Goal: Task Accomplishment & Management: Use online tool/utility

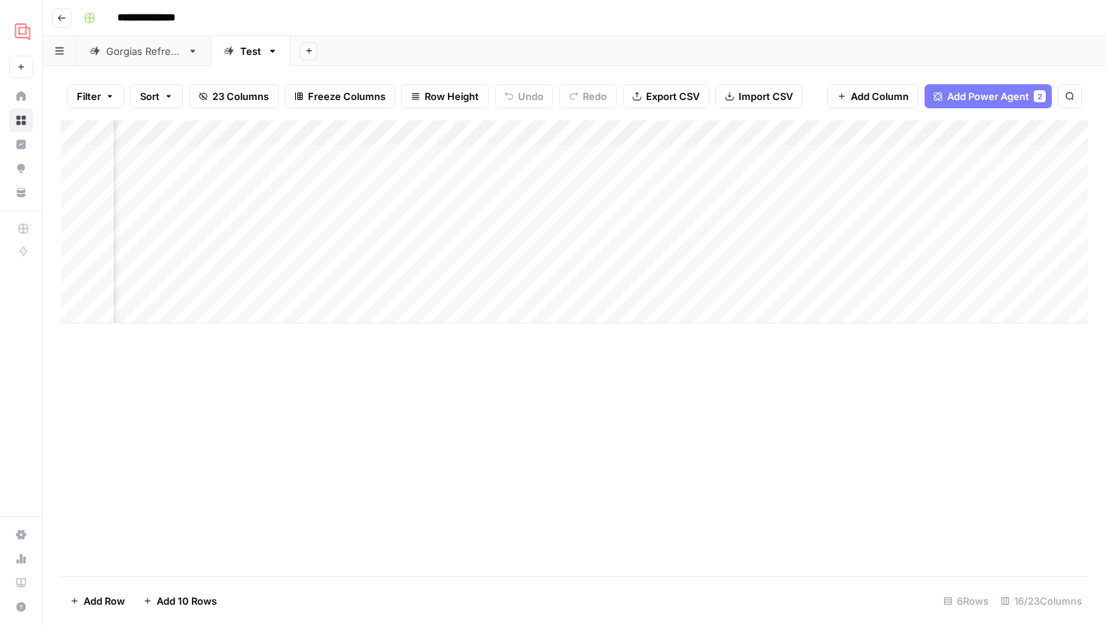
scroll to position [0, 1374]
click at [300, 184] on div "Add Column" at bounding box center [574, 221] width 1027 height 203
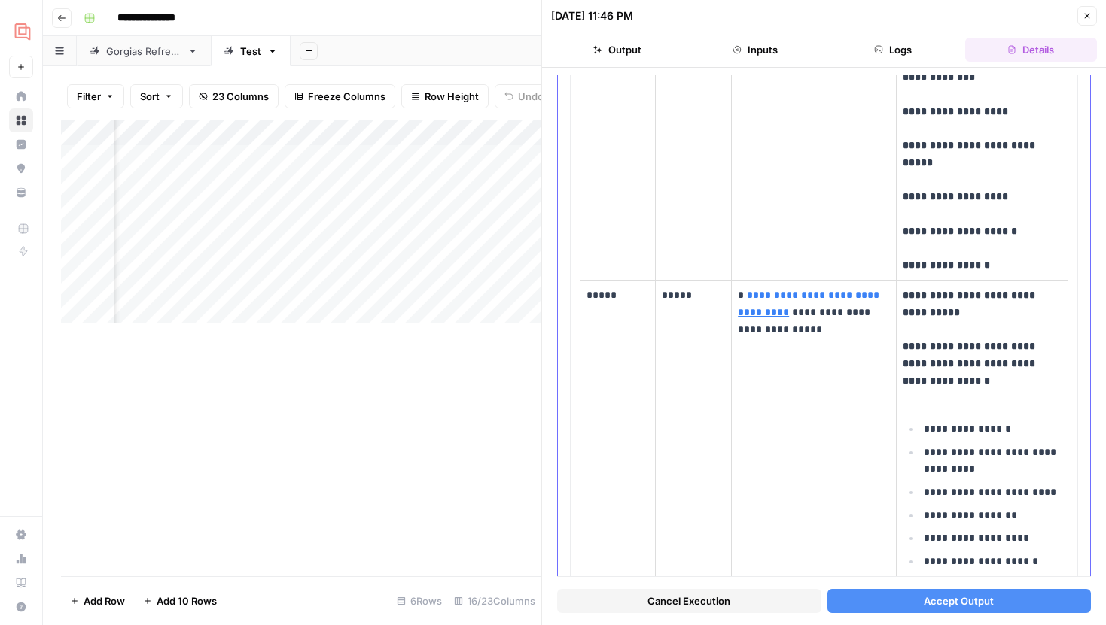
scroll to position [3872, 0]
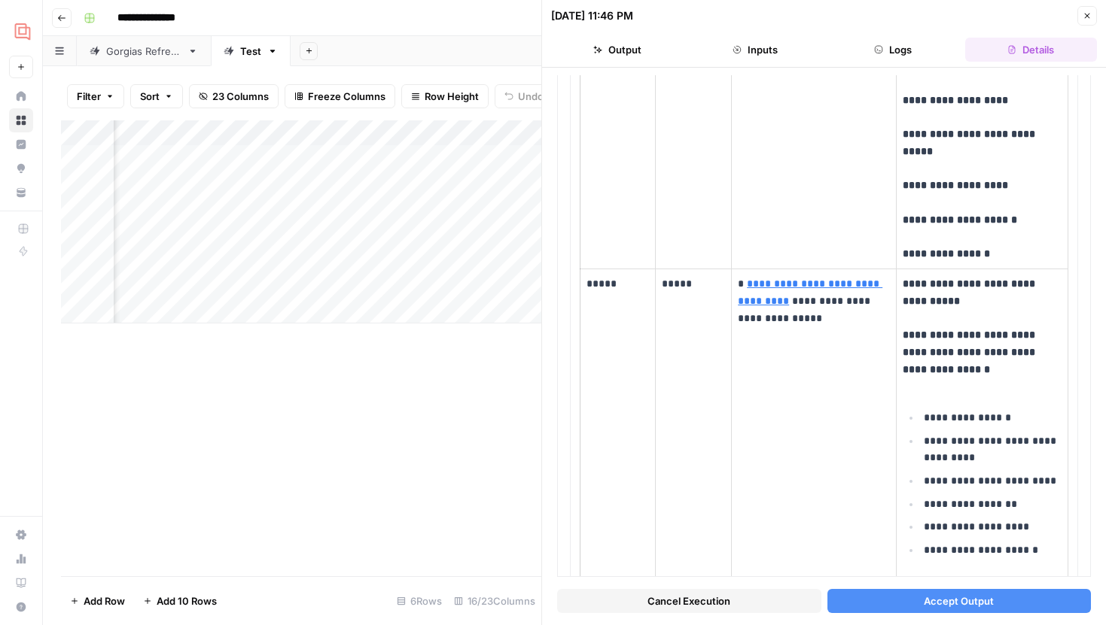
click at [958, 603] on span "Accept Output" at bounding box center [959, 601] width 70 height 15
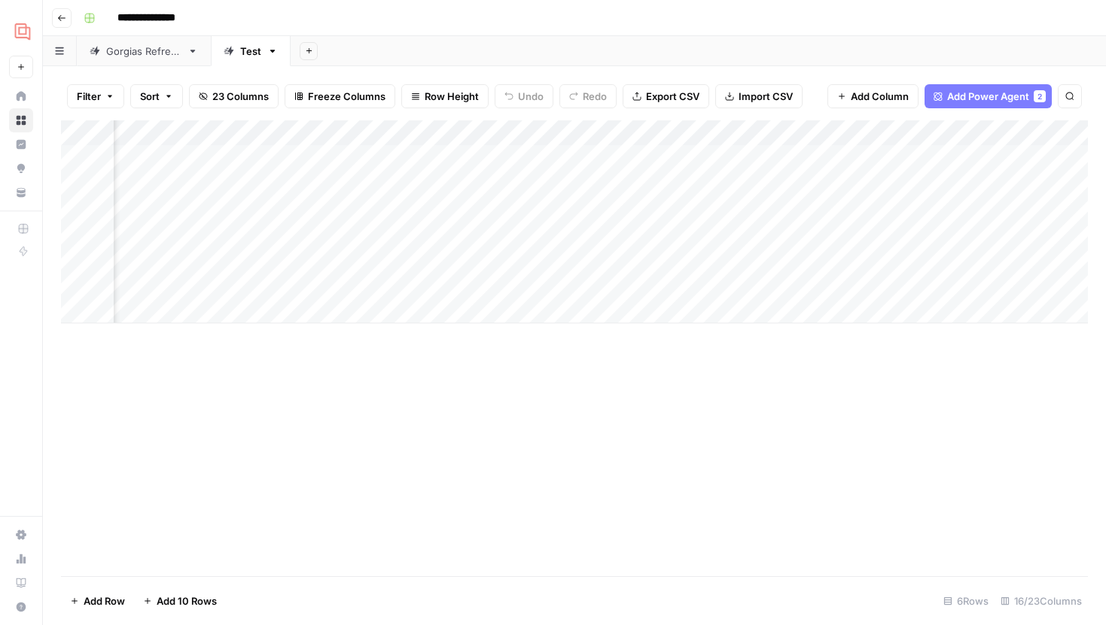
scroll to position [0, 1395]
click at [534, 235] on div "Add Column" at bounding box center [574, 221] width 1027 height 203
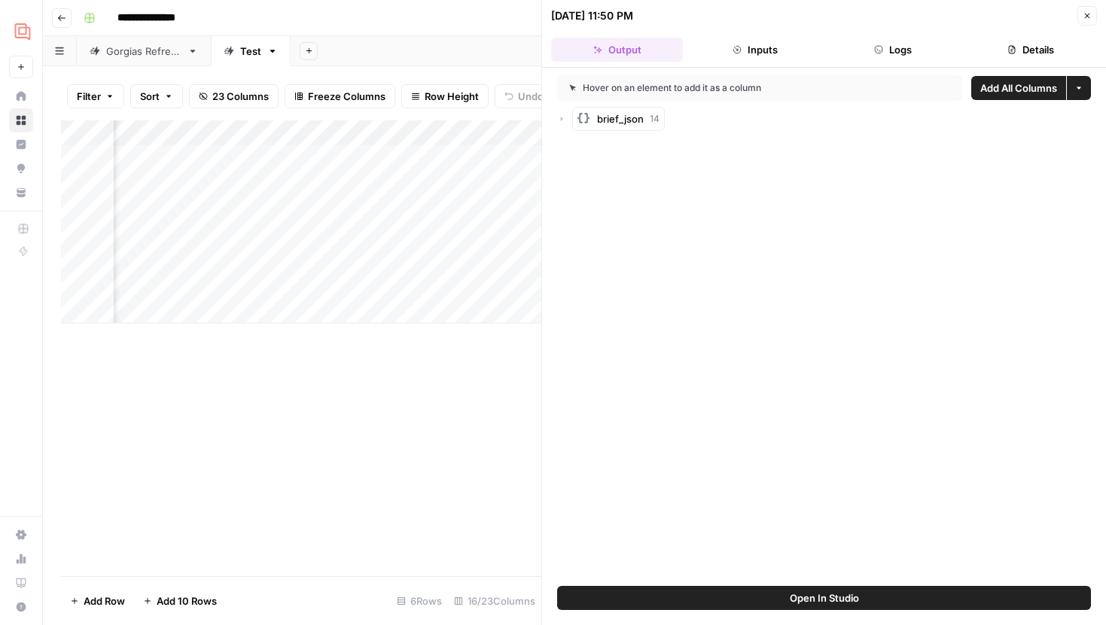
click at [1088, 14] on icon "button" at bounding box center [1087, 16] width 5 height 5
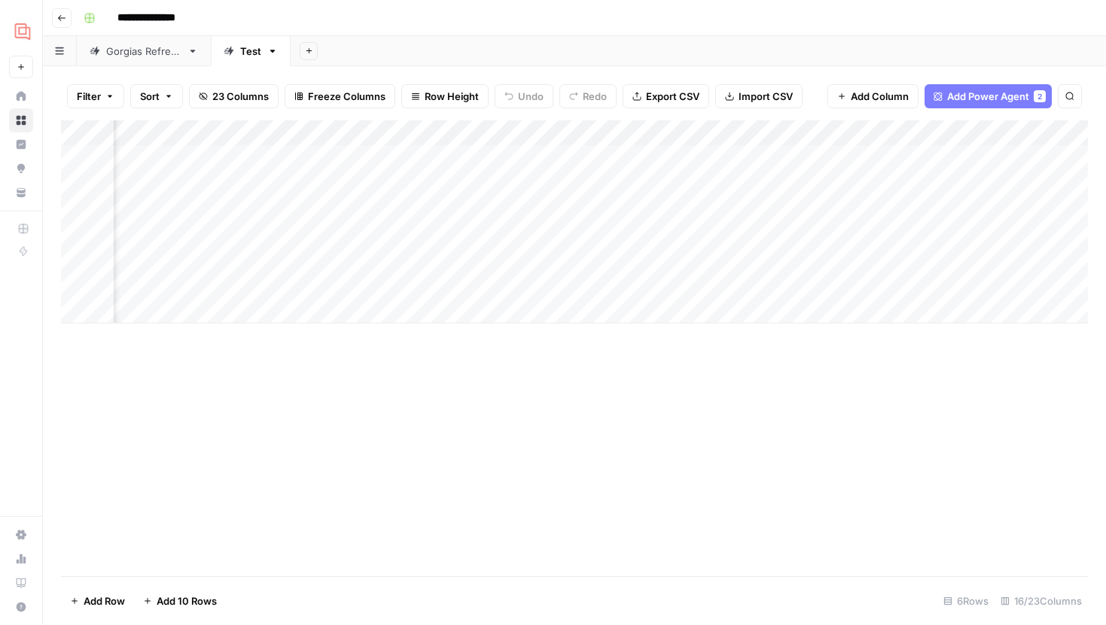
scroll to position [0, 1430]
click at [654, 236] on div "Add Column" at bounding box center [574, 221] width 1027 height 203
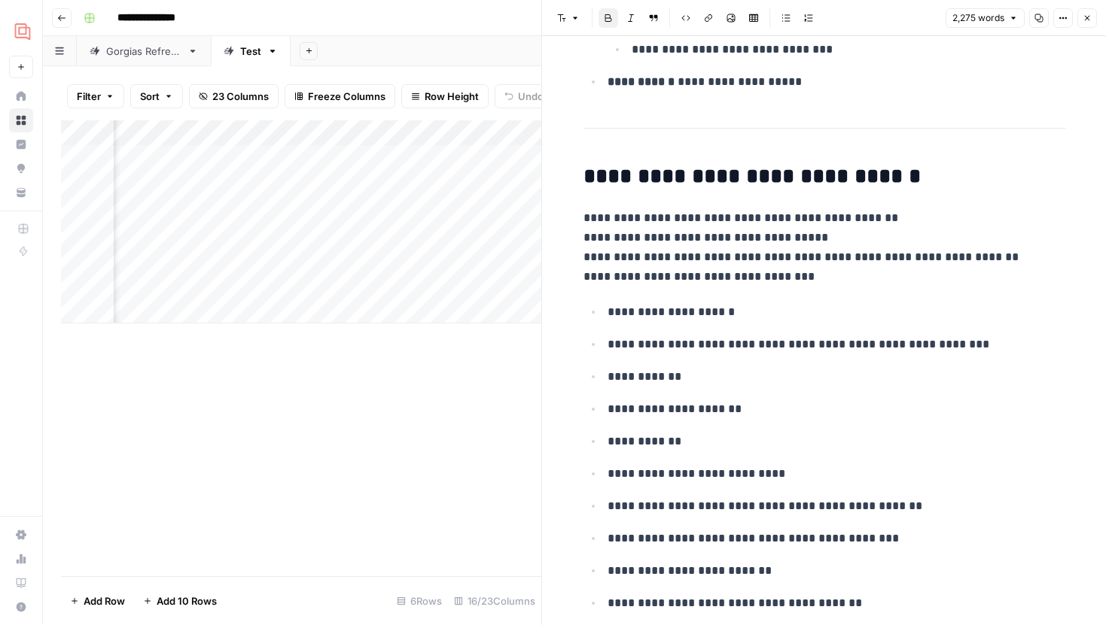
scroll to position [13566, 0]
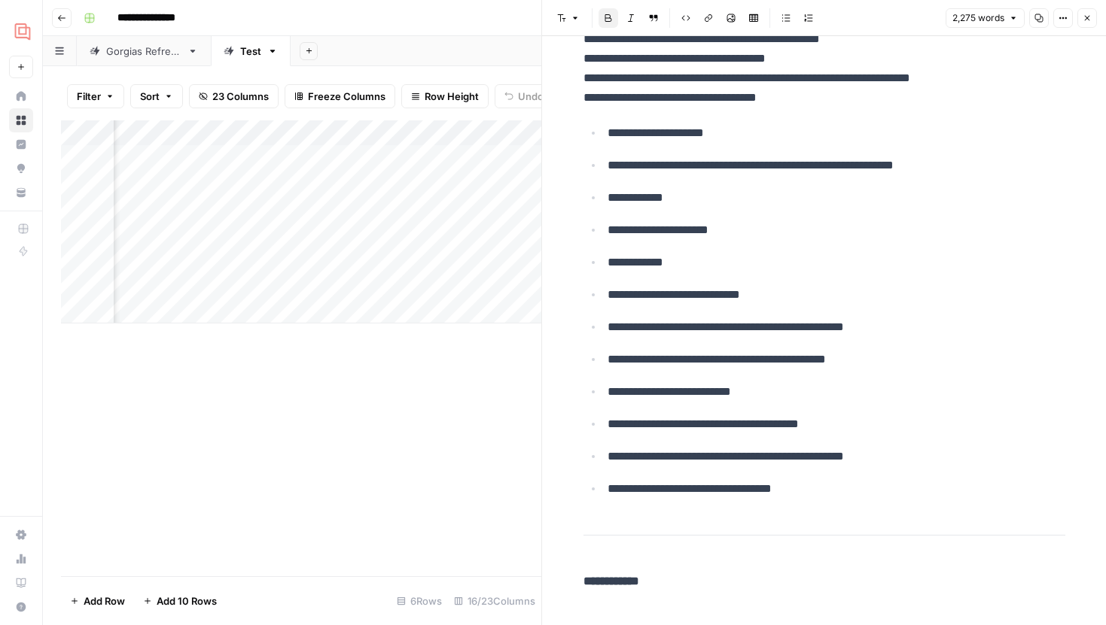
click at [319, 132] on div "Add Column" at bounding box center [301, 221] width 480 height 203
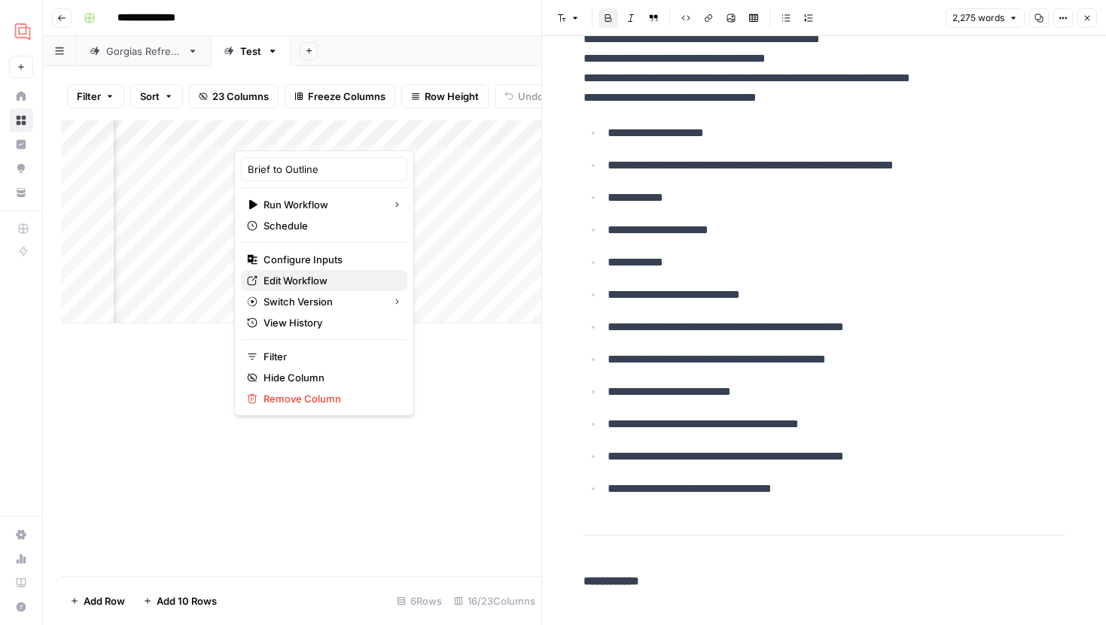
click at [312, 275] on span "Edit Workflow" at bounding box center [329, 280] width 132 height 15
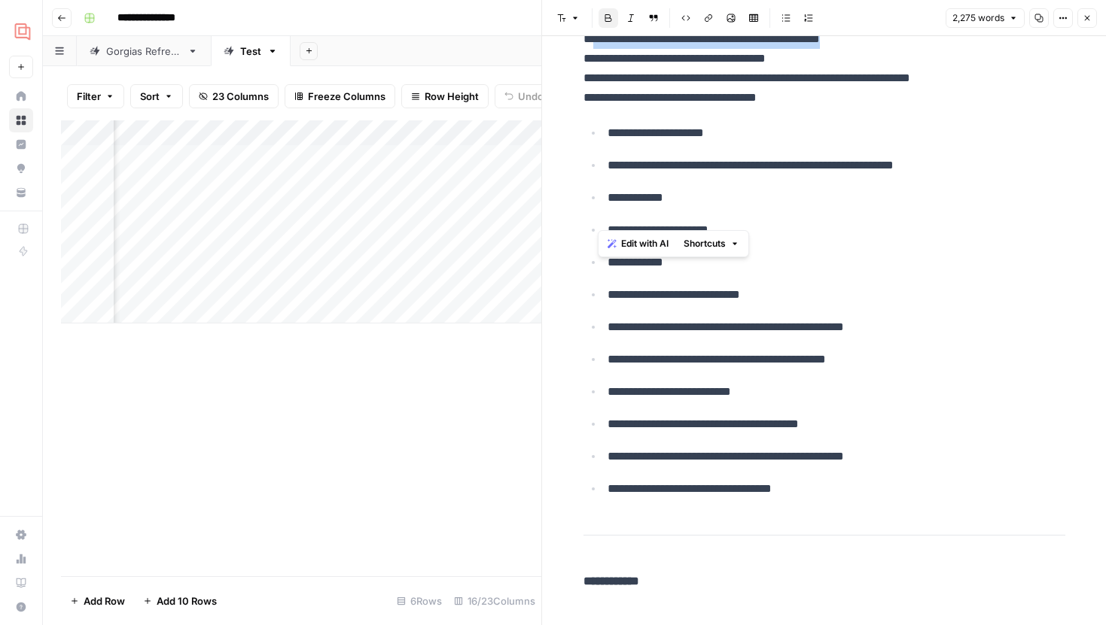
drag, startPoint x: 874, startPoint y: 220, endPoint x: 600, endPoint y: 214, distance: 274.0
click at [600, 108] on p "**********" at bounding box center [824, 68] width 482 height 78
copy p "**********"
click at [896, 108] on p "**********" at bounding box center [824, 68] width 482 height 78
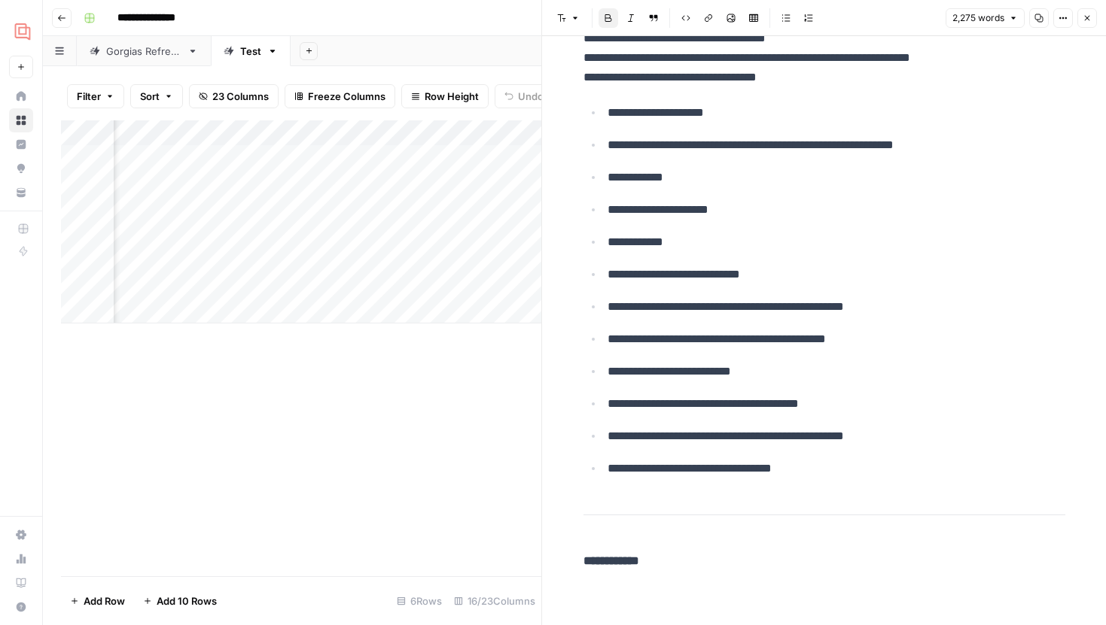
scroll to position [13661, 0]
click at [1086, 20] on icon "button" at bounding box center [1086, 18] width 9 height 9
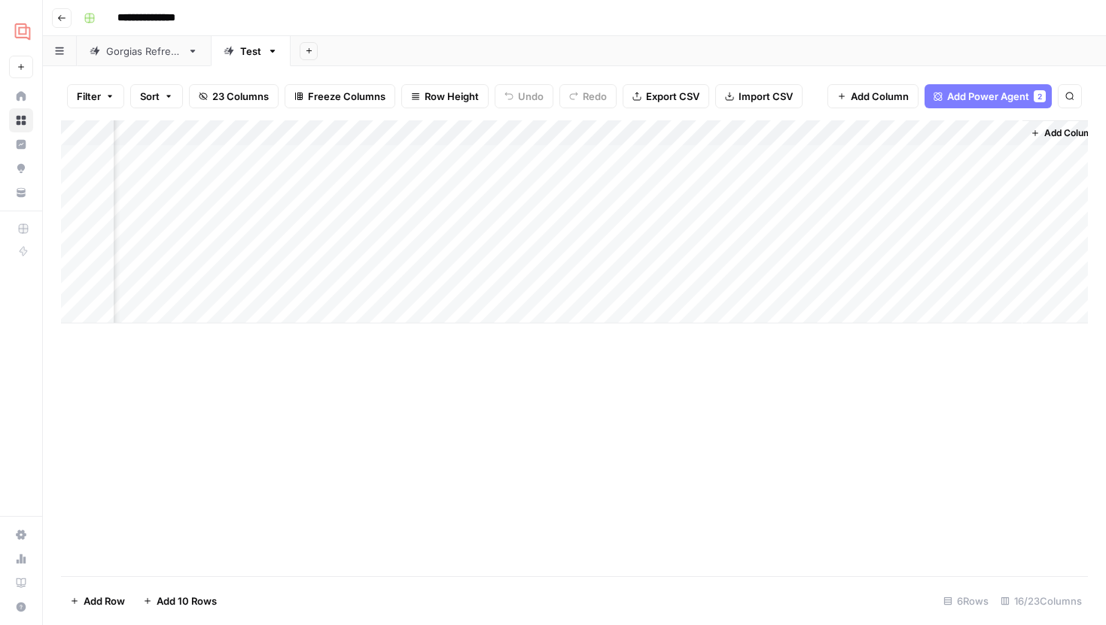
scroll to position [0, 1490]
click at [822, 238] on div "Add Column" at bounding box center [574, 221] width 1027 height 203
click at [671, 186] on div "Add Column" at bounding box center [574, 221] width 1027 height 203
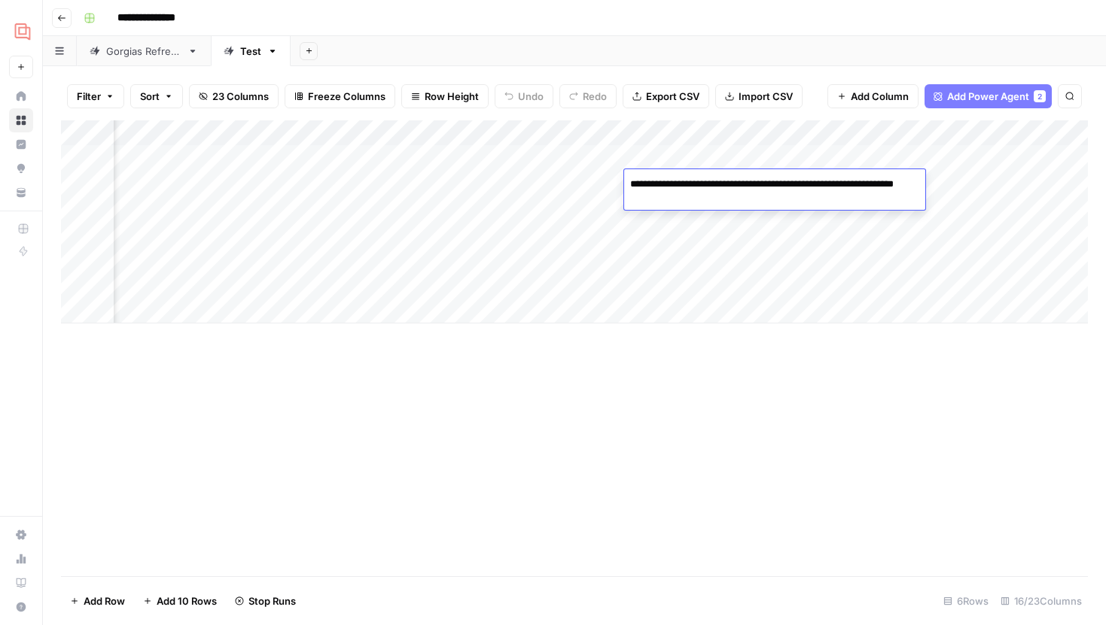
scroll to position [0, 1074]
click at [592, 173] on div "Add Column" at bounding box center [574, 221] width 1027 height 203
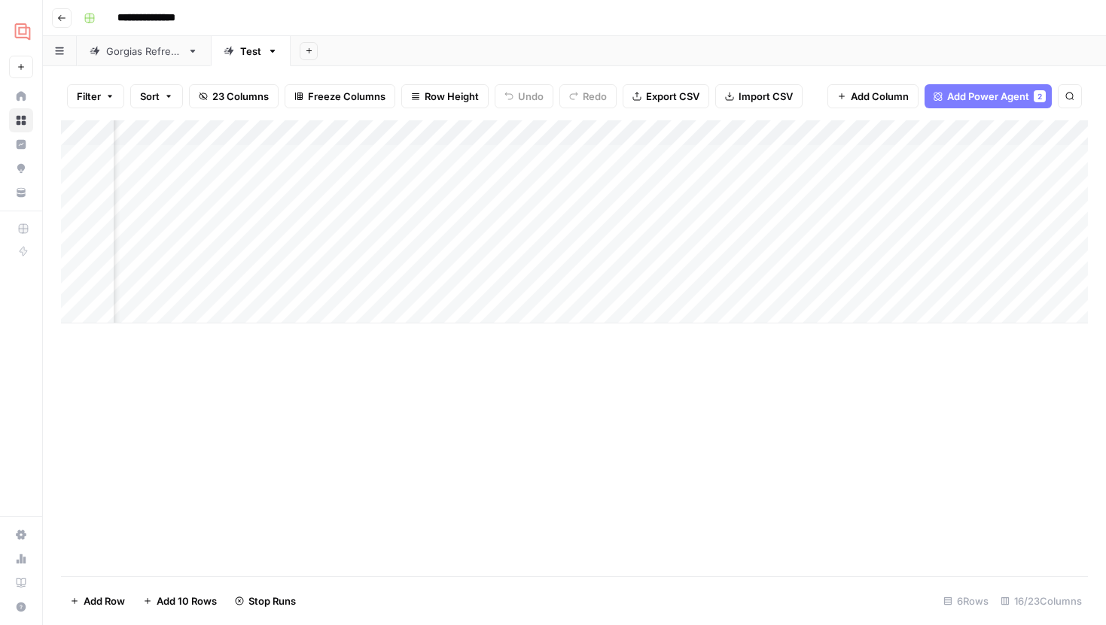
click at [596, 178] on div "Add Column" at bounding box center [574, 221] width 1027 height 203
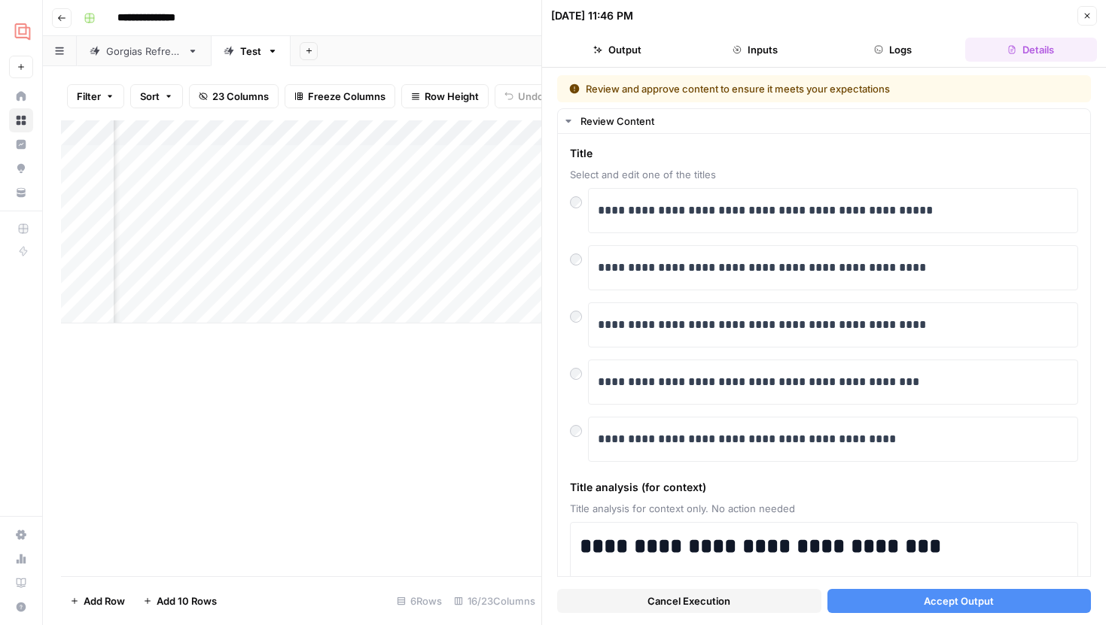
click at [933, 603] on span "Accept Output" at bounding box center [959, 601] width 70 height 15
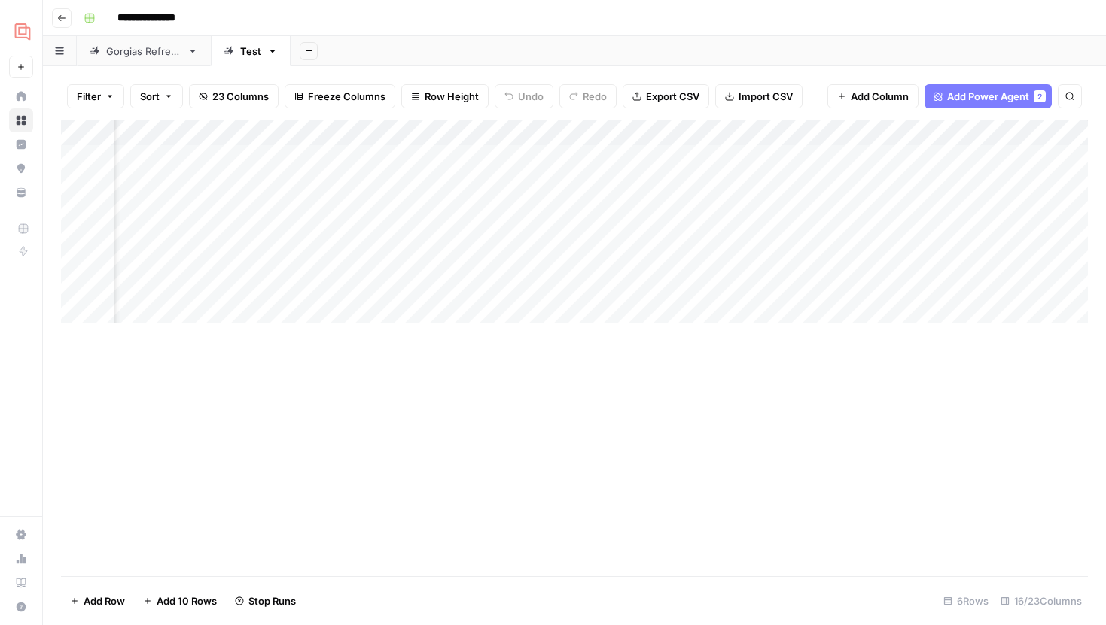
scroll to position [0, 1508]
click at [793, 206] on div "Add Column" at bounding box center [574, 221] width 1027 height 203
click at [563, 209] on div "Add Column" at bounding box center [574, 221] width 1027 height 203
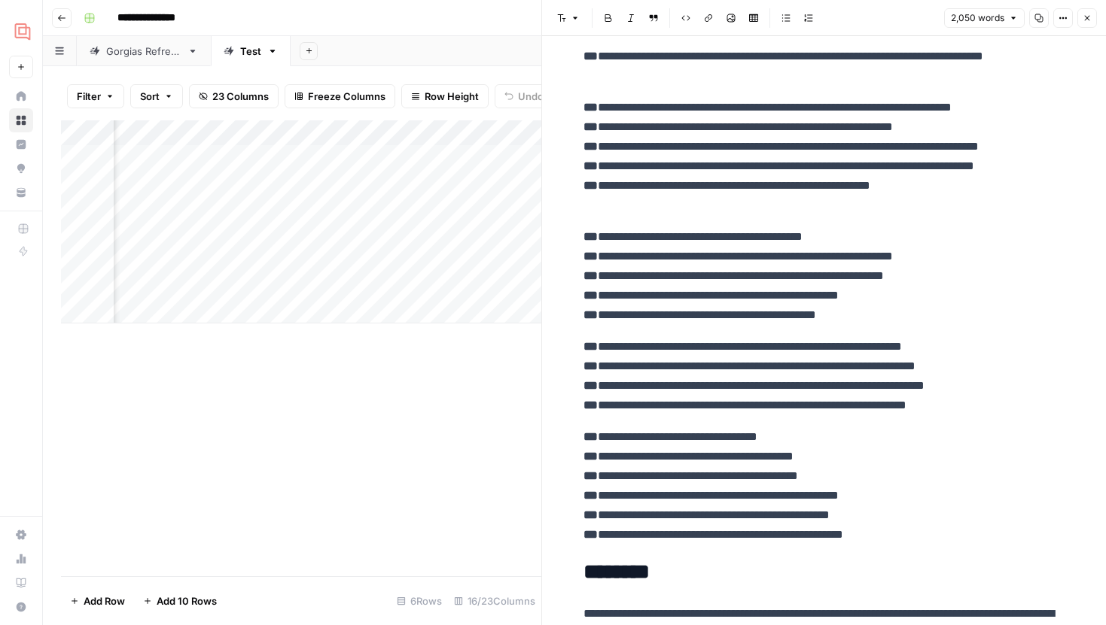
scroll to position [613, 0]
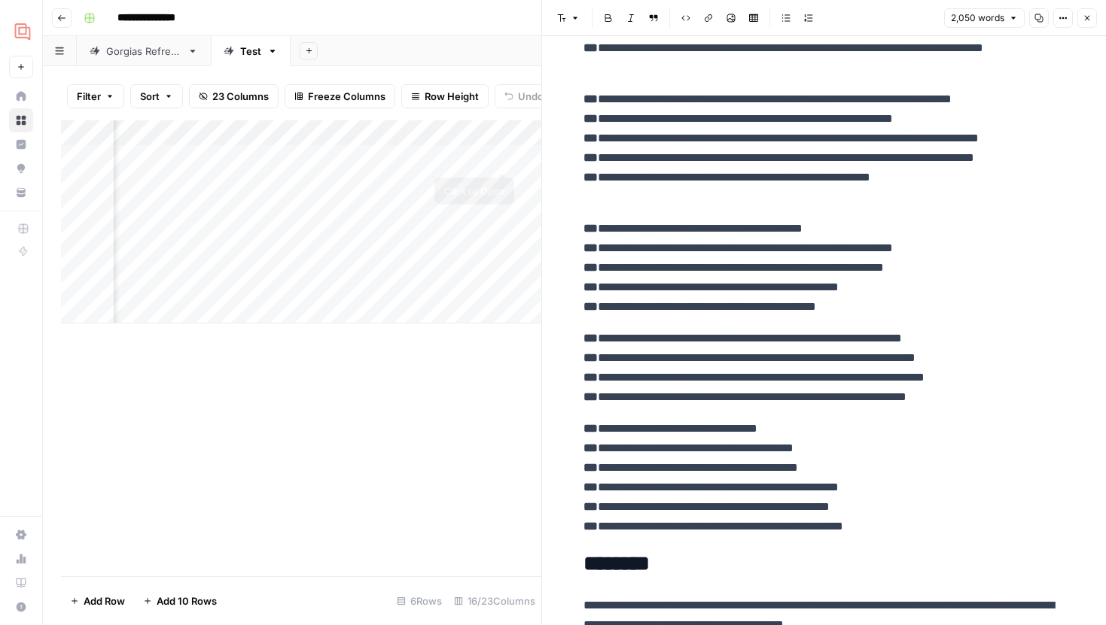
click at [501, 162] on div "Add Column" at bounding box center [301, 221] width 480 height 203
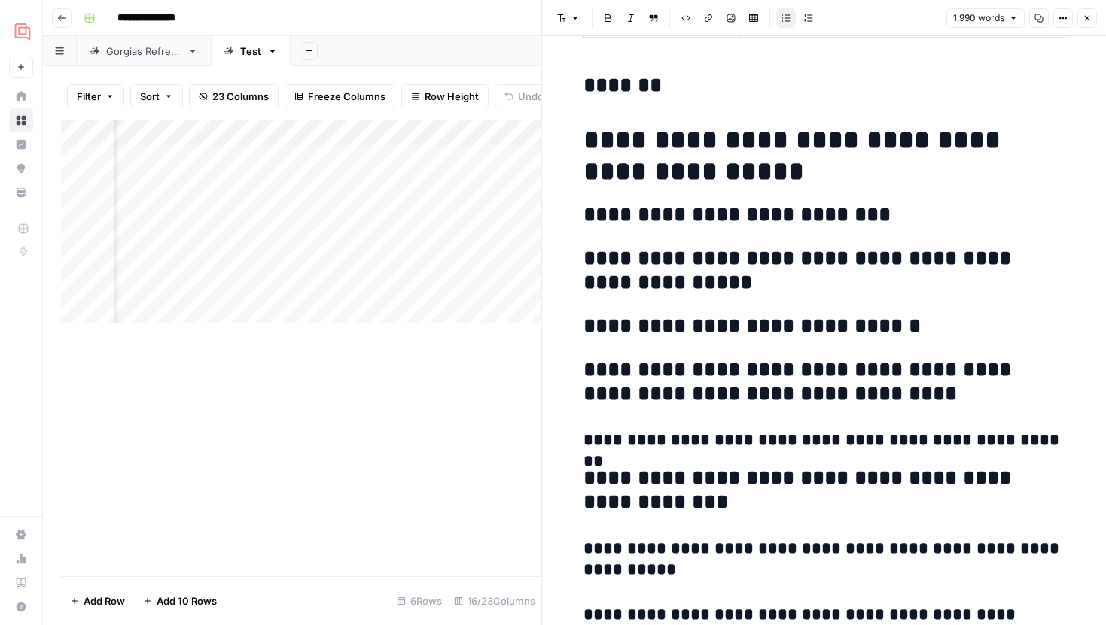
scroll to position [330, 0]
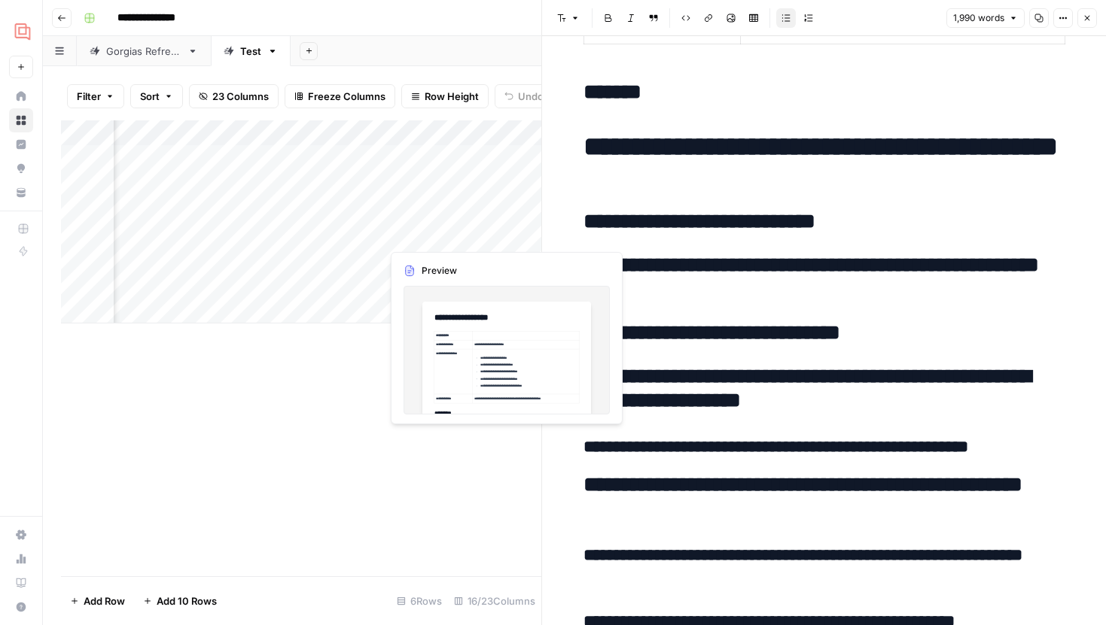
click at [501, 211] on div "Add Column" at bounding box center [301, 221] width 480 height 203
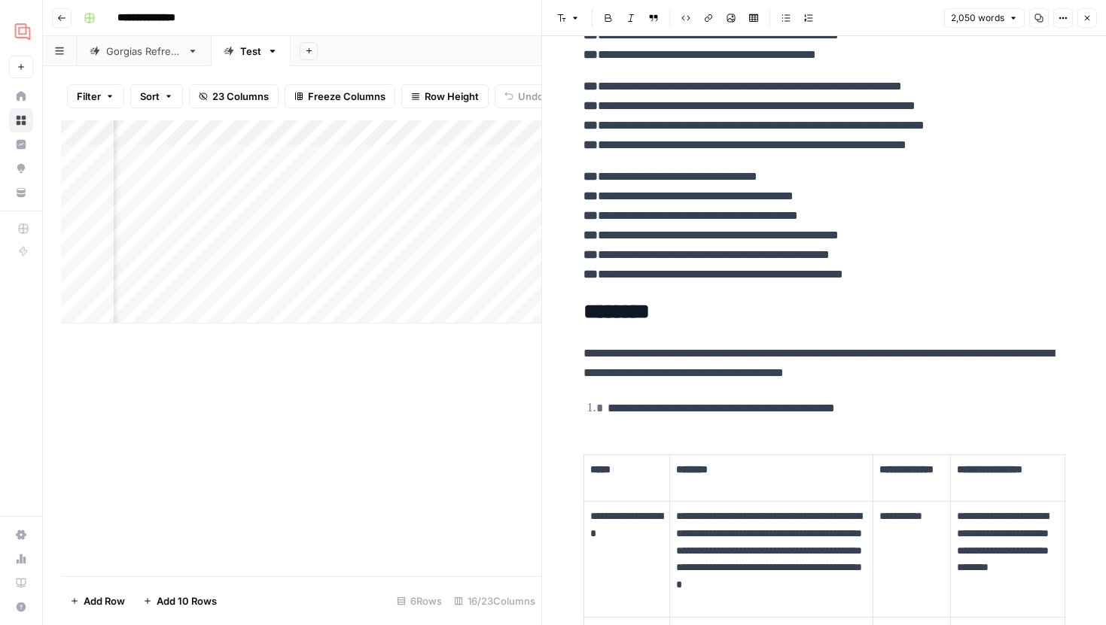
scroll to position [873, 0]
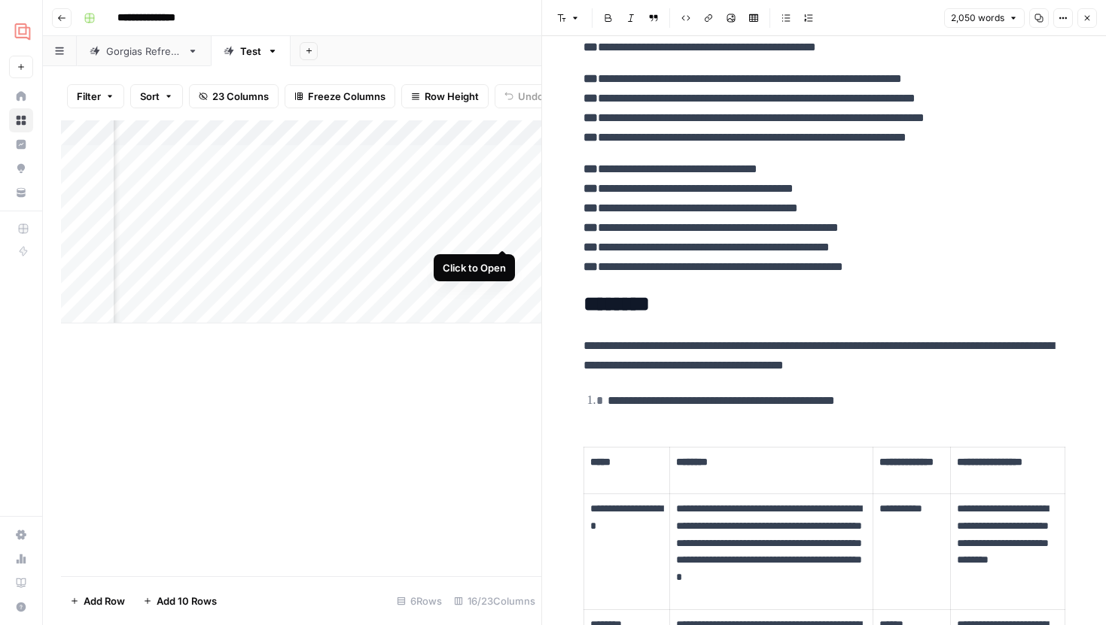
click at [499, 239] on div "Add Column" at bounding box center [301, 221] width 480 height 203
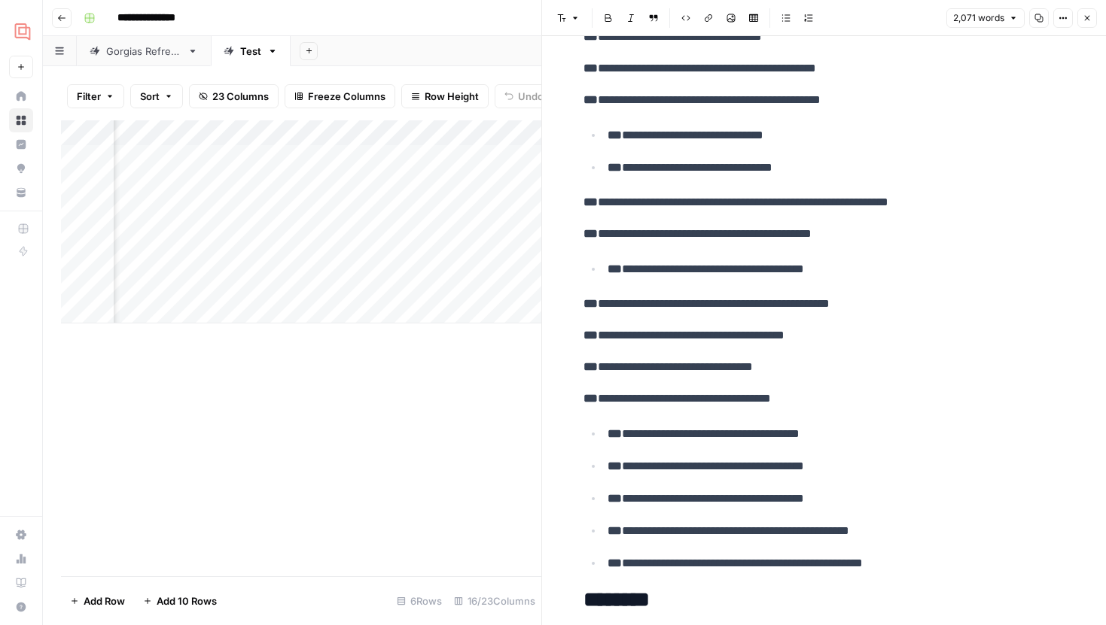
scroll to position [475, 0]
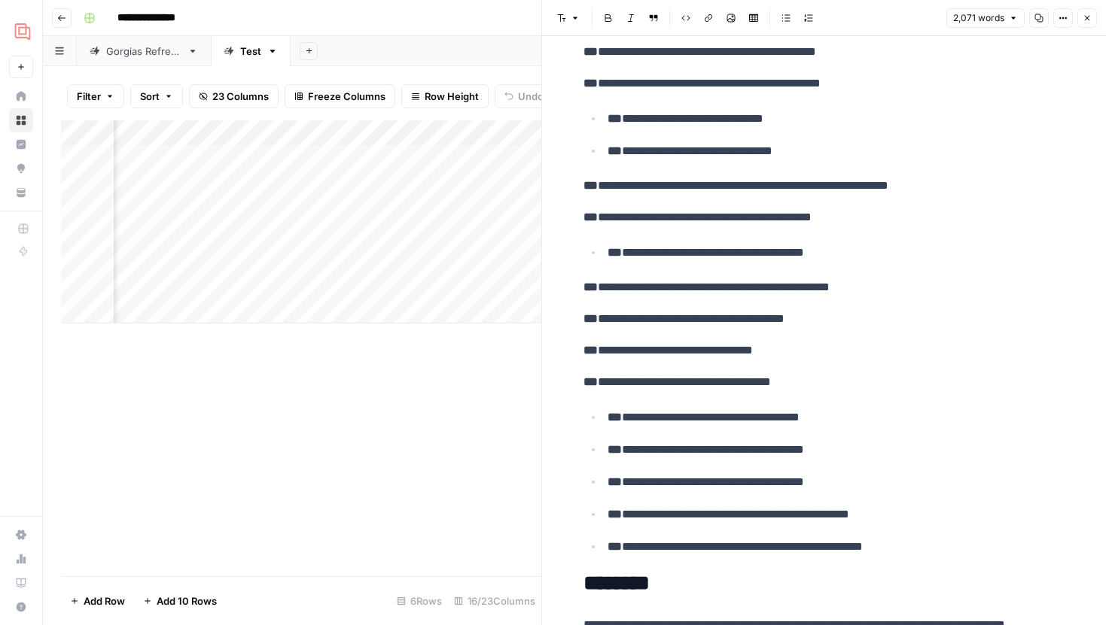
click at [470, 206] on div "Add Column" at bounding box center [301, 221] width 480 height 203
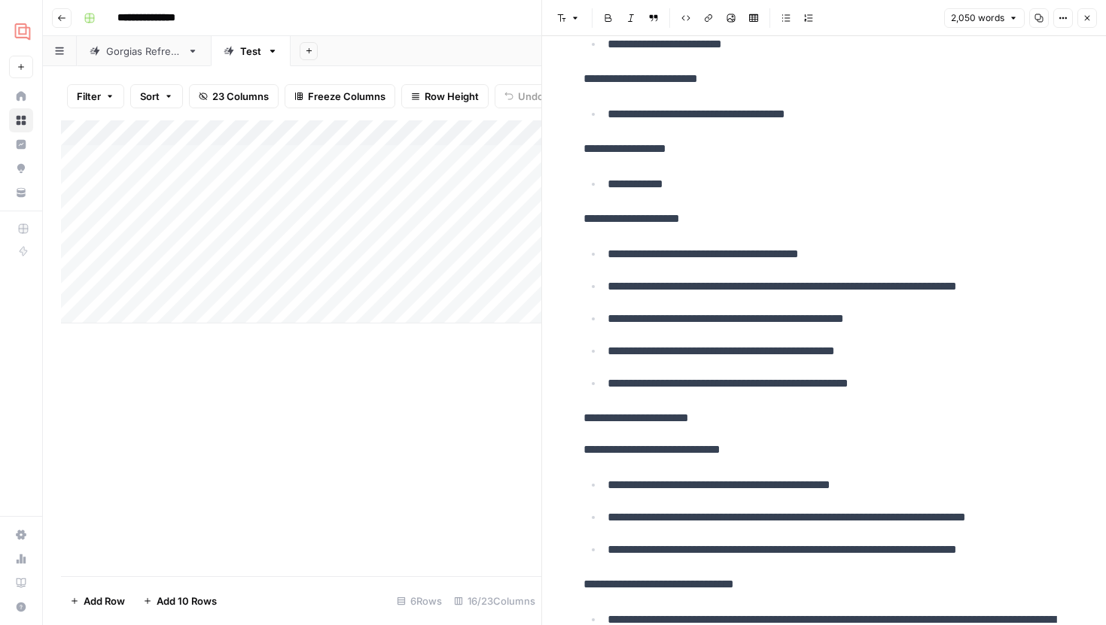
click at [372, 205] on div "Add Column" at bounding box center [301, 221] width 480 height 203
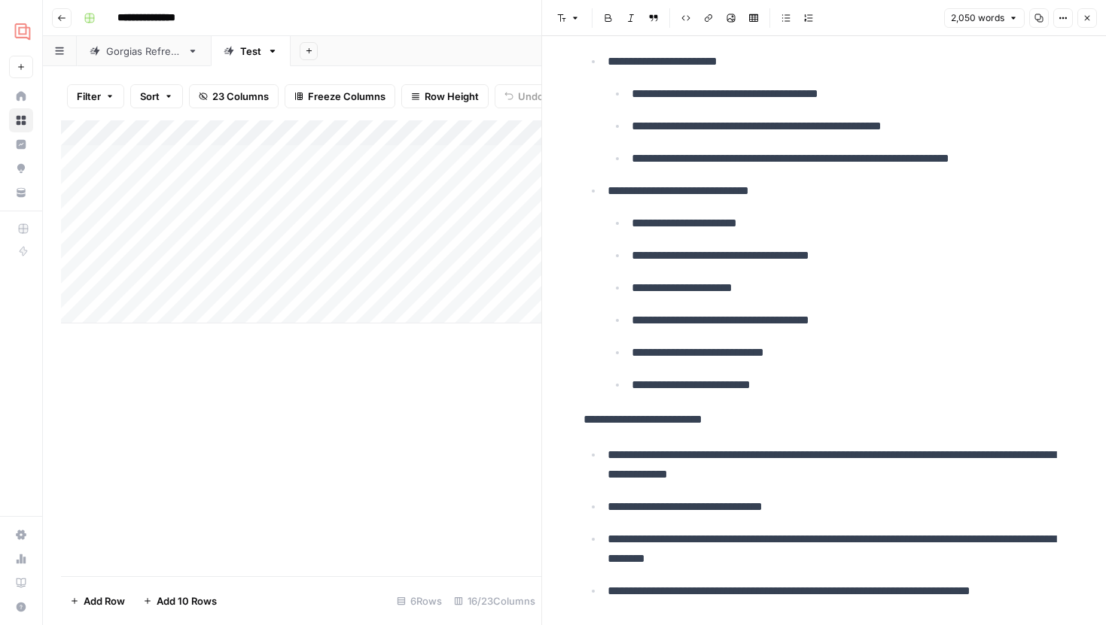
scroll to position [7598, 0]
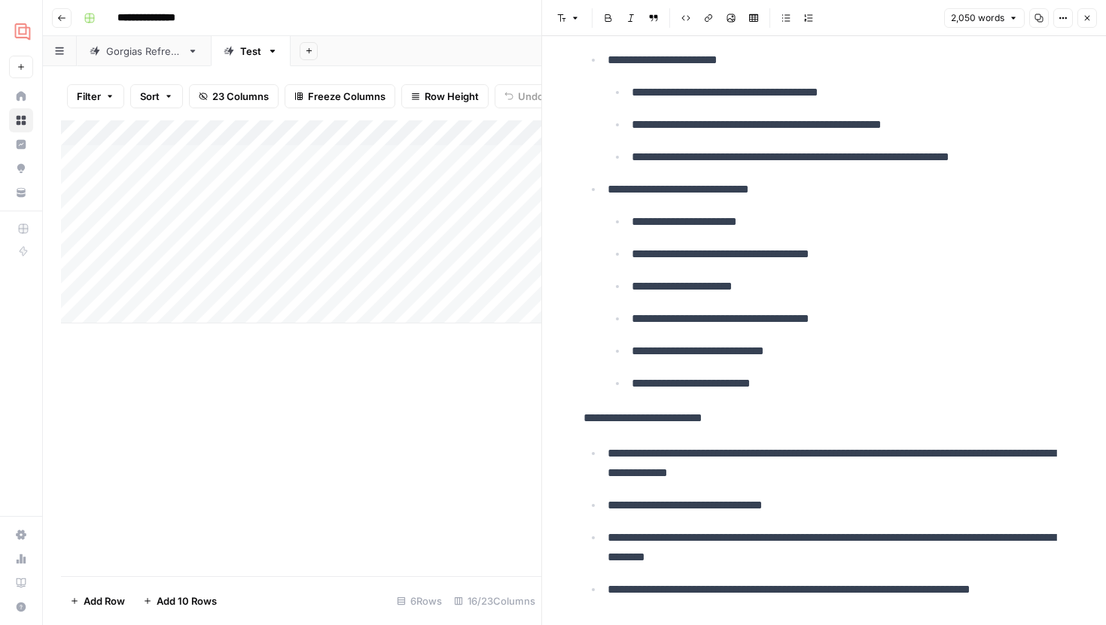
click at [1085, 19] on icon "button" at bounding box center [1086, 18] width 9 height 9
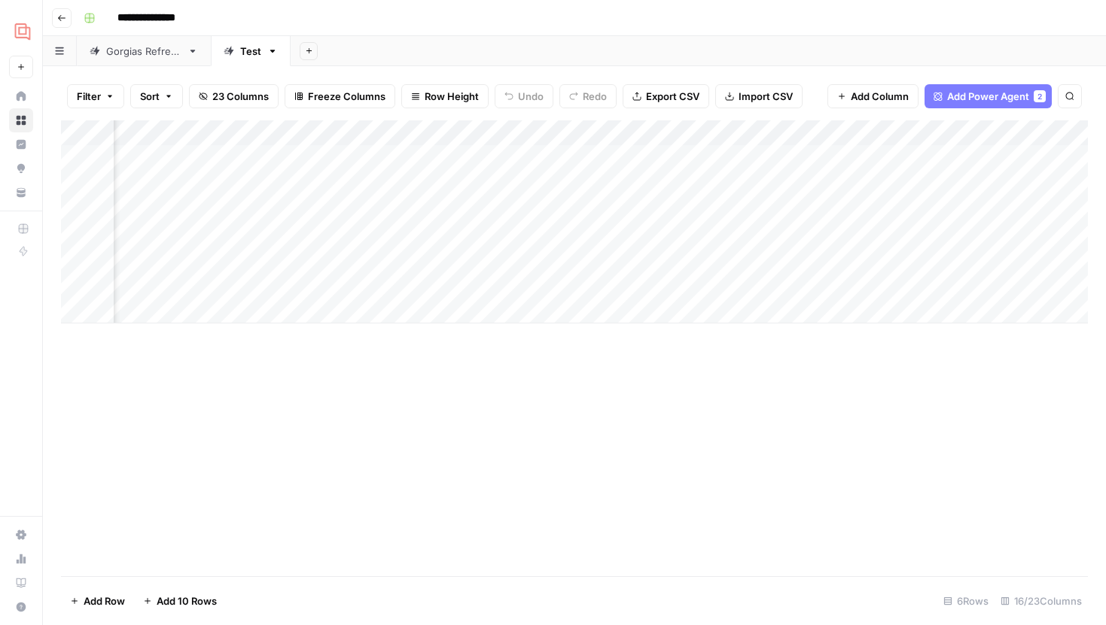
scroll to position [0, 1094]
click at [710, 210] on div "Add Column" at bounding box center [574, 221] width 1027 height 203
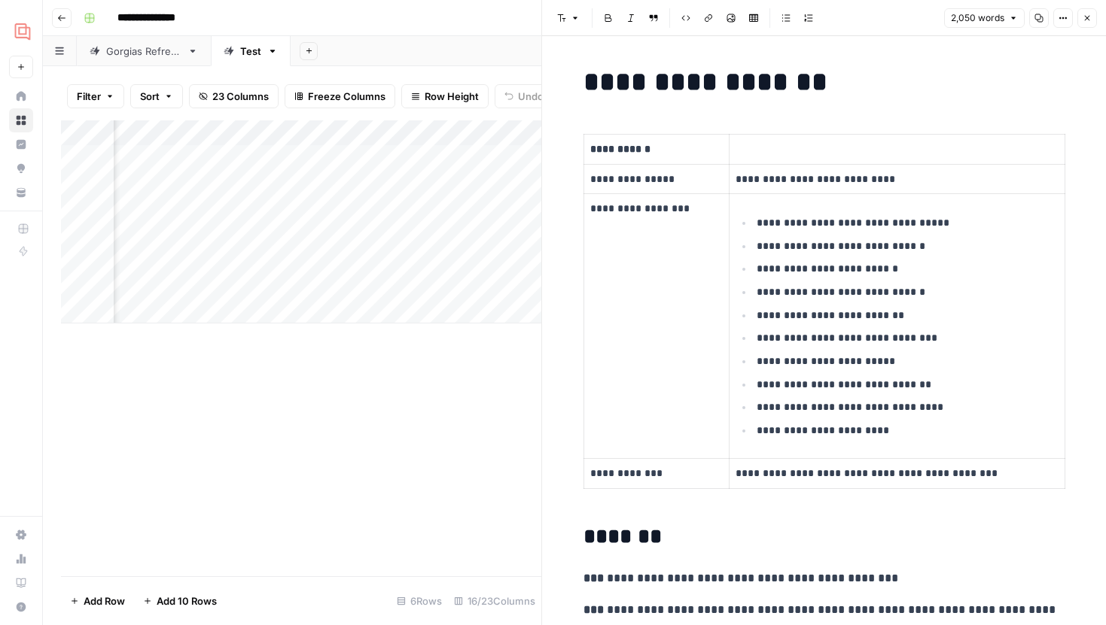
click at [1085, 17] on icon "button" at bounding box center [1087, 18] width 5 height 5
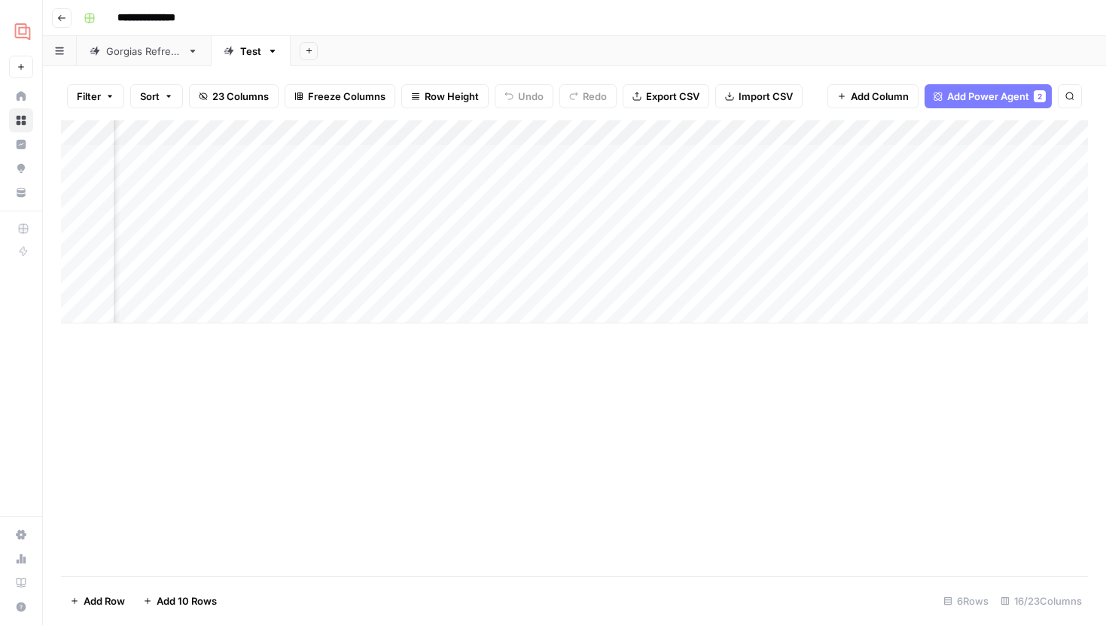
click at [711, 236] on div "Add Column" at bounding box center [574, 221] width 1027 height 203
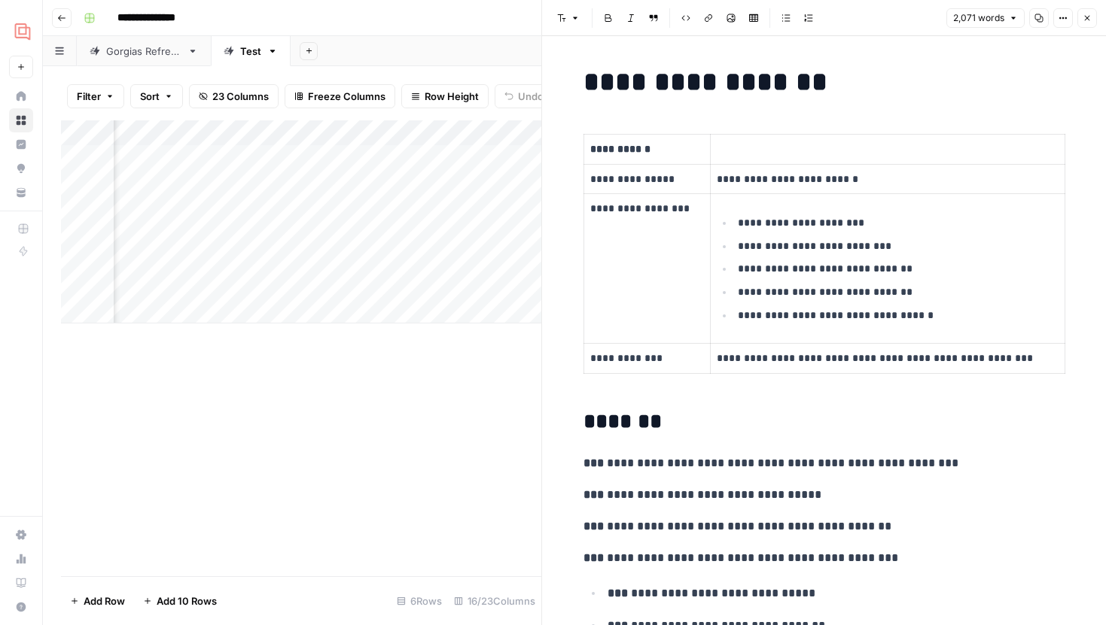
scroll to position [0, 1143]
click at [391, 234] on div "Add Column" at bounding box center [301, 221] width 480 height 203
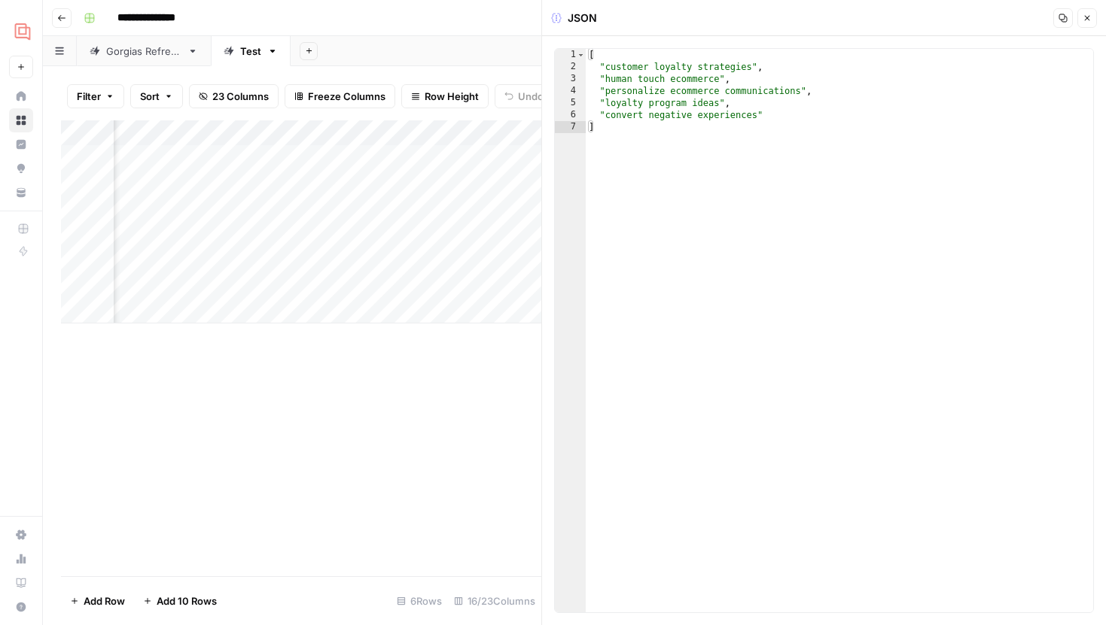
click at [1087, 20] on icon "button" at bounding box center [1086, 18] width 9 height 9
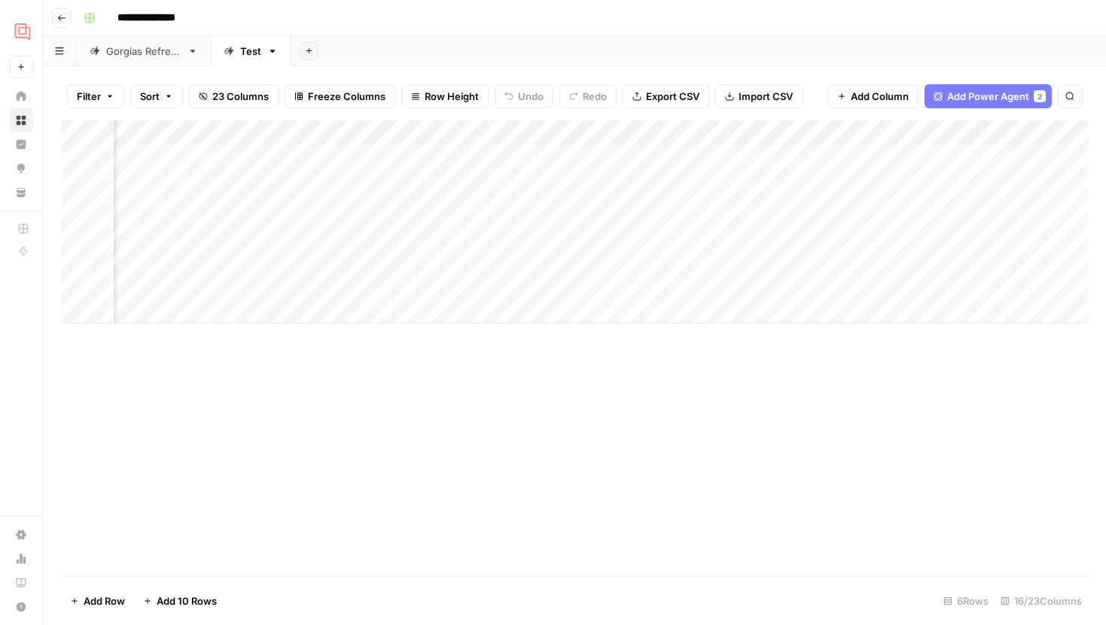
click at [662, 233] on div "Add Column" at bounding box center [574, 221] width 1027 height 203
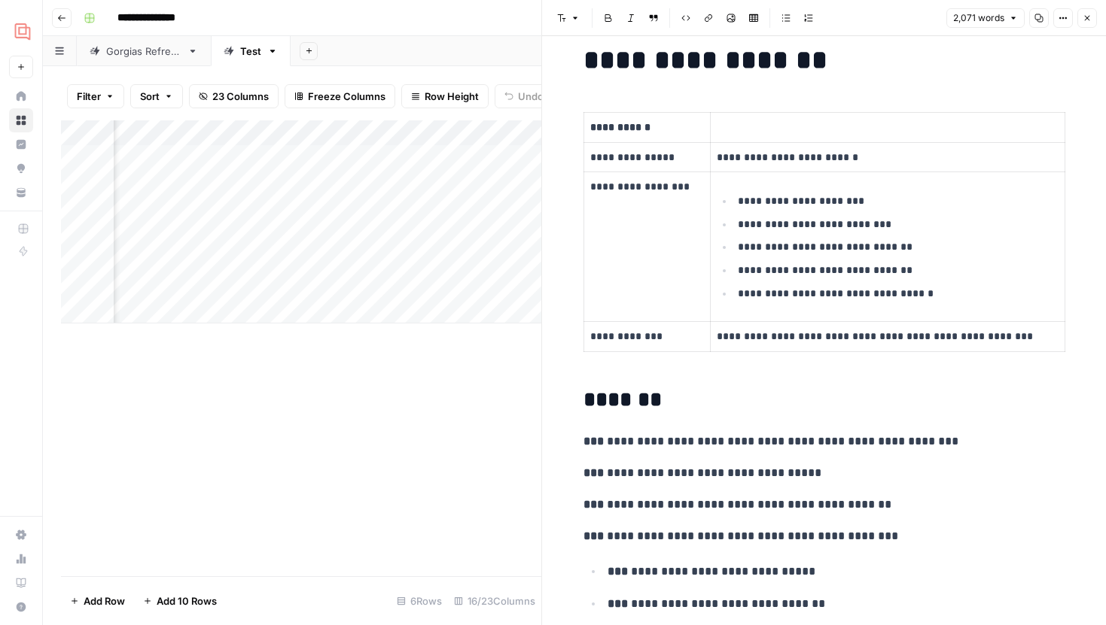
scroll to position [0, 1243]
click at [409, 235] on div "Add Column" at bounding box center [301, 221] width 480 height 203
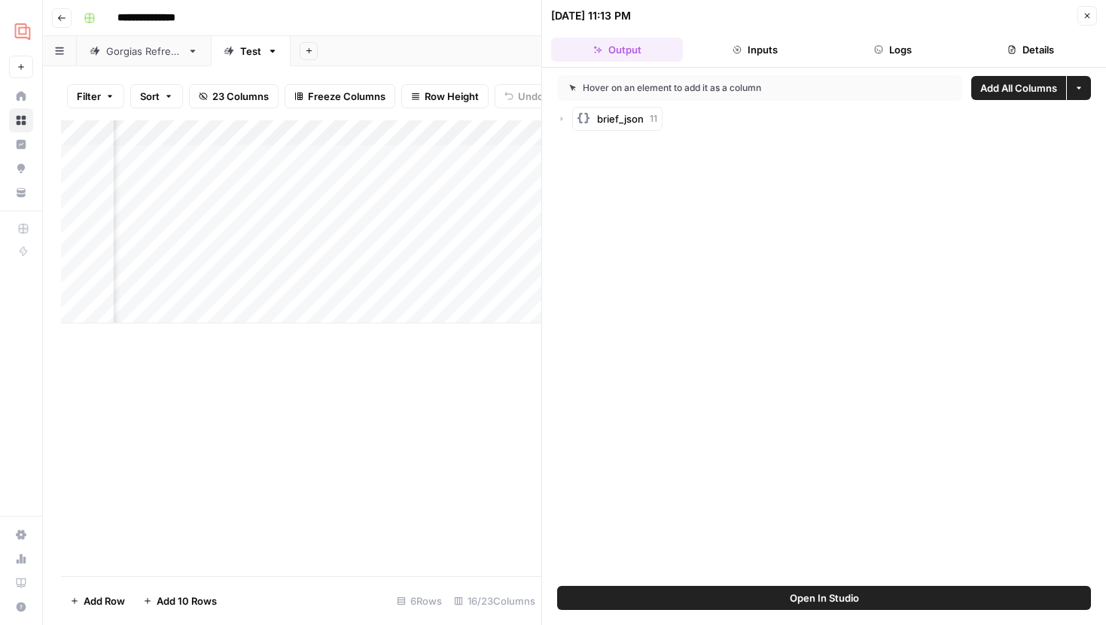
click at [814, 583] on div "Hover on an element to add it as a column Add All Columns More options brief_js…" at bounding box center [824, 327] width 564 height 519
click at [814, 588] on button "Open In Studio" at bounding box center [824, 598] width 534 height 24
click at [1085, 13] on icon "button" at bounding box center [1086, 15] width 9 height 9
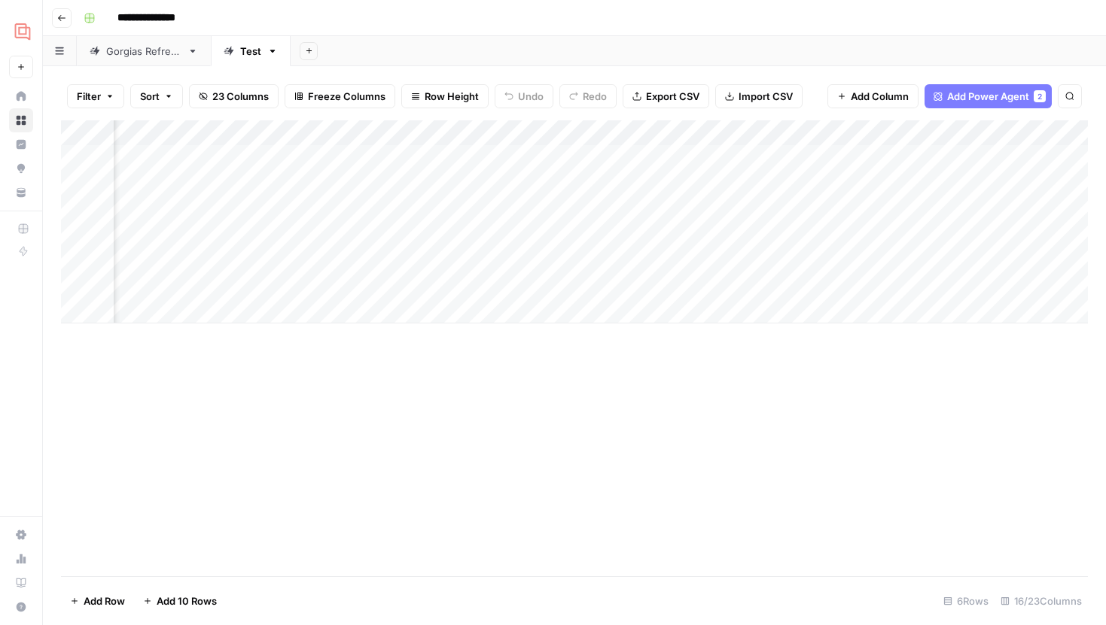
scroll to position [0, 1380]
click at [902, 135] on div "Add Column" at bounding box center [574, 221] width 1027 height 203
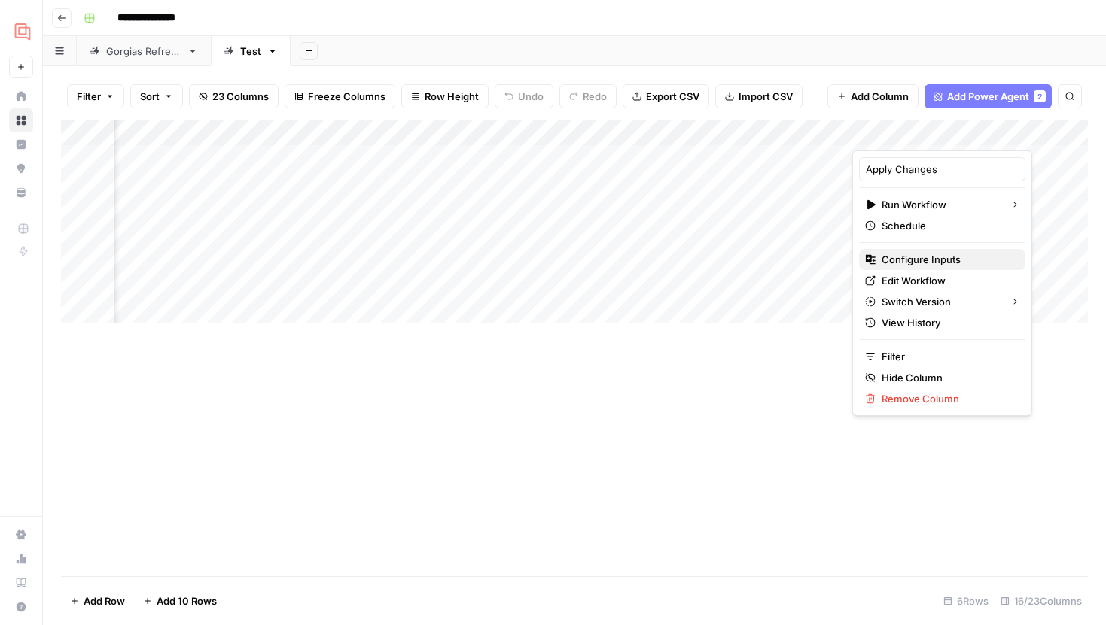
click at [915, 260] on span "Configure Inputs" at bounding box center [947, 259] width 132 height 15
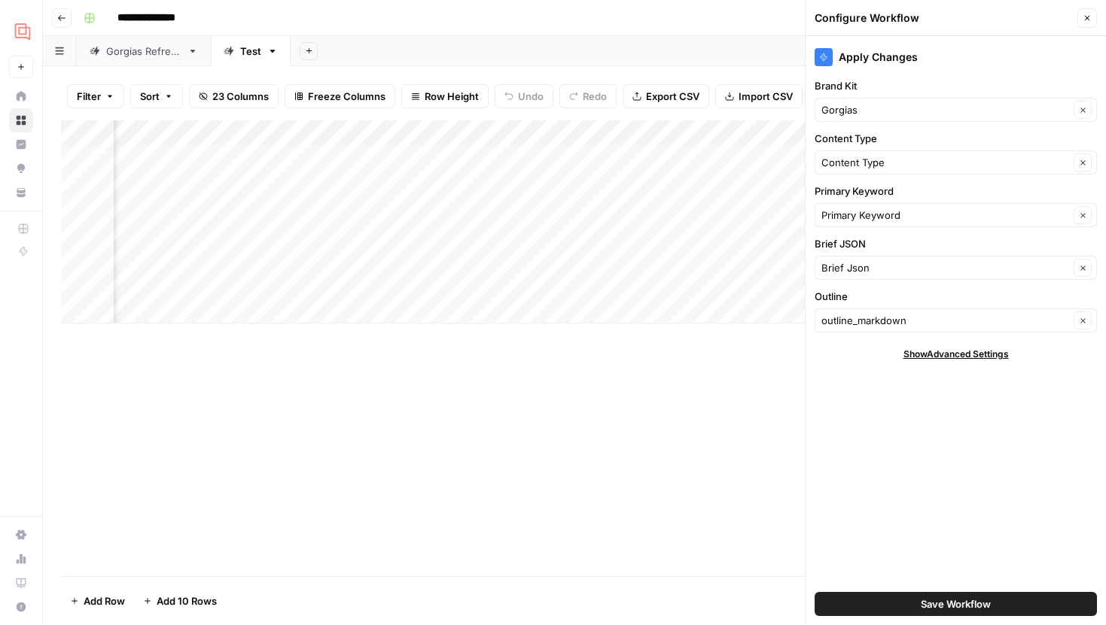
click at [1091, 12] on button "Close" at bounding box center [1087, 18] width 20 height 20
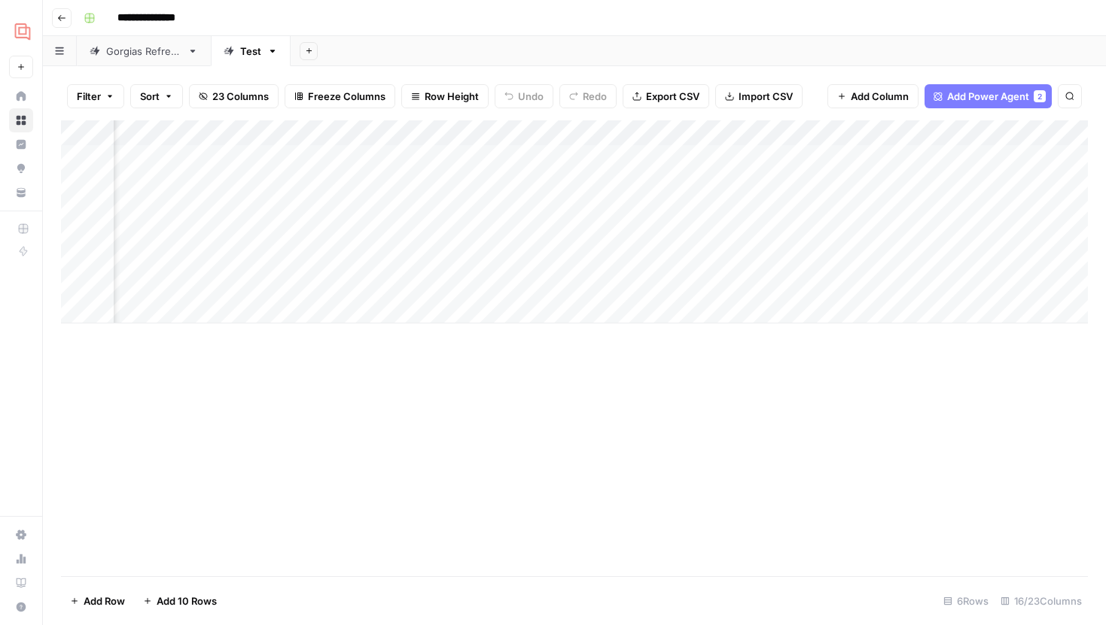
scroll to position [0, 798]
click at [738, 133] on div "Add Column" at bounding box center [574, 221] width 1027 height 203
click at [669, 259] on span "Hide Column" at bounding box center [711, 259] width 132 height 15
click at [946, 232] on div "Add Column" at bounding box center [574, 221] width 1027 height 203
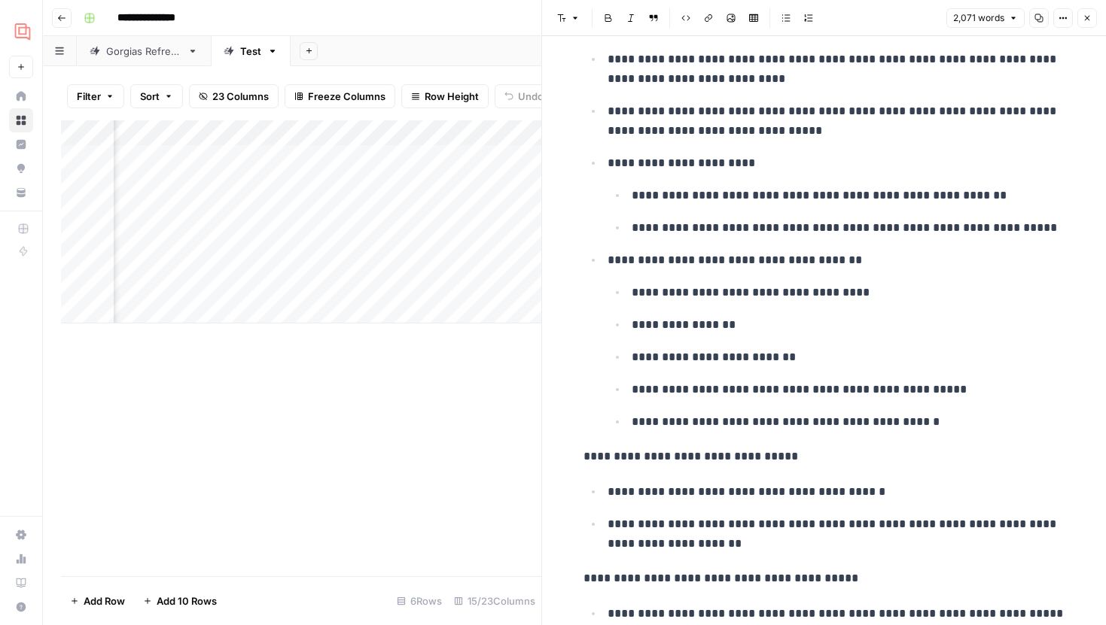
scroll to position [8331, 0]
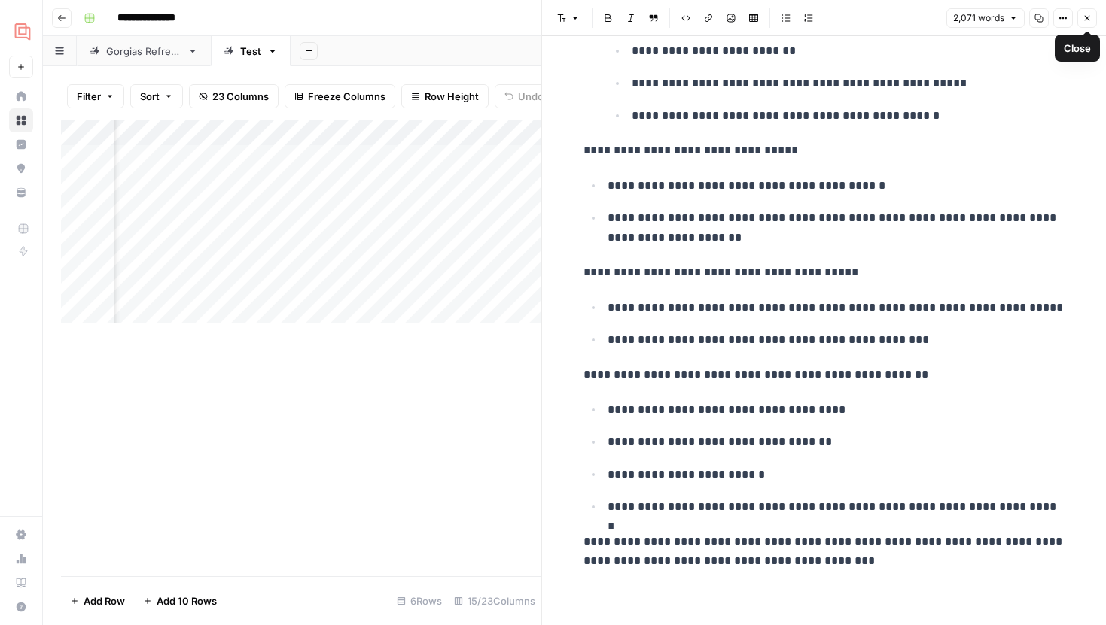
click at [1091, 24] on button "Close" at bounding box center [1087, 18] width 20 height 20
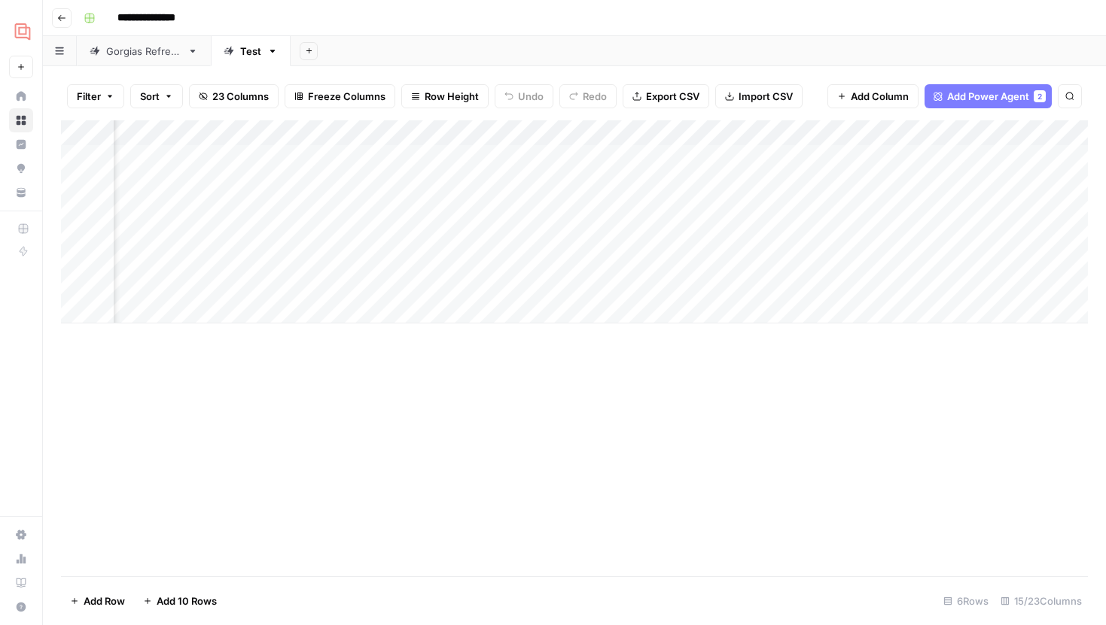
scroll to position [0, 1114]
click at [403, 180] on div "Add Column" at bounding box center [574, 221] width 1027 height 203
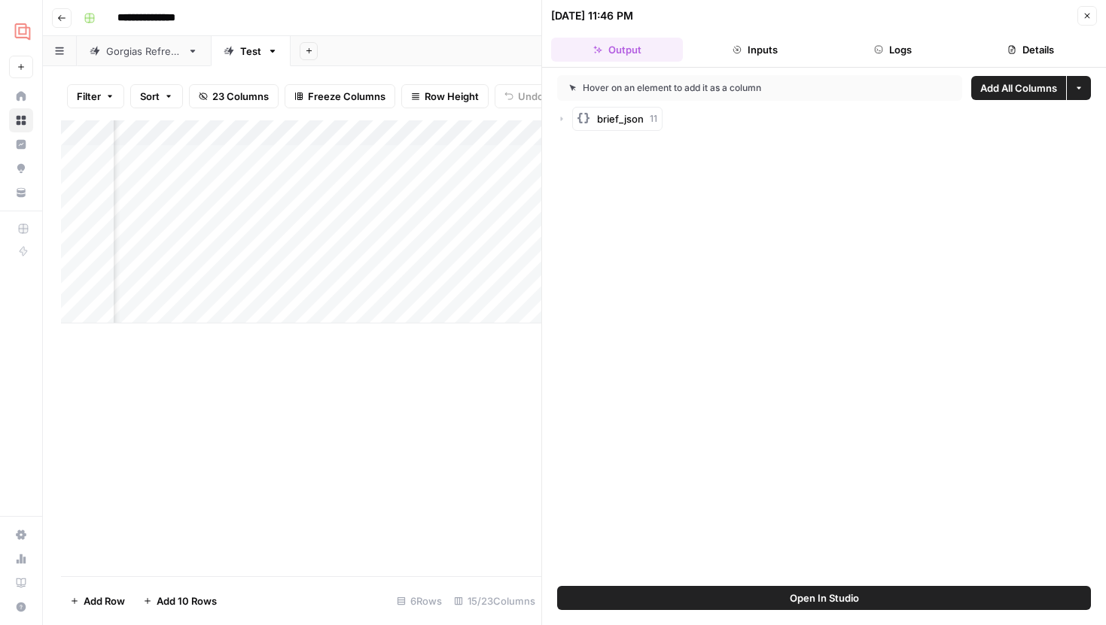
click at [1090, 19] on icon "button" at bounding box center [1086, 15] width 9 height 9
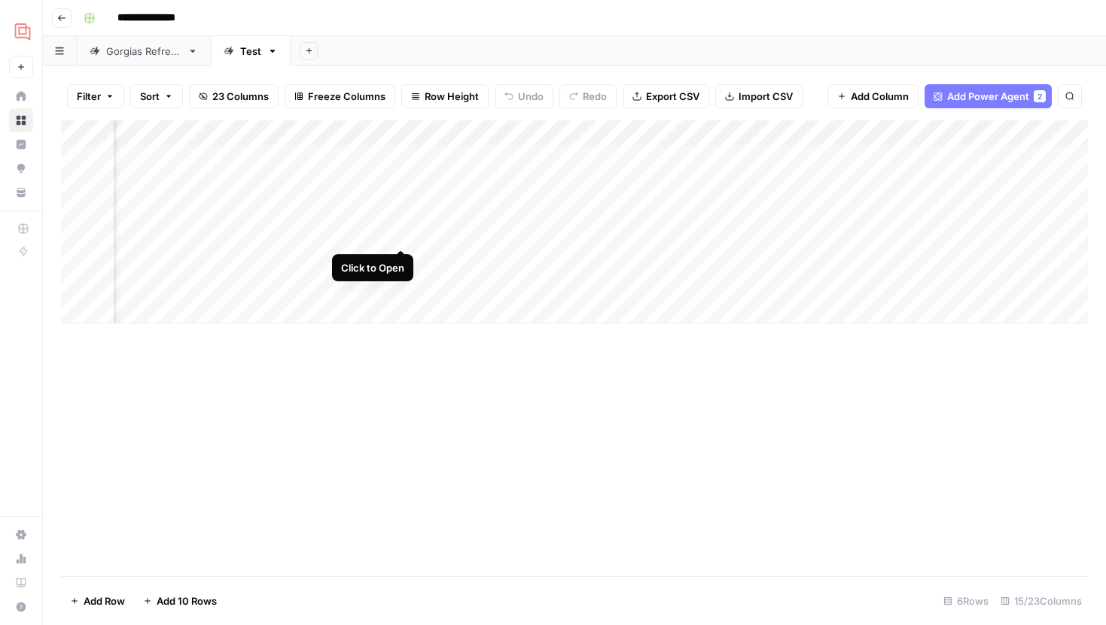
click at [404, 235] on div "Add Column" at bounding box center [574, 221] width 1027 height 203
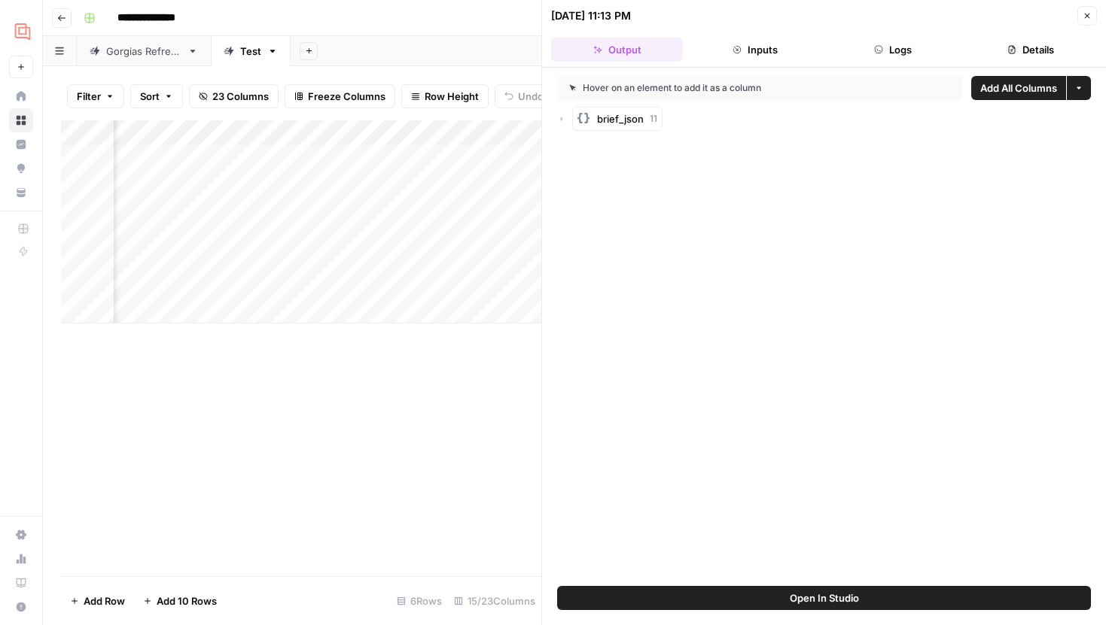
click at [1095, 18] on button "Close" at bounding box center [1087, 16] width 20 height 20
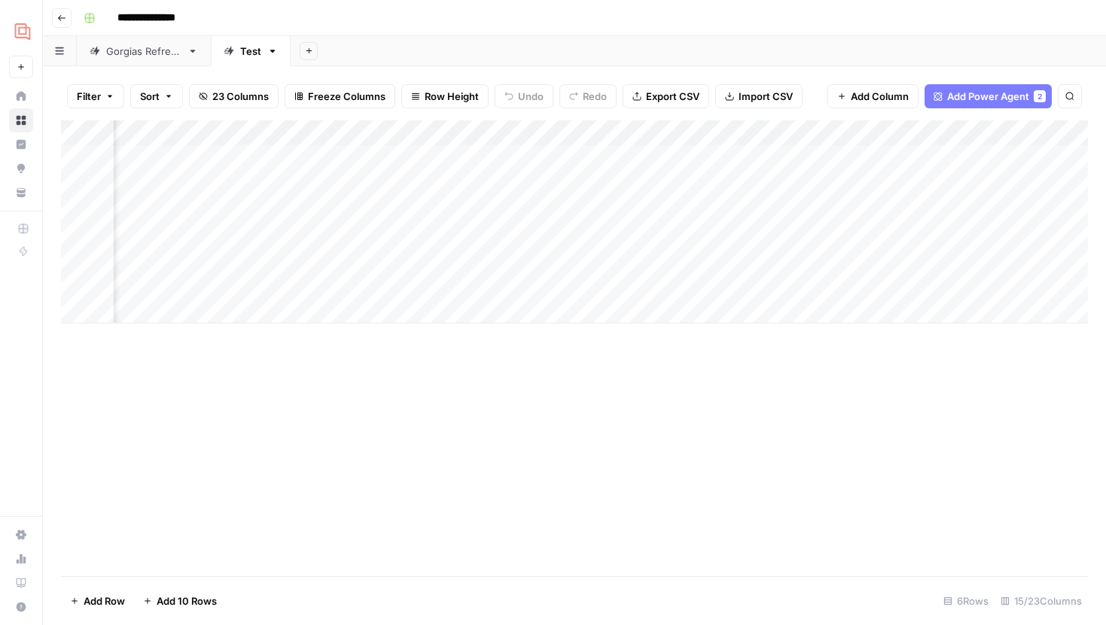
click at [561, 178] on div "Add Column" at bounding box center [574, 221] width 1027 height 203
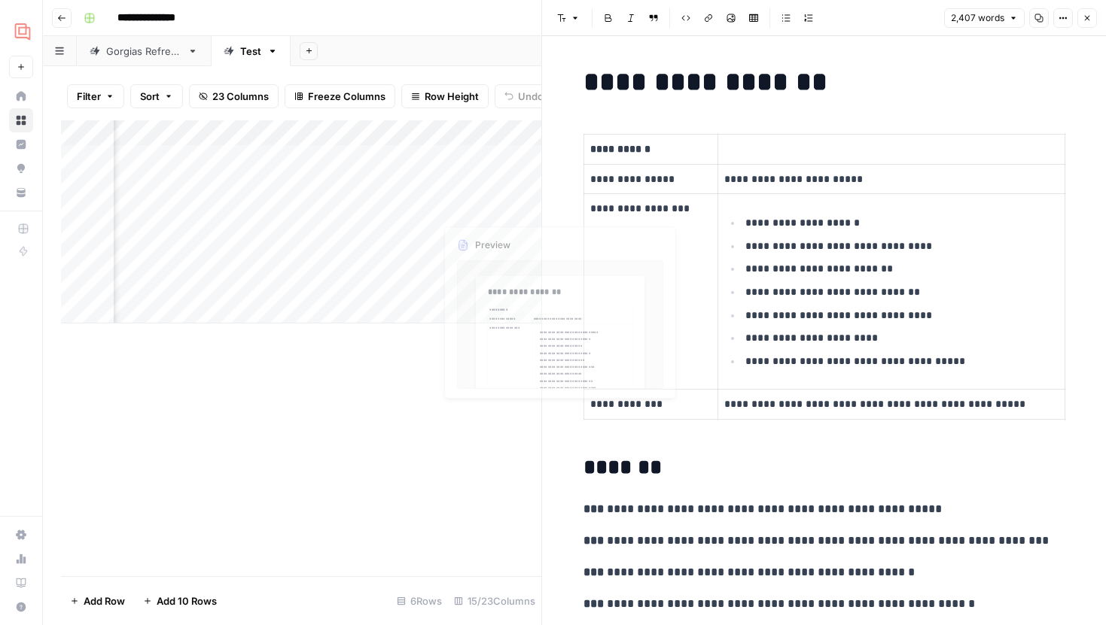
scroll to position [0, 1237]
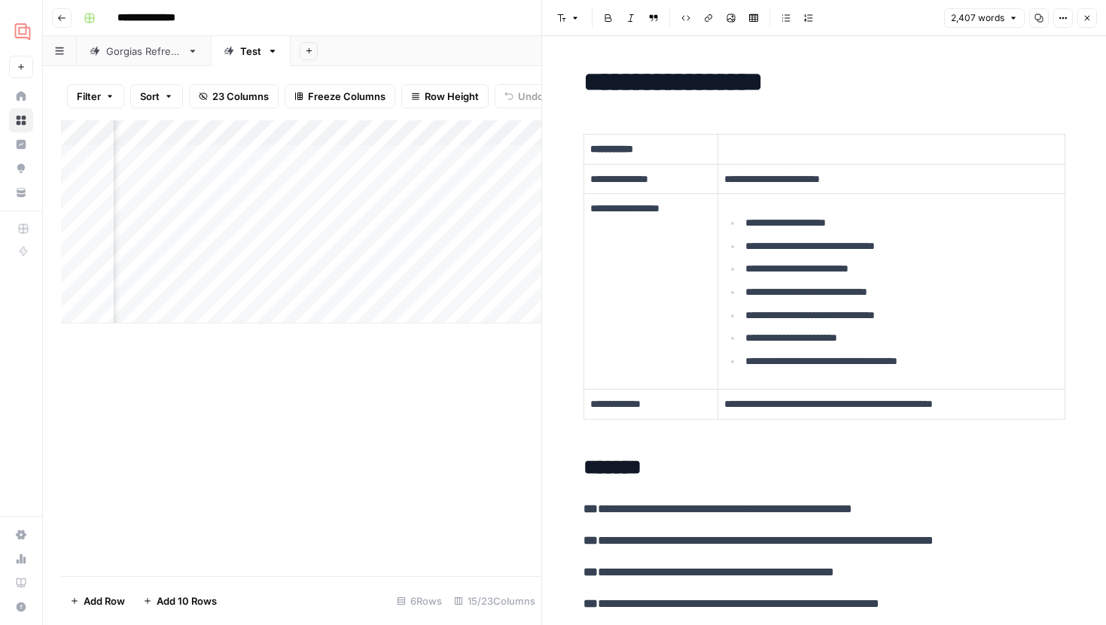
click at [433, 158] on div "Add Column" at bounding box center [301, 221] width 480 height 203
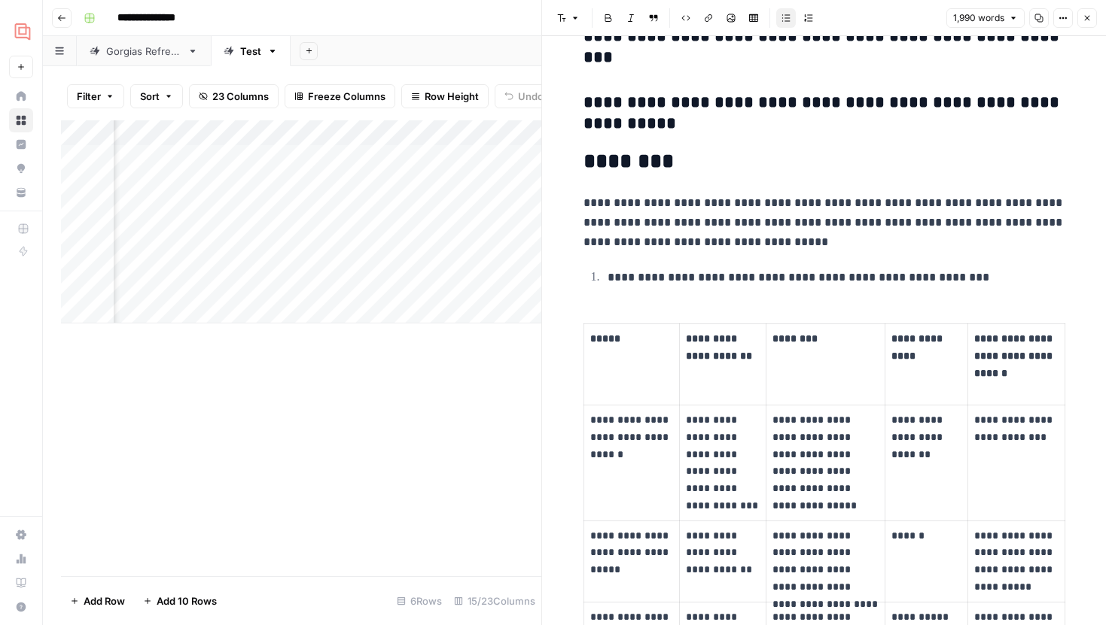
scroll to position [1666, 0]
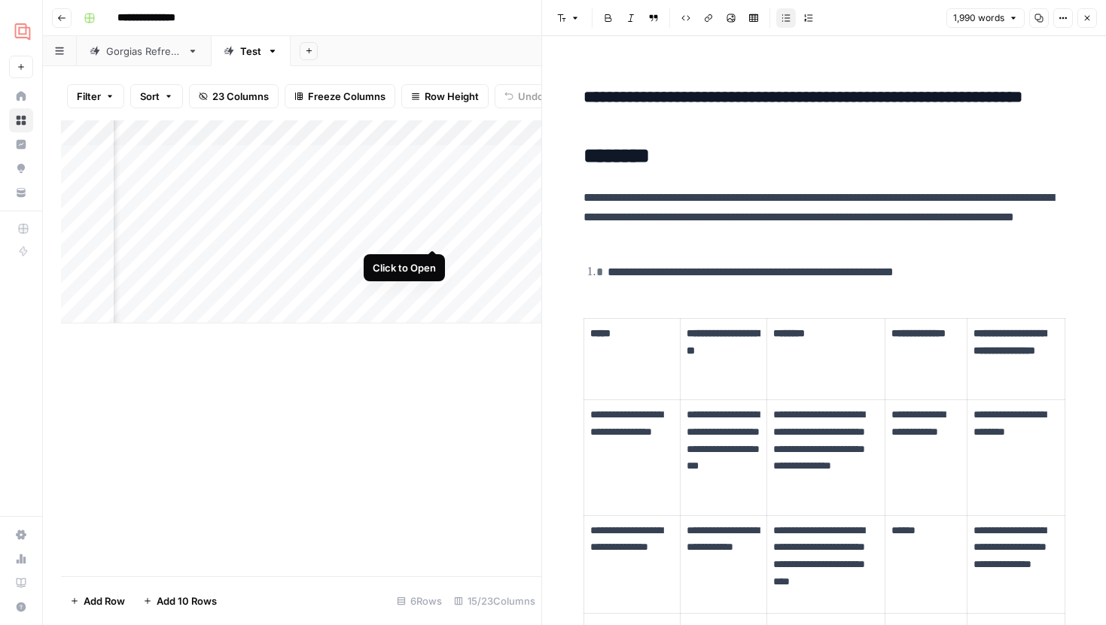
click at [433, 235] on div "Add Column" at bounding box center [301, 221] width 480 height 203
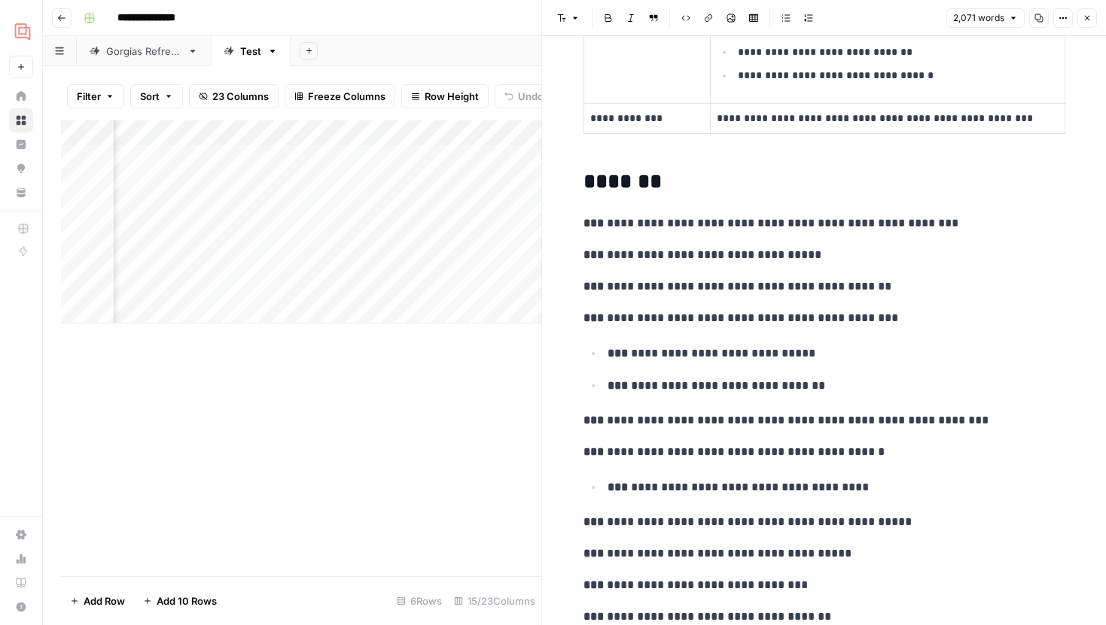
scroll to position [299, 0]
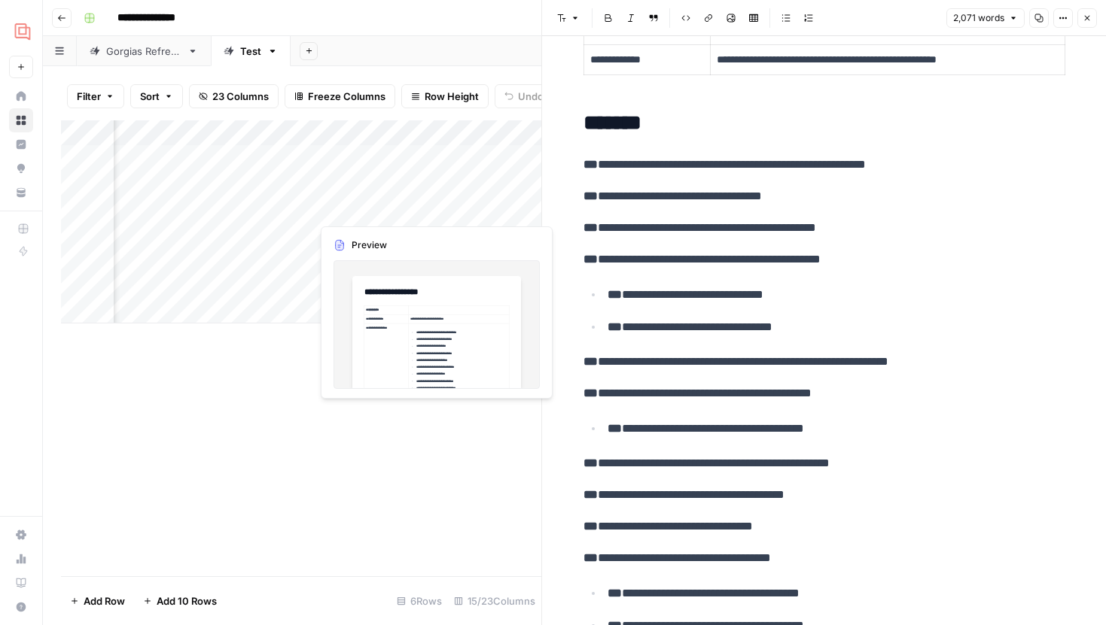
click at [431, 179] on div "Add Column" at bounding box center [301, 221] width 480 height 203
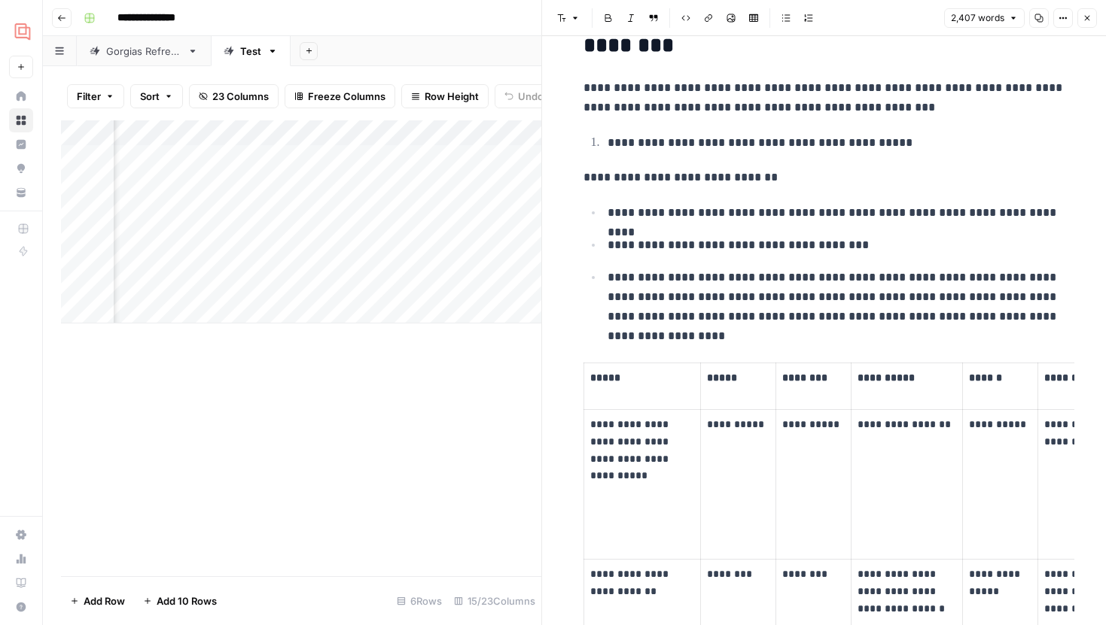
scroll to position [1608, 0]
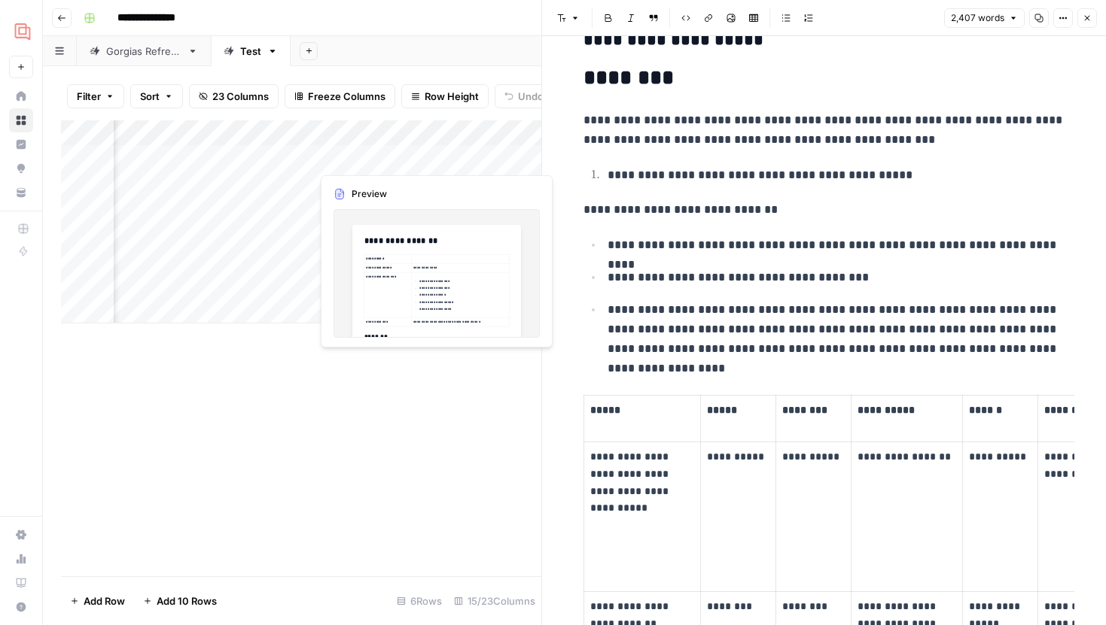
click at [431, 162] on div "Add Column" at bounding box center [301, 221] width 480 height 203
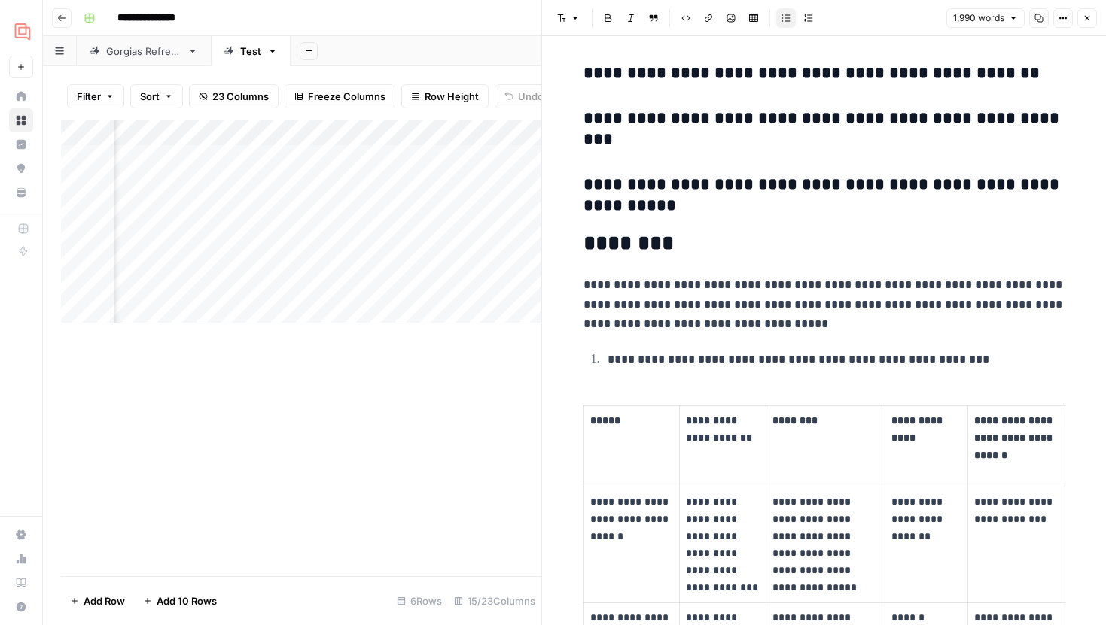
scroll to position [1633, 0]
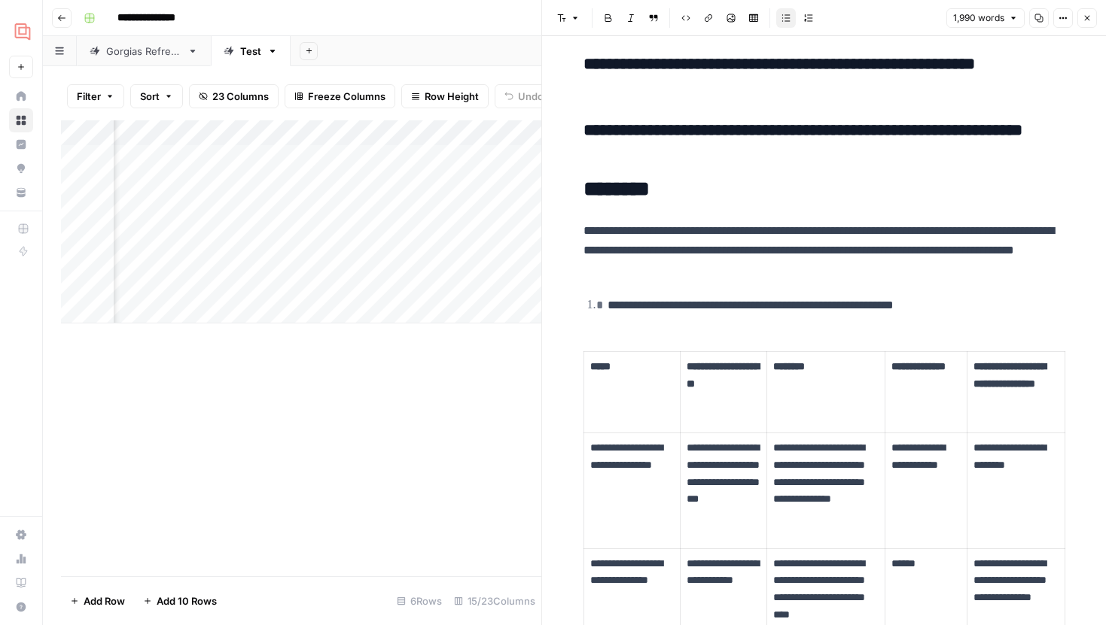
click at [433, 178] on div "Add Column" at bounding box center [301, 221] width 480 height 203
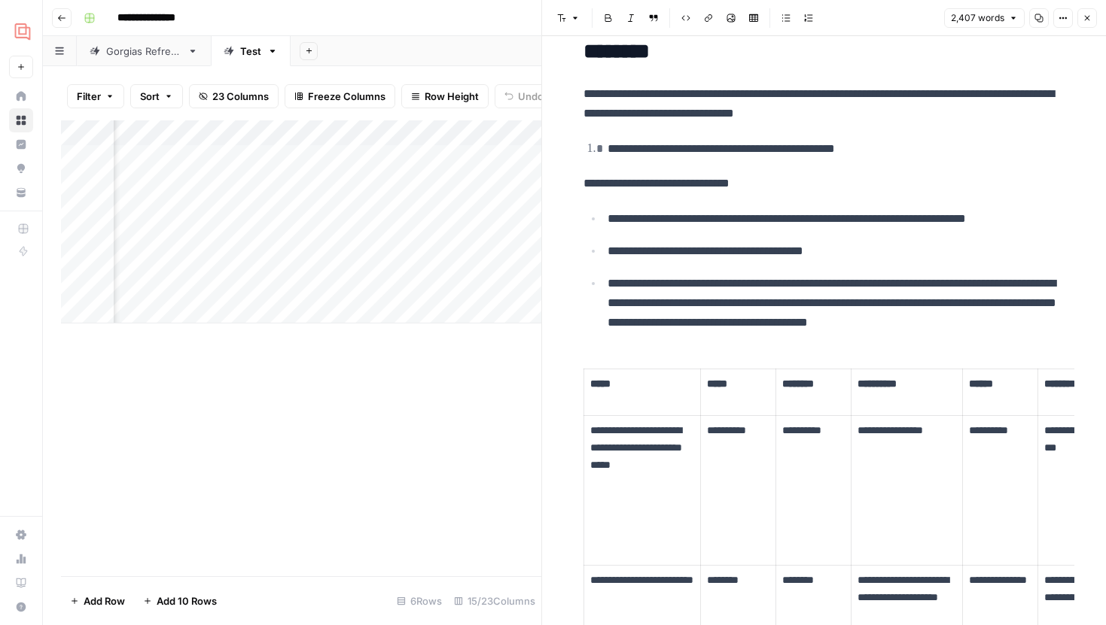
click at [434, 213] on div "Add Column" at bounding box center [301, 221] width 480 height 203
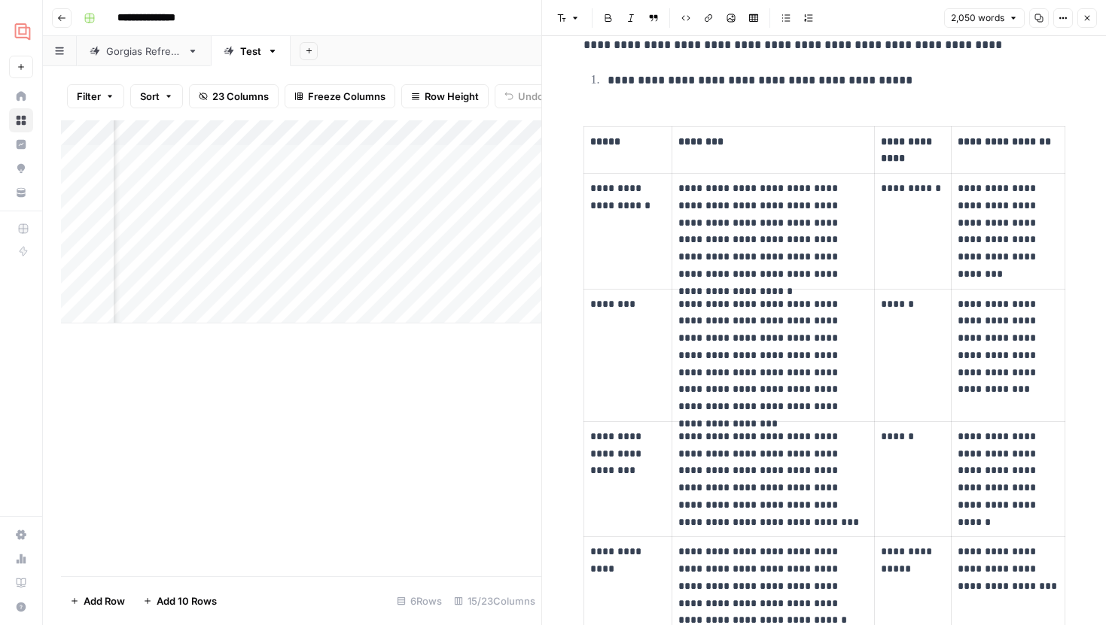
scroll to position [1192, 0]
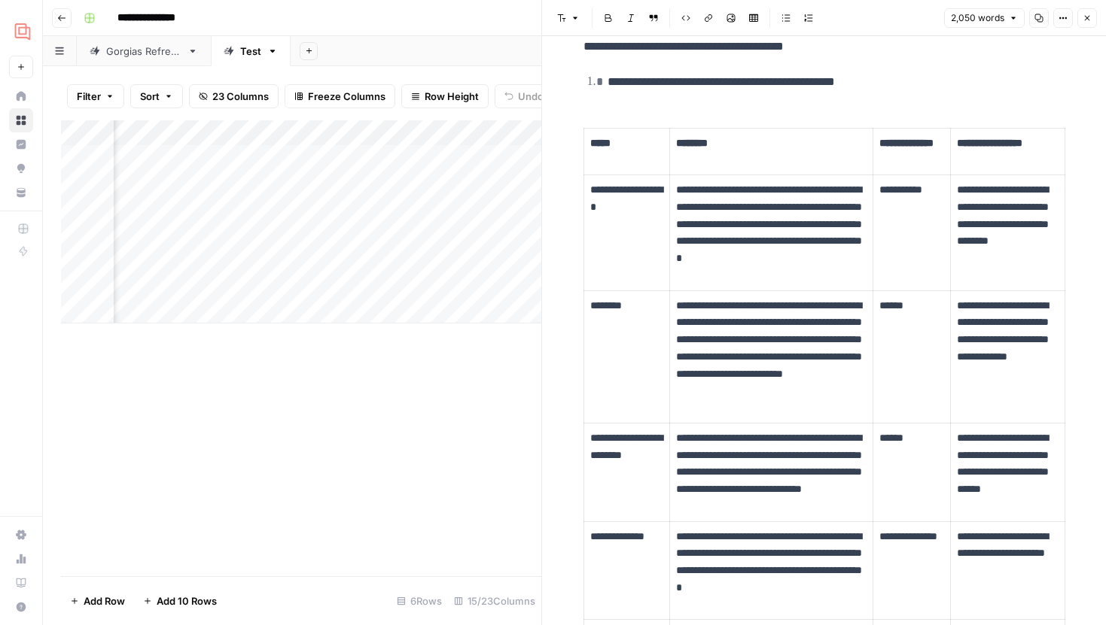
click at [432, 154] on div "Add Column" at bounding box center [301, 221] width 480 height 203
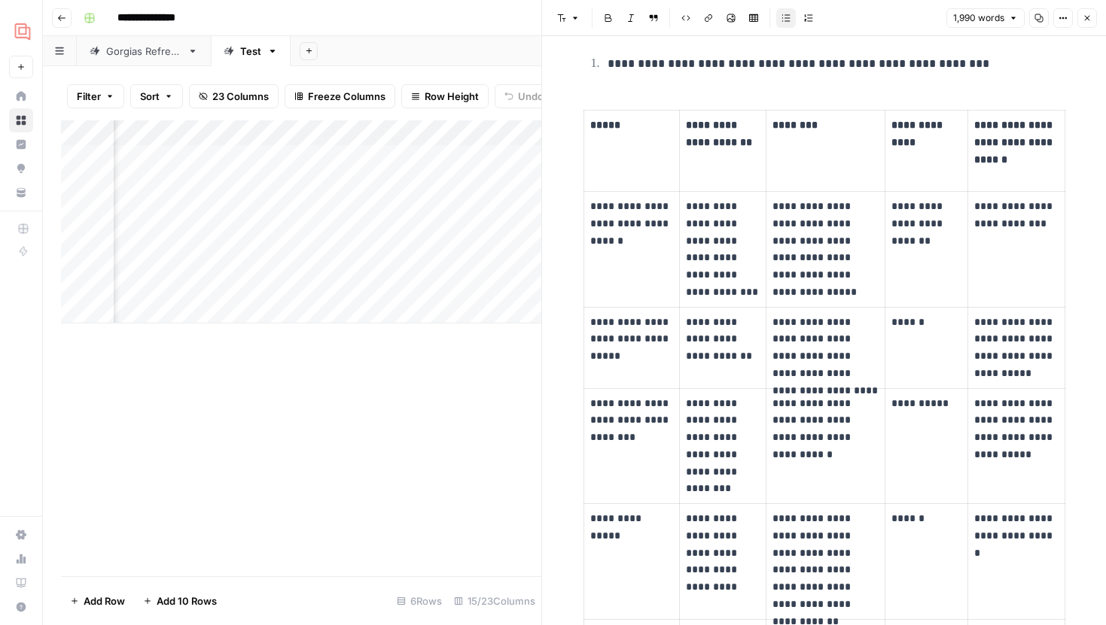
scroll to position [1869, 0]
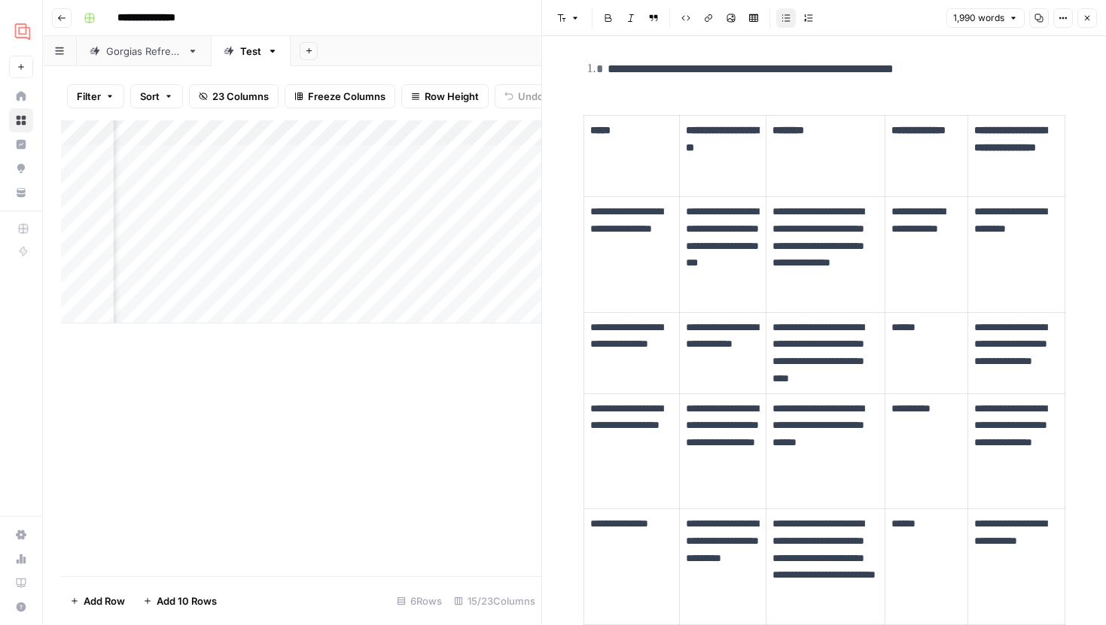
click at [433, 236] on div "Add Column" at bounding box center [301, 221] width 480 height 203
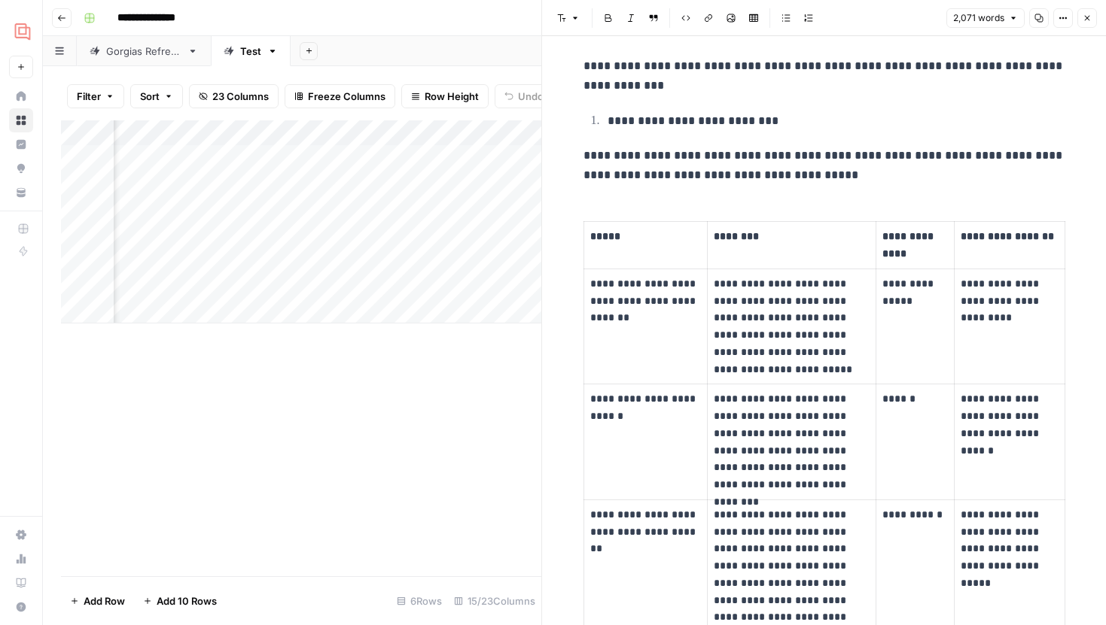
scroll to position [1030, 0]
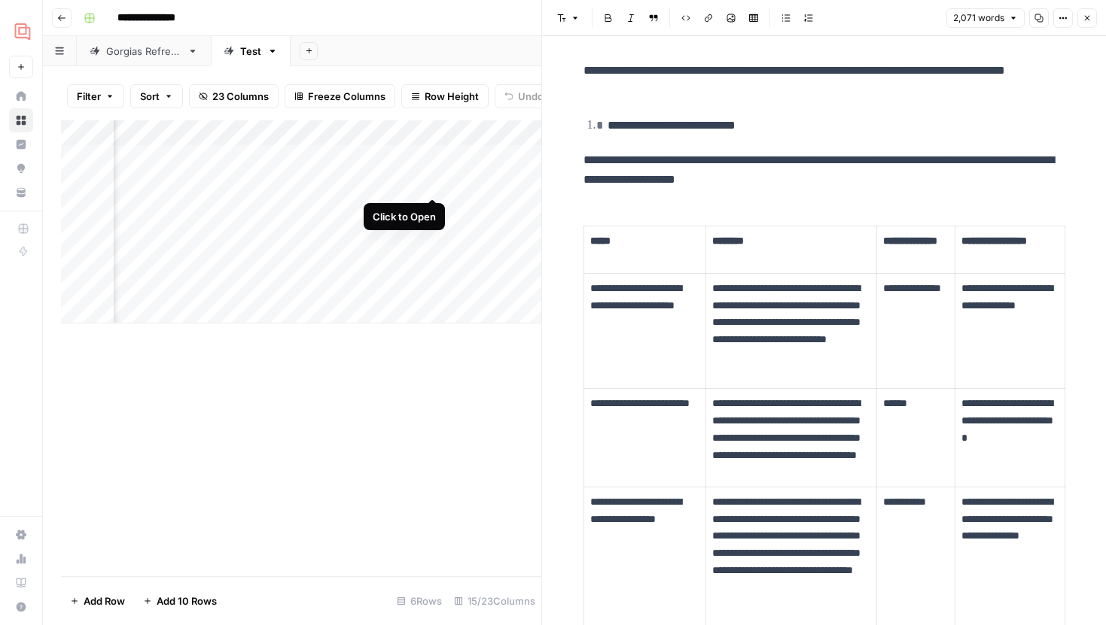
click at [433, 183] on div "Add Column" at bounding box center [301, 221] width 480 height 203
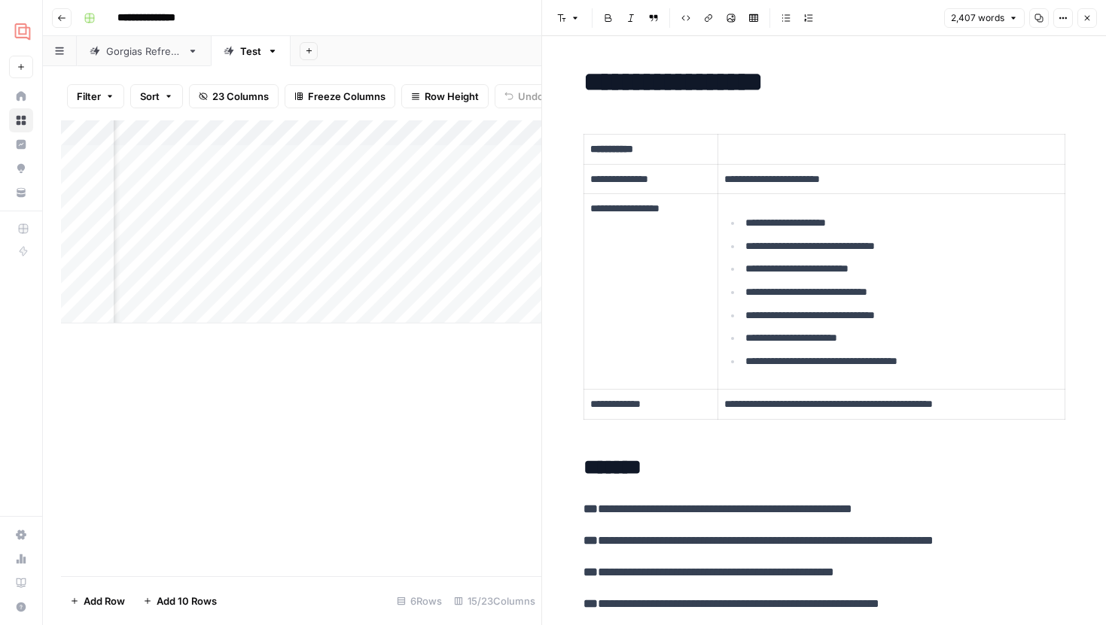
click at [278, 184] on div "Add Column" at bounding box center [301, 221] width 480 height 203
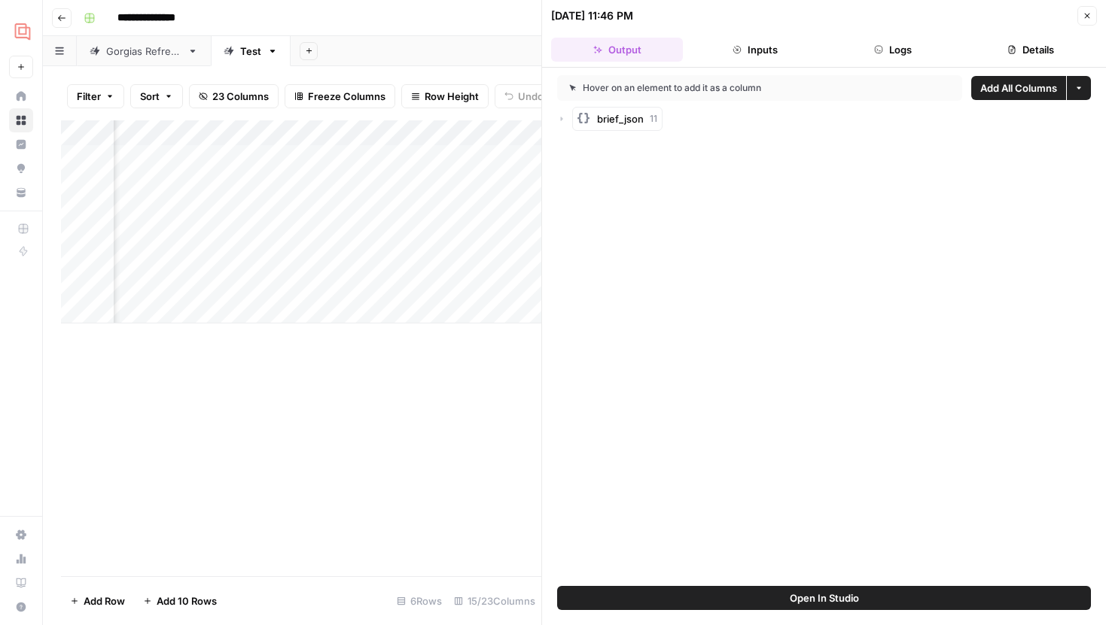
click at [790, 591] on span "Open In Studio" at bounding box center [824, 598] width 69 height 15
click at [440, 187] on div "Add Column" at bounding box center [301, 221] width 480 height 203
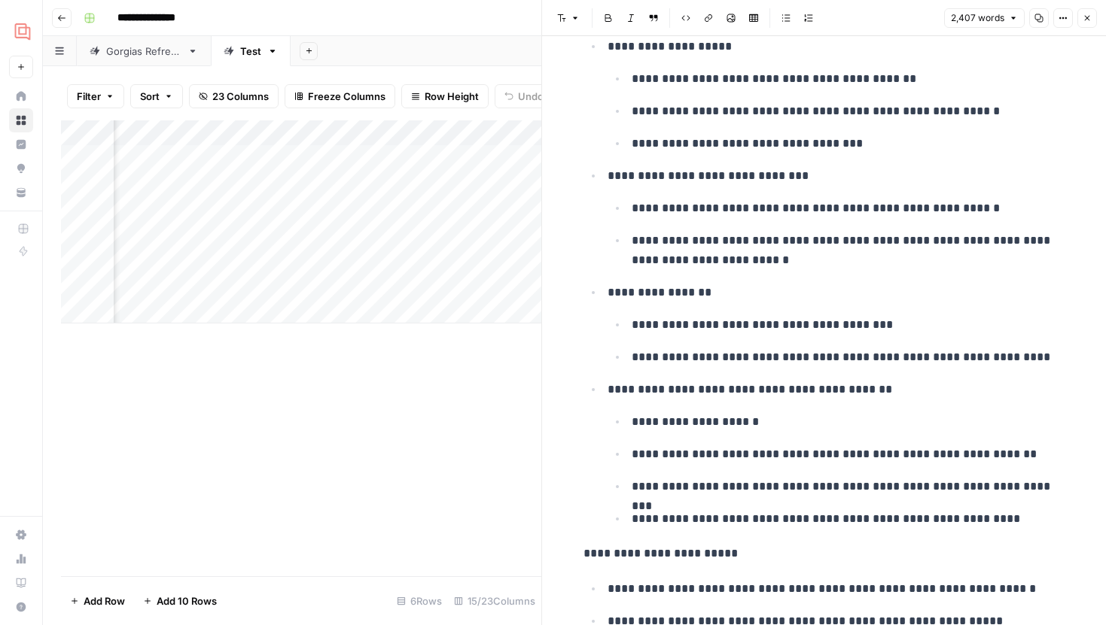
scroll to position [9521, 0]
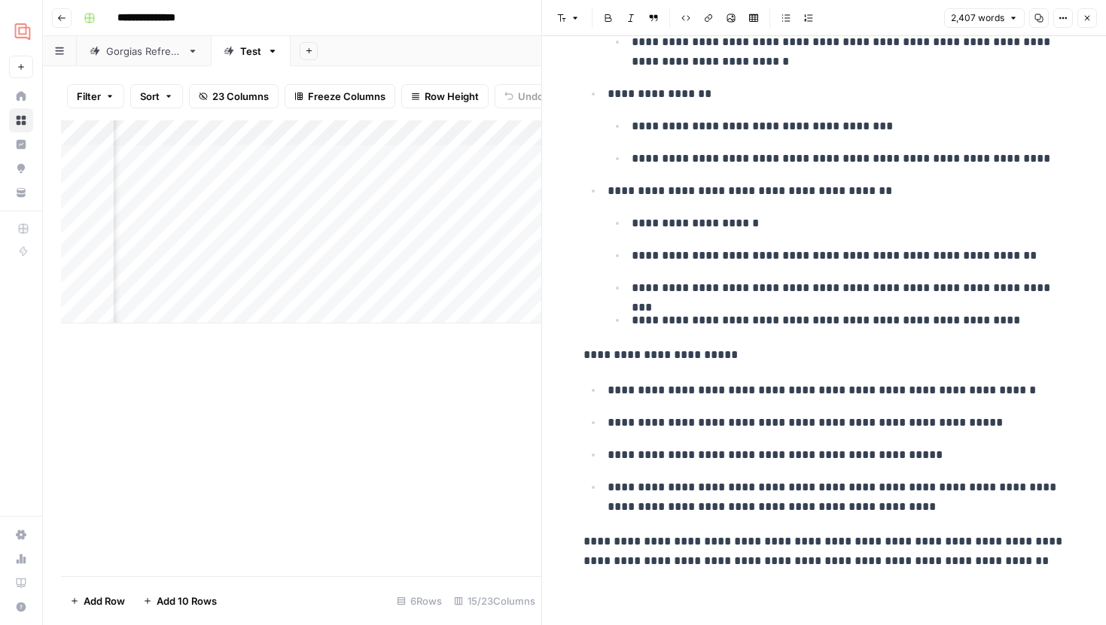
click at [1086, 18] on icon "button" at bounding box center [1087, 18] width 5 height 5
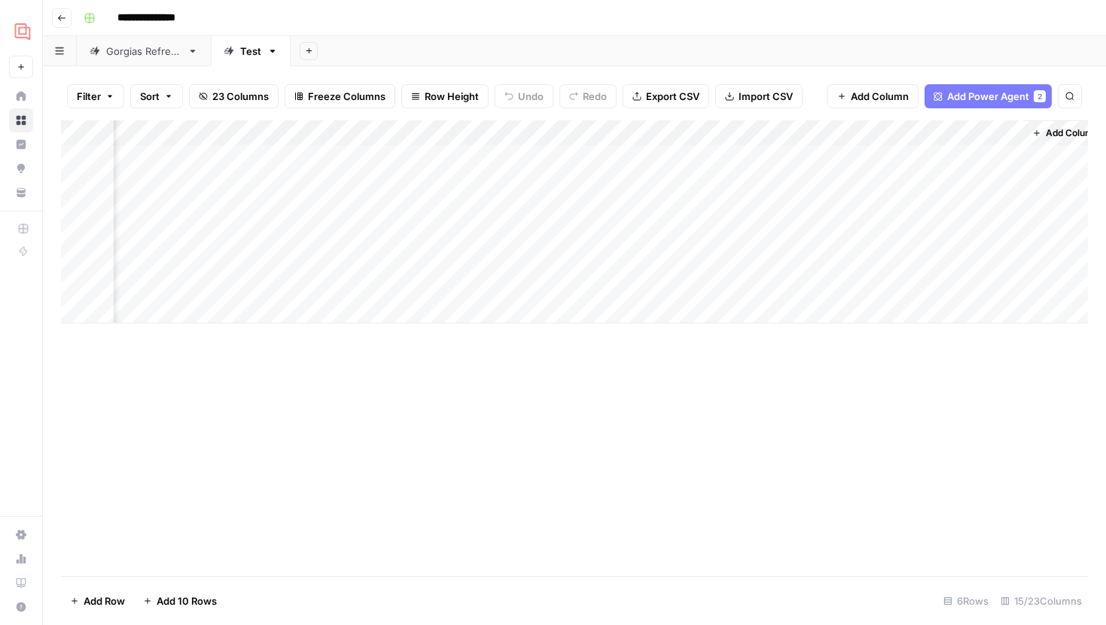
scroll to position [0, 1372]
click at [424, 183] on div "Add Column" at bounding box center [574, 221] width 1027 height 203
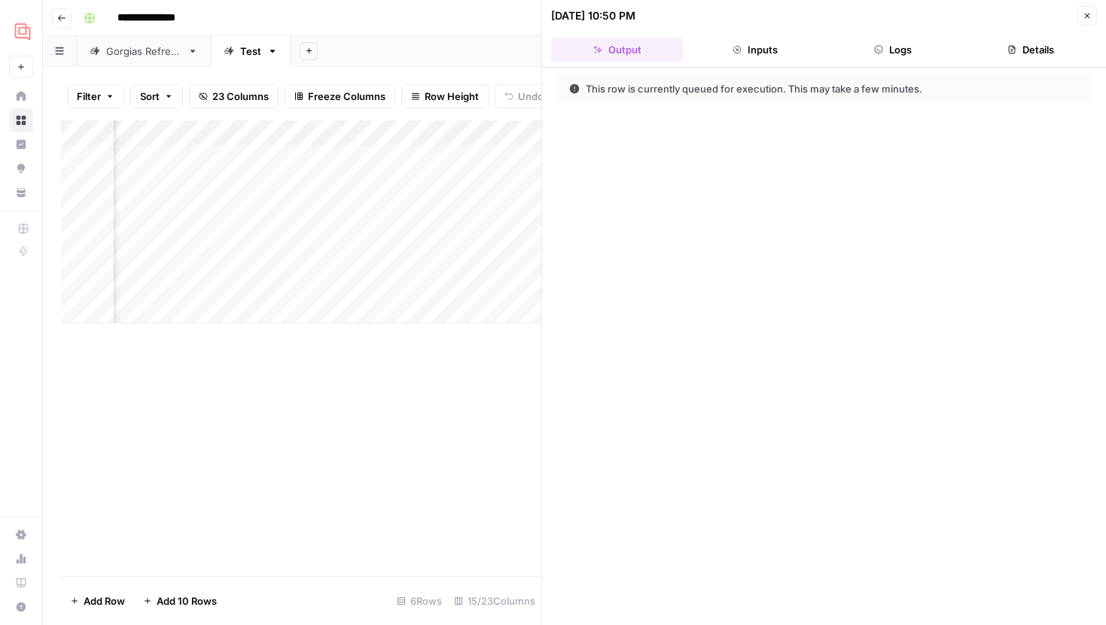
click at [1089, 16] on icon "button" at bounding box center [1086, 15] width 9 height 9
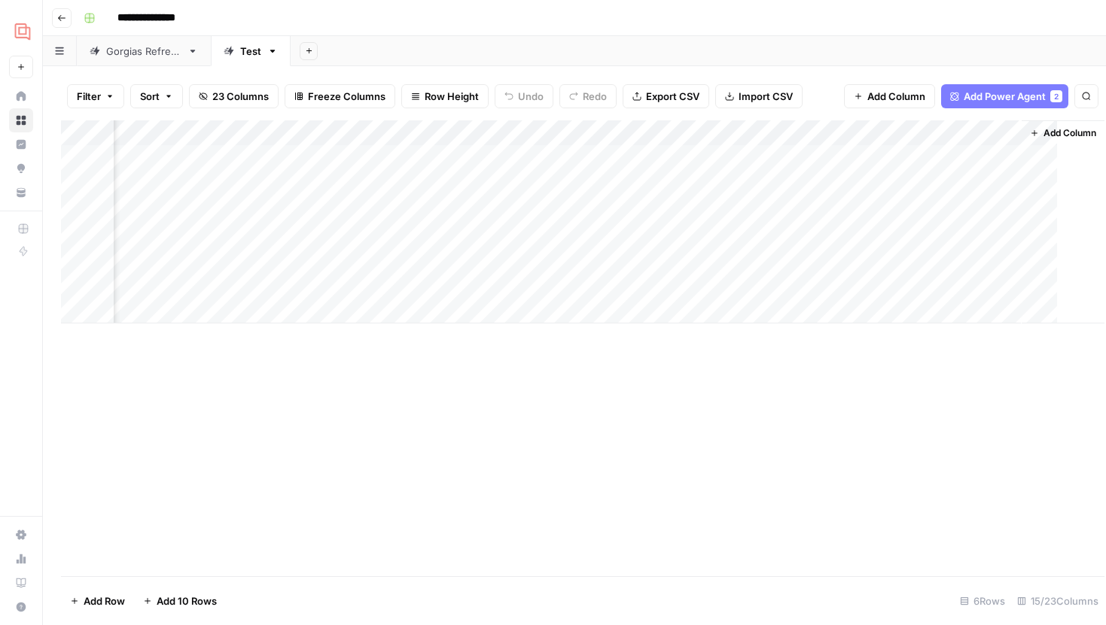
scroll to position [0, 1354]
click at [456, 184] on div "Add Column" at bounding box center [574, 221] width 1027 height 203
click at [592, 156] on div "Add Column" at bounding box center [574, 221] width 1027 height 203
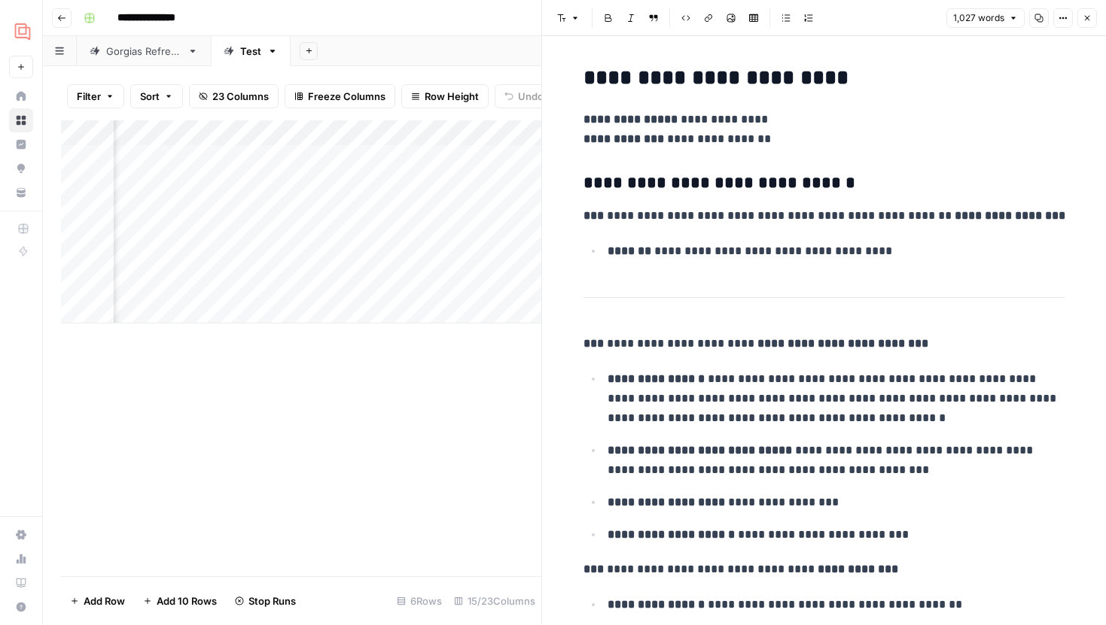
scroll to position [0, 1657]
click at [427, 132] on div "Add Column" at bounding box center [301, 221] width 480 height 203
click at [382, 255] on span "Hide Column" at bounding box center [399, 259] width 132 height 15
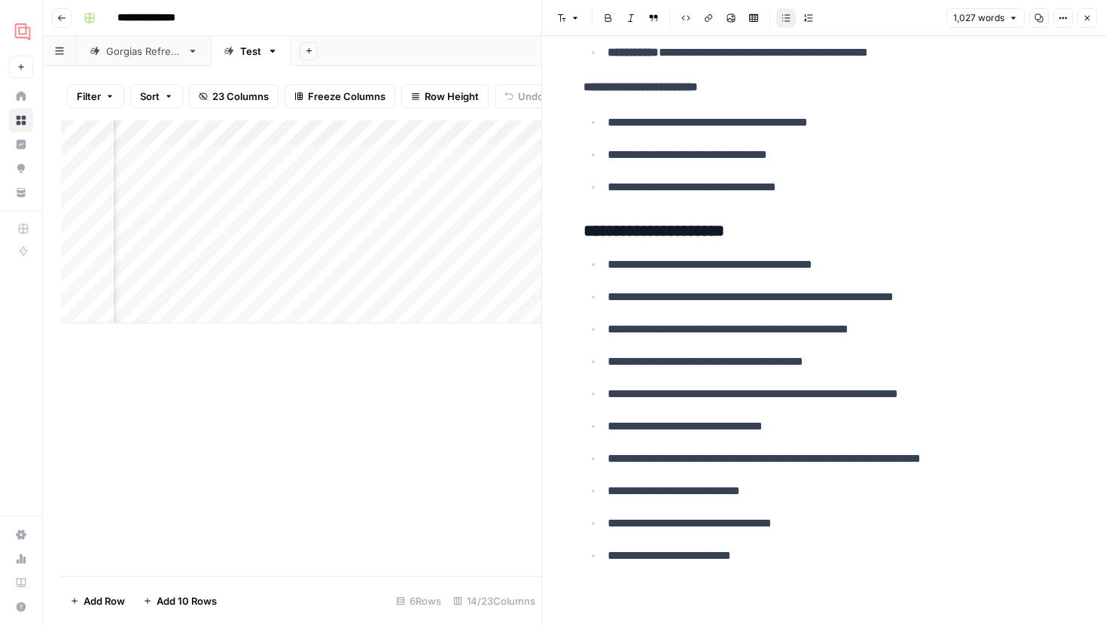
scroll to position [4428, 0]
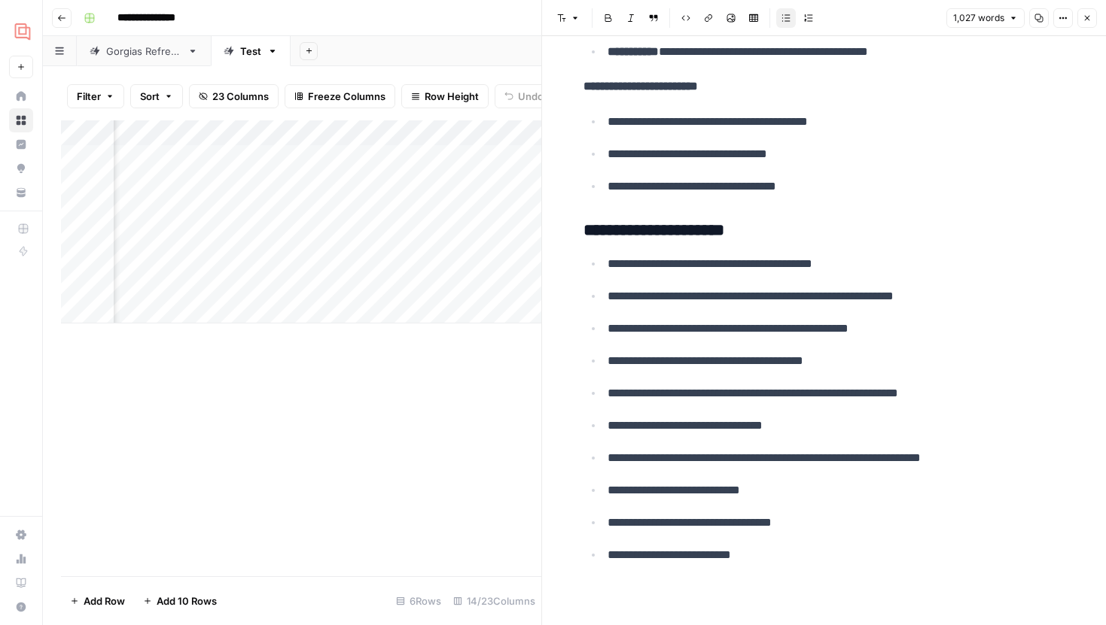
click at [1089, 19] on icon "button" at bounding box center [1086, 18] width 9 height 9
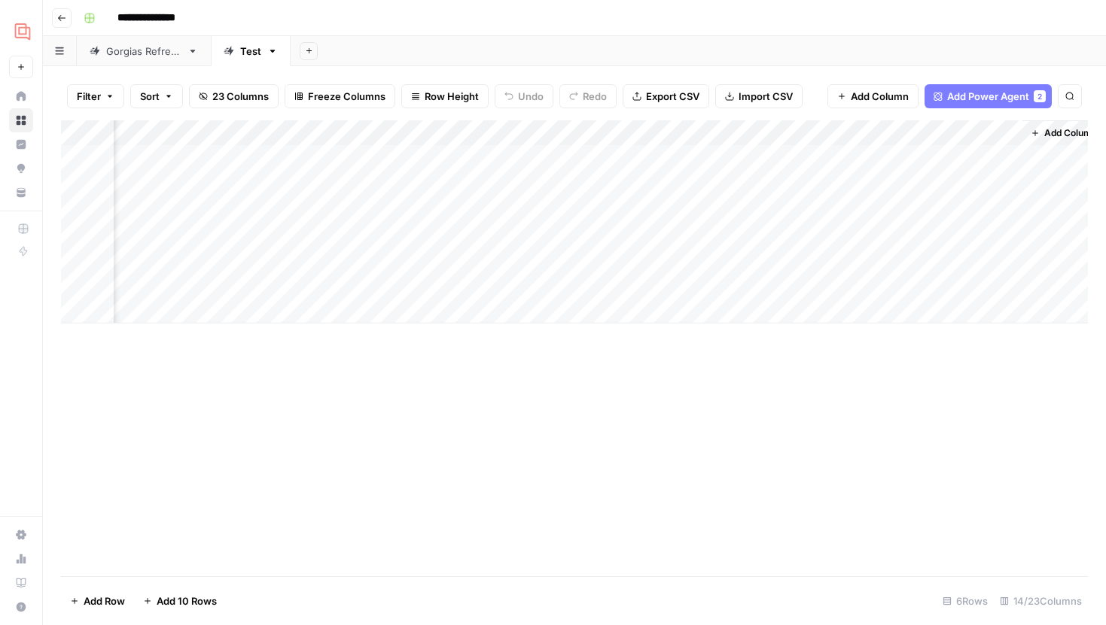
scroll to position [0, 1237]
click at [989, 235] on div "Add Column" at bounding box center [574, 221] width 1027 height 203
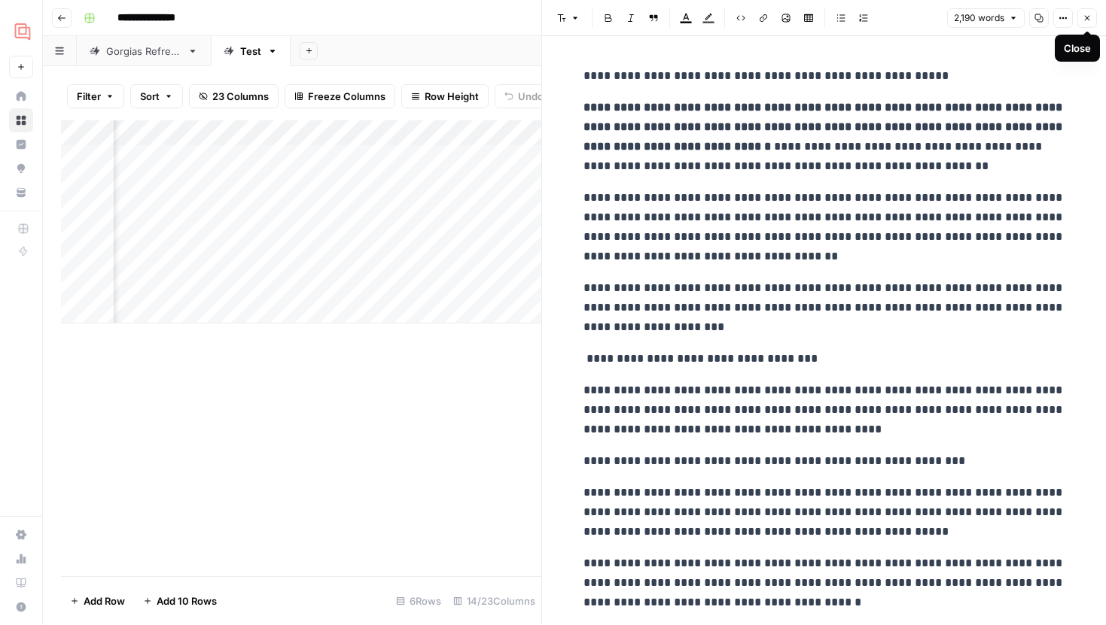
click at [1088, 24] on button "Close" at bounding box center [1087, 18] width 20 height 20
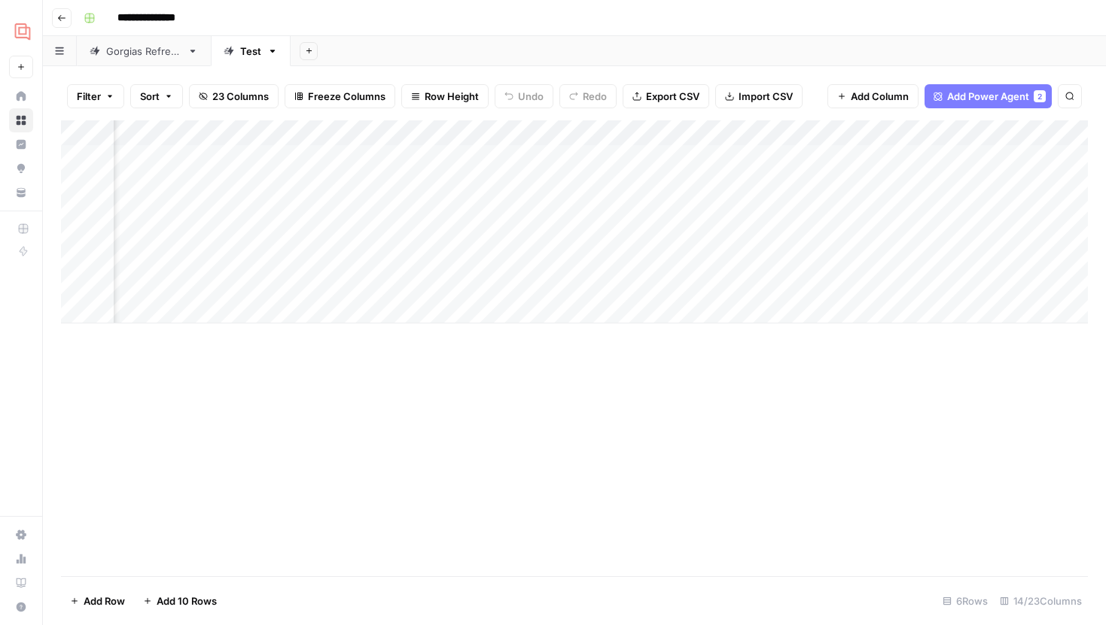
scroll to position [0, 247]
click at [763, 233] on div "Add Column" at bounding box center [574, 221] width 1027 height 203
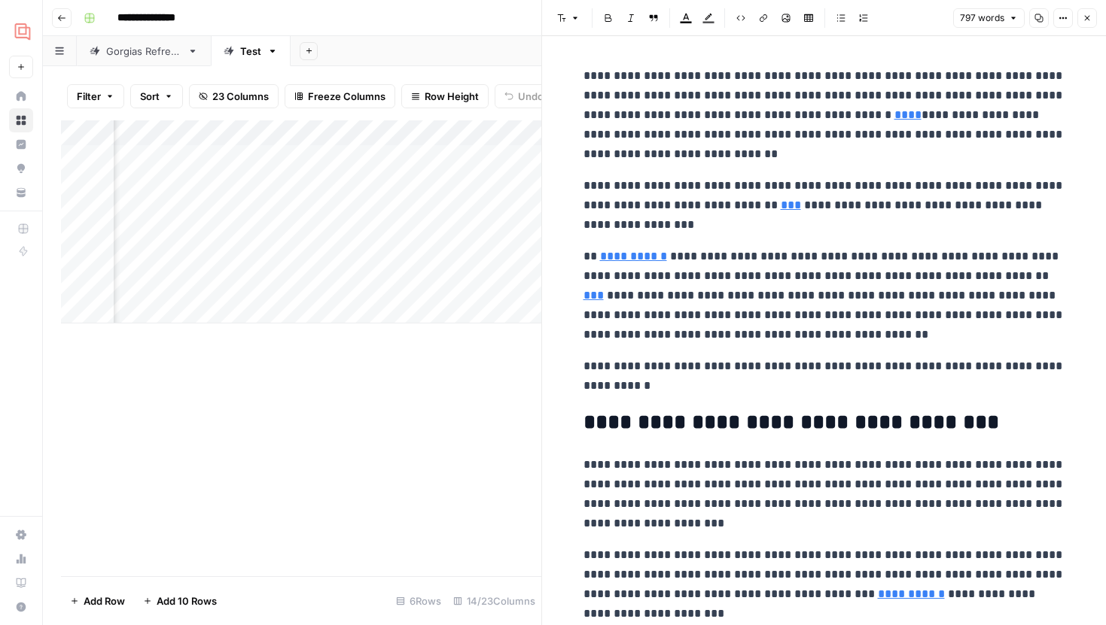
click at [1088, 18] on icon "button" at bounding box center [1086, 18] width 9 height 9
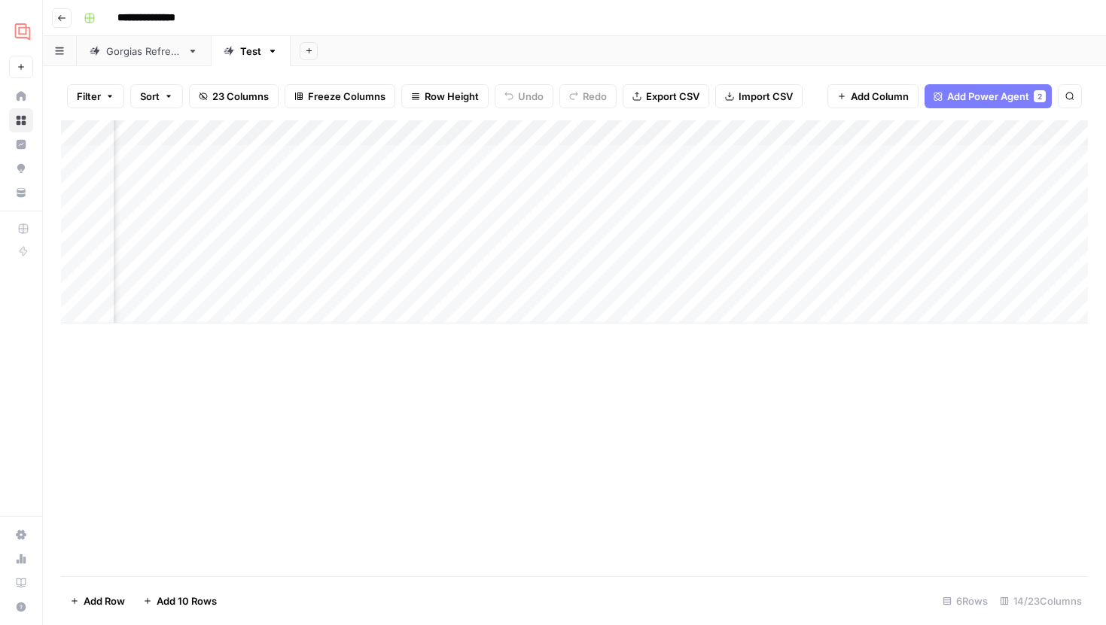
scroll to position [0, 1237]
click at [990, 159] on div "Add Column" at bounding box center [574, 221] width 1027 height 203
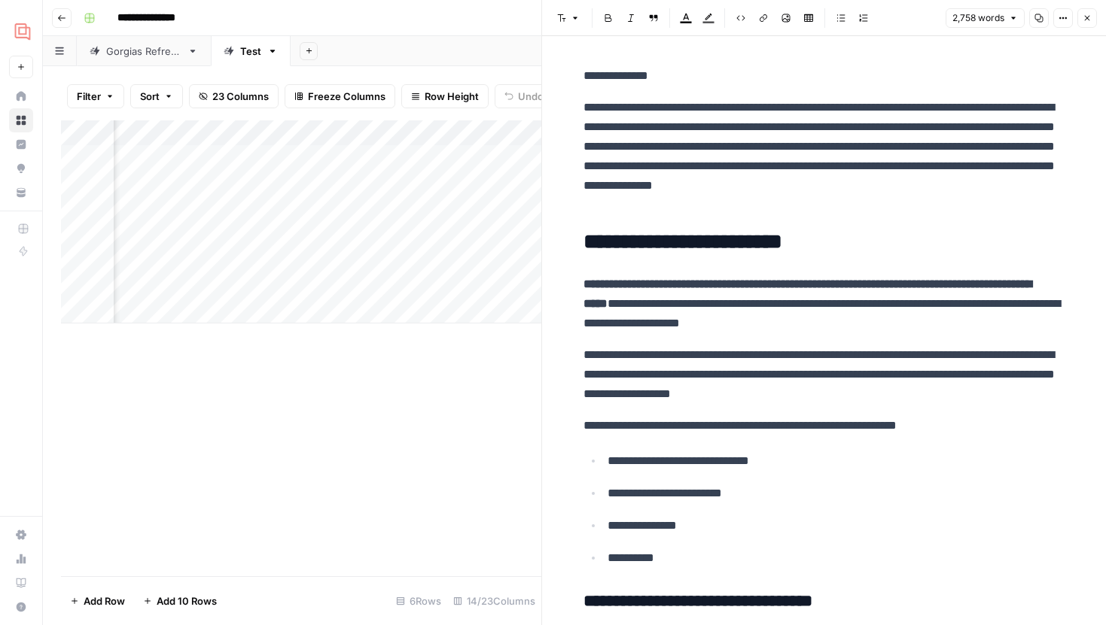
click at [1094, 16] on button "Close" at bounding box center [1087, 18] width 20 height 20
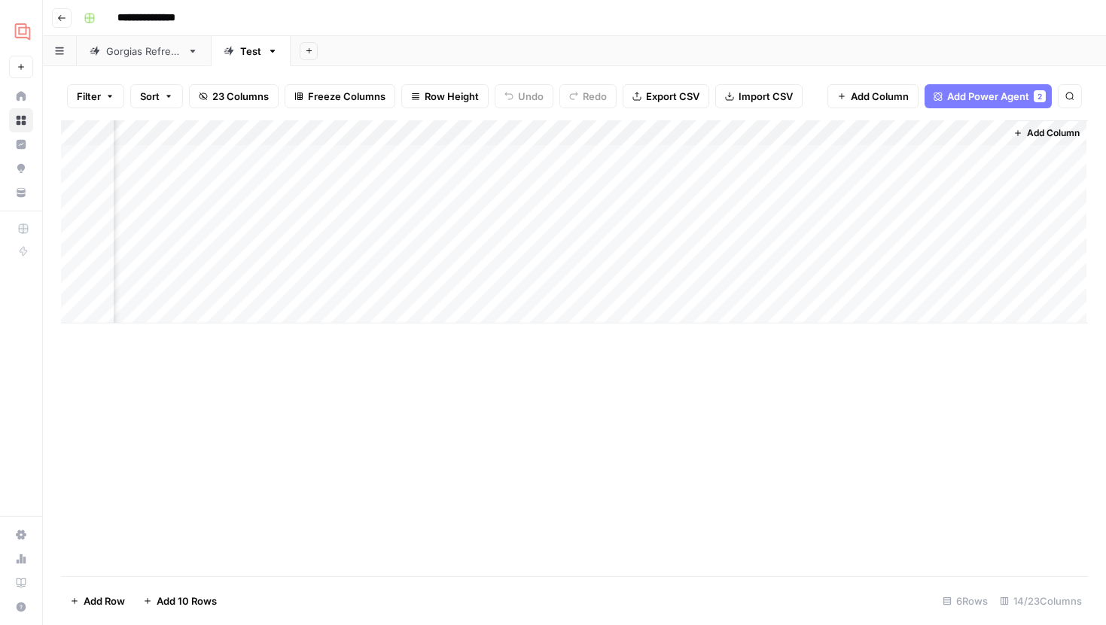
scroll to position [0, 1219]
click at [1005, 208] on div "Add Column" at bounding box center [574, 221] width 1027 height 203
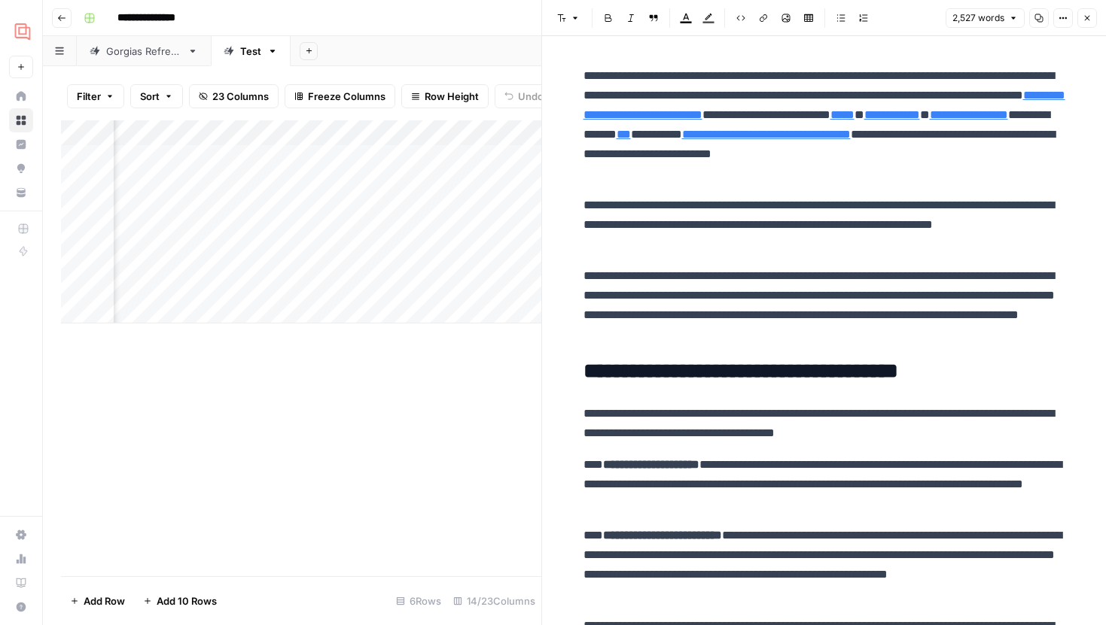
click at [1091, 18] on button "Close" at bounding box center [1087, 18] width 20 height 20
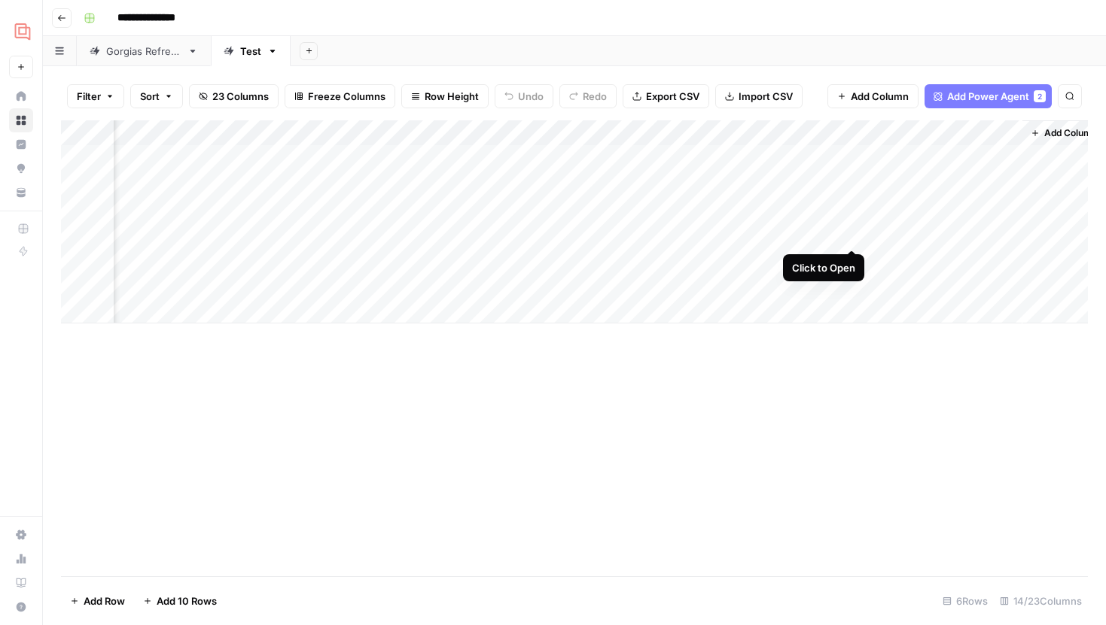
click at [854, 233] on div "Add Column" at bounding box center [574, 221] width 1027 height 203
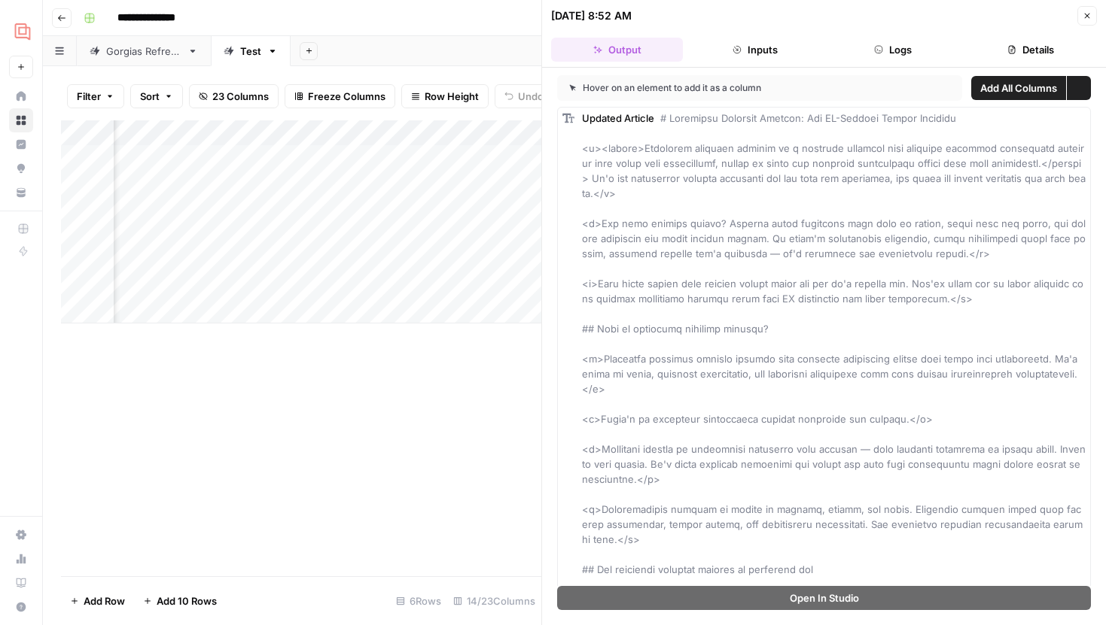
click at [892, 45] on button "Logs" at bounding box center [893, 50] width 132 height 24
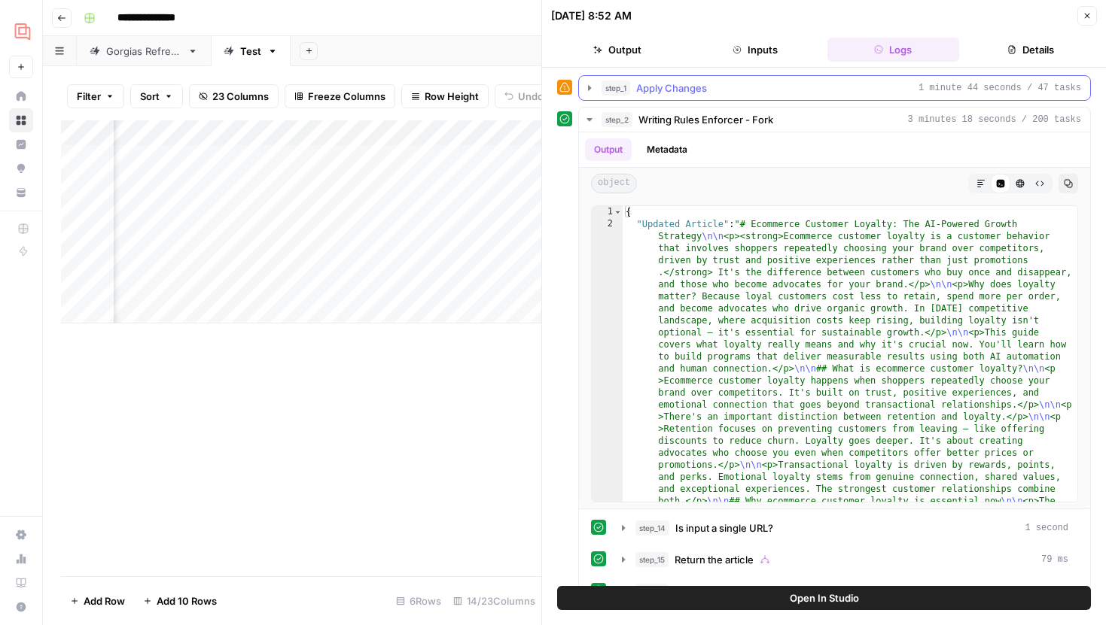
click at [590, 84] on icon "button" at bounding box center [589, 88] width 12 height 12
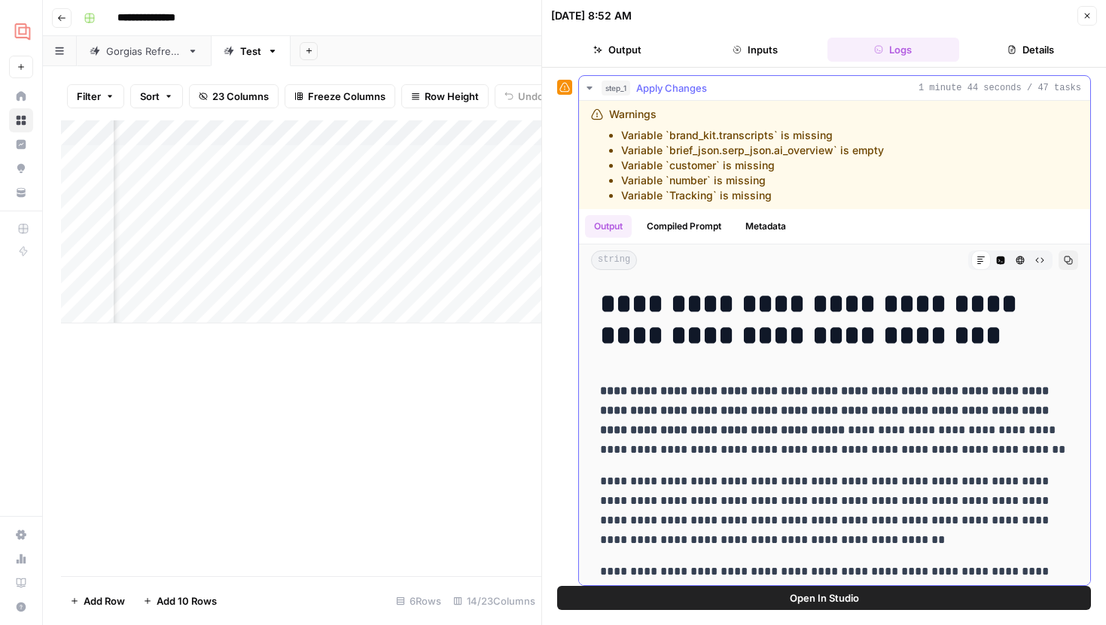
click at [585, 87] on icon "button" at bounding box center [589, 88] width 12 height 12
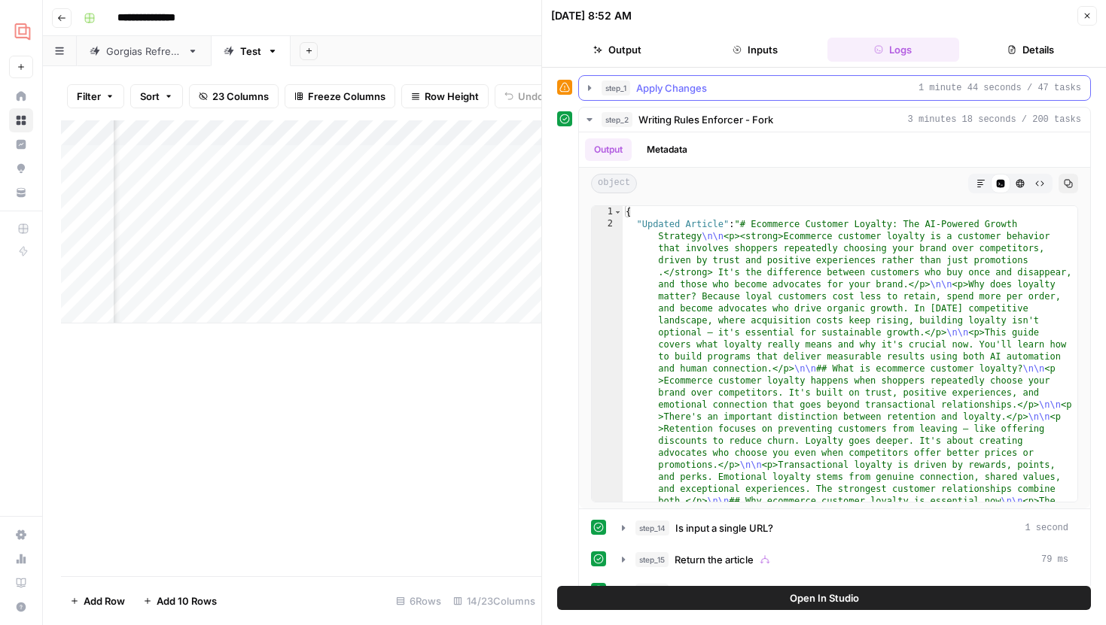
click at [585, 87] on icon "button" at bounding box center [589, 88] width 12 height 12
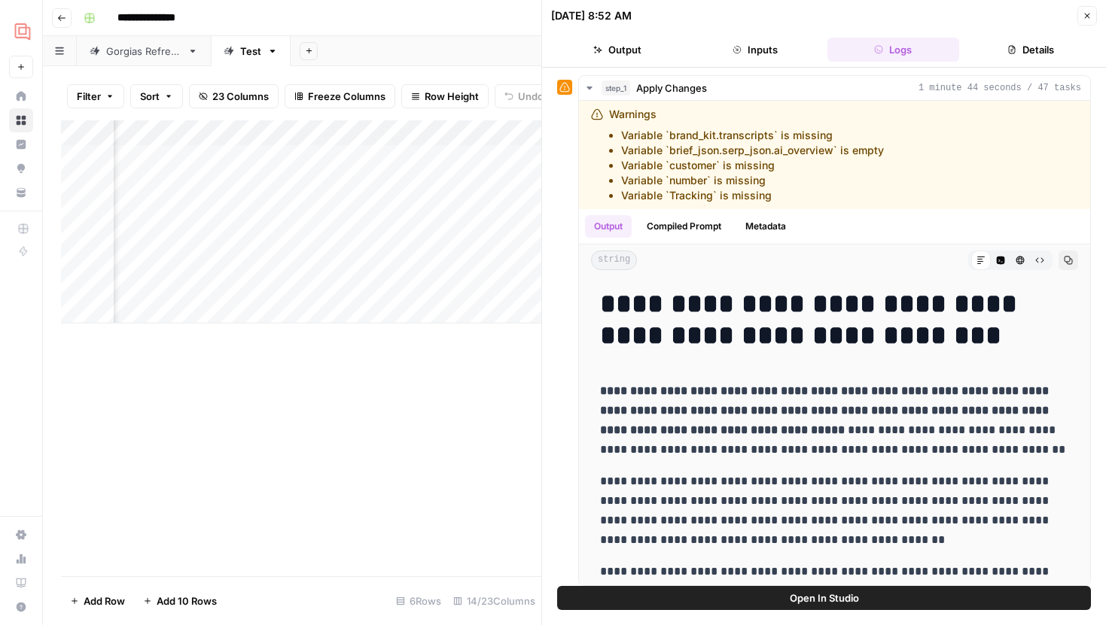
scroll to position [0, 1596]
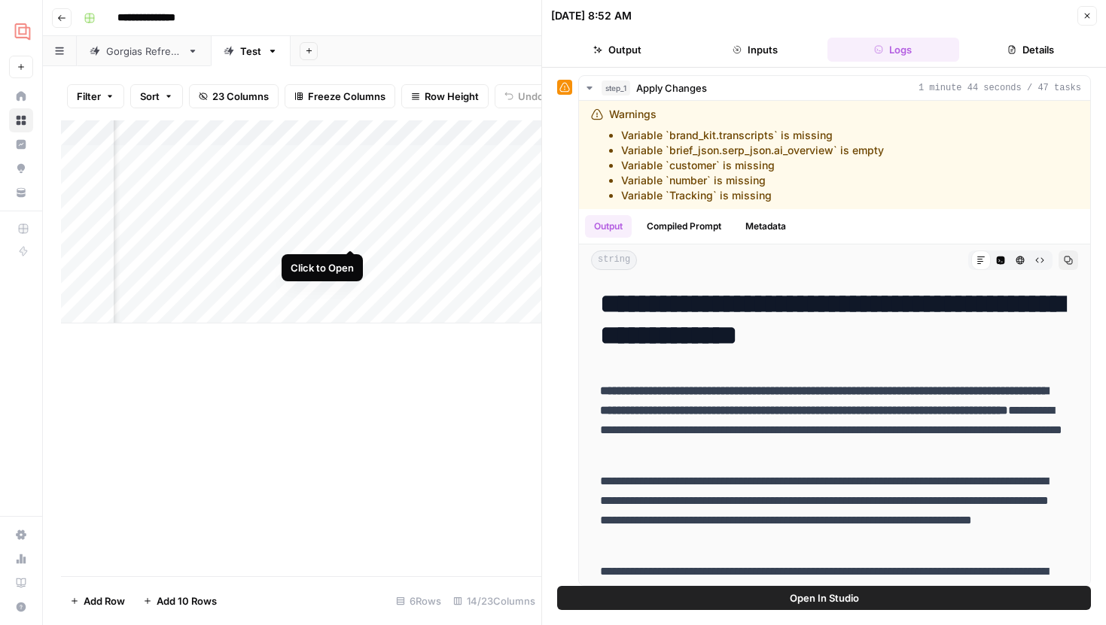
click at [349, 233] on div "Add Column" at bounding box center [301, 221] width 480 height 203
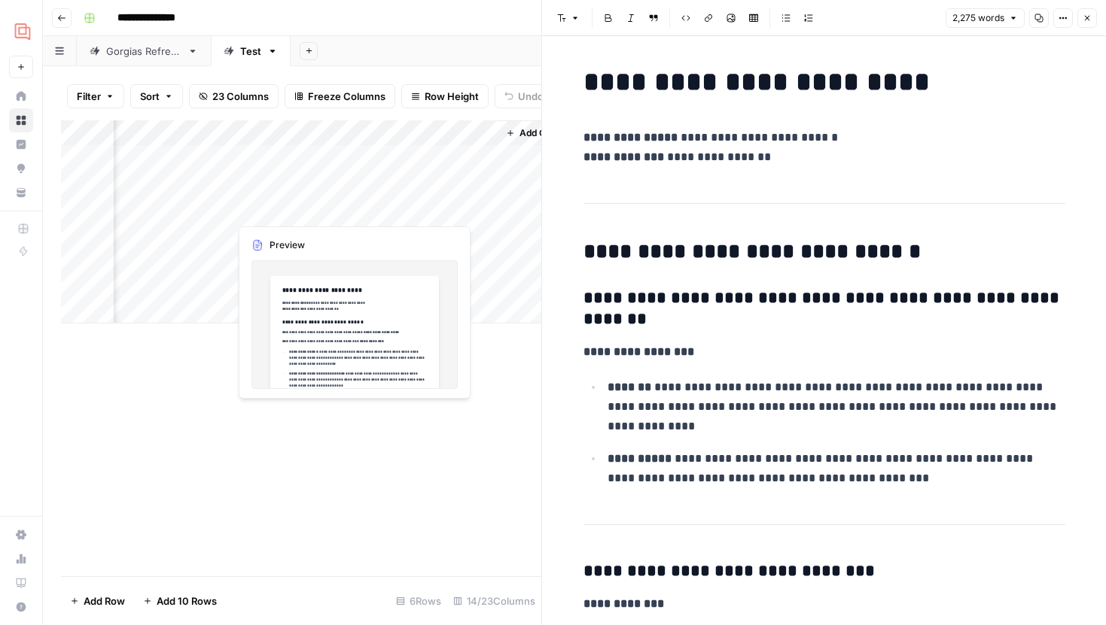
scroll to position [0, 1783]
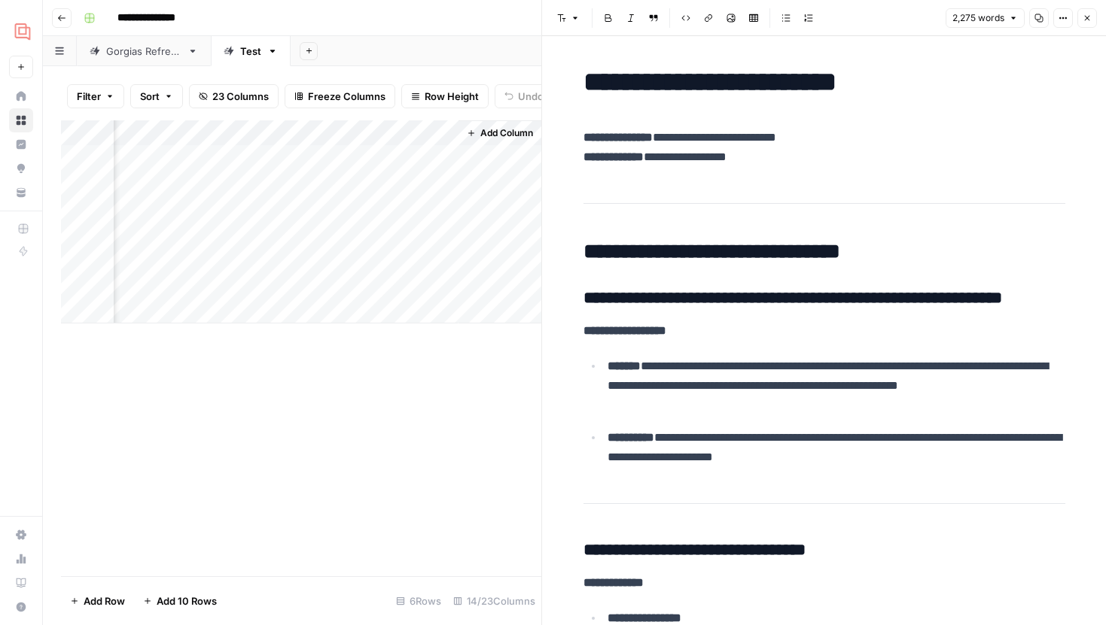
click at [446, 236] on div "Add Column" at bounding box center [301, 221] width 480 height 203
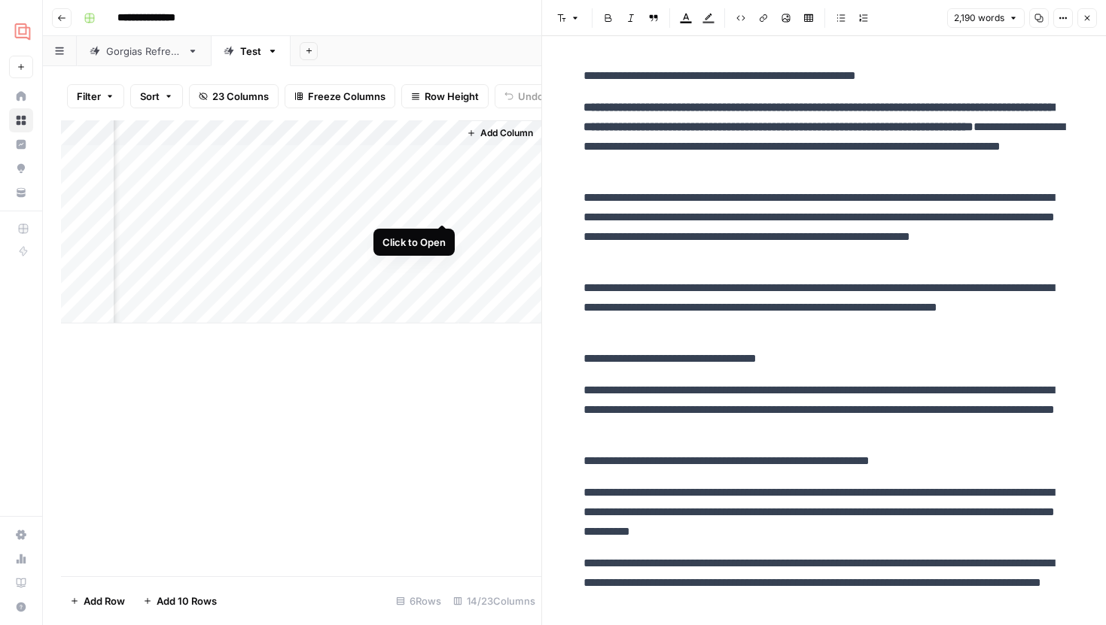
click at [447, 211] on div "Add Column" at bounding box center [301, 221] width 480 height 203
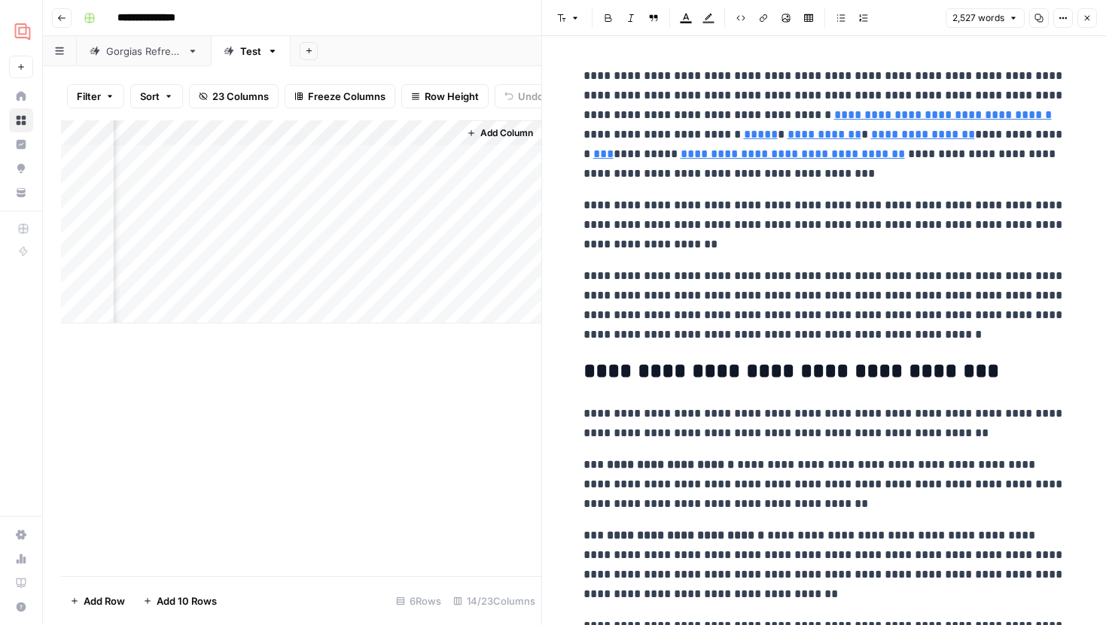
click at [285, 209] on div "Add Column" at bounding box center [301, 221] width 480 height 203
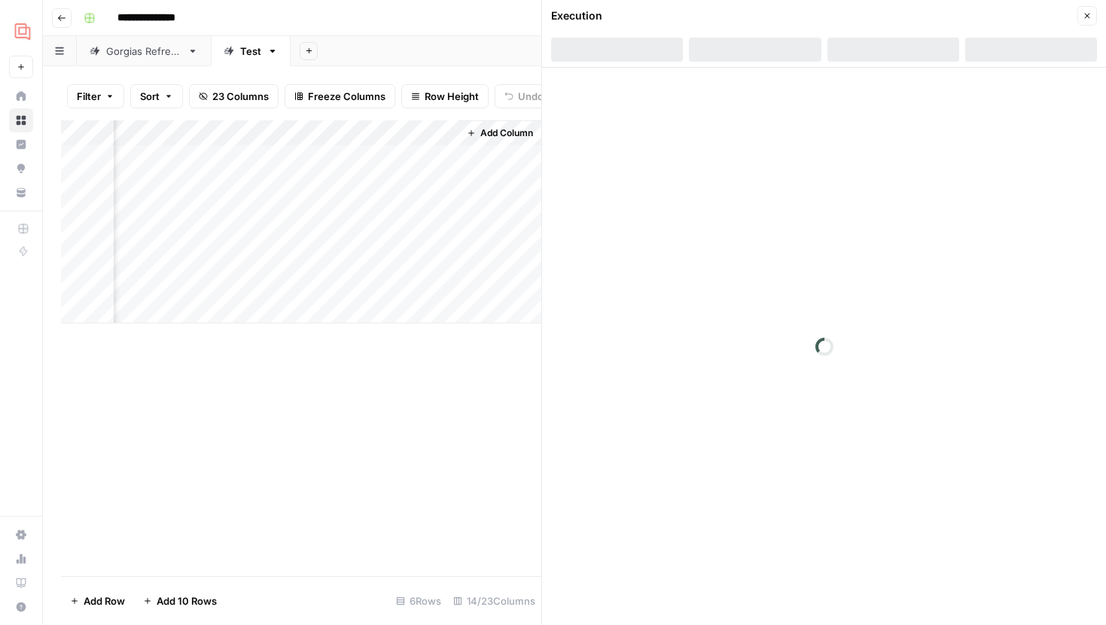
click at [893, 53] on div at bounding box center [893, 50] width 132 height 24
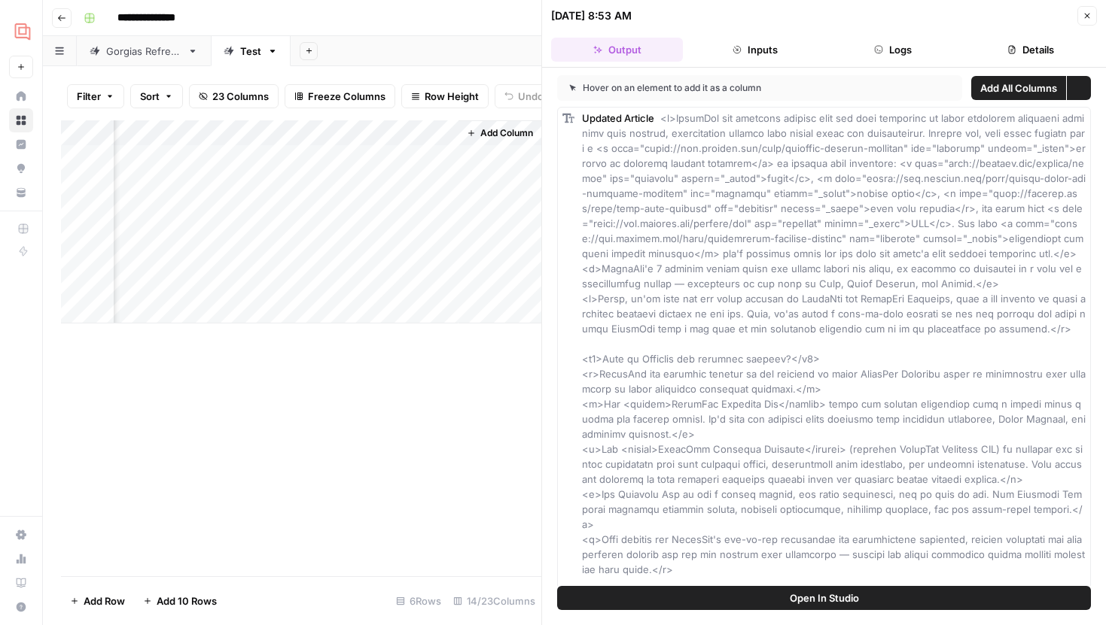
click at [902, 47] on button "Logs" at bounding box center [893, 50] width 132 height 24
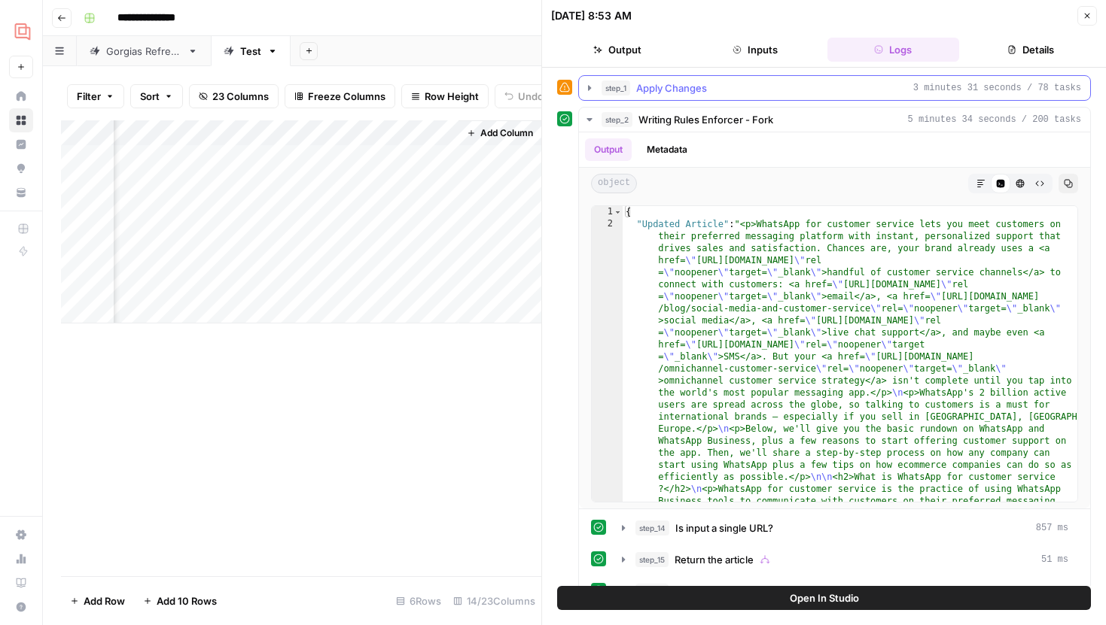
click at [588, 90] on icon "button" at bounding box center [589, 87] width 3 height 5
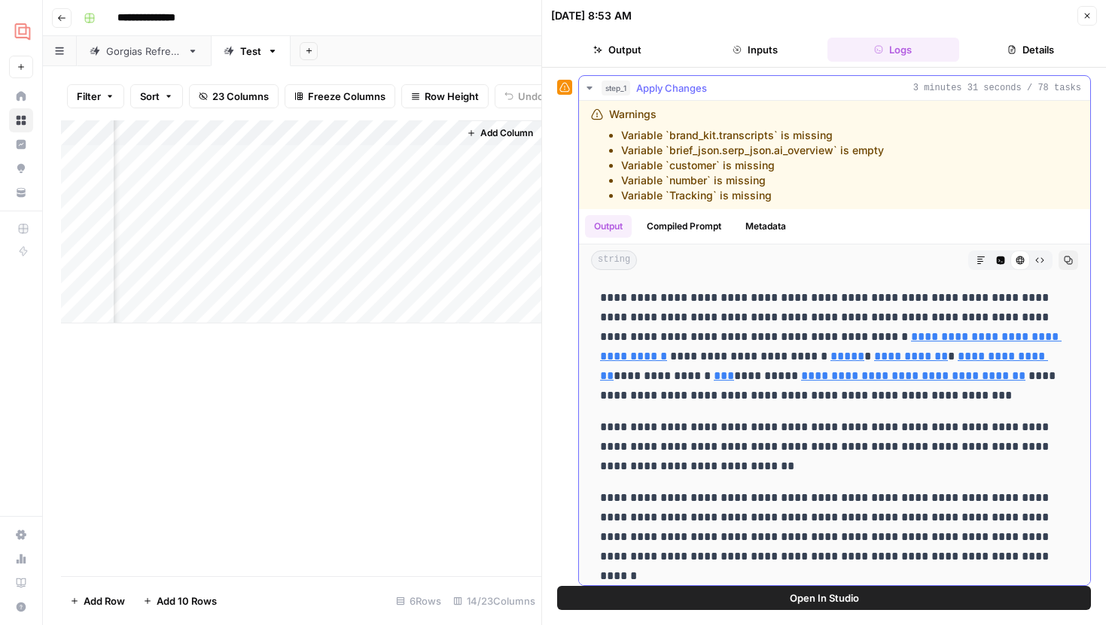
click at [982, 260] on icon "button" at bounding box center [980, 260] width 9 height 9
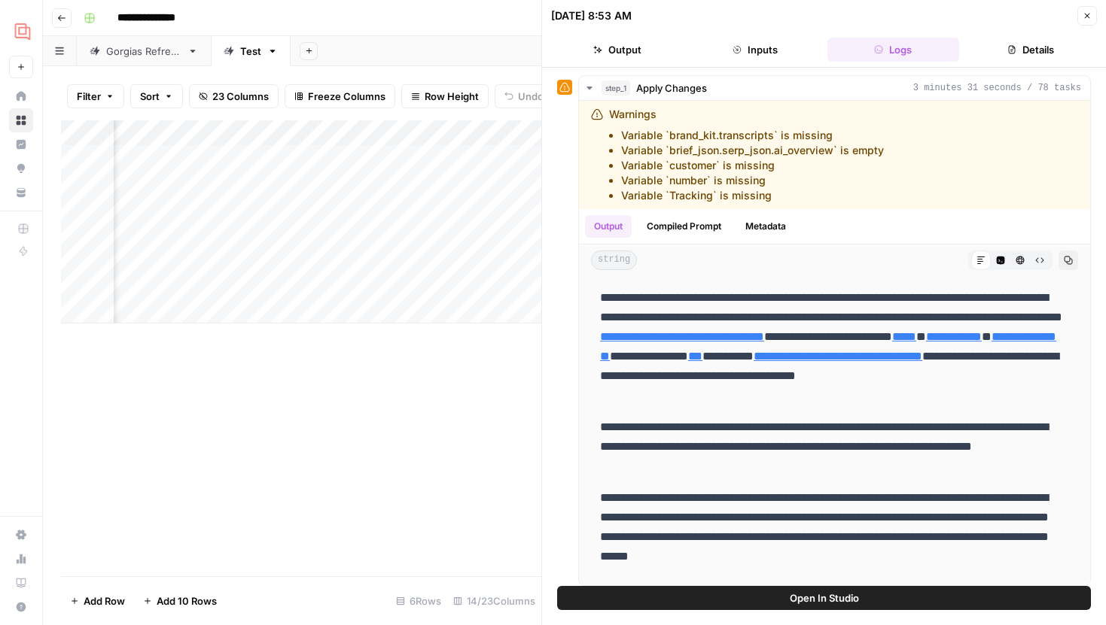
scroll to position [0, 1679]
click at [1091, 17] on icon "button" at bounding box center [1086, 15] width 9 height 9
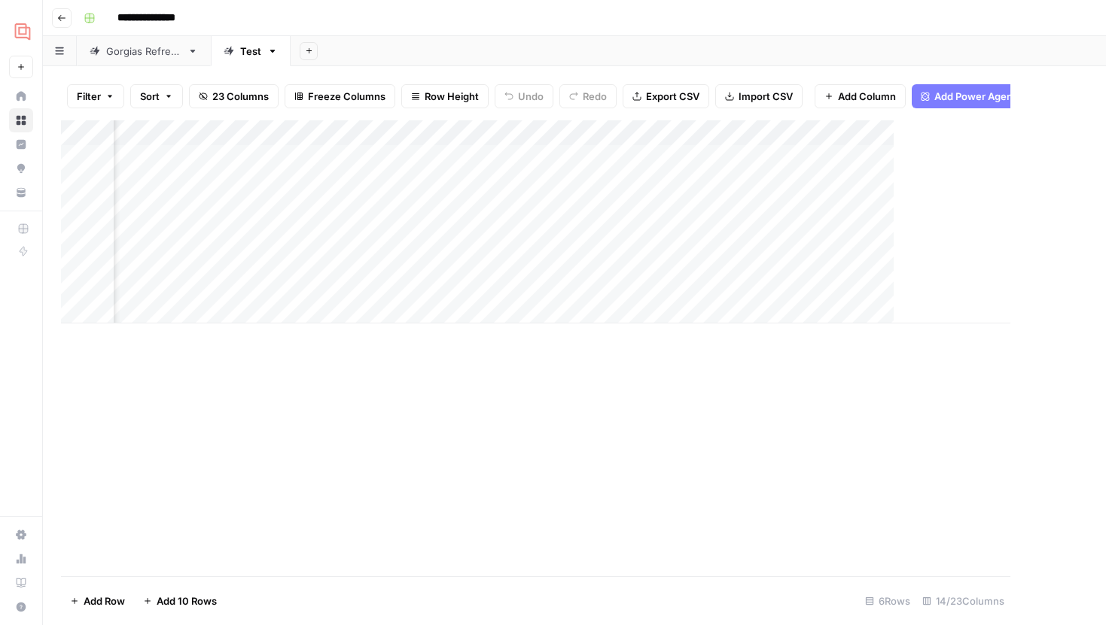
scroll to position [0, 1219]
click at [1013, 232] on div "Add Column" at bounding box center [574, 221] width 1027 height 203
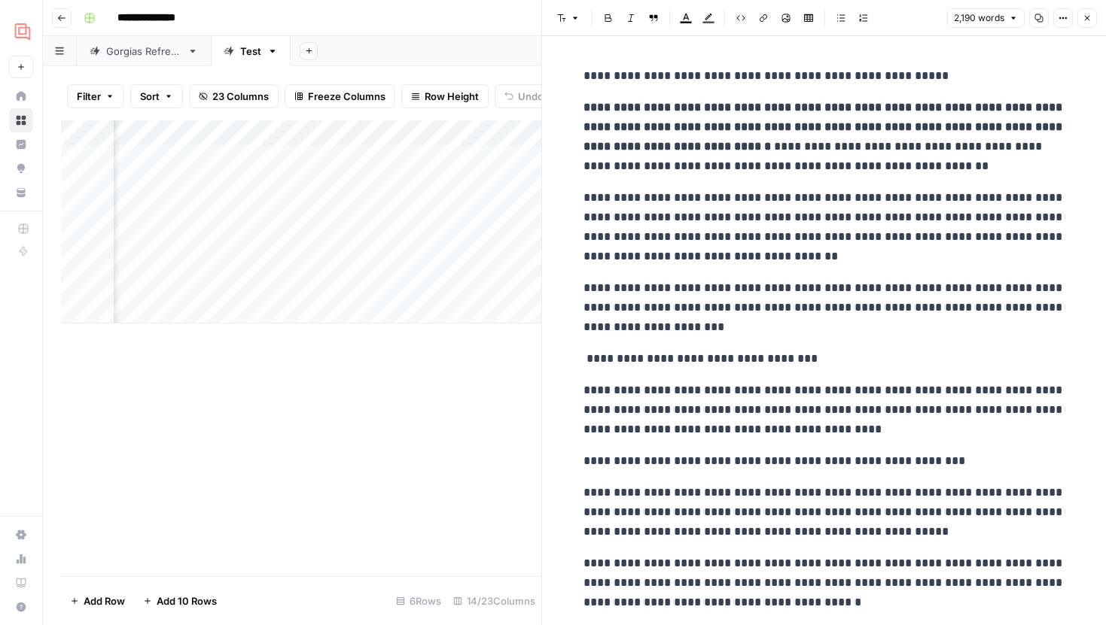
click at [1085, 15] on icon "button" at bounding box center [1086, 18] width 9 height 9
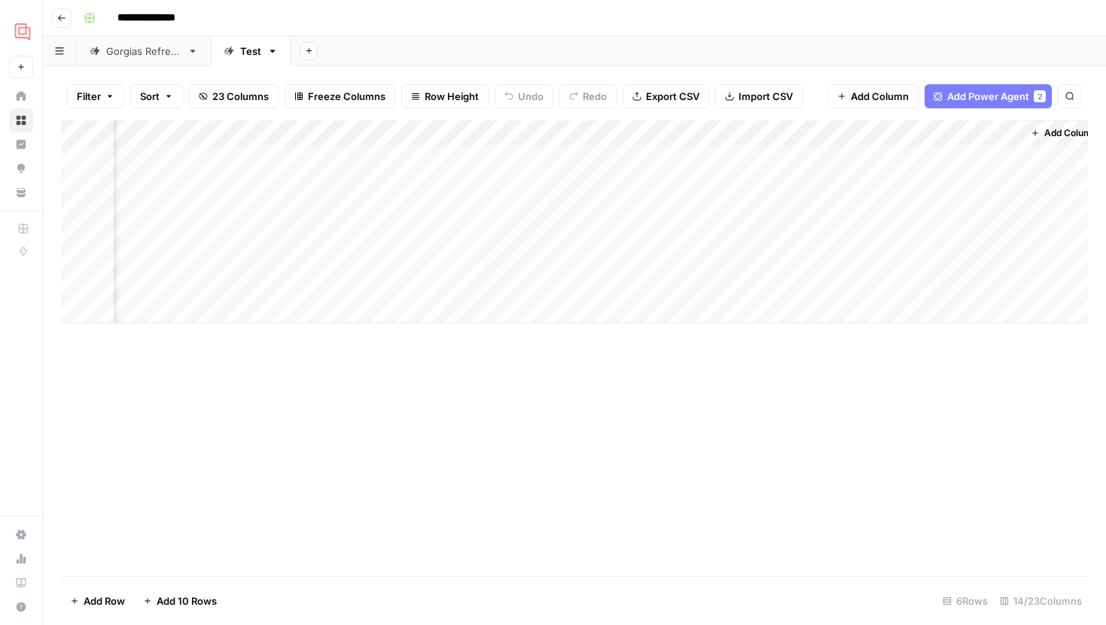
scroll to position [0, 1237]
click at [988, 233] on div "Add Column" at bounding box center [574, 221] width 1027 height 203
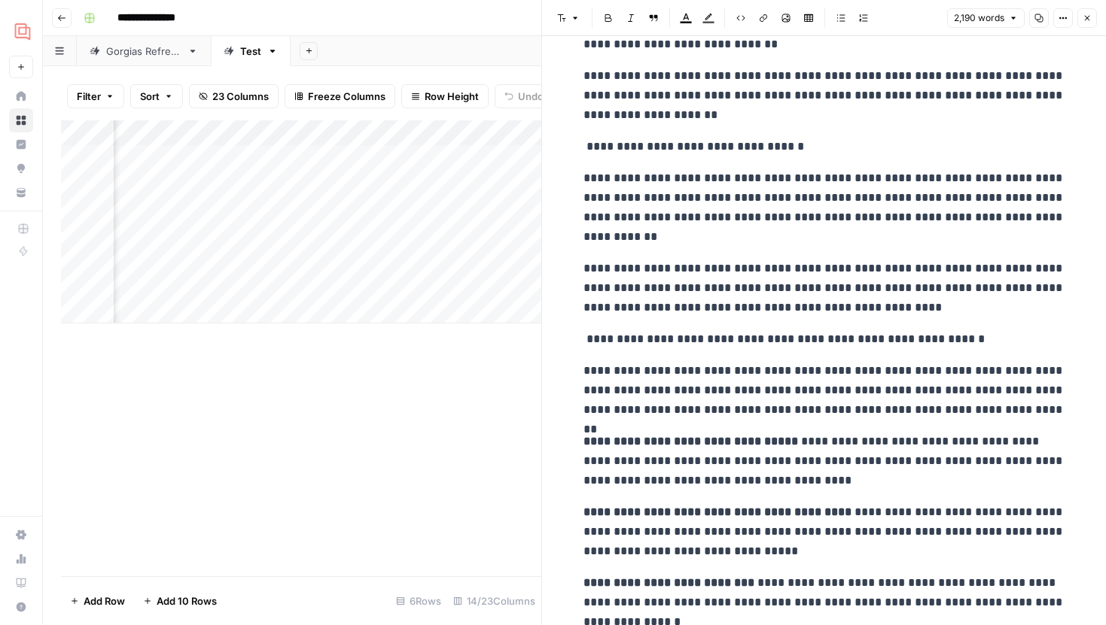
scroll to position [1252, 0]
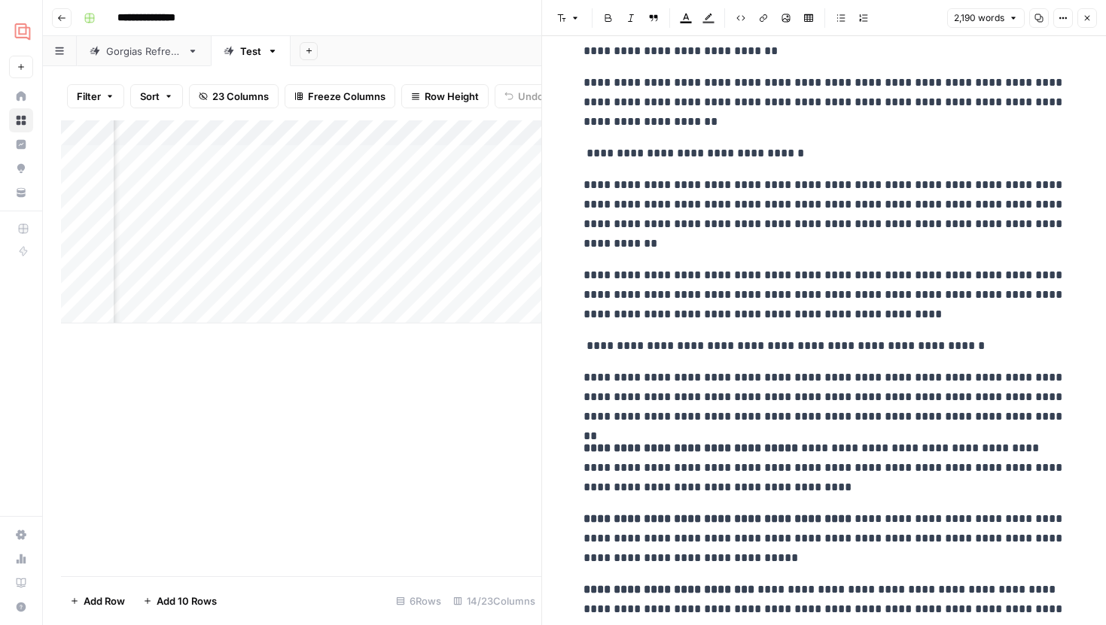
click at [1087, 11] on button "Close" at bounding box center [1087, 18] width 20 height 20
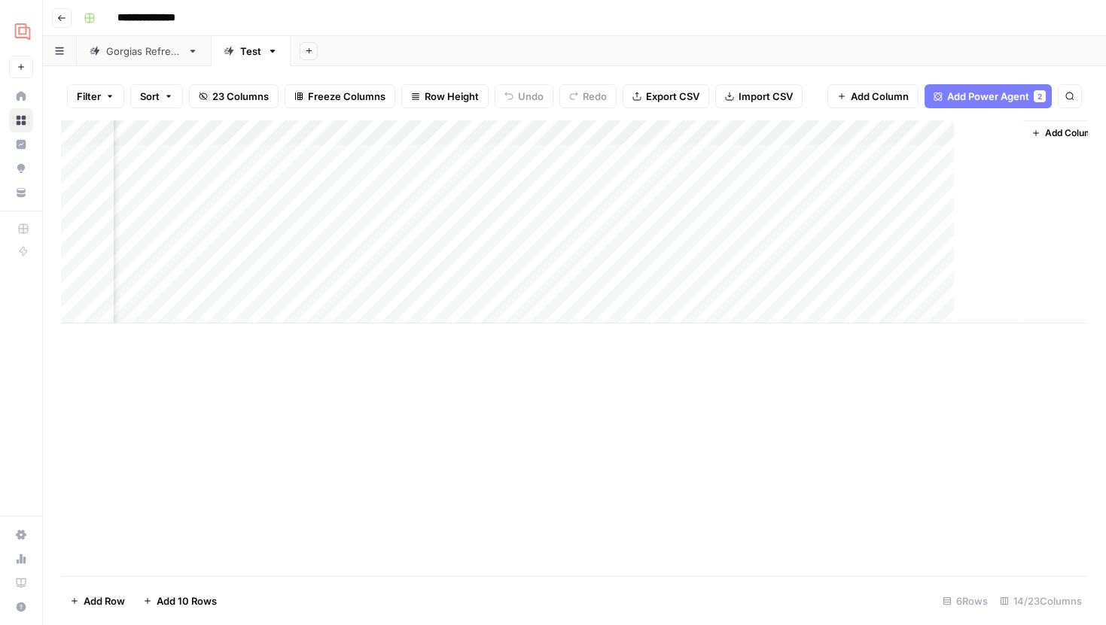
scroll to position [0, 1219]
click at [867, 235] on div "Add Column" at bounding box center [574, 221] width 1027 height 203
click at [852, 206] on div "Add Column" at bounding box center [574, 221] width 1027 height 203
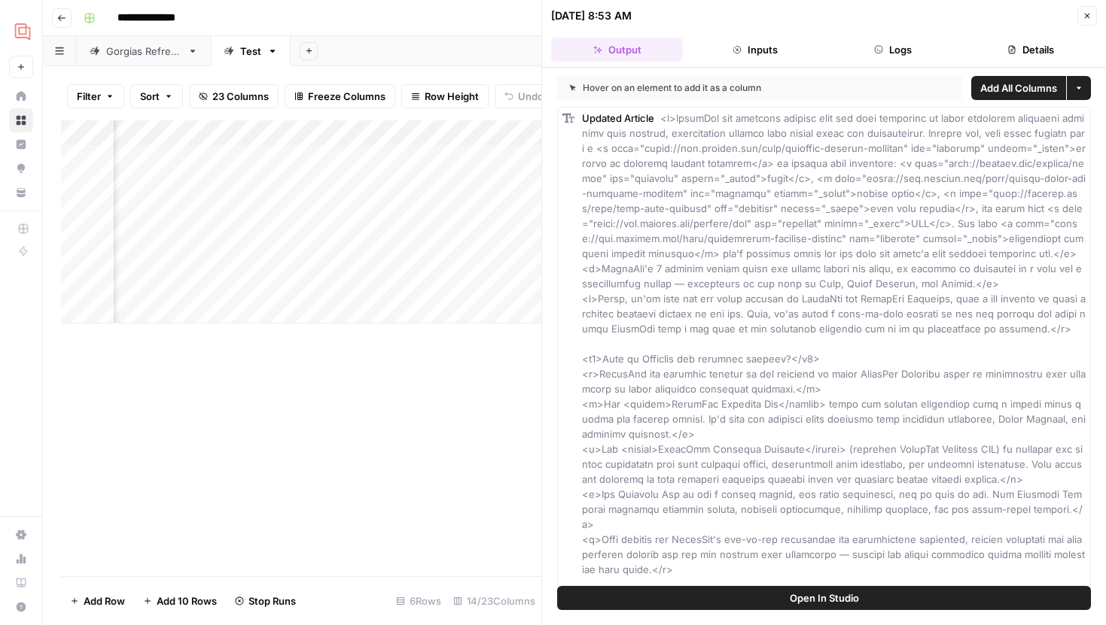
click at [920, 46] on button "Logs" at bounding box center [893, 50] width 132 height 24
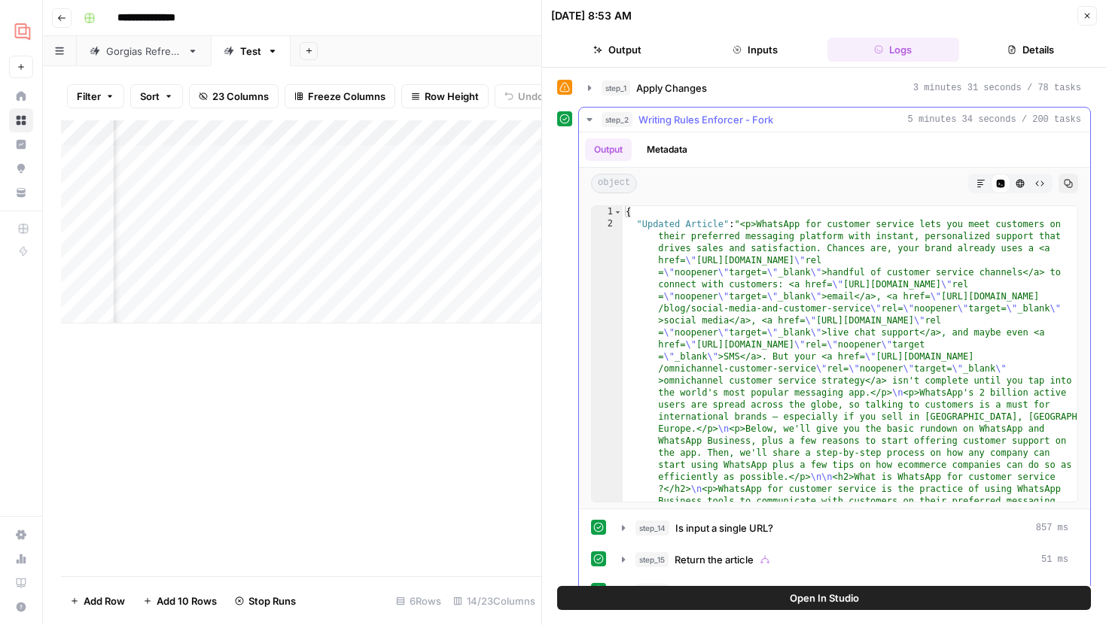
click at [983, 179] on icon "button" at bounding box center [980, 183] width 9 height 9
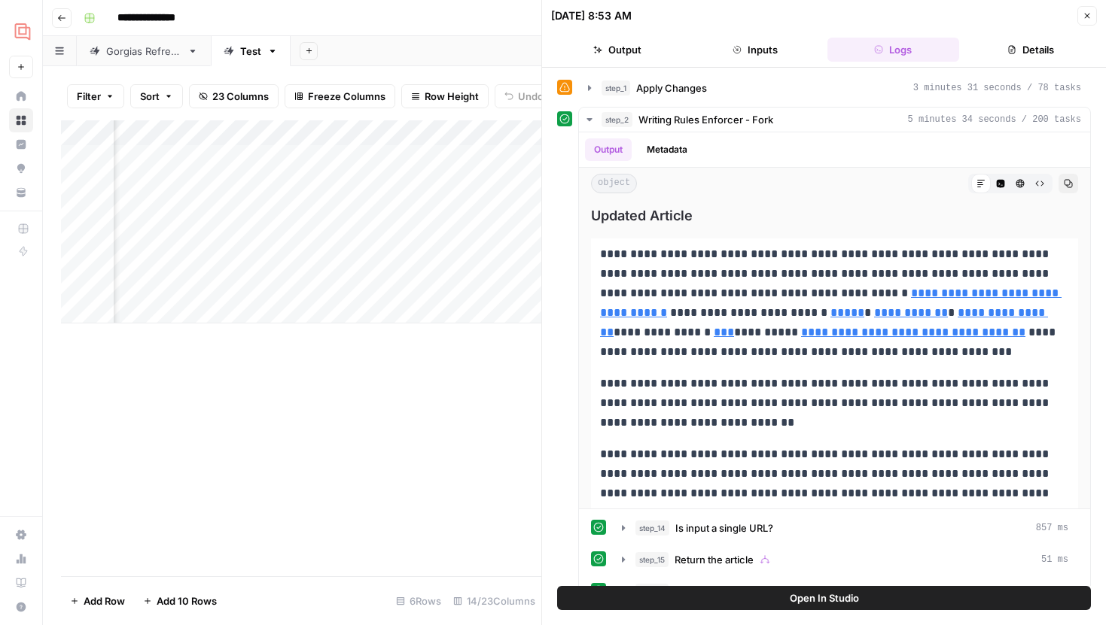
click at [1090, 19] on icon "button" at bounding box center [1086, 15] width 9 height 9
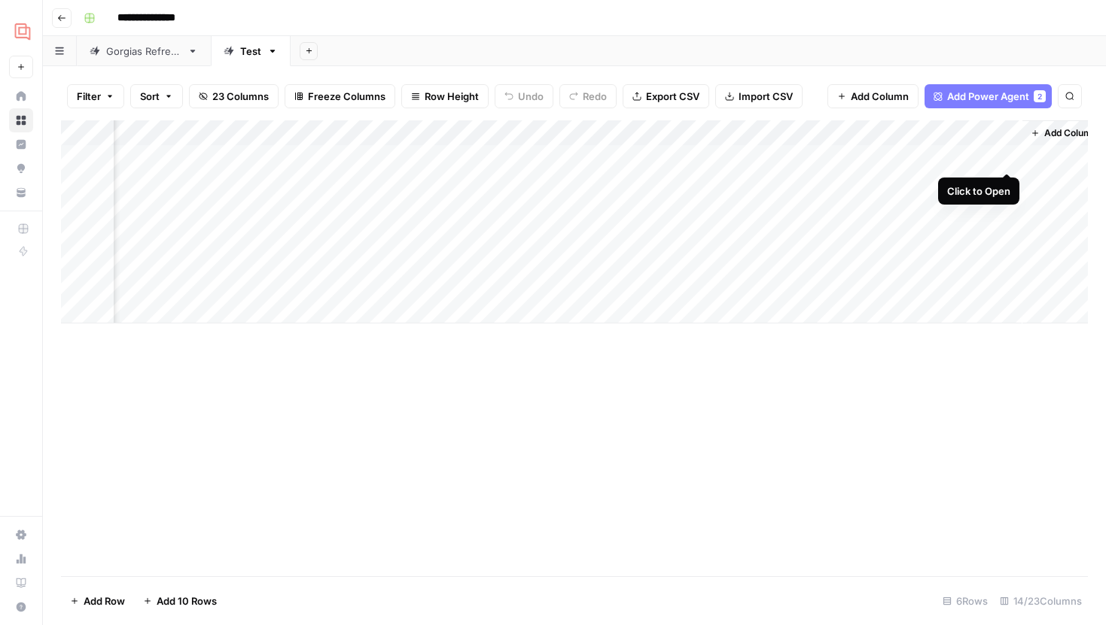
click at [1005, 156] on div "Add Column" at bounding box center [574, 221] width 1027 height 203
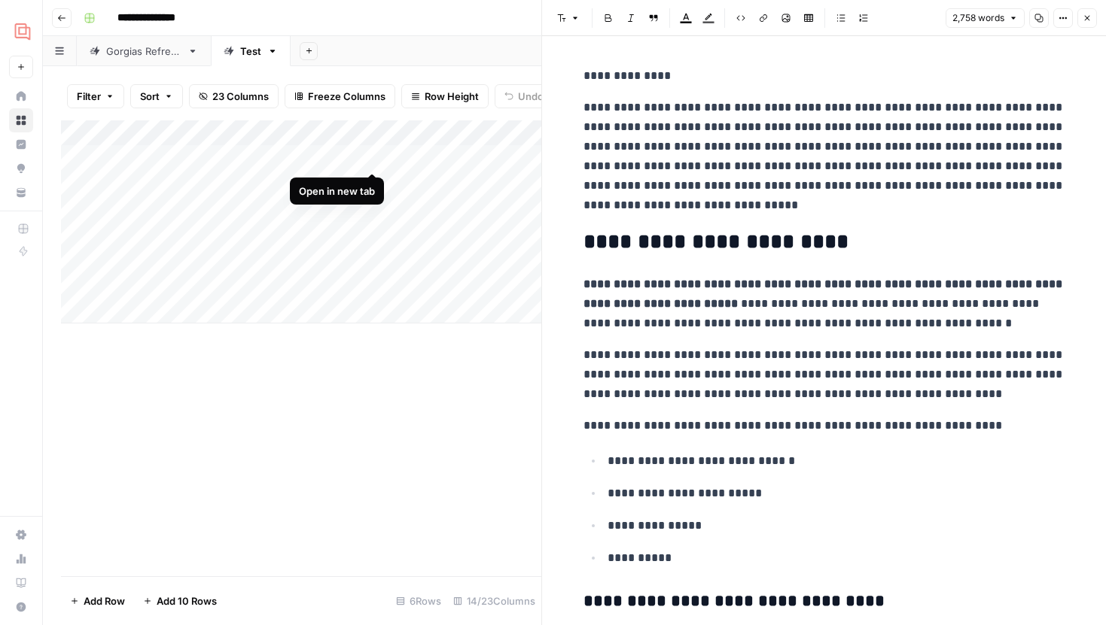
click at [376, 154] on div "Add Column" at bounding box center [301, 221] width 480 height 203
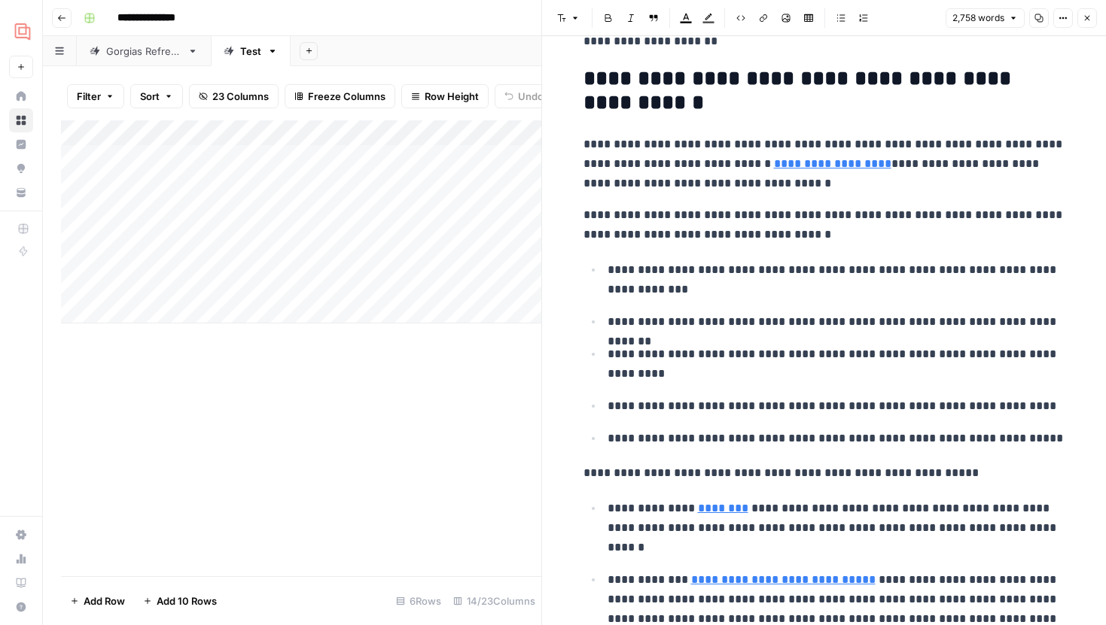
scroll to position [865, 0]
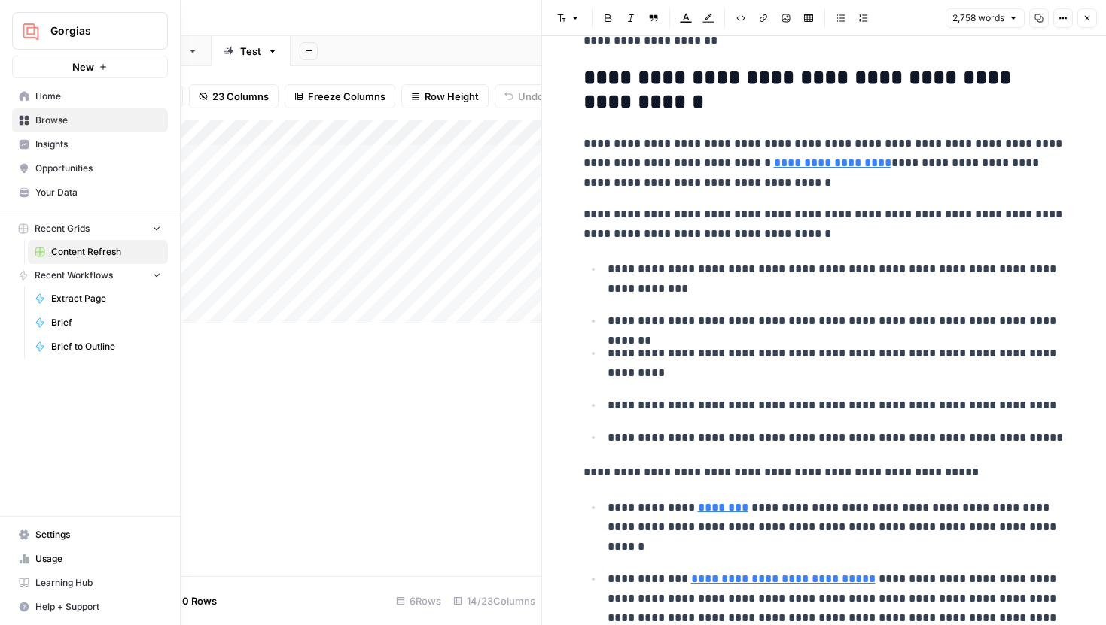
click at [20, 540] on link "Settings" at bounding box center [90, 535] width 156 height 24
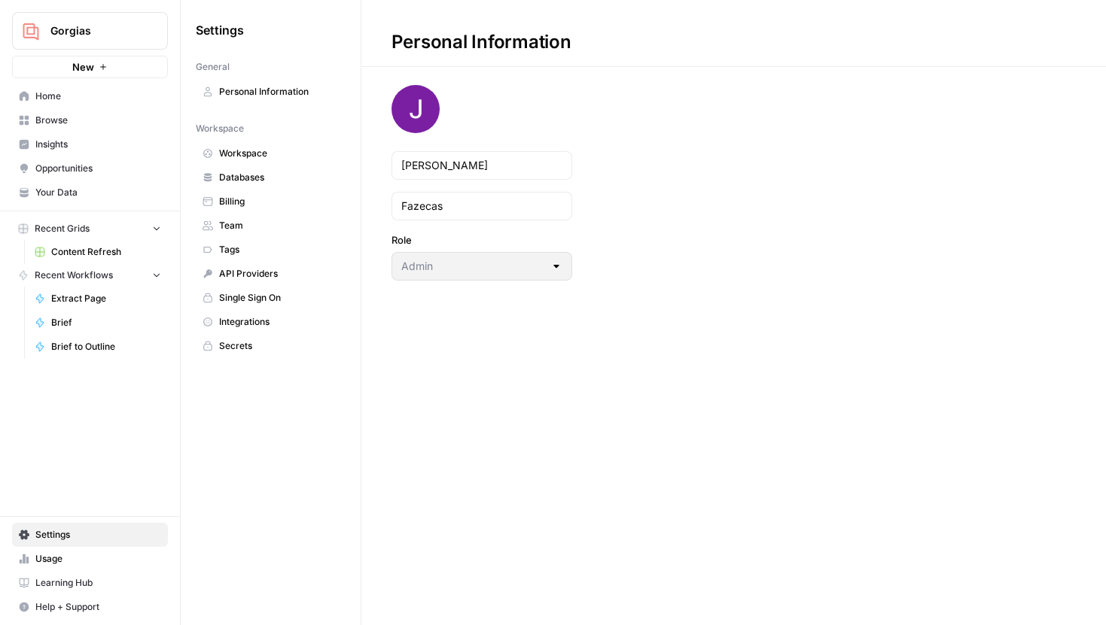
click at [259, 318] on span "Integrations" at bounding box center [279, 322] width 120 height 14
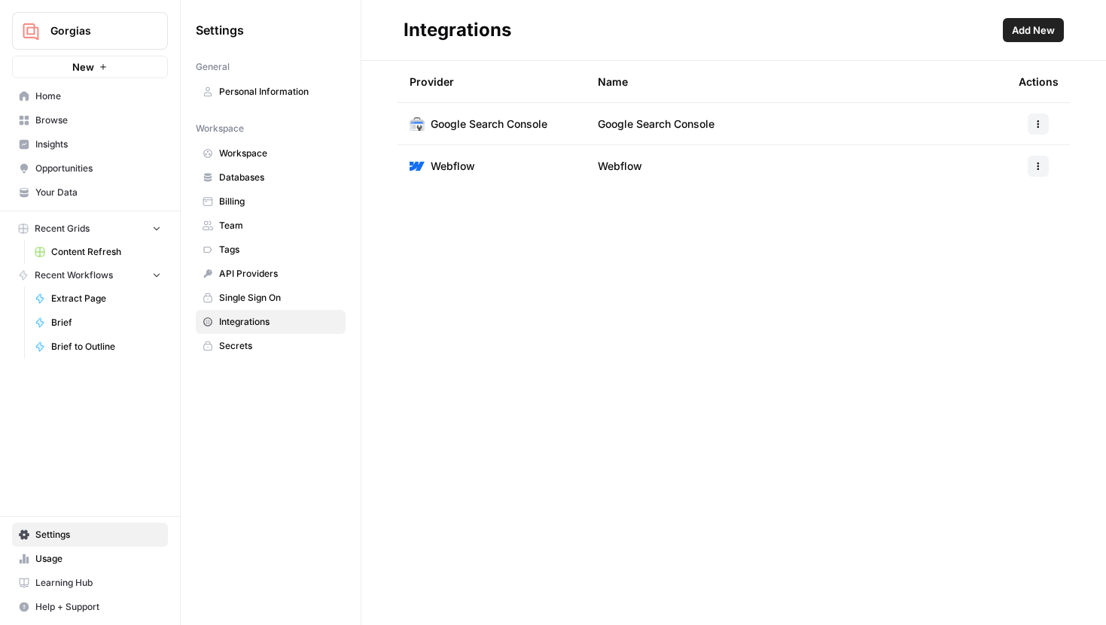
click at [68, 97] on span "Home" at bounding box center [98, 97] width 126 height 14
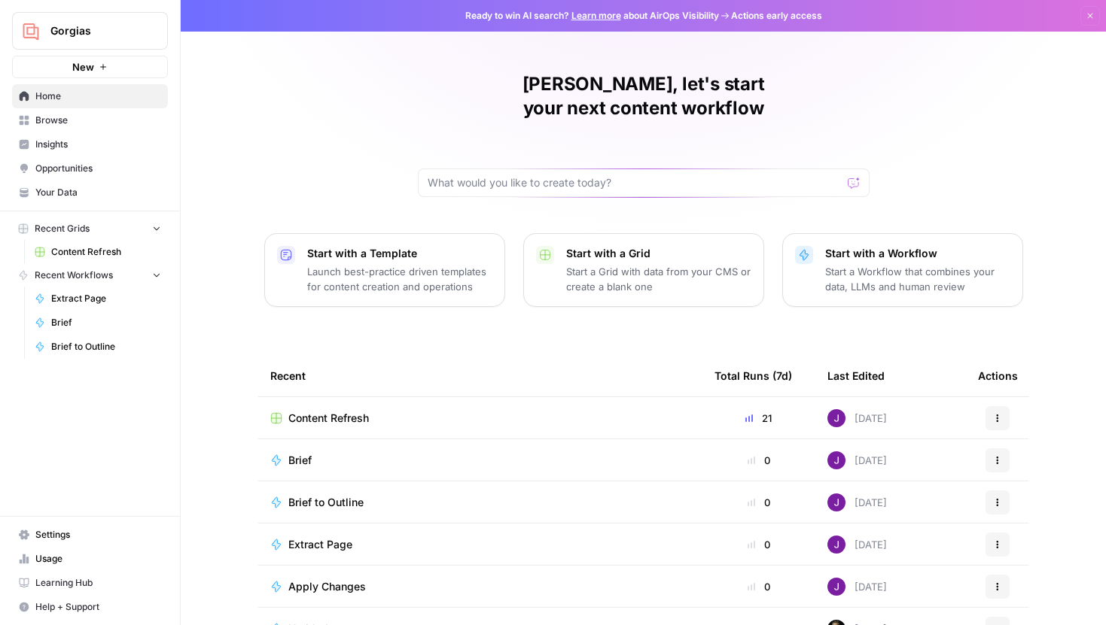
click at [103, 248] on span "Content Refresh" at bounding box center [106, 252] width 110 height 14
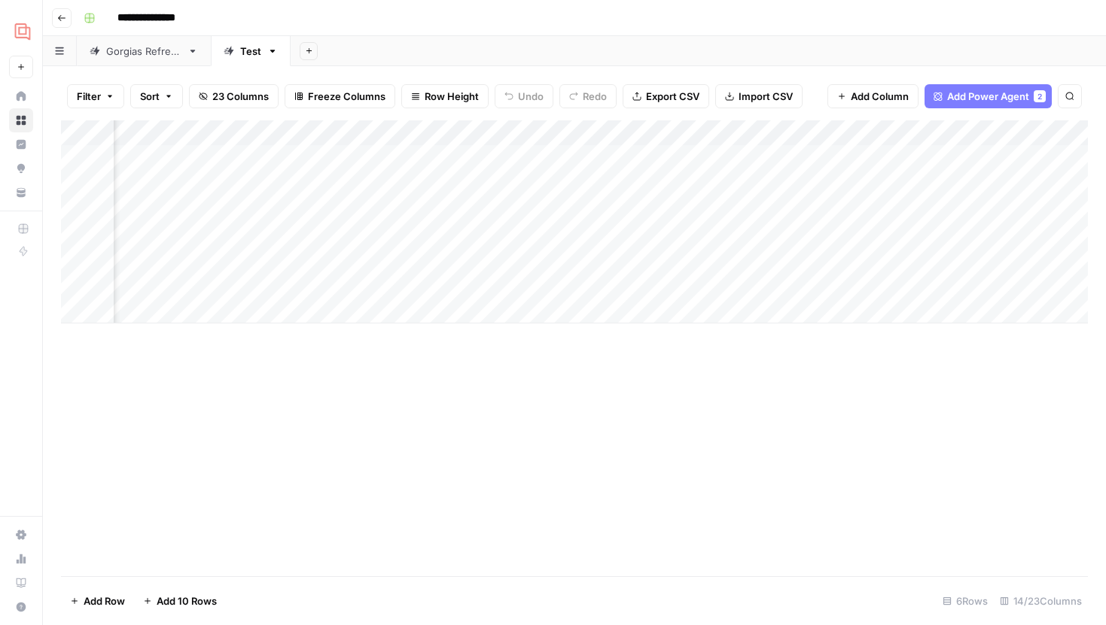
scroll to position [0, 1237]
click at [990, 154] on div "Add Column" at bounding box center [574, 221] width 1027 height 203
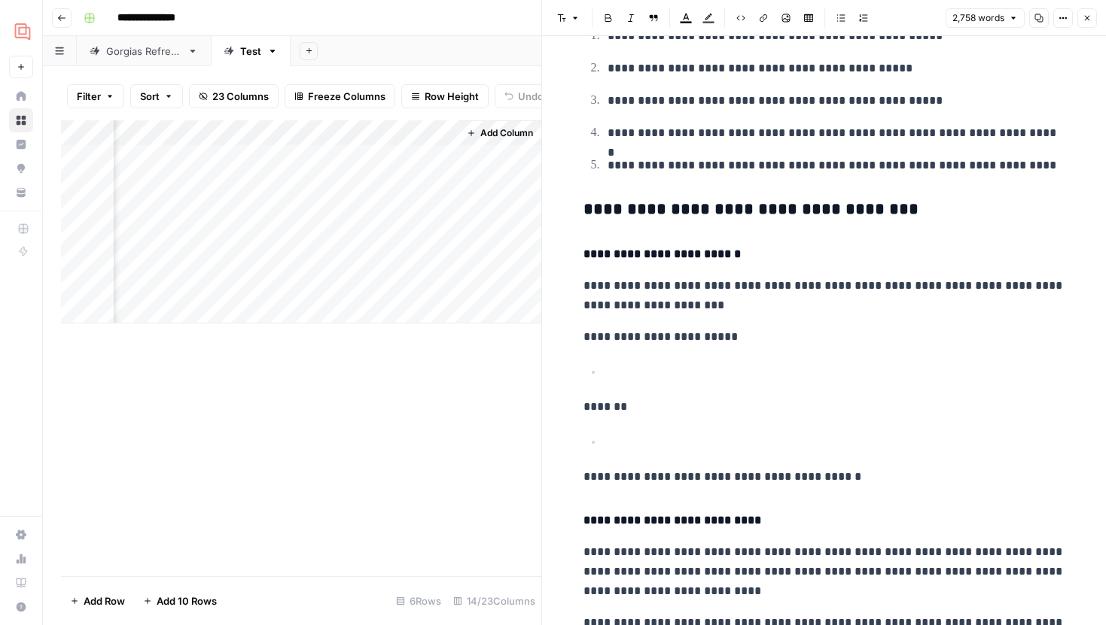
scroll to position [7108, 0]
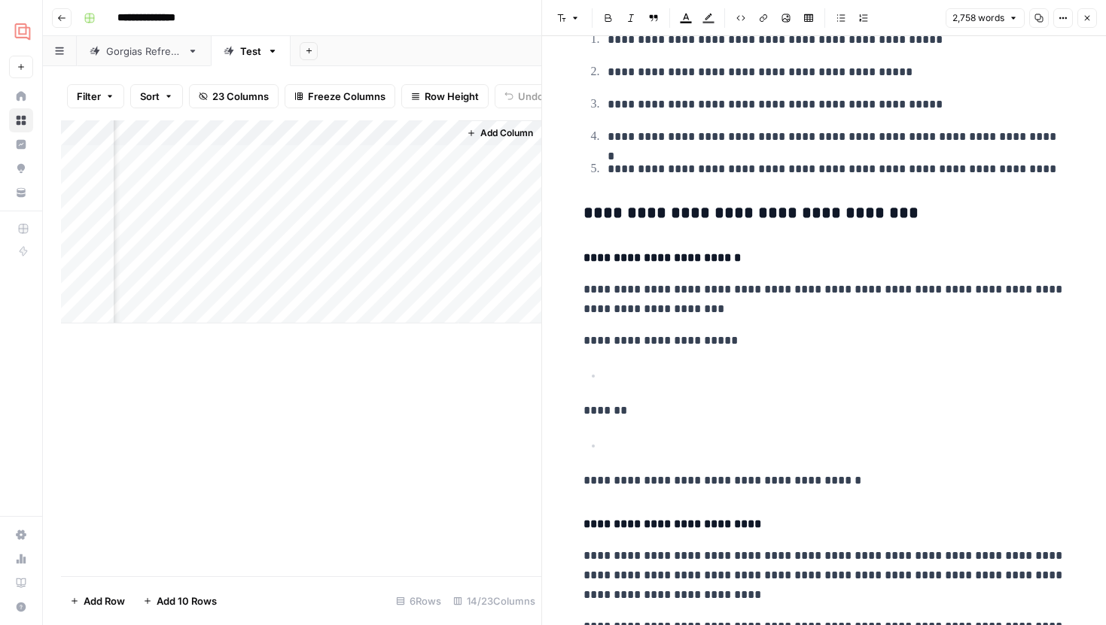
click at [638, 382] on p at bounding box center [836, 377] width 458 height 20
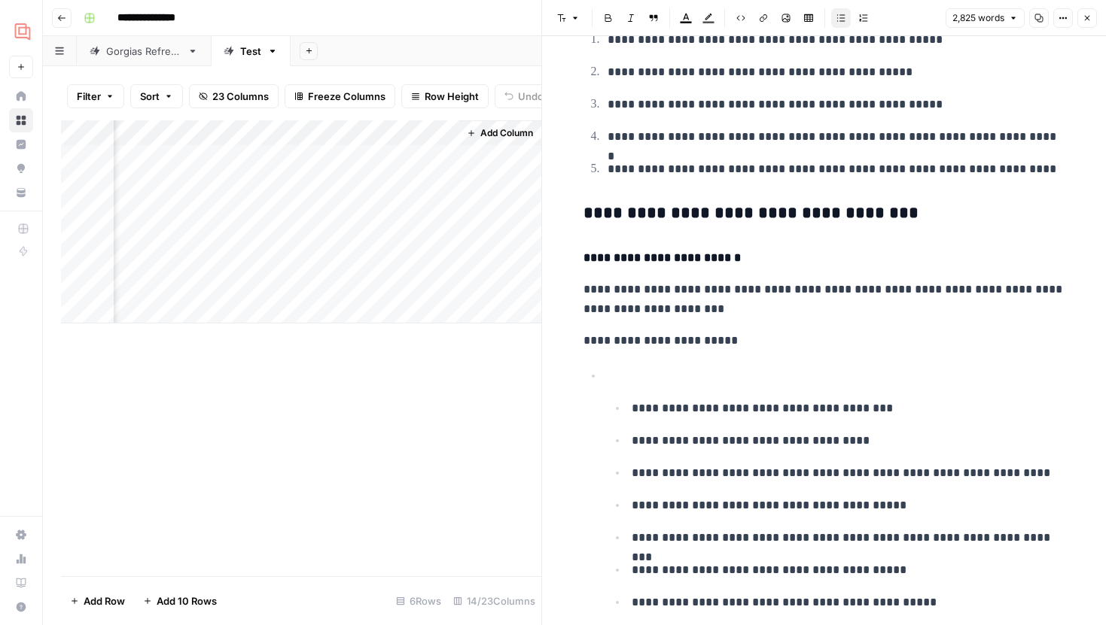
click at [627, 385] on p at bounding box center [836, 377] width 458 height 20
click at [625, 407] on ul "**********" at bounding box center [836, 505] width 458 height 215
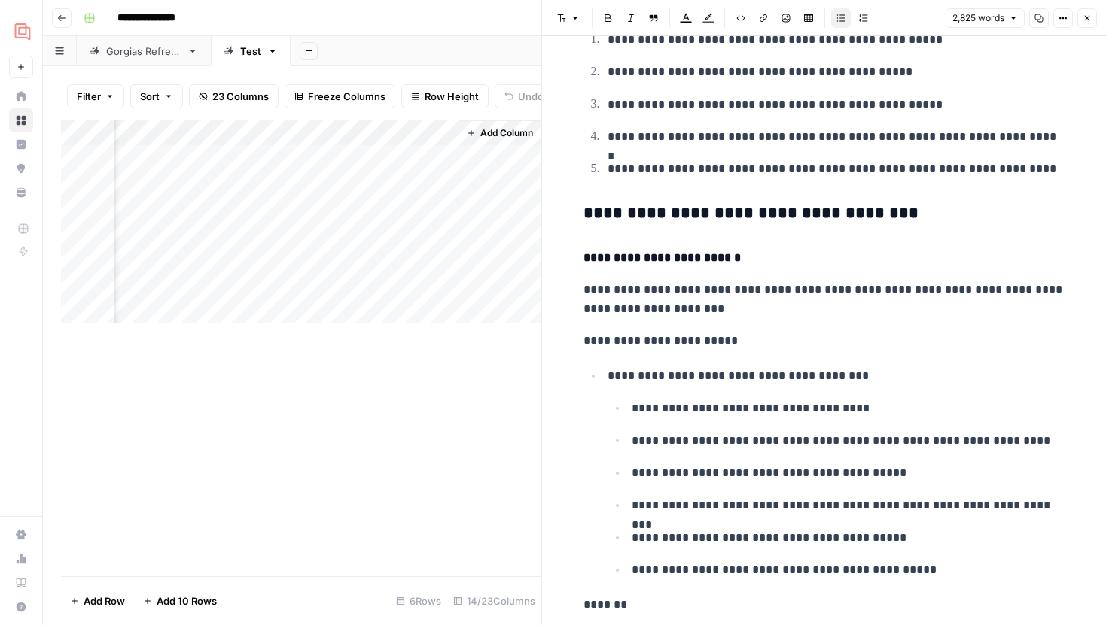
click at [633, 415] on p "**********" at bounding box center [849, 409] width 434 height 20
click at [628, 445] on li "**********" at bounding box center [846, 441] width 438 height 20
drag, startPoint x: 937, startPoint y: 574, endPoint x: 632, endPoint y: 472, distance: 322.0
click at [632, 472] on ul "**********" at bounding box center [836, 521] width 458 height 117
copy ul "**********"
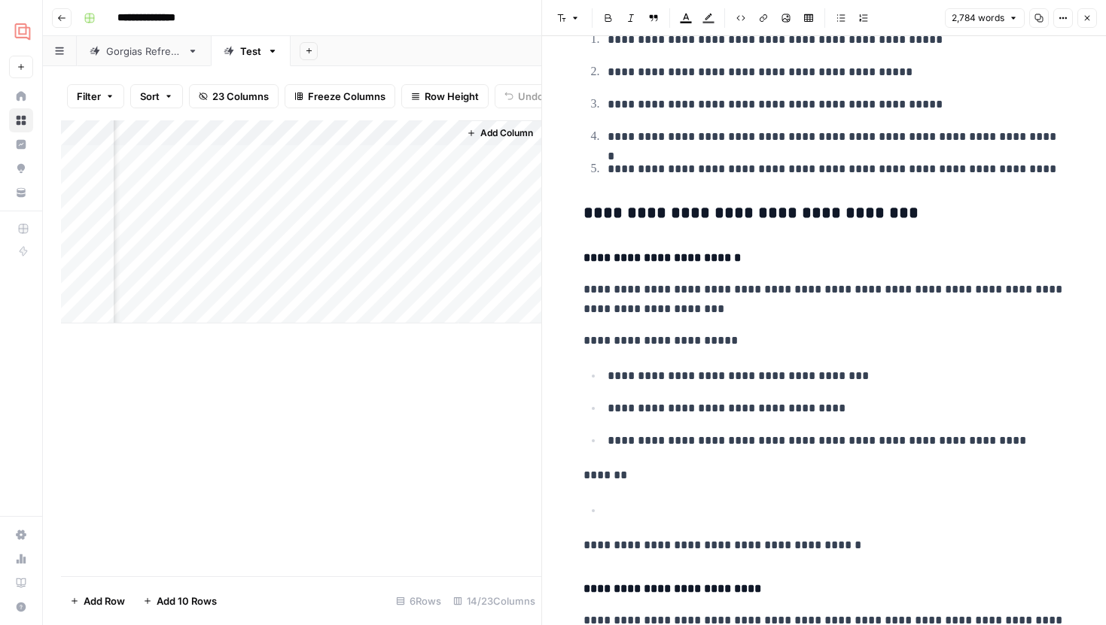
click at [1003, 443] on p "**********" at bounding box center [836, 441] width 458 height 20
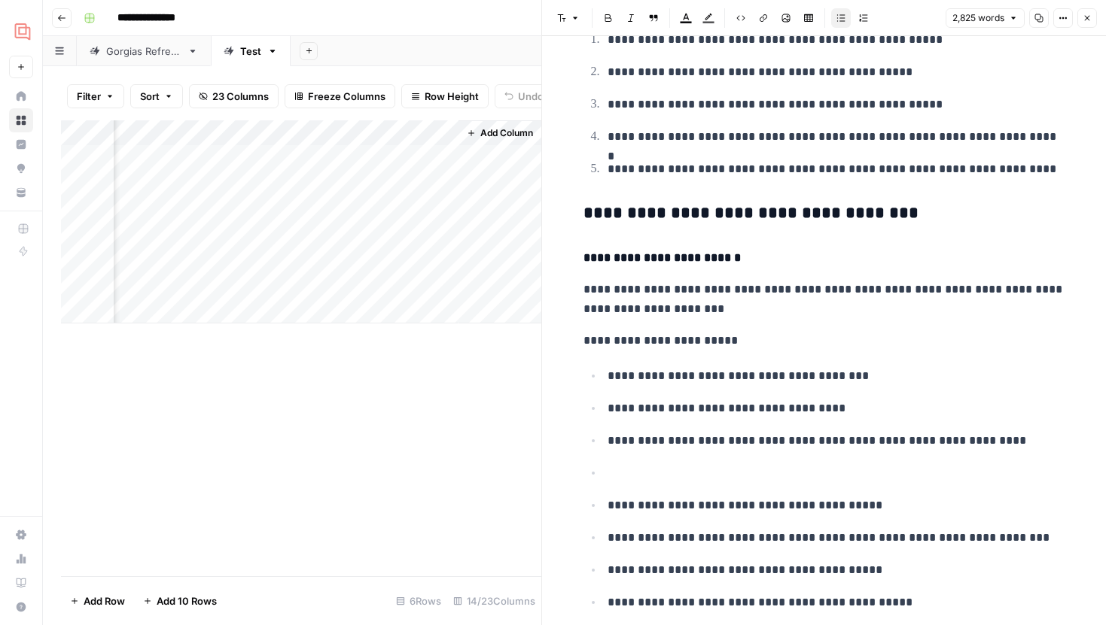
click at [645, 478] on p at bounding box center [836, 474] width 458 height 20
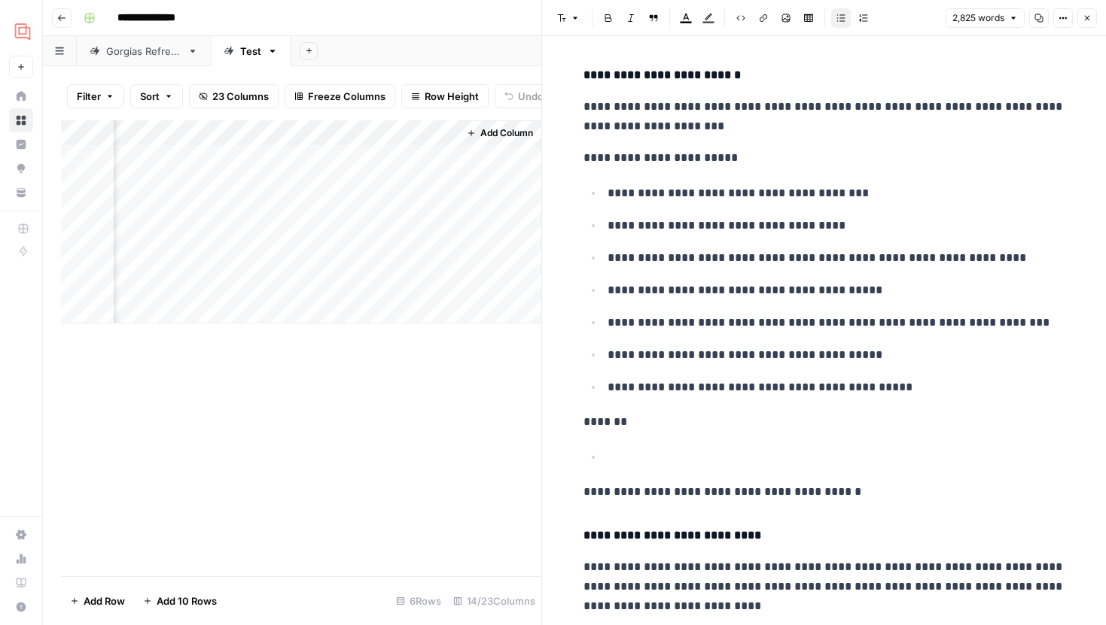
scroll to position [7290, 0]
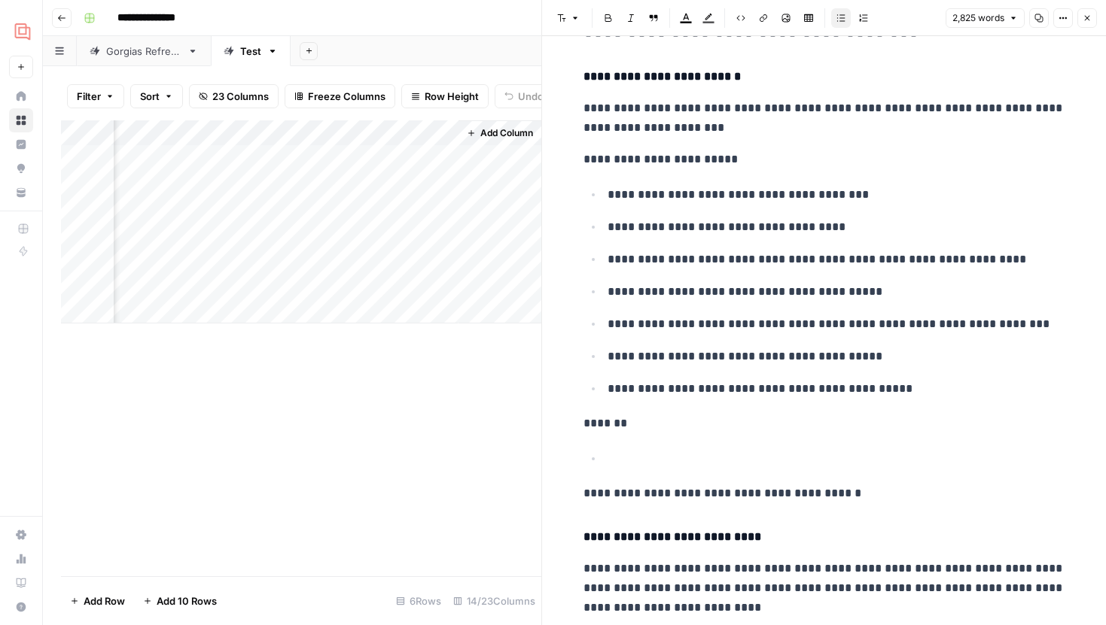
click at [647, 456] on p at bounding box center [836, 459] width 458 height 20
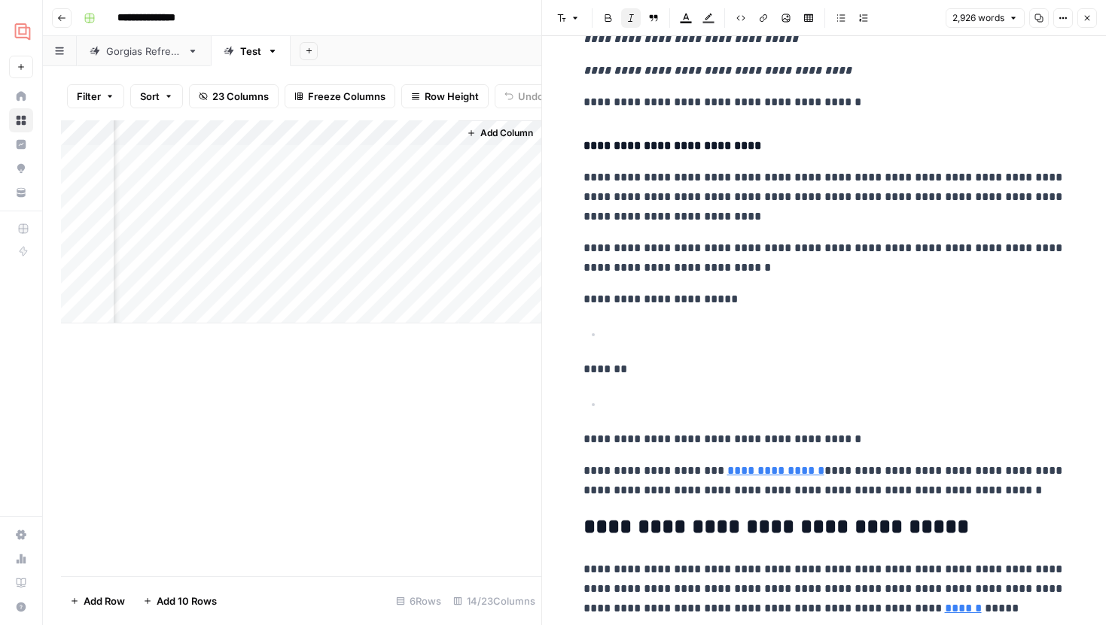
scroll to position [7978, 0]
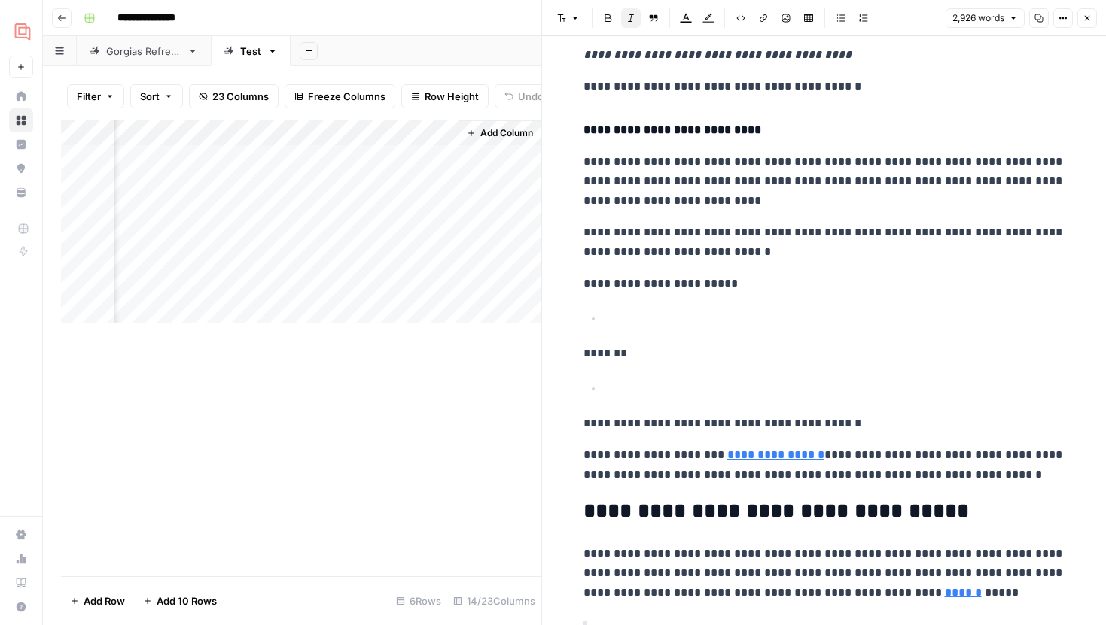
click at [634, 317] on p at bounding box center [836, 319] width 458 height 20
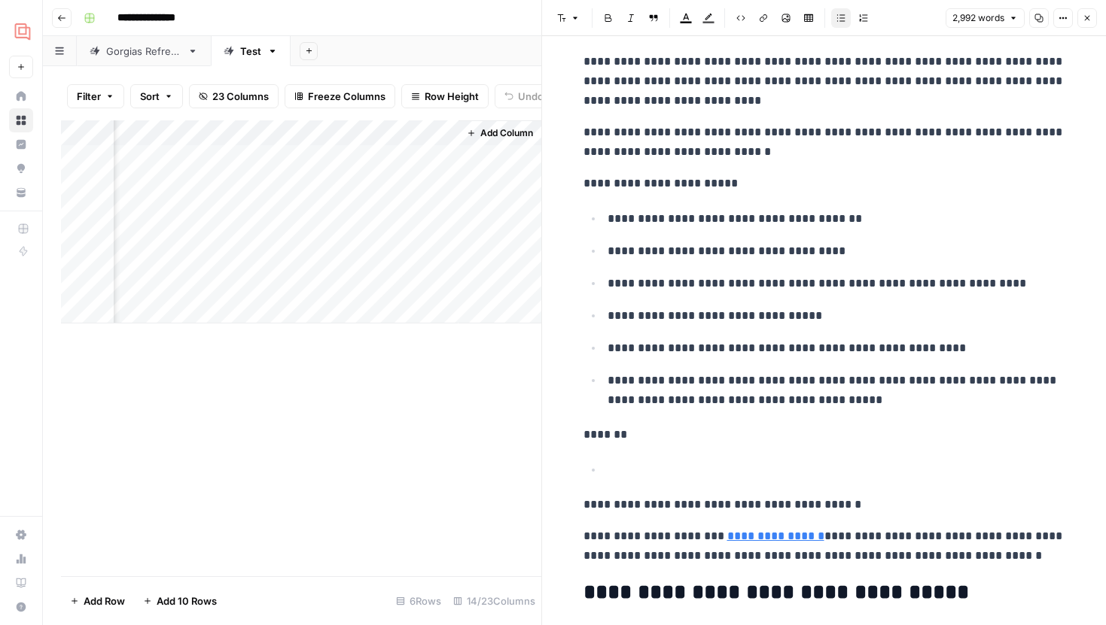
scroll to position [8103, 0]
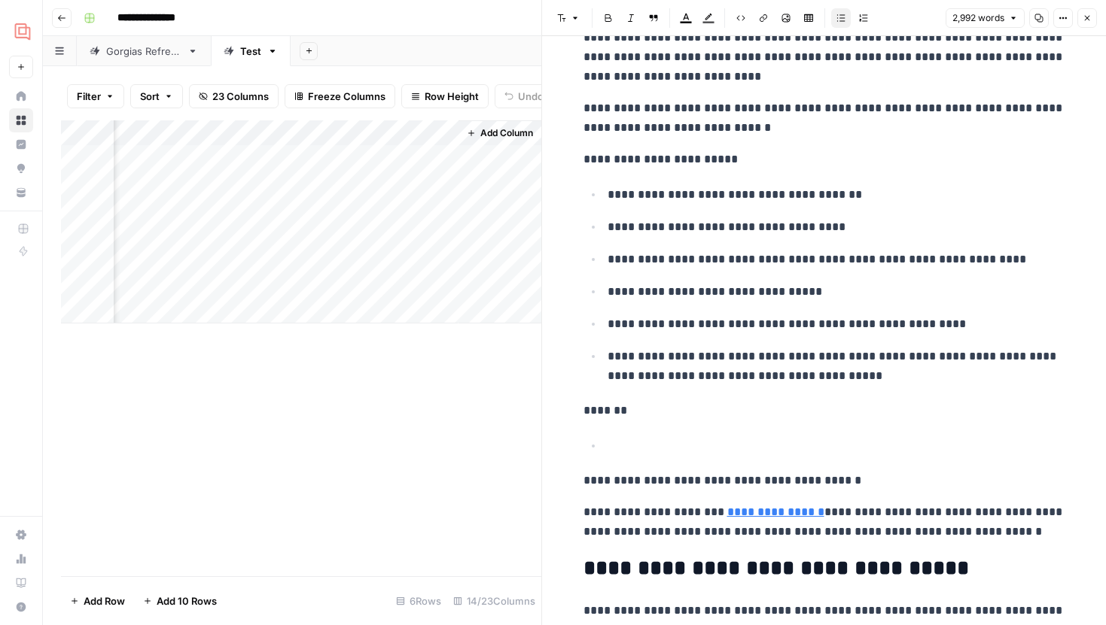
click at [641, 449] on p at bounding box center [836, 447] width 458 height 20
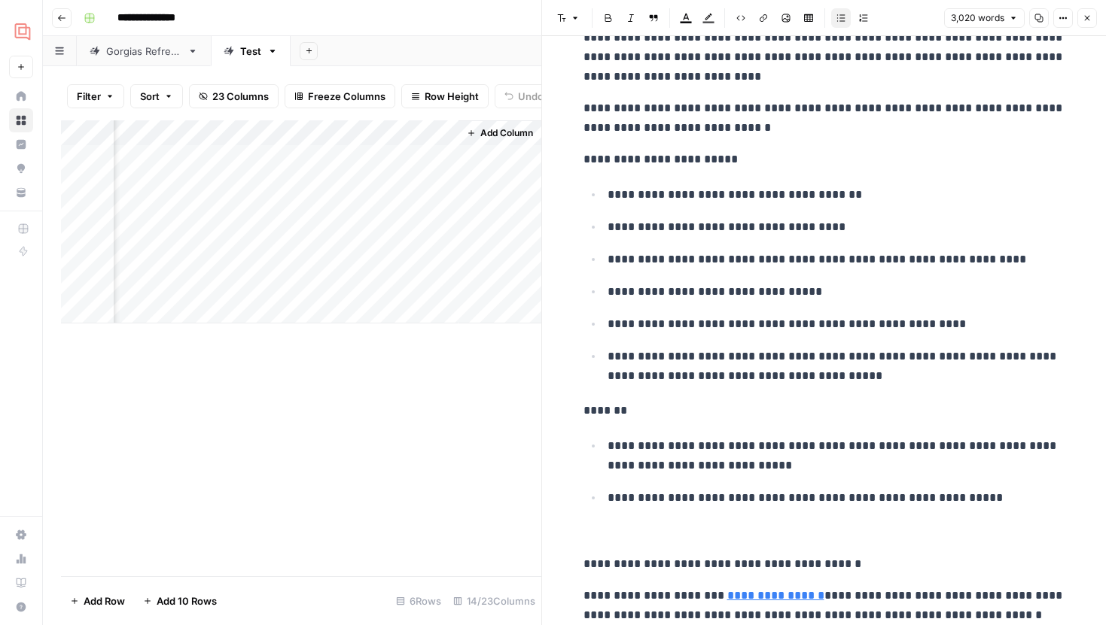
paste div
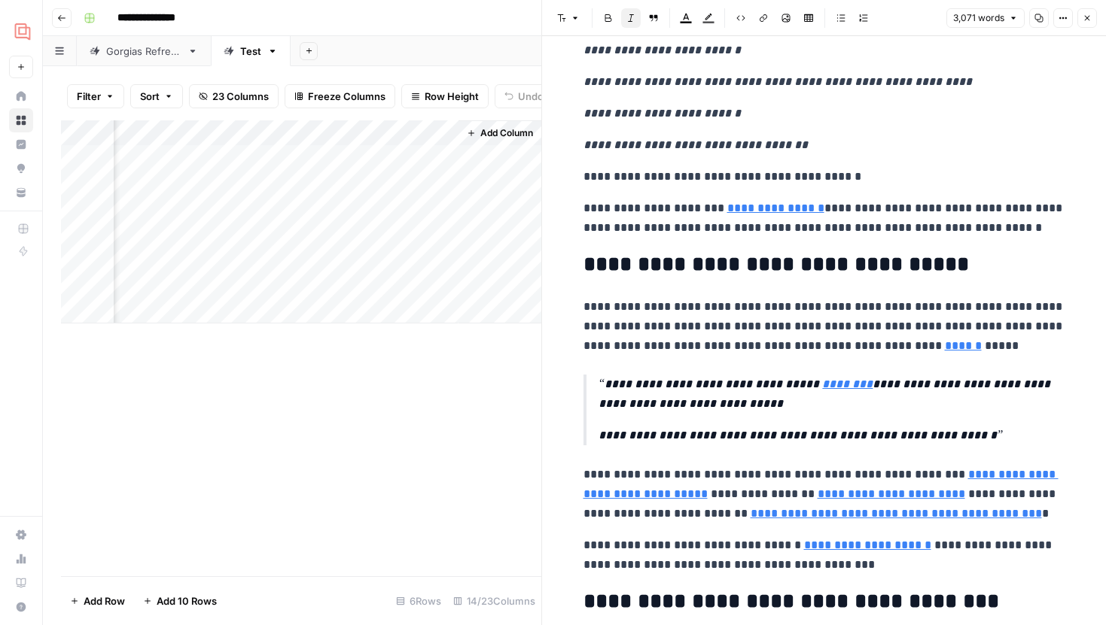
scroll to position [8668, 0]
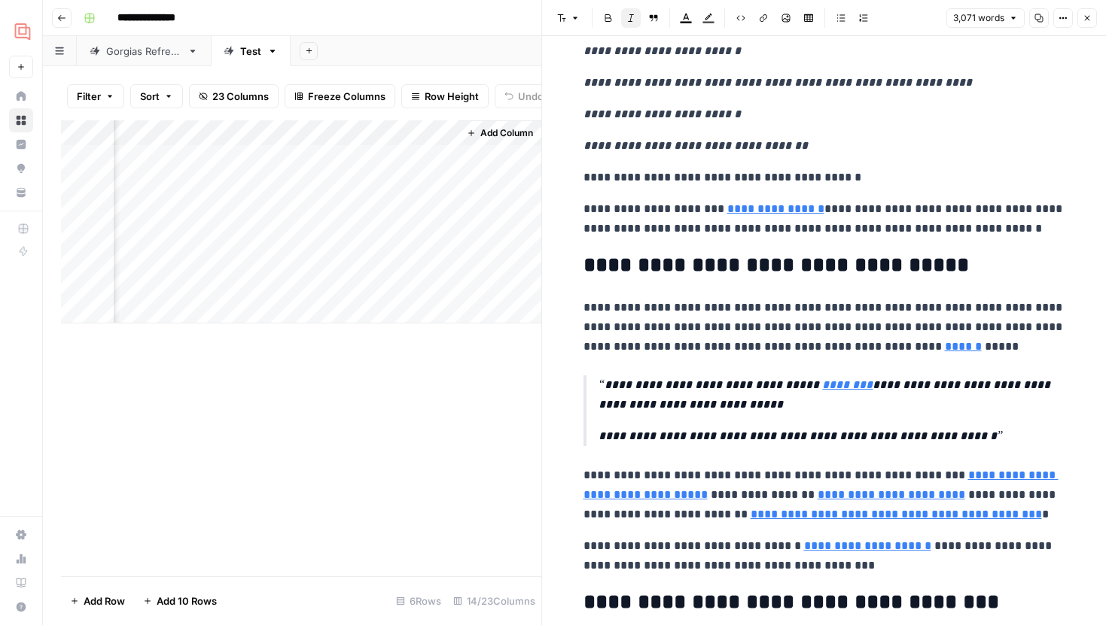
click at [884, 214] on p "**********" at bounding box center [824, 218] width 482 height 39
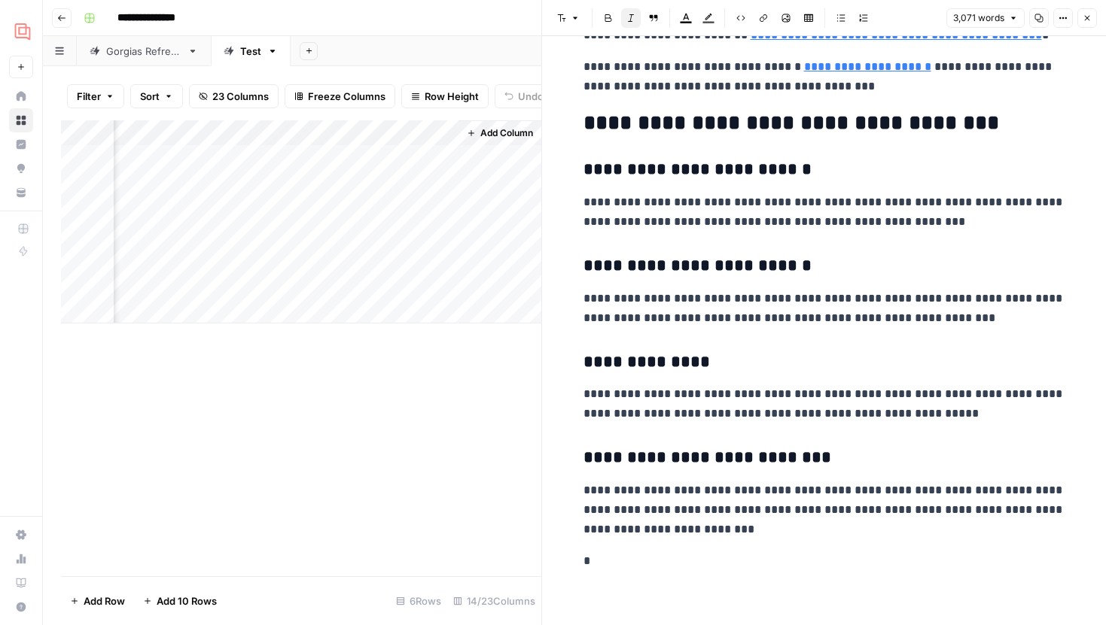
scroll to position [9148, 0]
click at [654, 565] on p "*" at bounding box center [824, 562] width 482 height 20
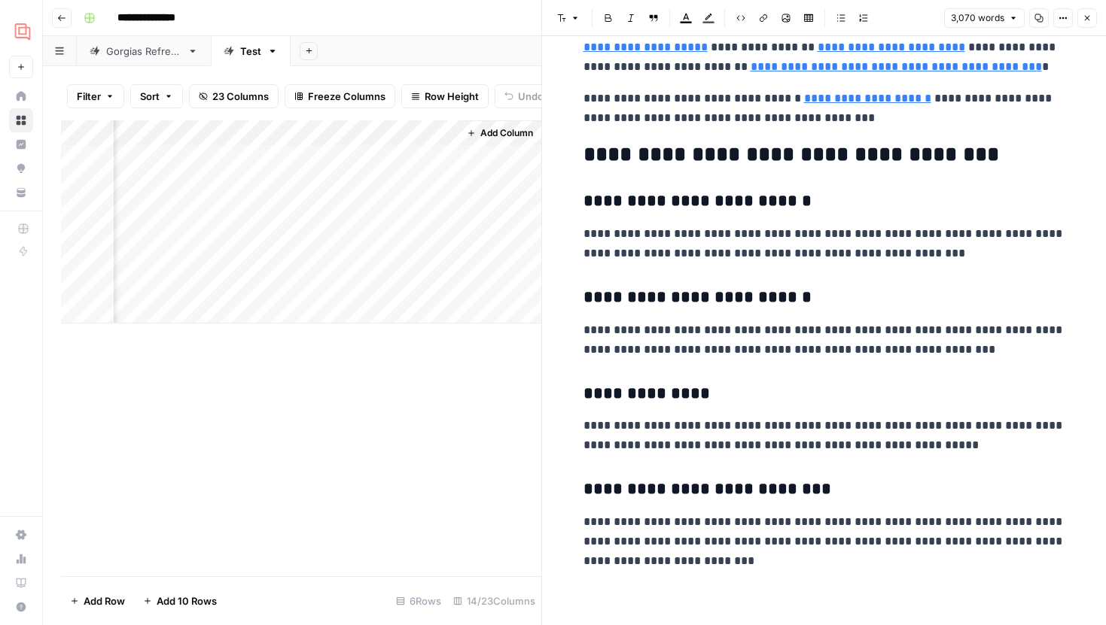
click at [267, 126] on div "Add Column" at bounding box center [301, 221] width 480 height 203
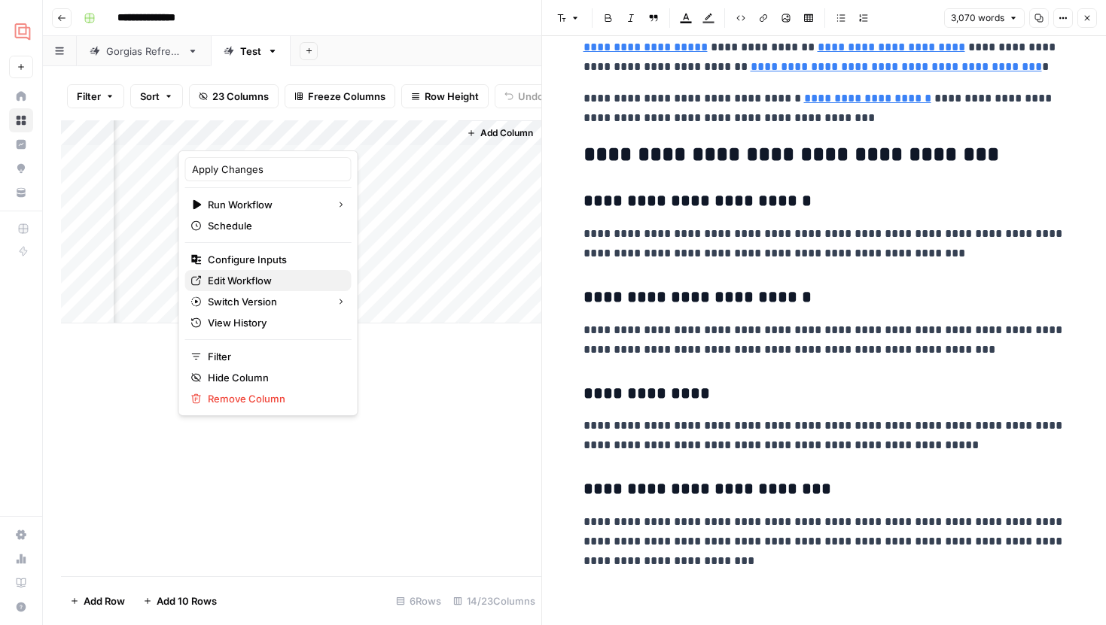
click at [241, 279] on span "Edit Workflow" at bounding box center [274, 280] width 132 height 15
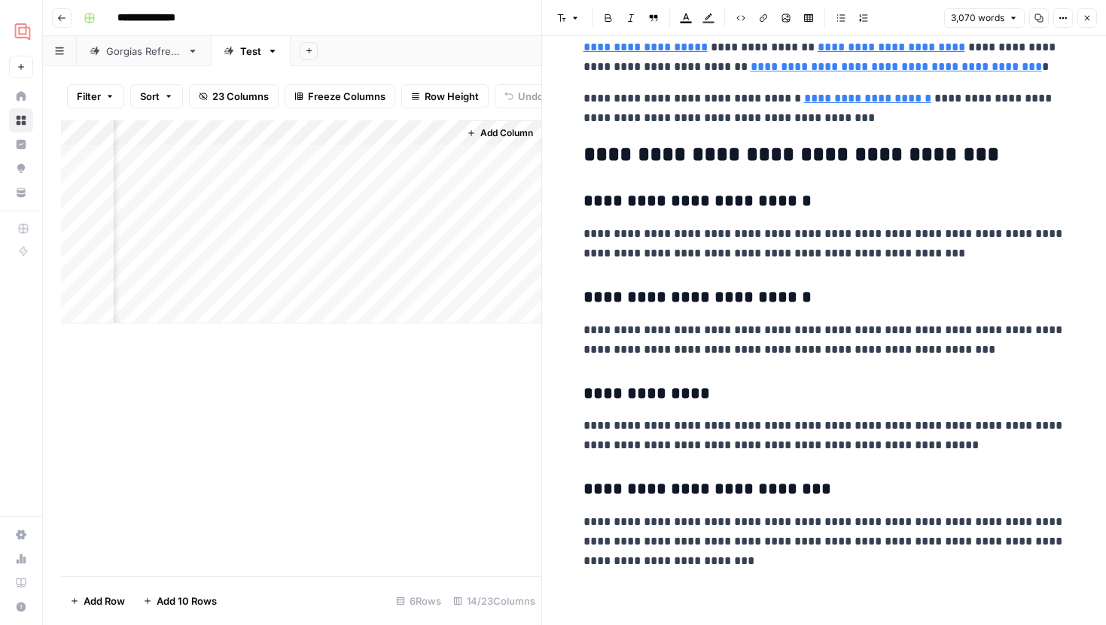
click at [1082, 20] on icon "button" at bounding box center [1086, 18] width 9 height 9
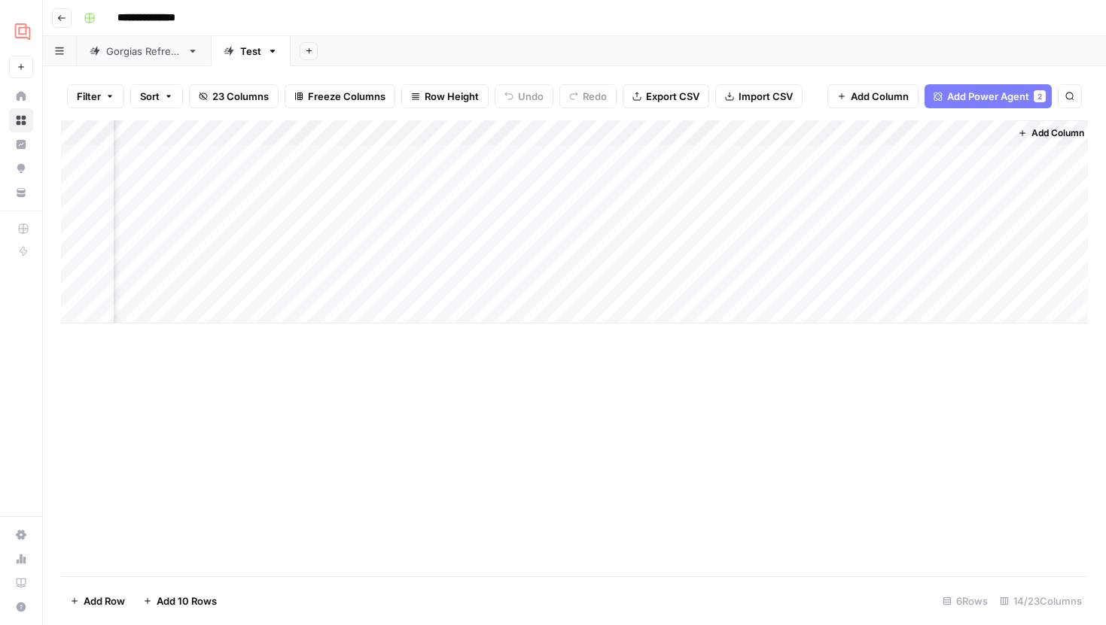
scroll to position [0, 1219]
click at [576, 181] on div "Add Column" at bounding box center [574, 221] width 1027 height 203
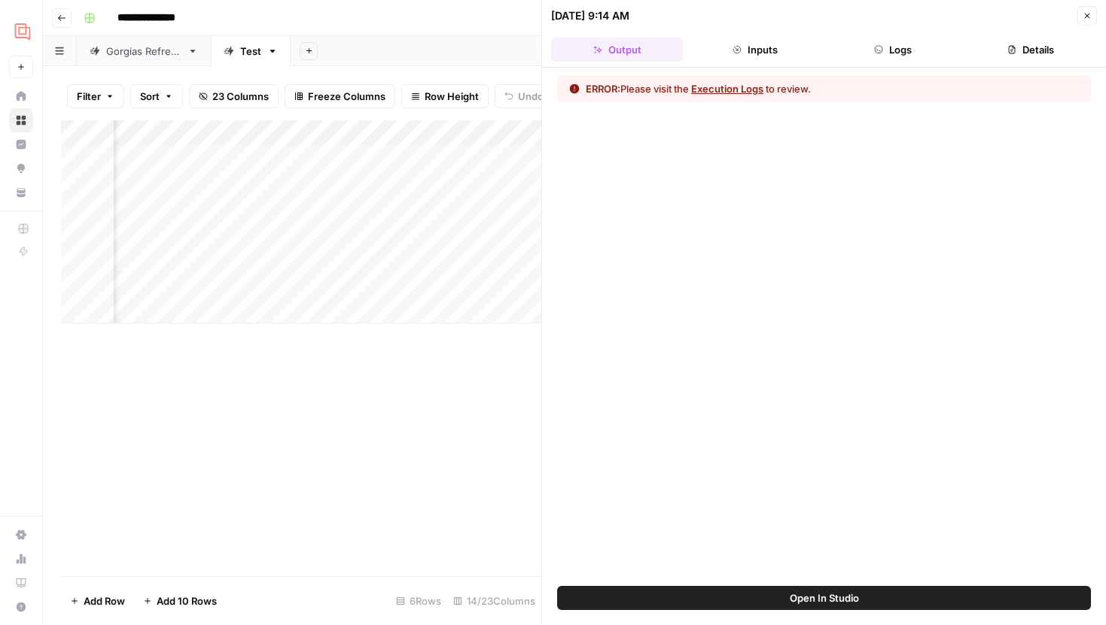
click at [903, 43] on button "Logs" at bounding box center [893, 50] width 132 height 24
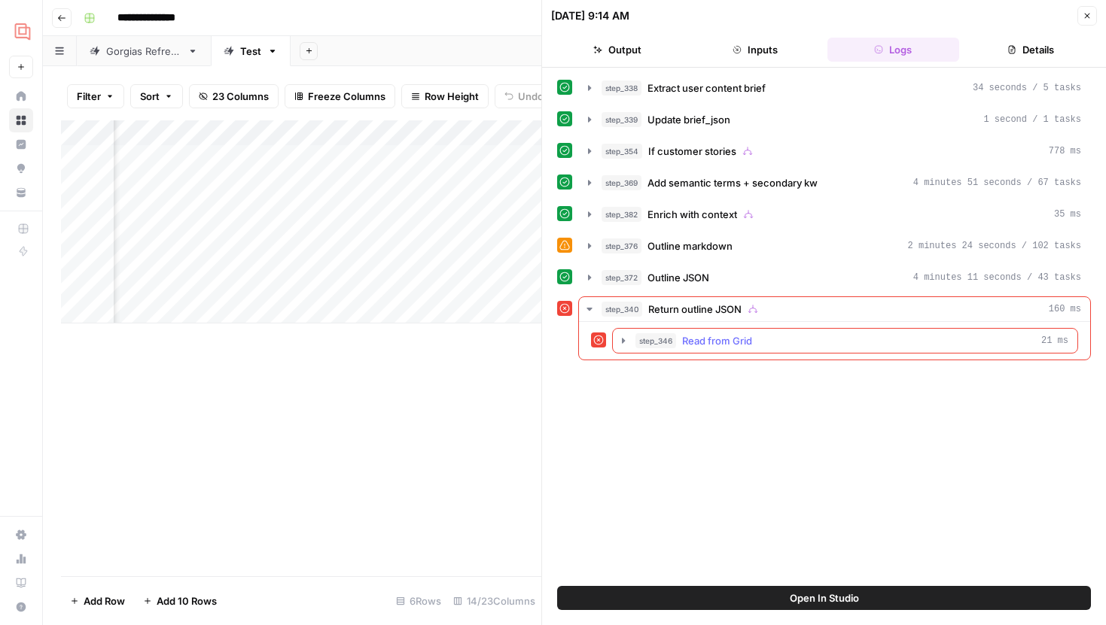
click at [613, 345] on button "step_346 Read from Grid 21 ms" at bounding box center [845, 341] width 464 height 24
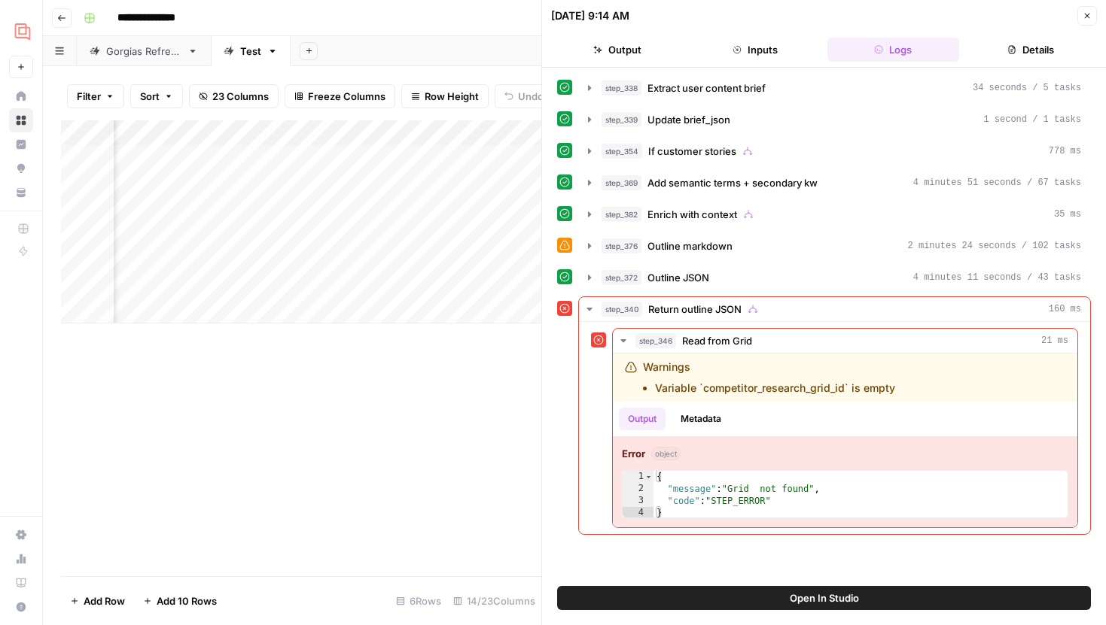
scroll to position [0, 933]
click at [583, 241] on icon "button" at bounding box center [589, 246] width 12 height 12
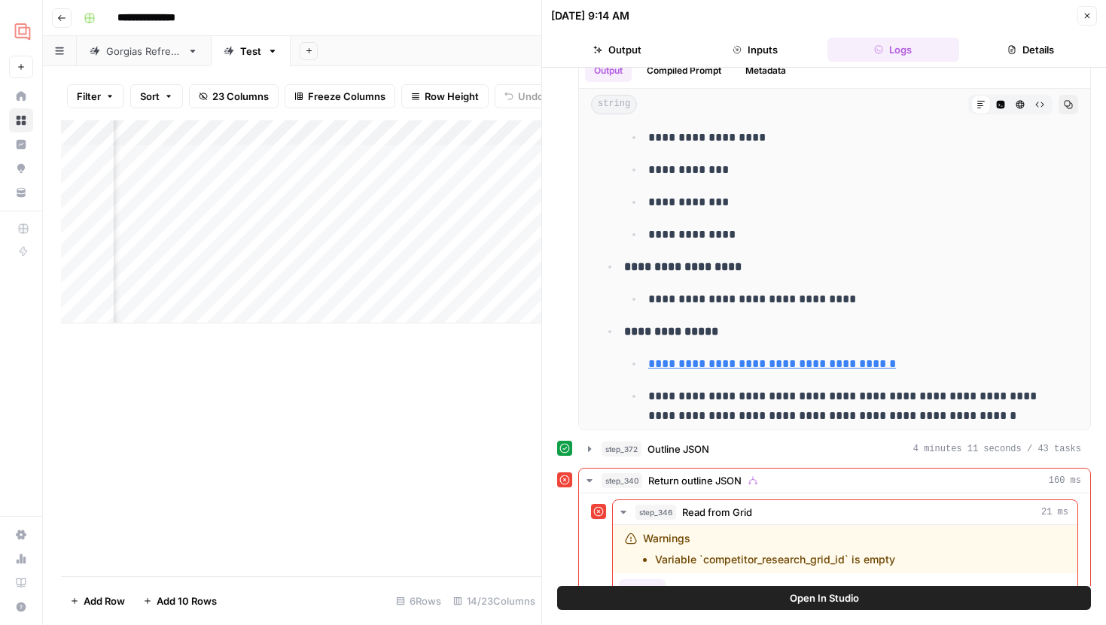
scroll to position [0, 1521]
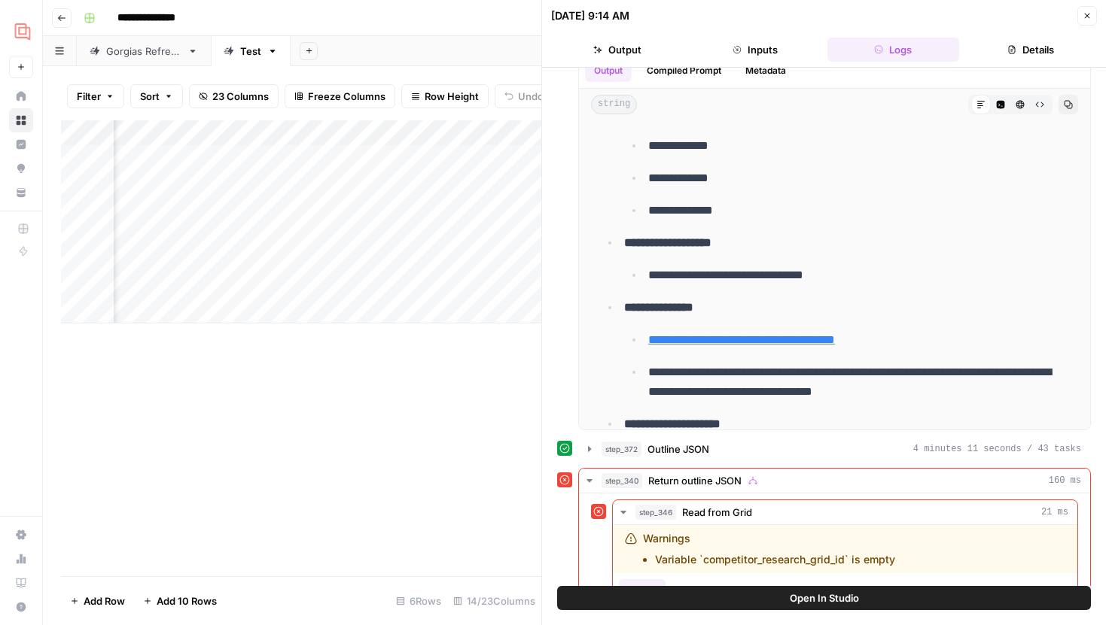
click at [843, 598] on span "Open In Studio" at bounding box center [824, 598] width 69 height 15
click at [1085, 19] on icon "button" at bounding box center [1086, 15] width 9 height 9
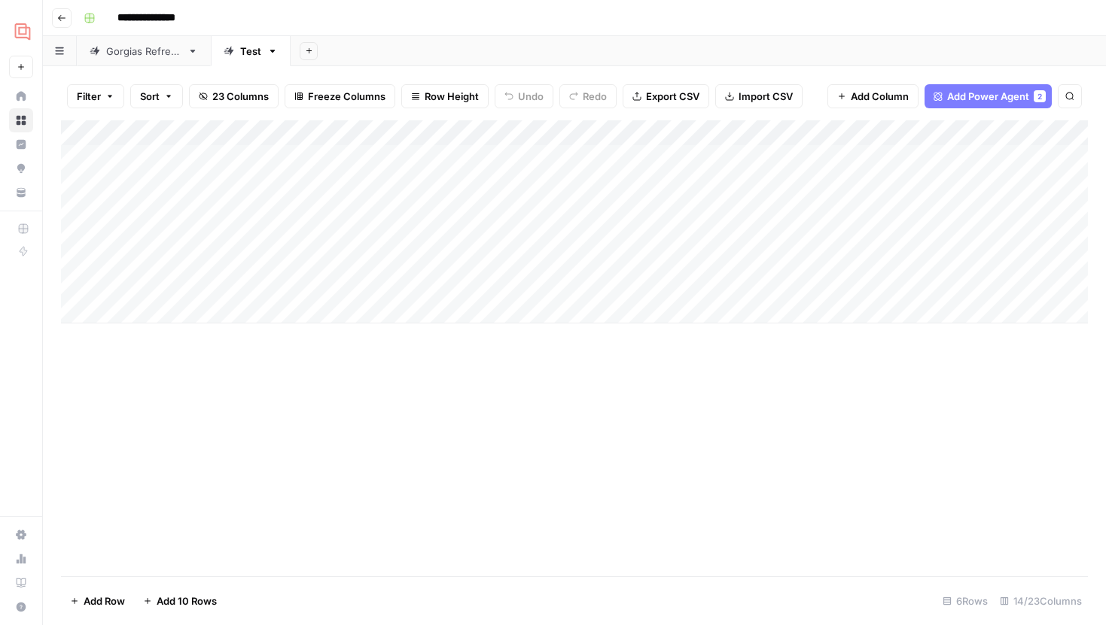
click at [376, 207] on div "Add Column" at bounding box center [574, 221] width 1027 height 203
click at [991, 204] on div "Add Column" at bounding box center [574, 221] width 1027 height 203
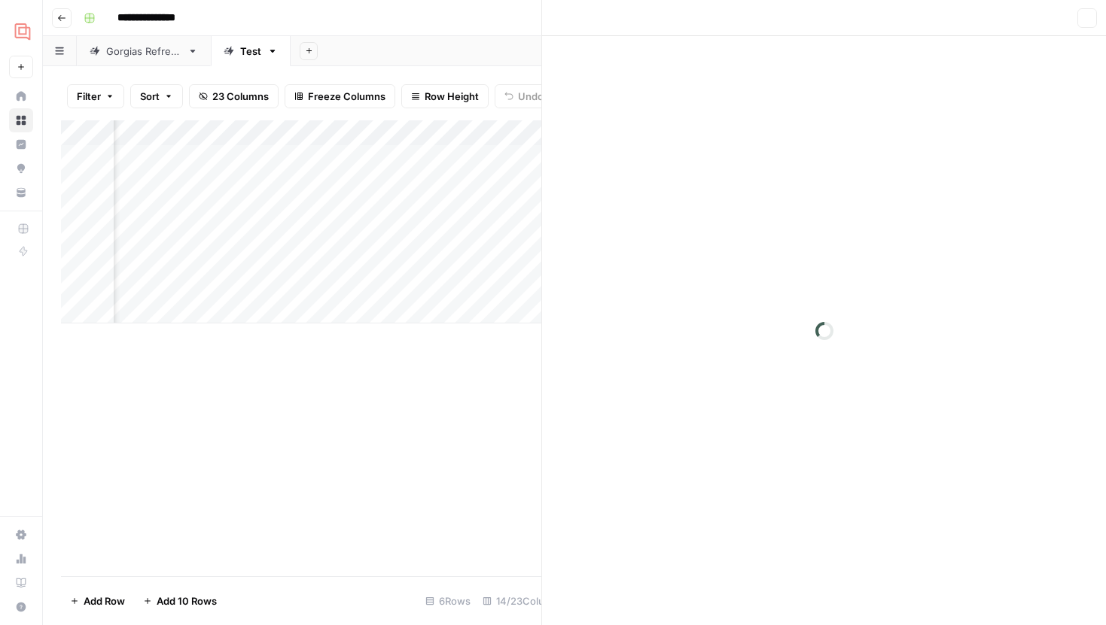
scroll to position [0, 1219]
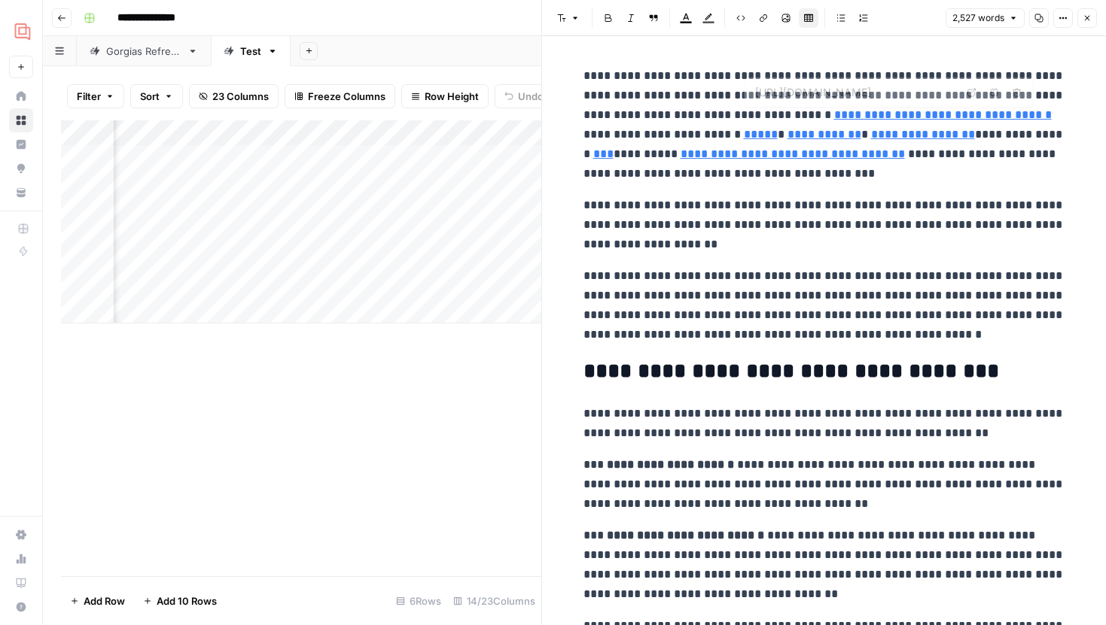
type input "https://www.gorgias.com/blog/omnichannel-customer-service"
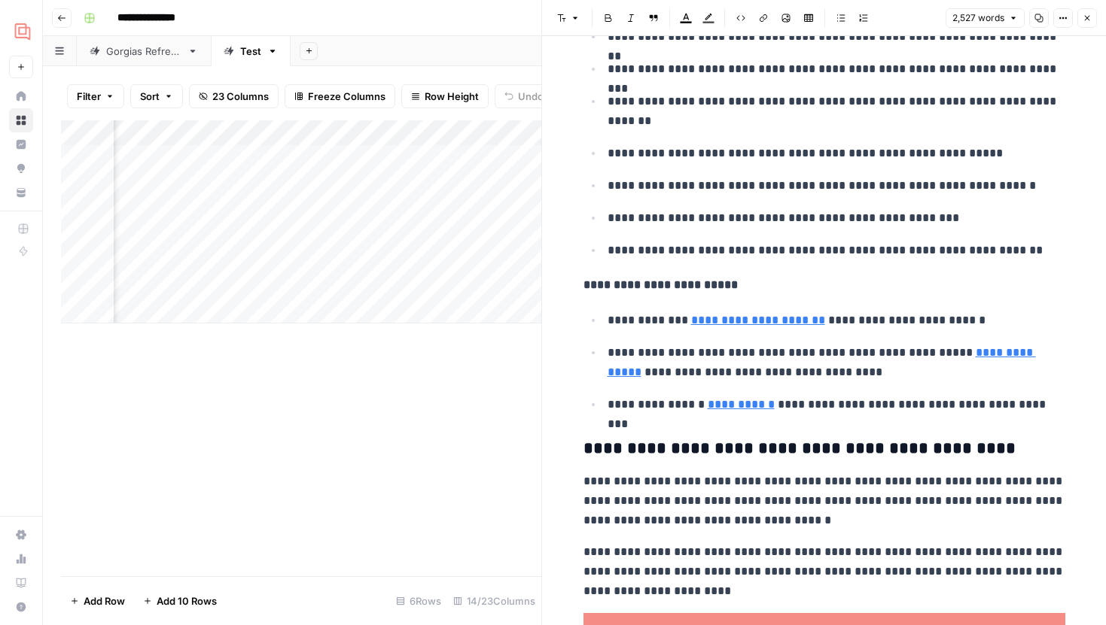
scroll to position [4236, 0]
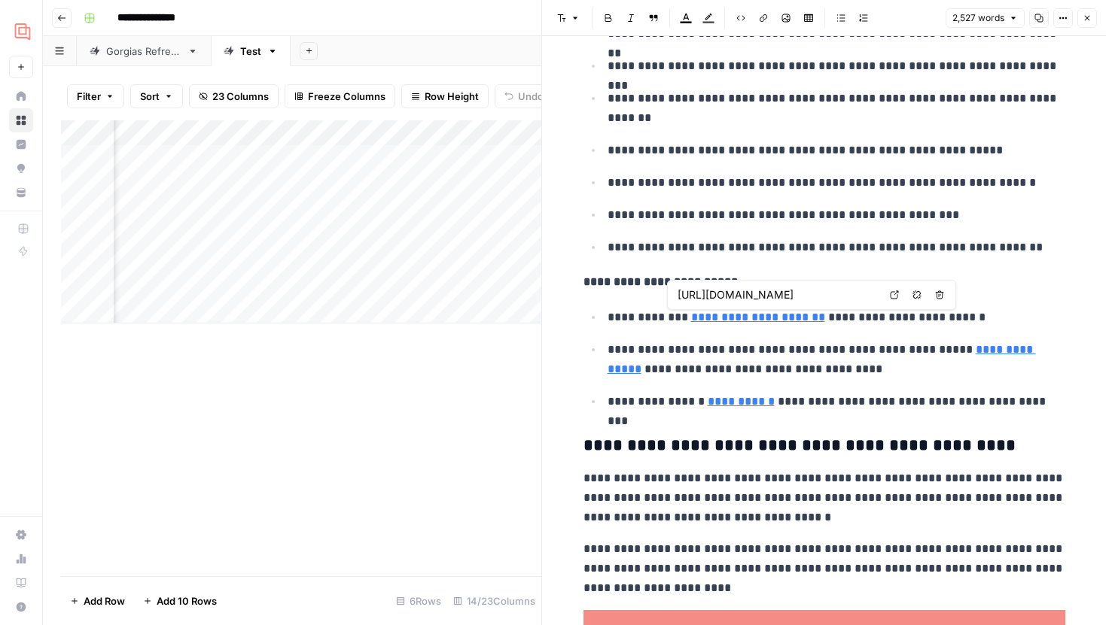
click at [26, 33] on img "Workspace: Gorgias" at bounding box center [22, 30] width 27 height 27
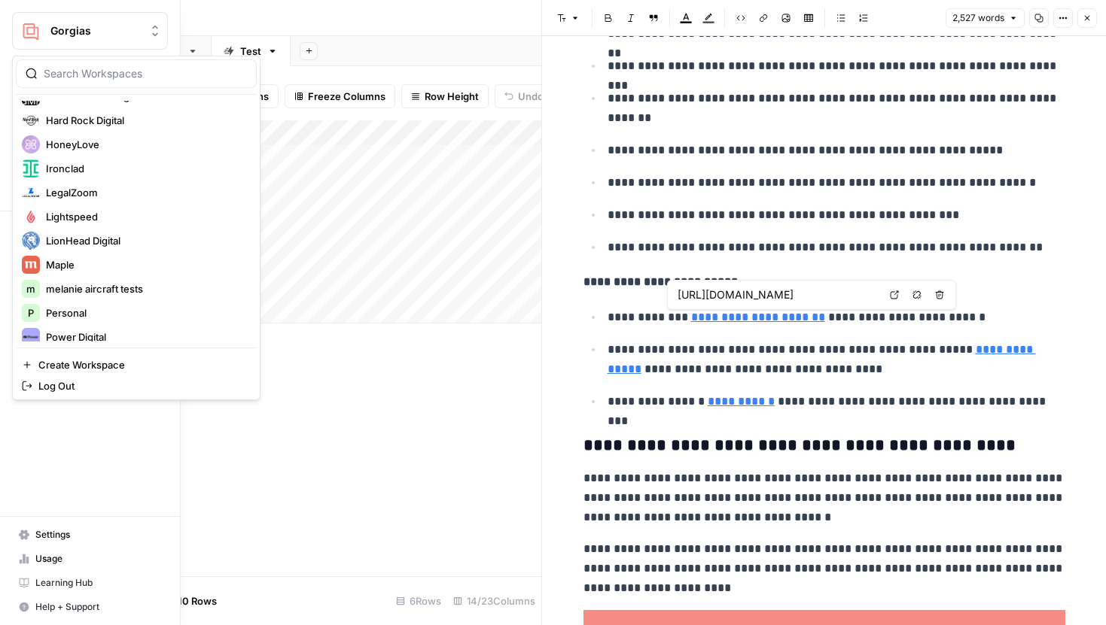
scroll to position [330, 0]
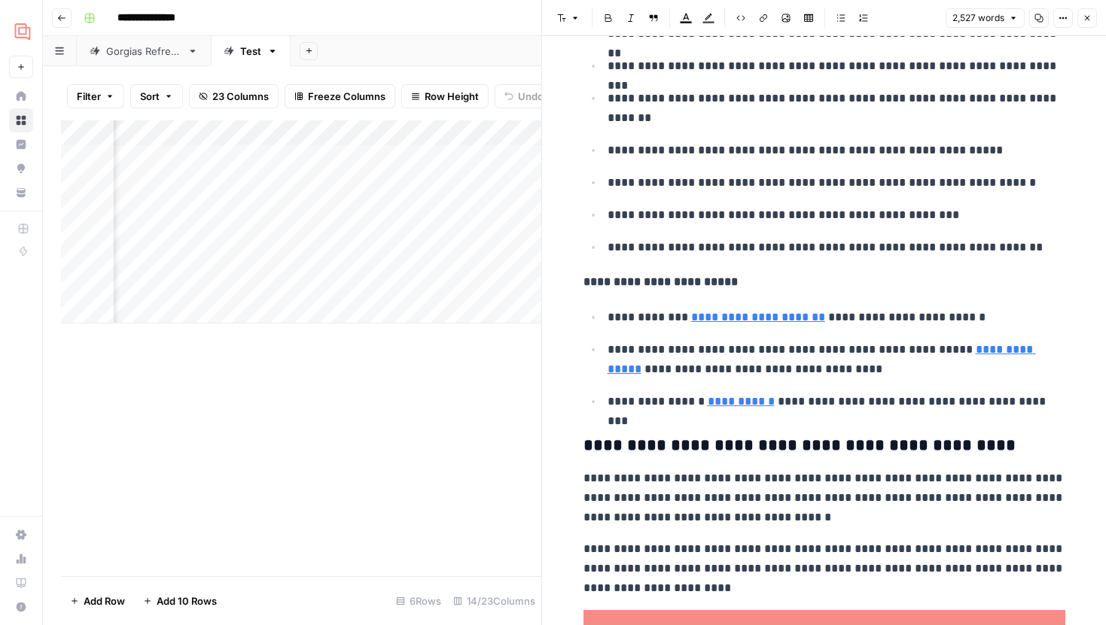
click at [1093, 14] on button "Close" at bounding box center [1087, 18] width 20 height 20
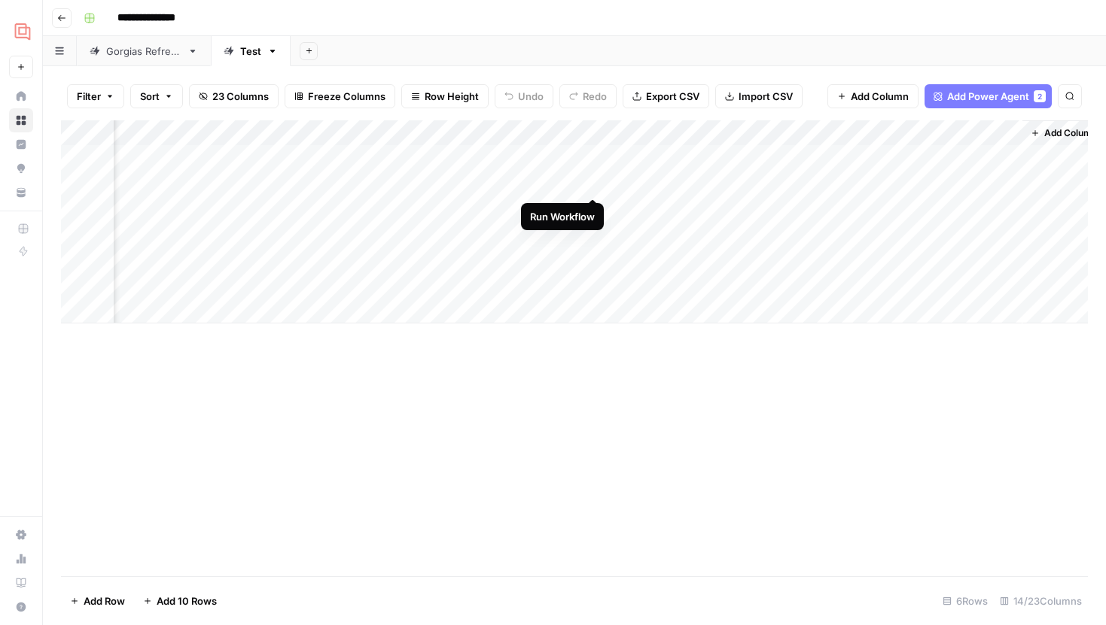
click at [593, 184] on div "Add Column" at bounding box center [574, 221] width 1027 height 203
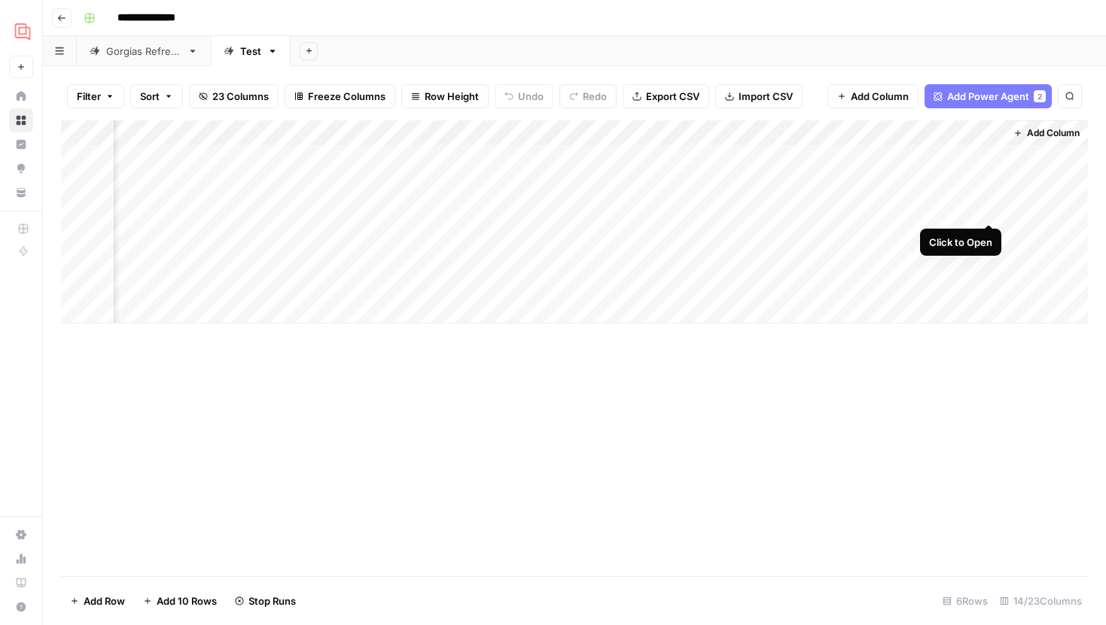
click at [989, 211] on div "Add Column" at bounding box center [574, 221] width 1027 height 203
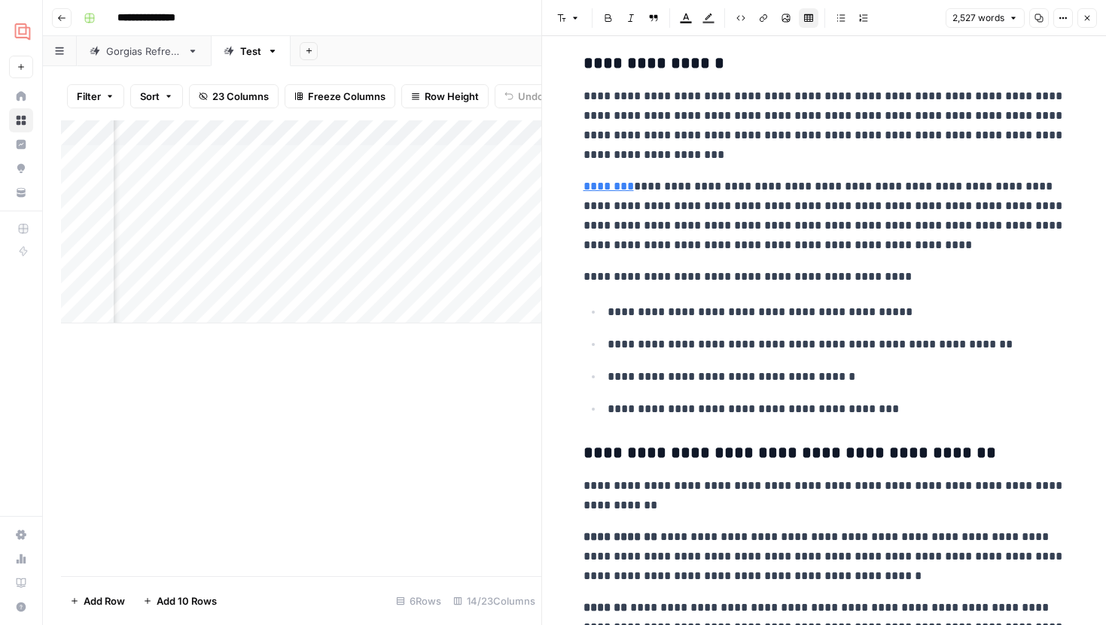
scroll to position [9472, 0]
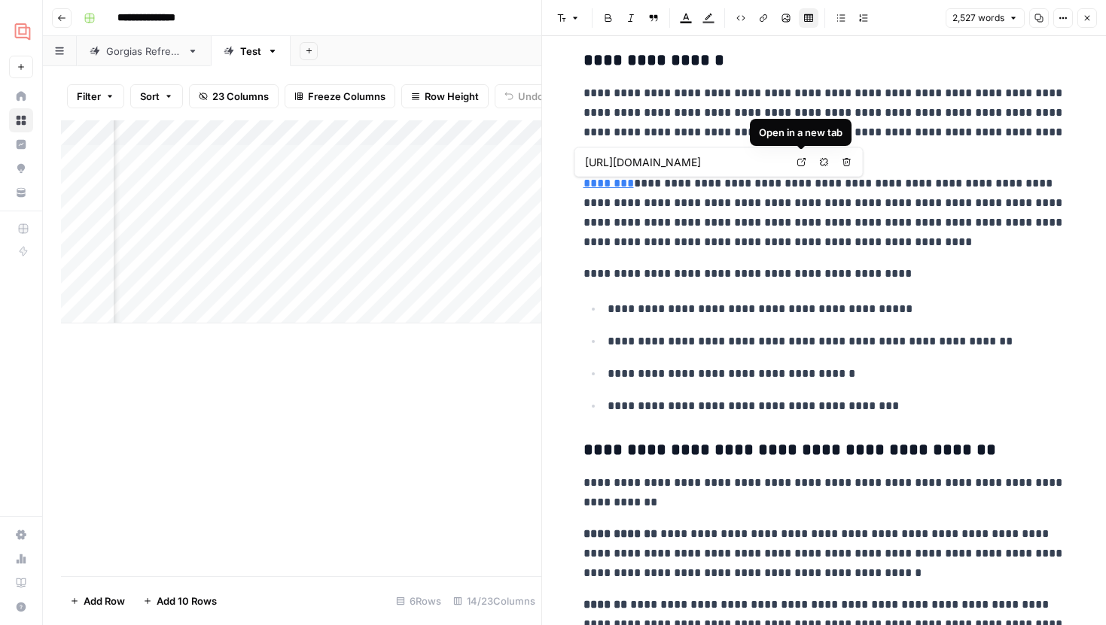
click at [795, 212] on p "**********" at bounding box center [824, 213] width 482 height 78
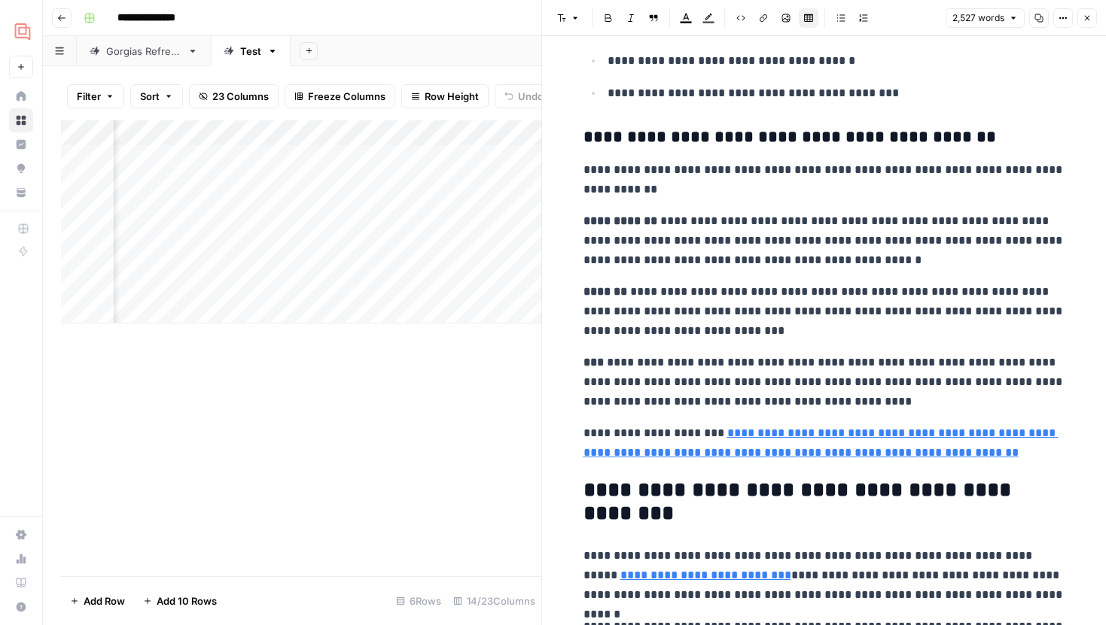
scroll to position [9805, 0]
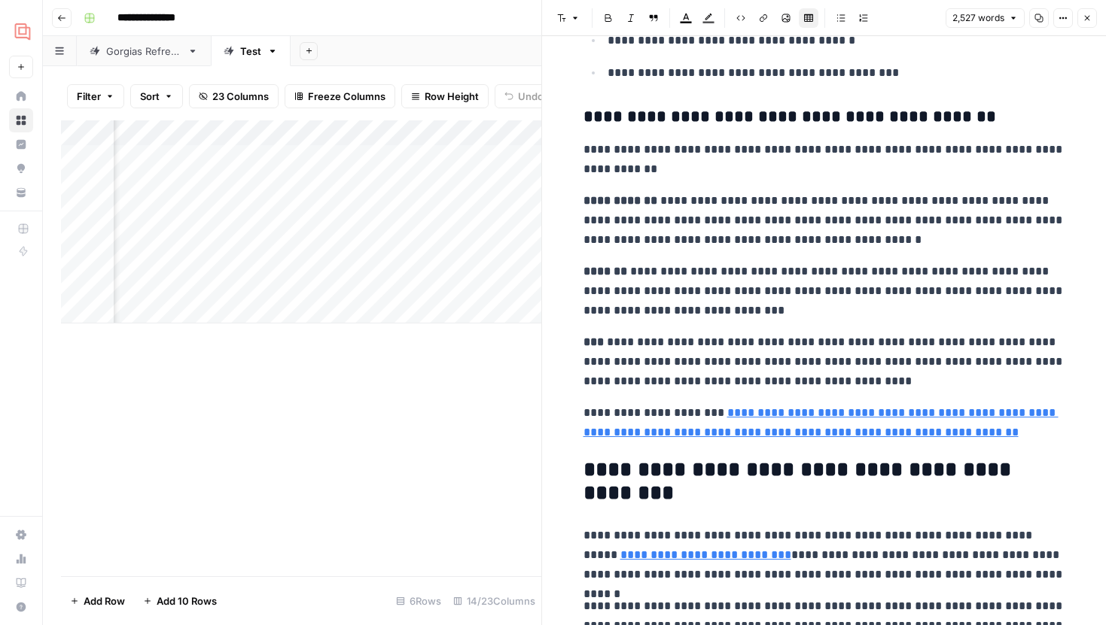
click at [766, 208] on p "**********" at bounding box center [824, 220] width 482 height 59
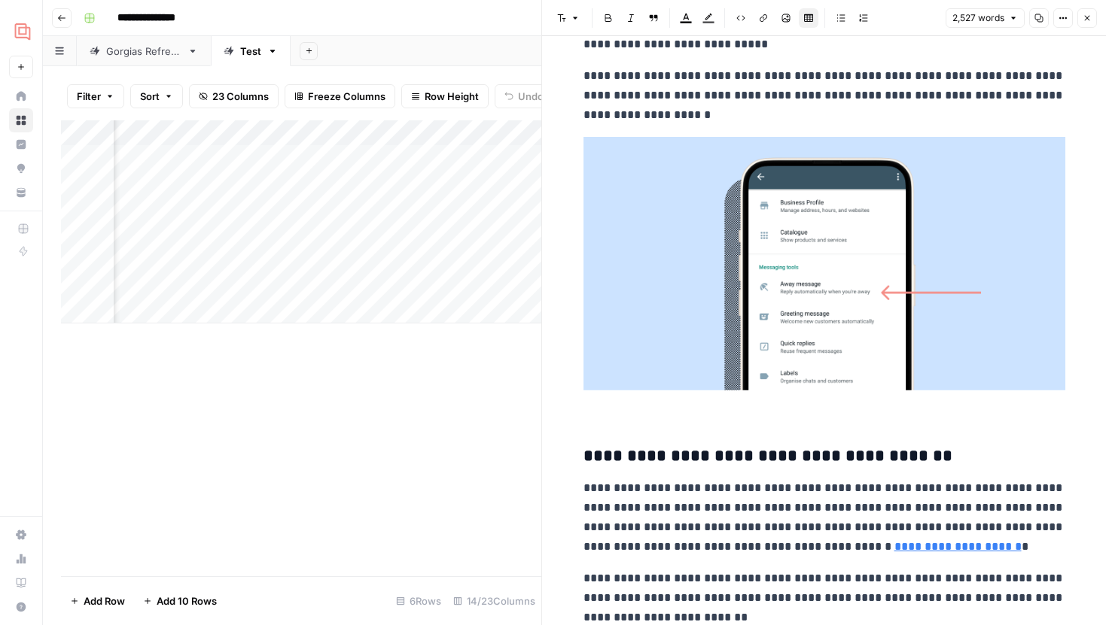
scroll to position [5490, 0]
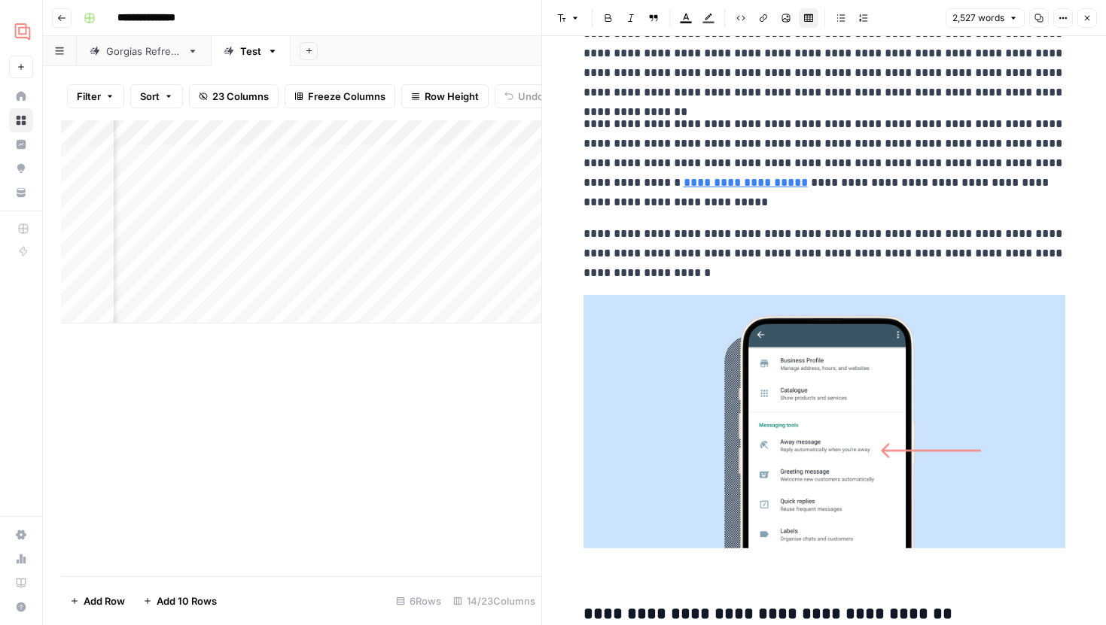
click at [1088, 20] on icon "button" at bounding box center [1086, 18] width 9 height 9
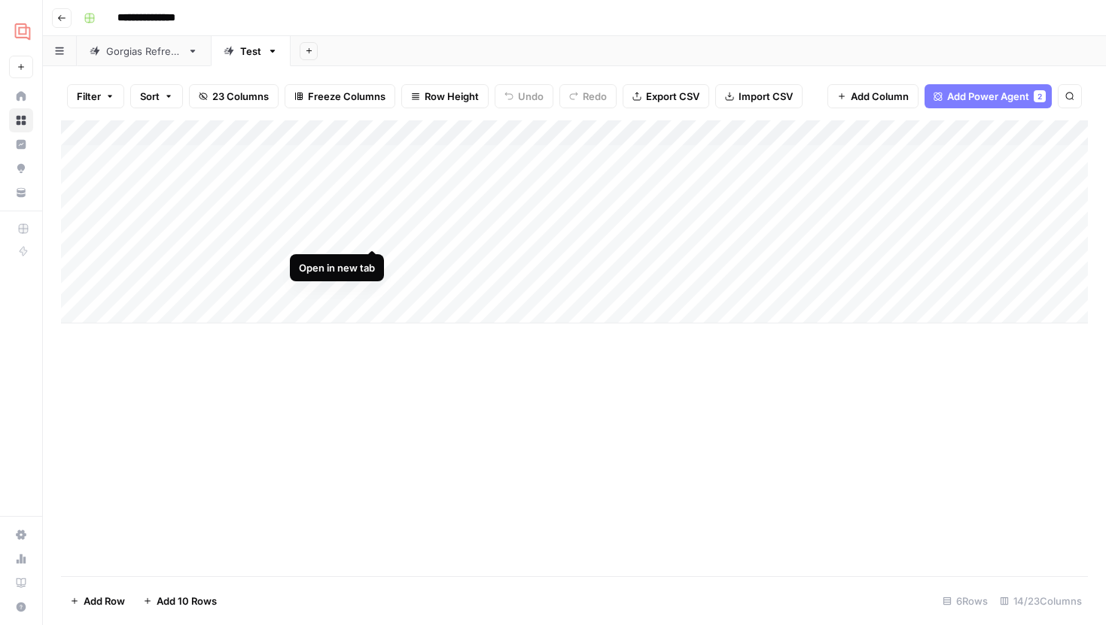
click at [370, 232] on div "Add Column" at bounding box center [574, 221] width 1027 height 203
click at [991, 235] on div "Add Column" at bounding box center [574, 221] width 1027 height 203
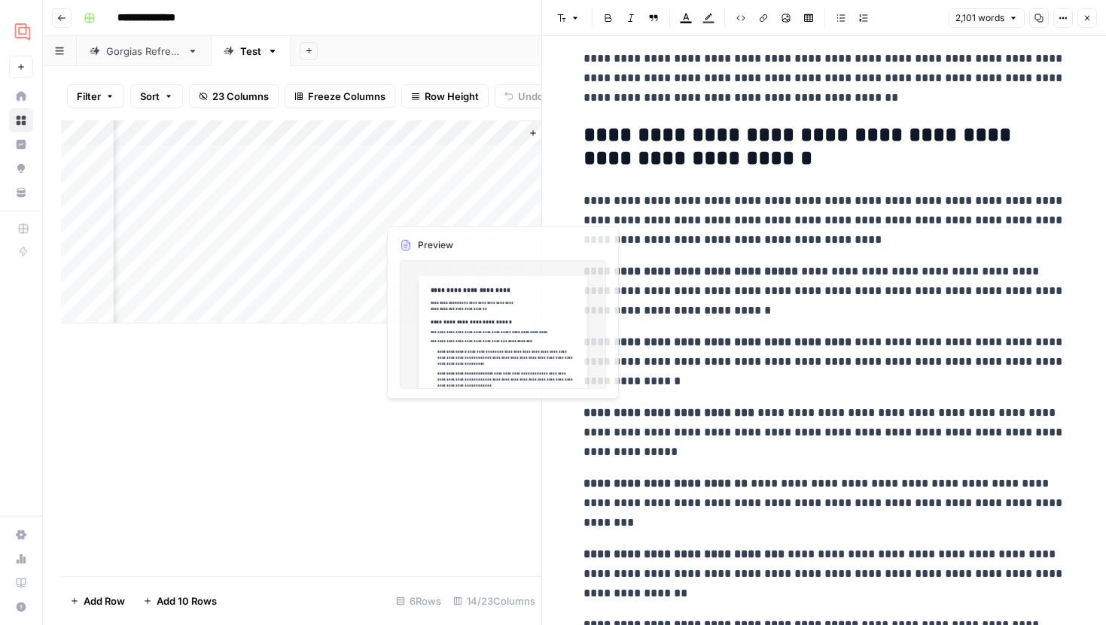
scroll to position [0, 1783]
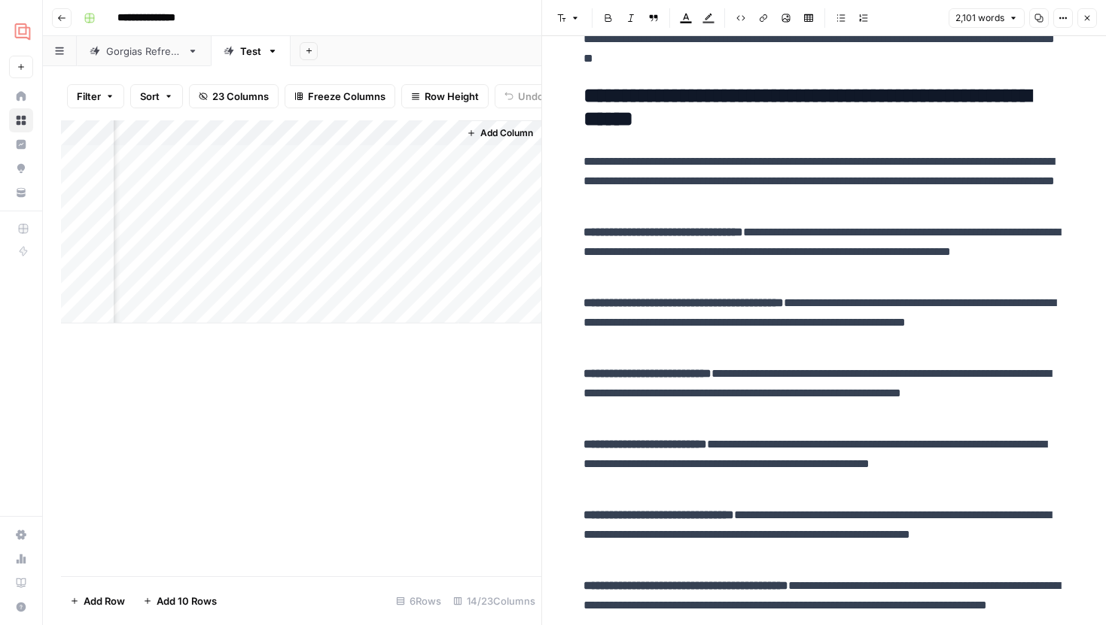
click at [254, 181] on div "Add Column" at bounding box center [301, 221] width 480 height 203
click at [443, 236] on div "Add Column" at bounding box center [301, 221] width 480 height 203
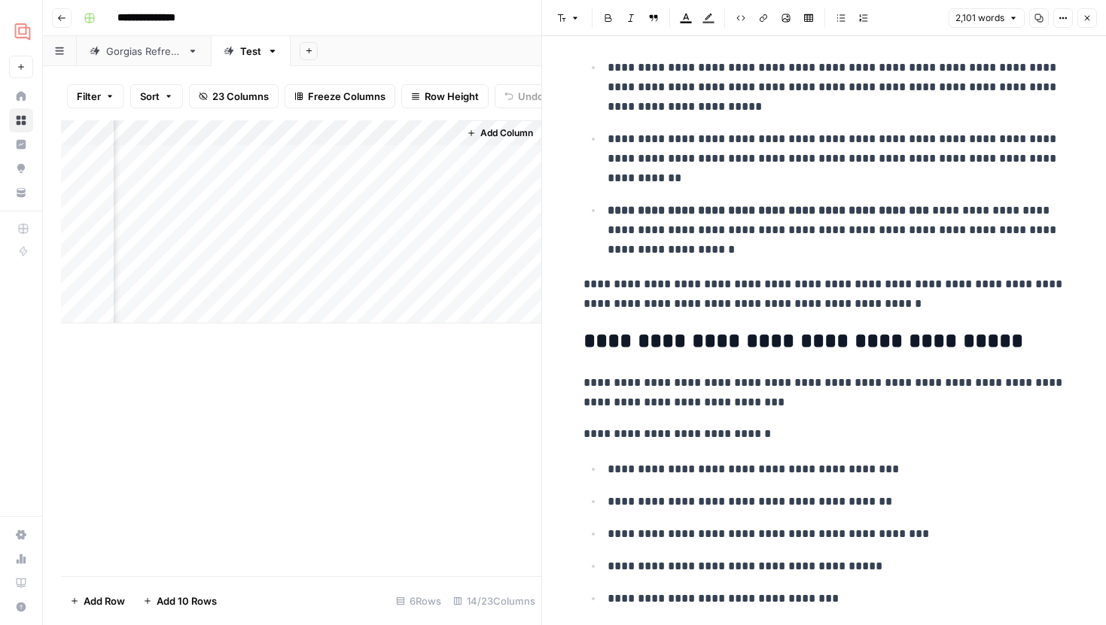
scroll to position [3348, 0]
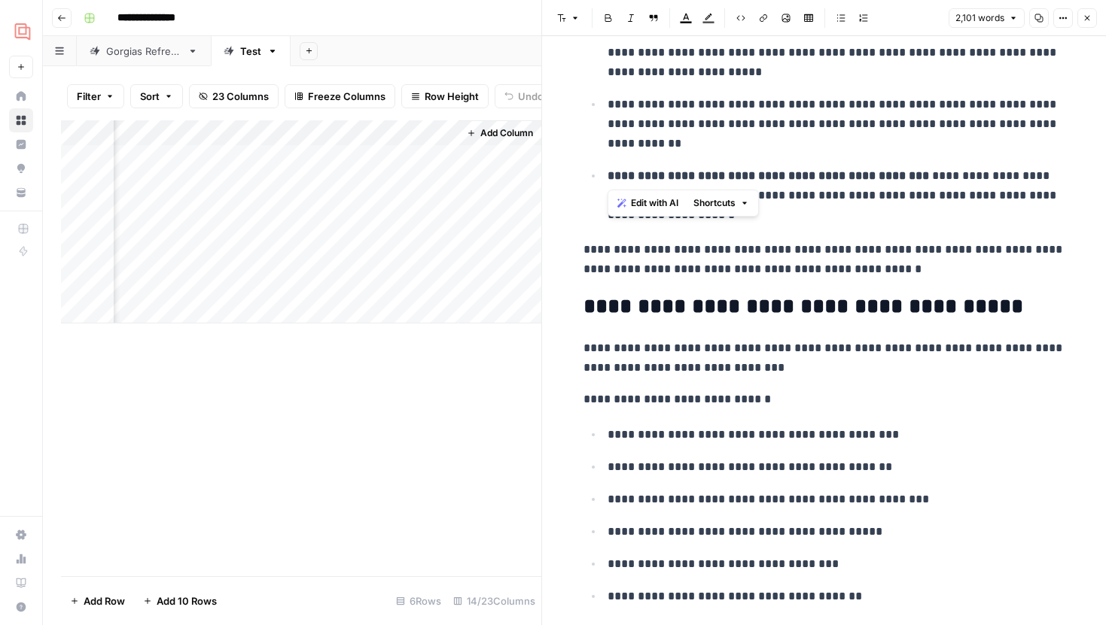
drag, startPoint x: 920, startPoint y: 177, endPoint x: 609, endPoint y: 180, distance: 310.9
click at [609, 180] on p "**********" at bounding box center [836, 195] width 458 height 59
click at [808, 233] on div "**********" at bounding box center [824, 423] width 500 height 7423
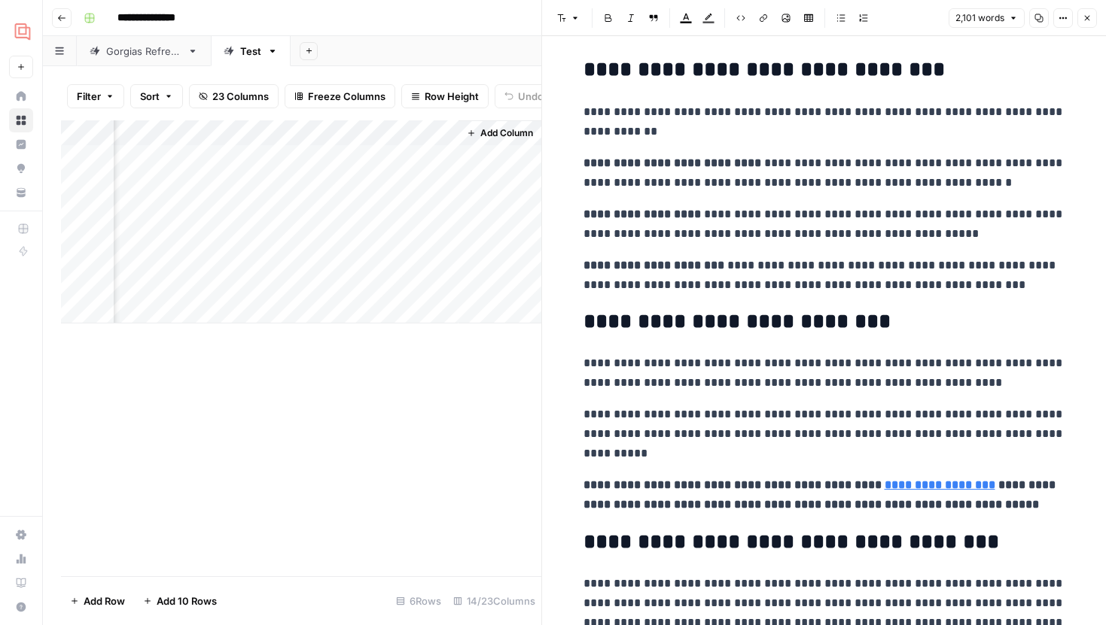
scroll to position [3995, 0]
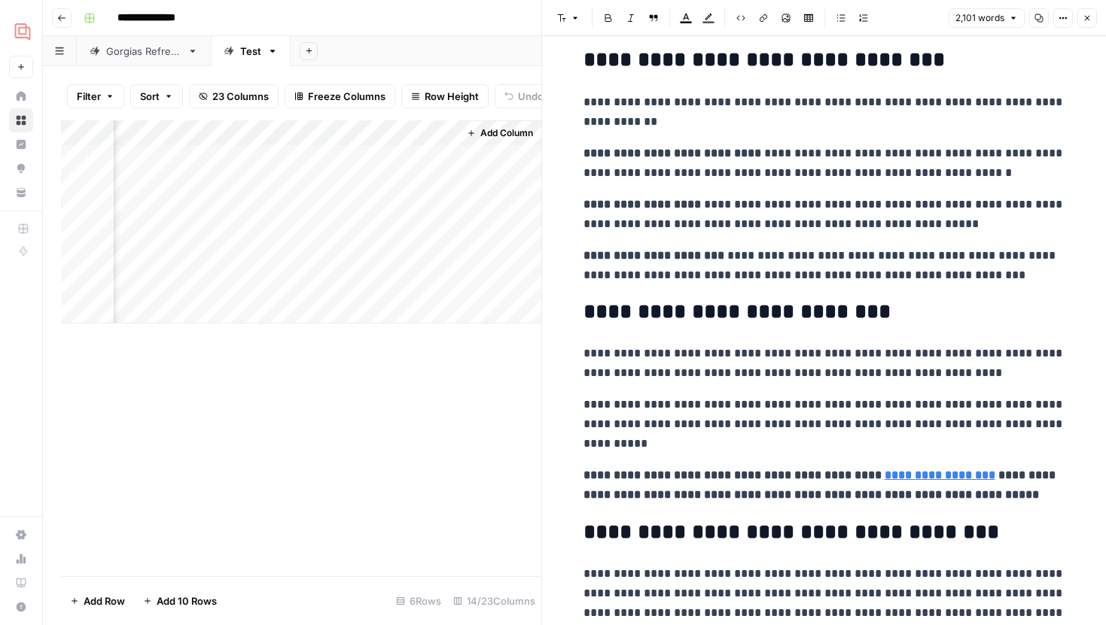
click at [586, 151] on strong "**********" at bounding box center [672, 153] width 178 height 11
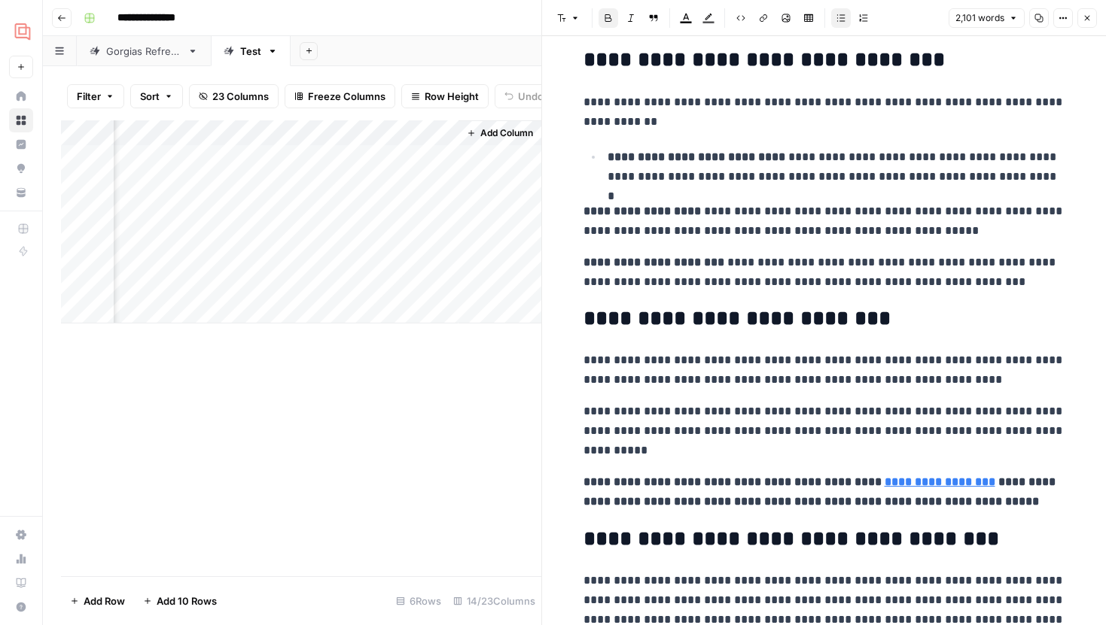
click at [586, 211] on strong "**********" at bounding box center [641, 210] width 117 height 11
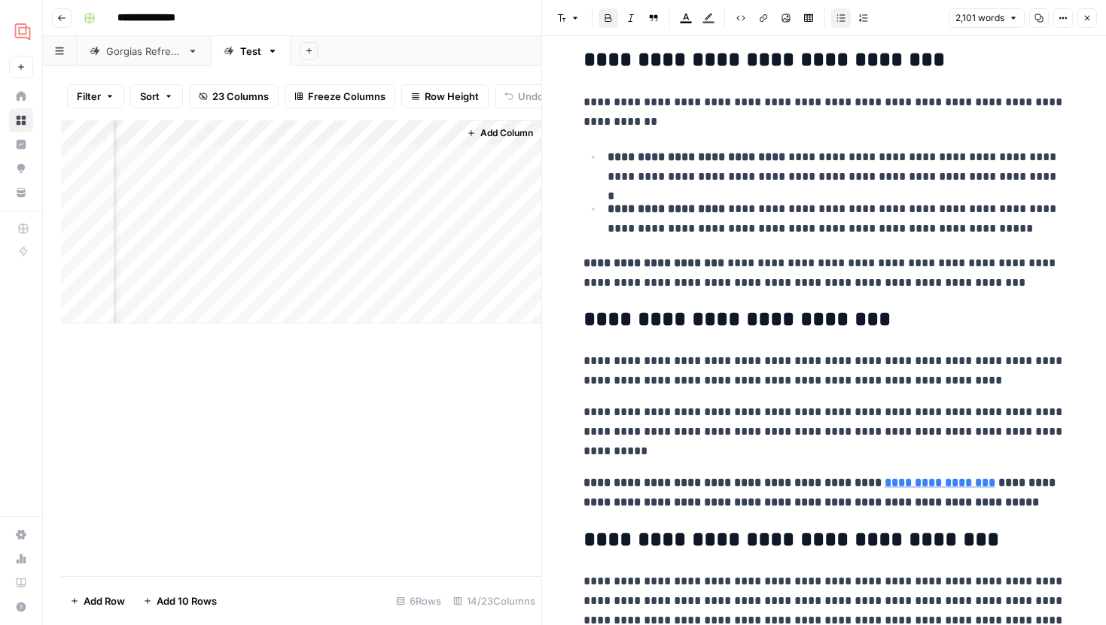
click at [583, 258] on strong "**********" at bounding box center [653, 262] width 141 height 11
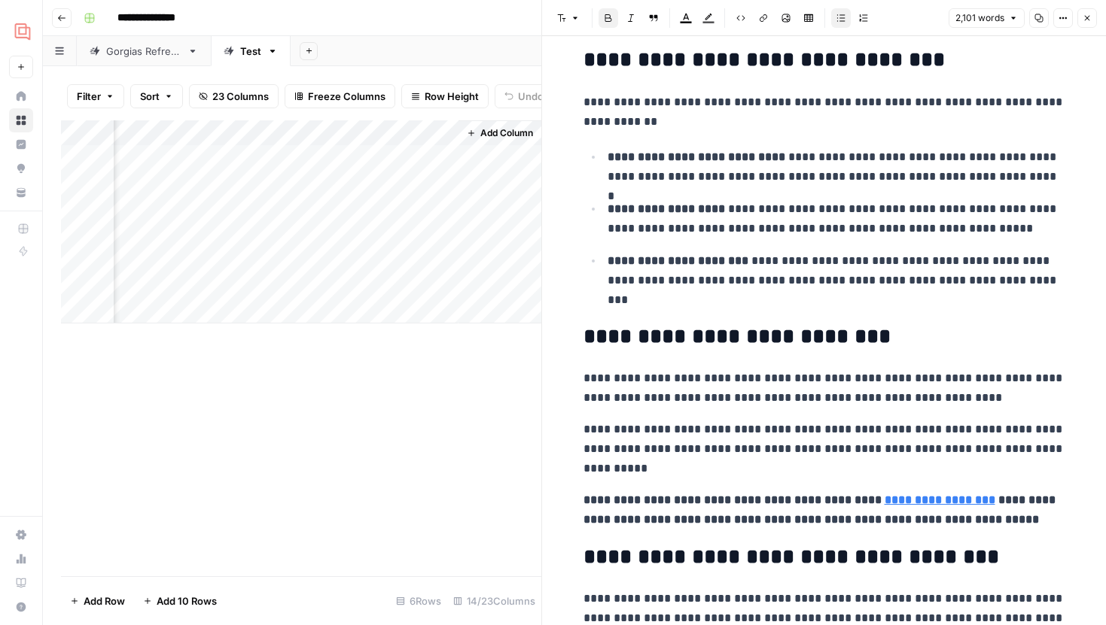
click at [790, 339] on h2 "**********" at bounding box center [824, 337] width 482 height 24
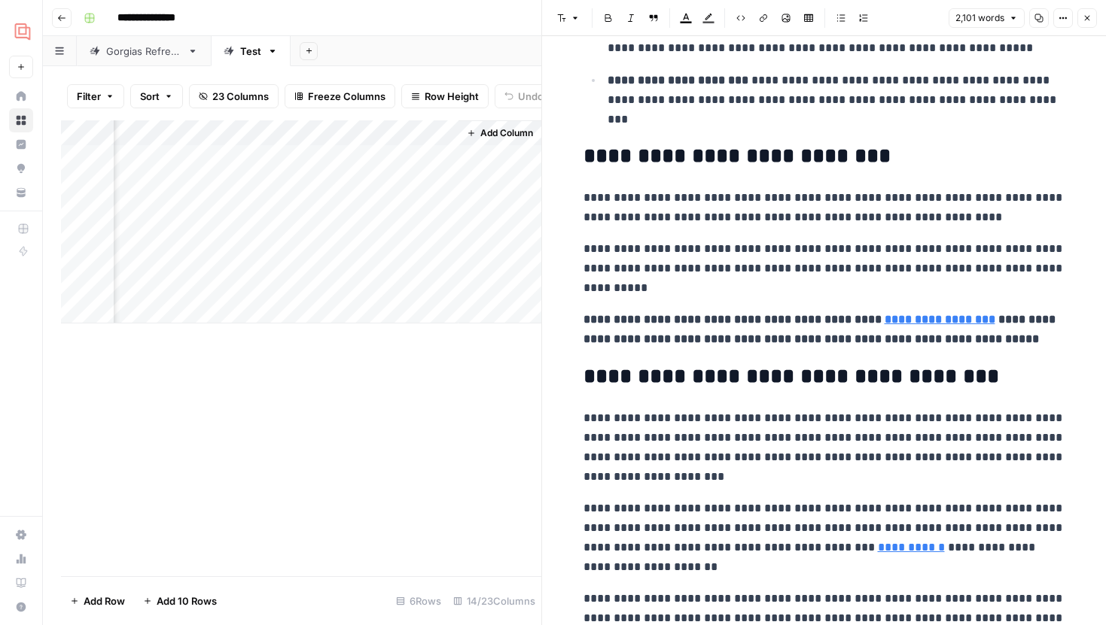
scroll to position [4224, 0]
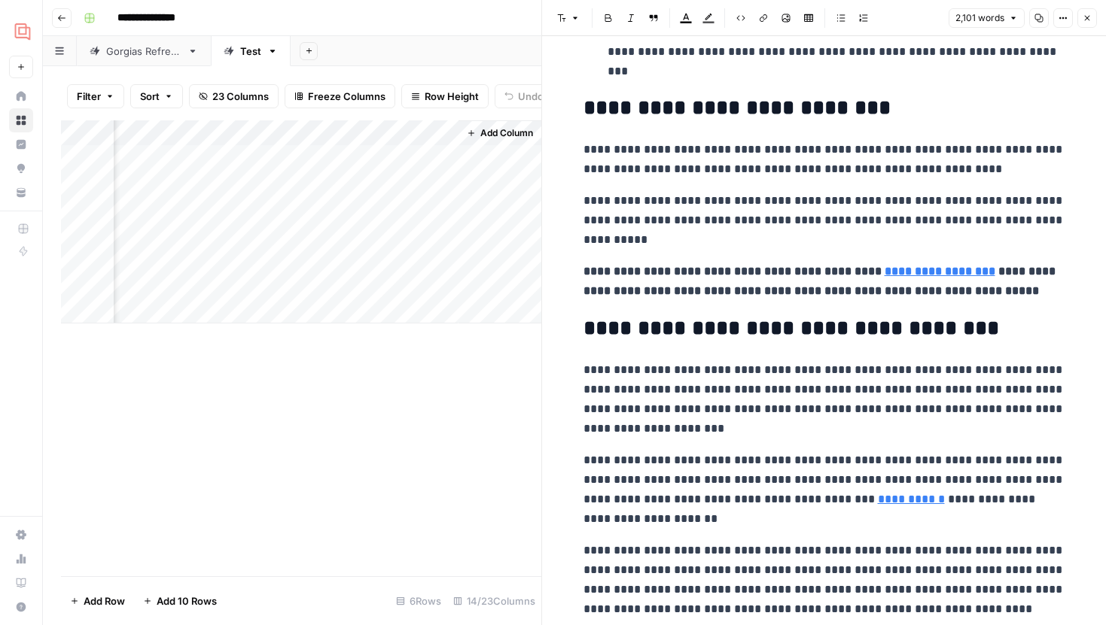
click at [758, 272] on strong "**********" at bounding box center [733, 271] width 301 height 11
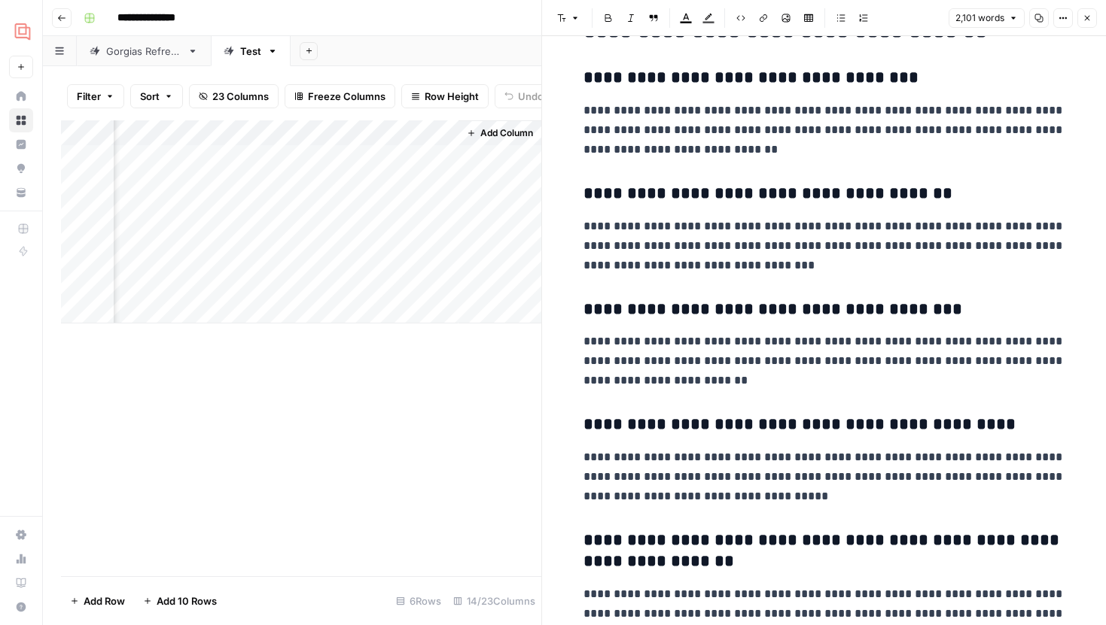
scroll to position [6793, 0]
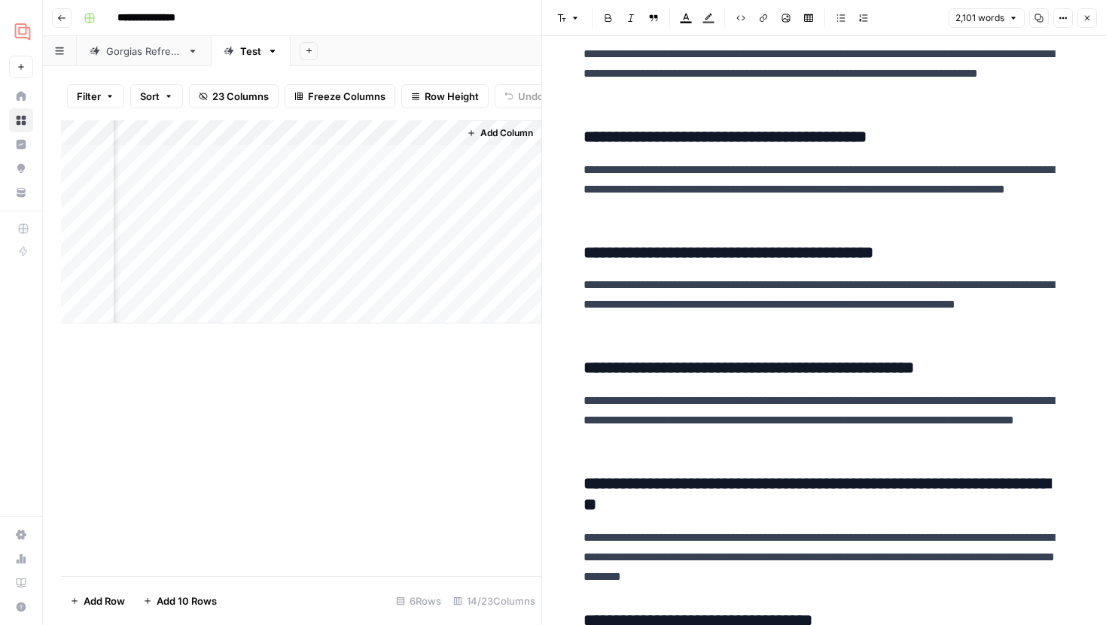
click at [442, 212] on div "Add Column" at bounding box center [301, 221] width 480 height 203
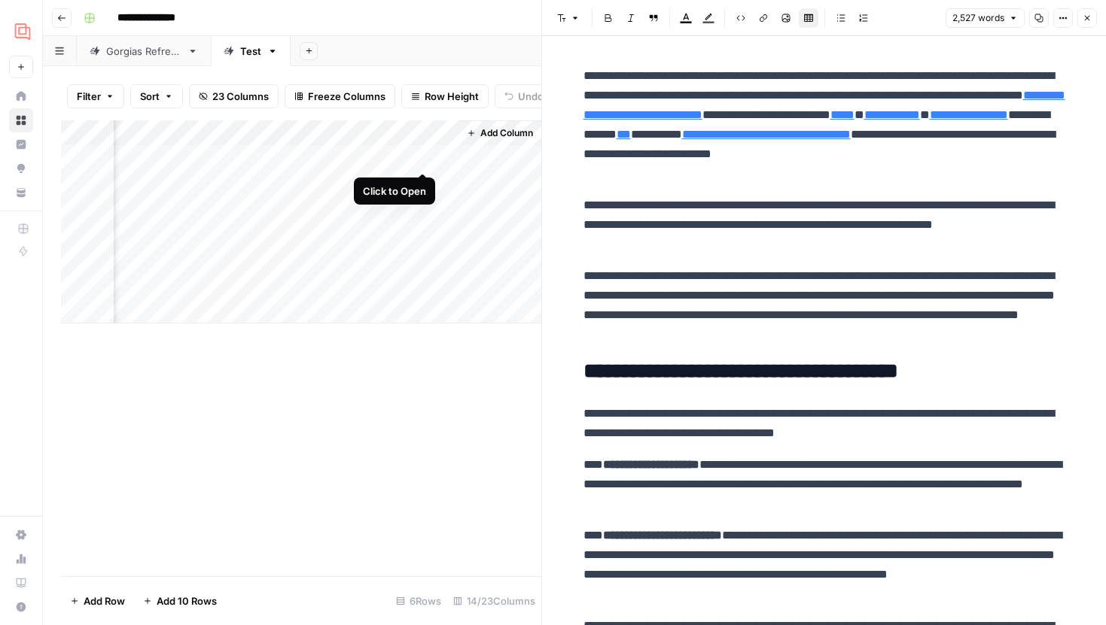
click at [425, 158] on div "Add Column" at bounding box center [301, 221] width 480 height 203
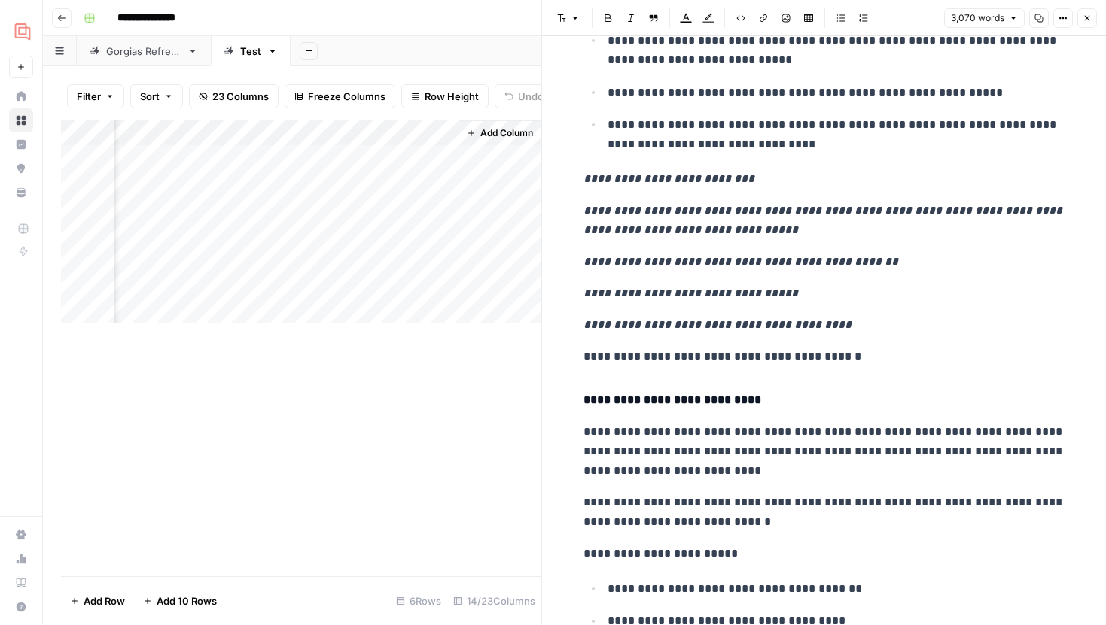
scroll to position [8033, 0]
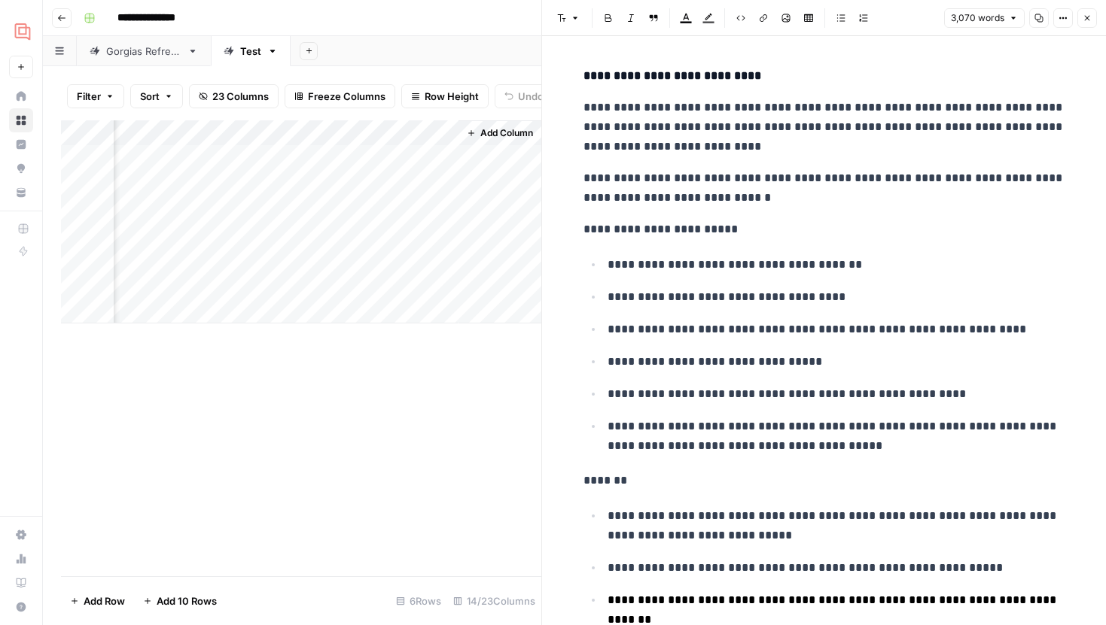
click at [1083, 19] on icon "button" at bounding box center [1086, 18] width 9 height 9
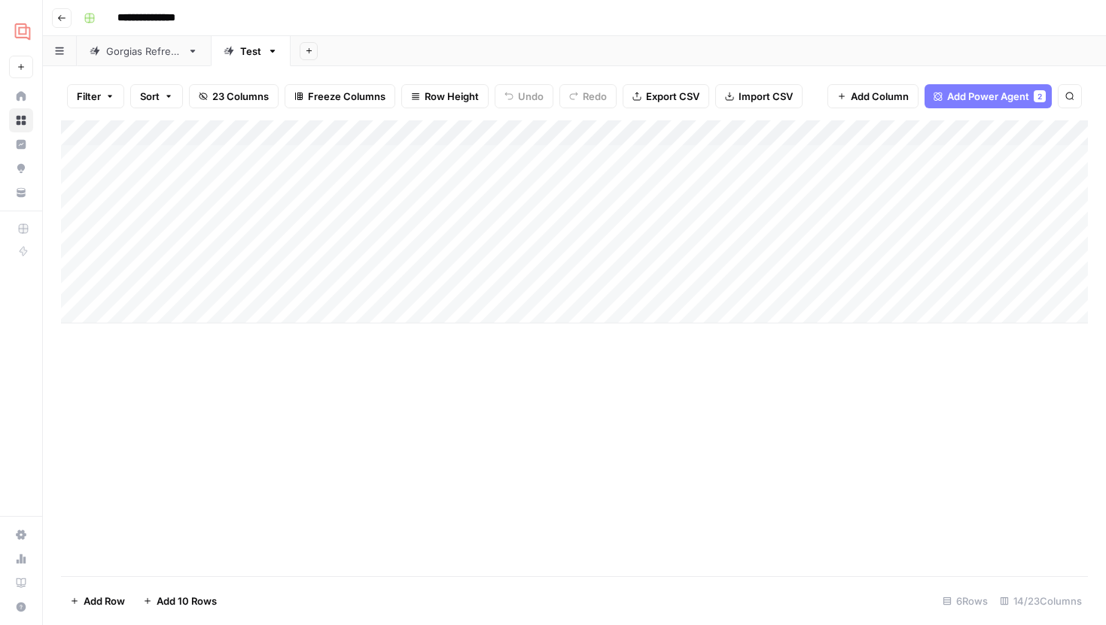
click at [374, 181] on div "Add Column" at bounding box center [574, 221] width 1027 height 203
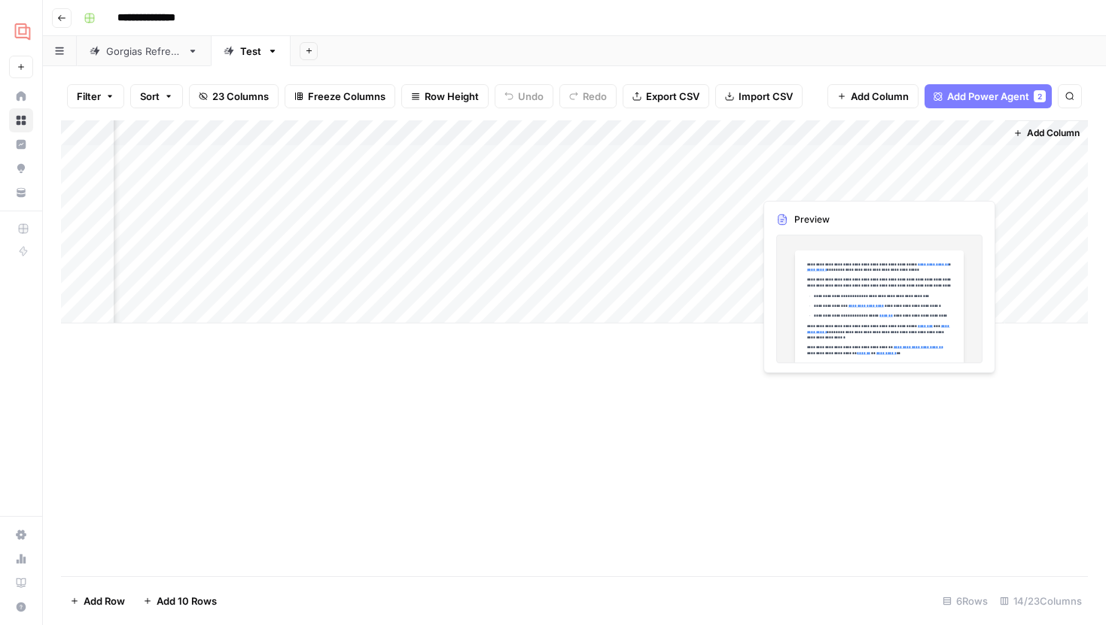
click at [992, 181] on div "Add Column" at bounding box center [574, 221] width 1027 height 203
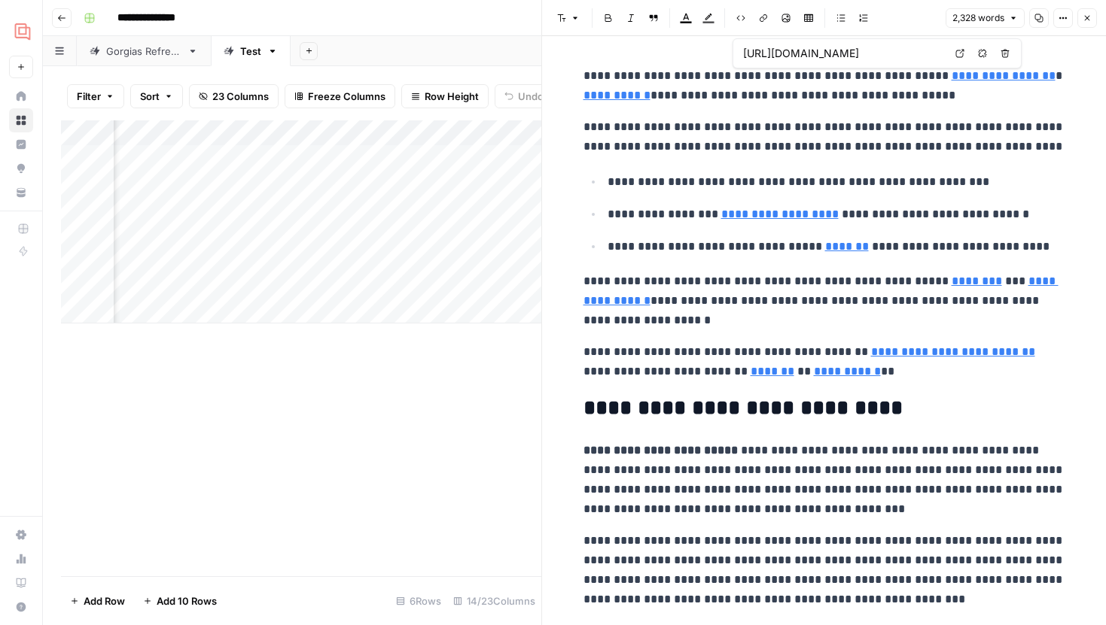
type input "https://www.gorgias.com/blog/best-live-chat-for-bigcommerce"
type input "https://www.gorgias.com/blog/live-chat-support"
click at [1084, 14] on icon "button" at bounding box center [1086, 18] width 9 height 9
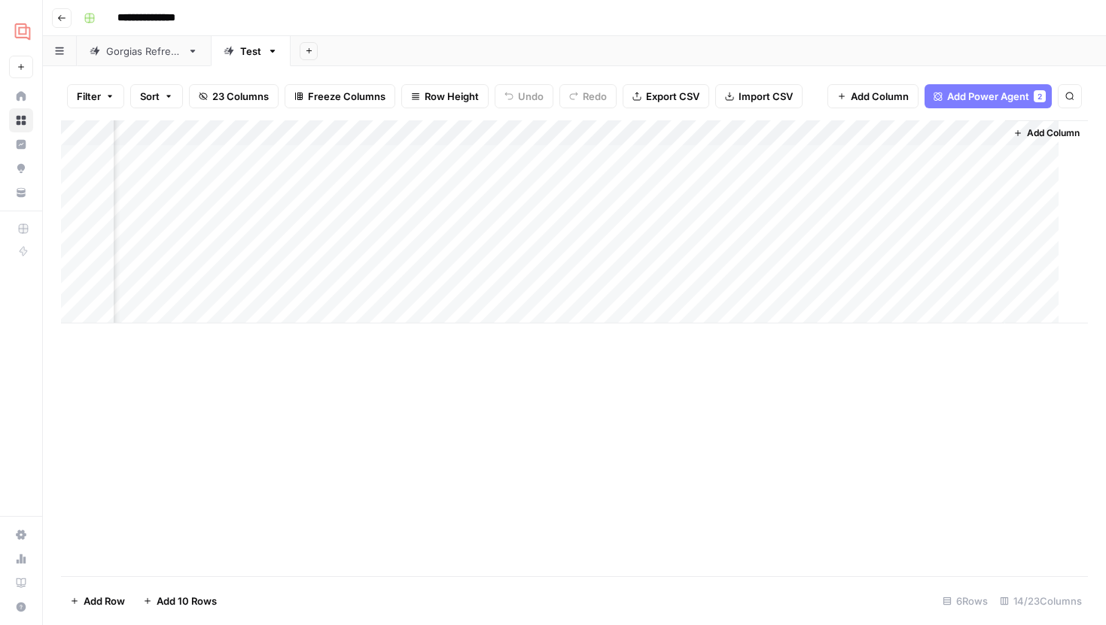
scroll to position [0, 1219]
click at [732, 179] on div "Add Column" at bounding box center [574, 221] width 1027 height 203
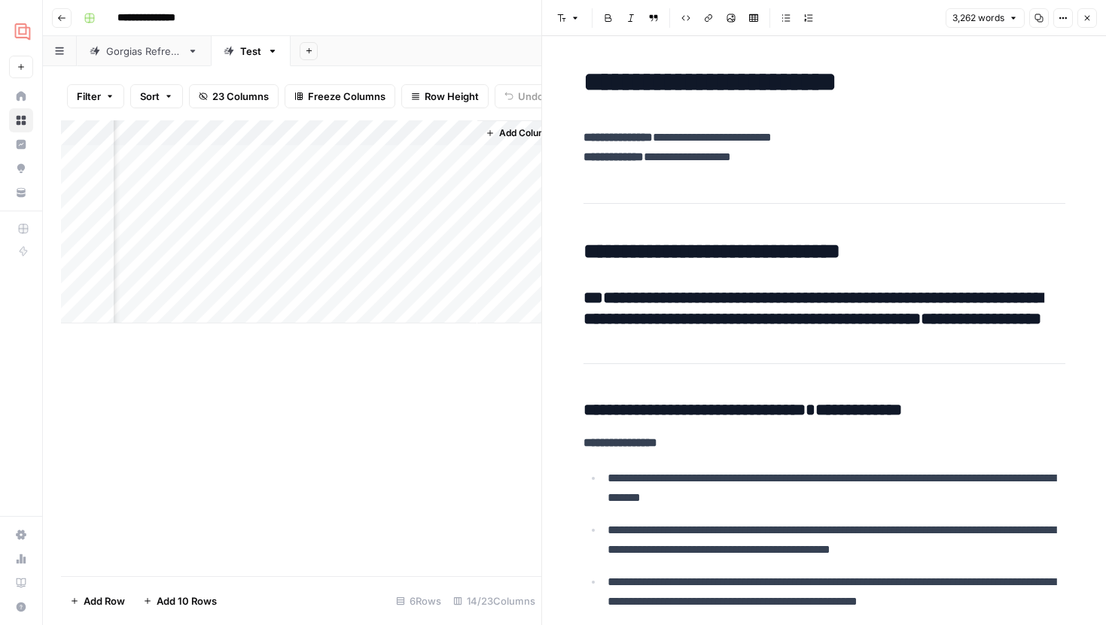
scroll to position [0, 1783]
click at [443, 181] on div "Add Column" at bounding box center [301, 221] width 480 height 203
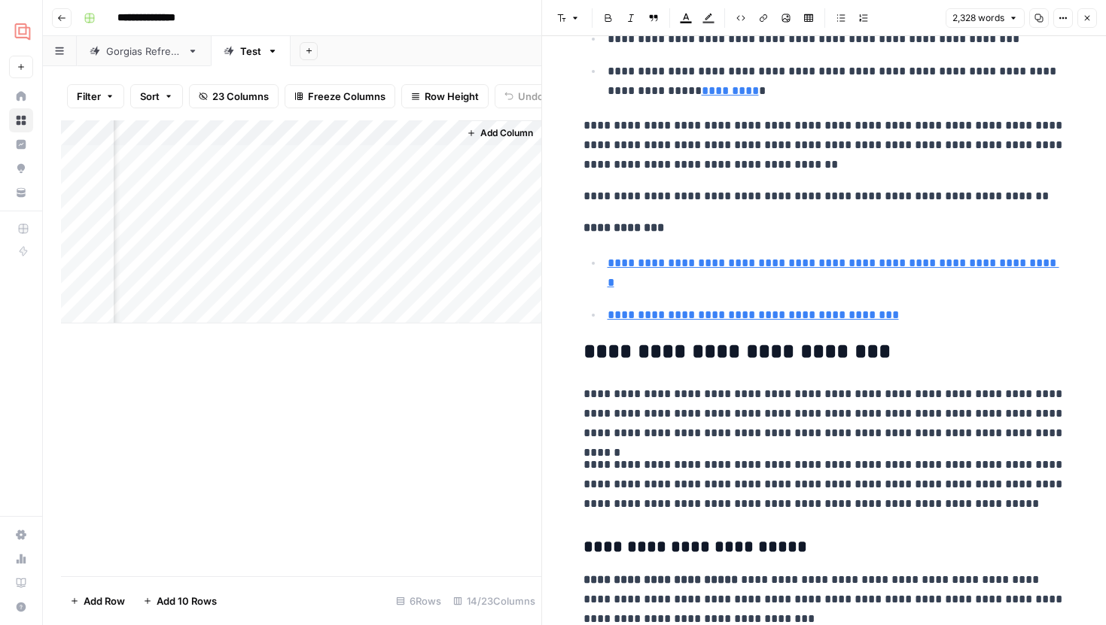
scroll to position [1185, 0]
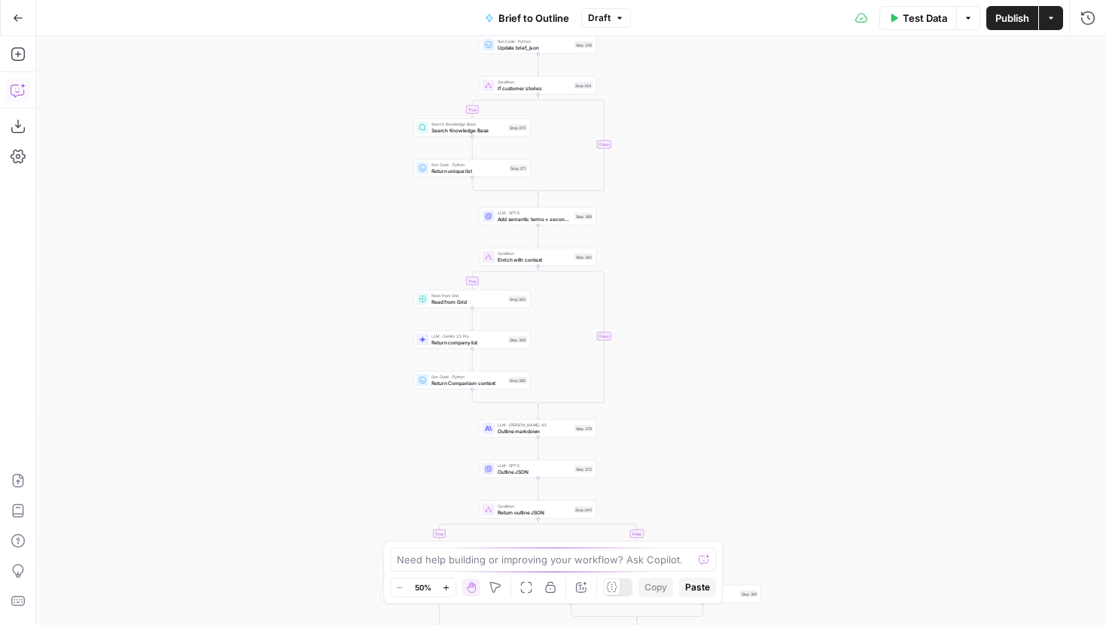
click at [12, 88] on icon "button" at bounding box center [18, 90] width 15 height 15
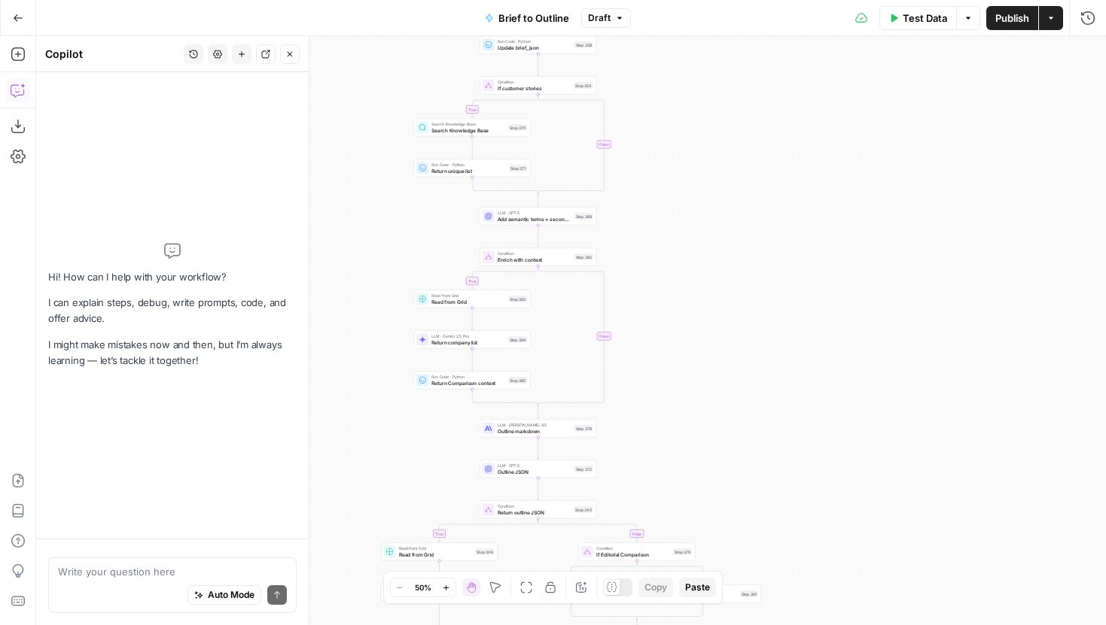
click at [129, 567] on textarea at bounding box center [172, 572] width 229 height 15
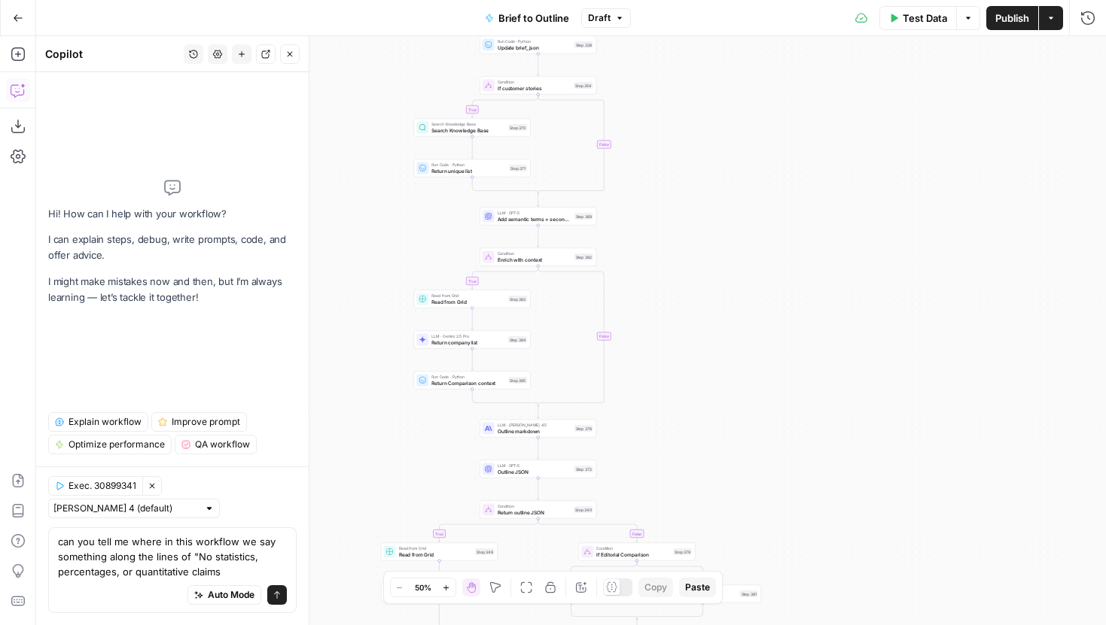
type textarea "can you tell me where in this workflow we say something along the lines of "No …"
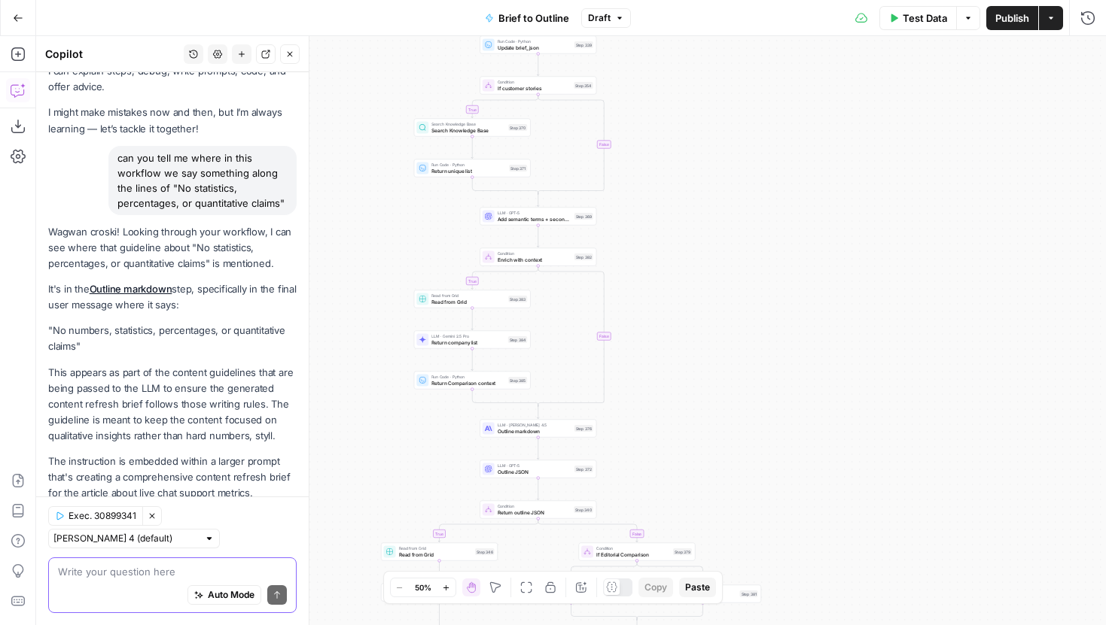
scroll to position [90, 0]
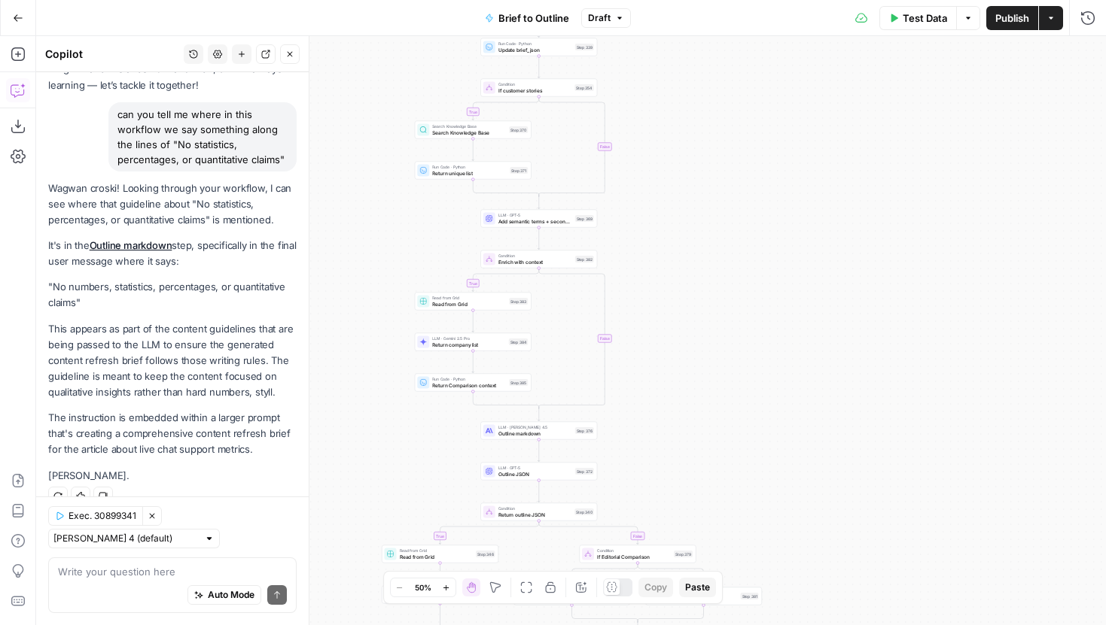
click at [420, 255] on div "true true true false true false false false Workflow Input Settings Inputs LLM …" at bounding box center [571, 330] width 1070 height 589
click at [503, 437] on span "Outline markdown" at bounding box center [535, 434] width 74 height 8
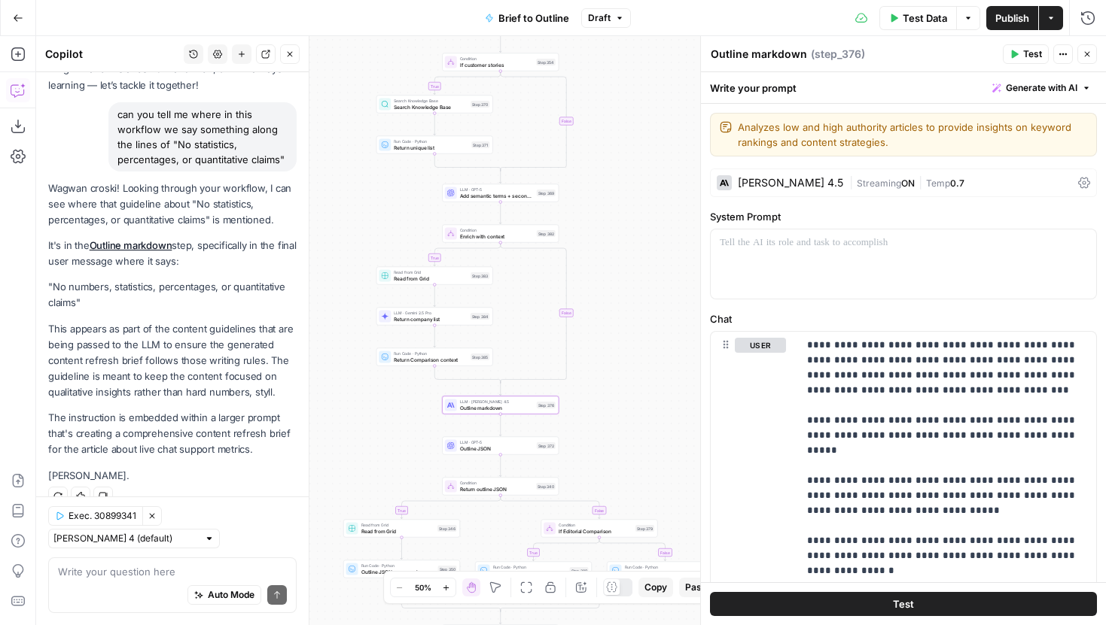
drag, startPoint x: 391, startPoint y: 454, endPoint x: 339, endPoint y: 418, distance: 63.5
click at [339, 418] on div "true true true false true false false false Workflow Input Settings Inputs LLM …" at bounding box center [571, 330] width 1070 height 589
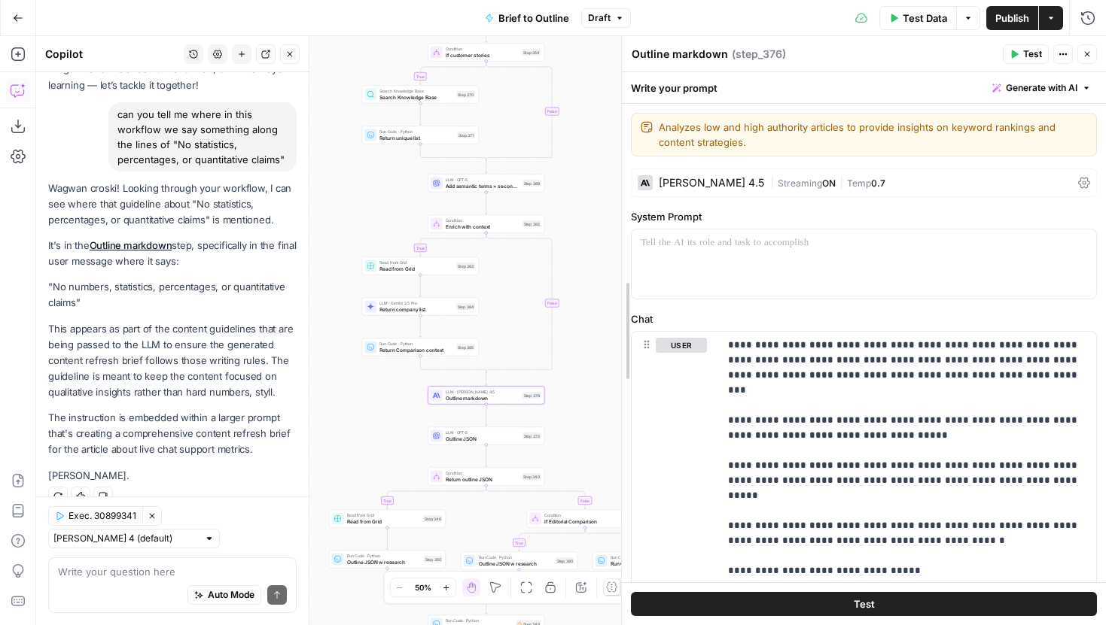
drag, startPoint x: 699, startPoint y: 289, endPoint x: 613, endPoint y: 290, distance: 85.8
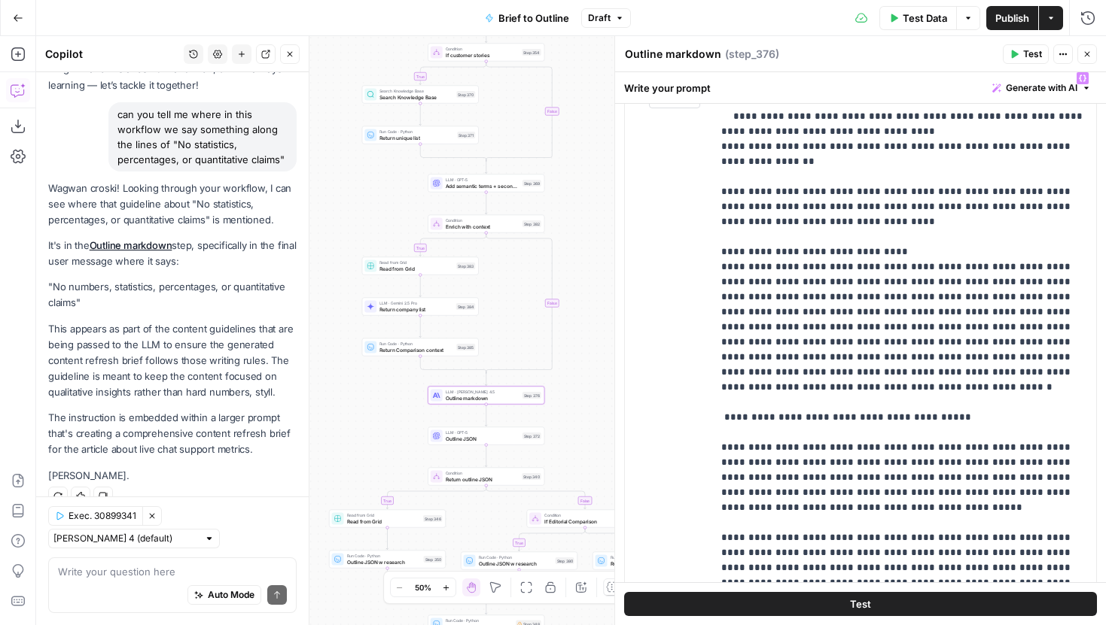
scroll to position [2725, 0]
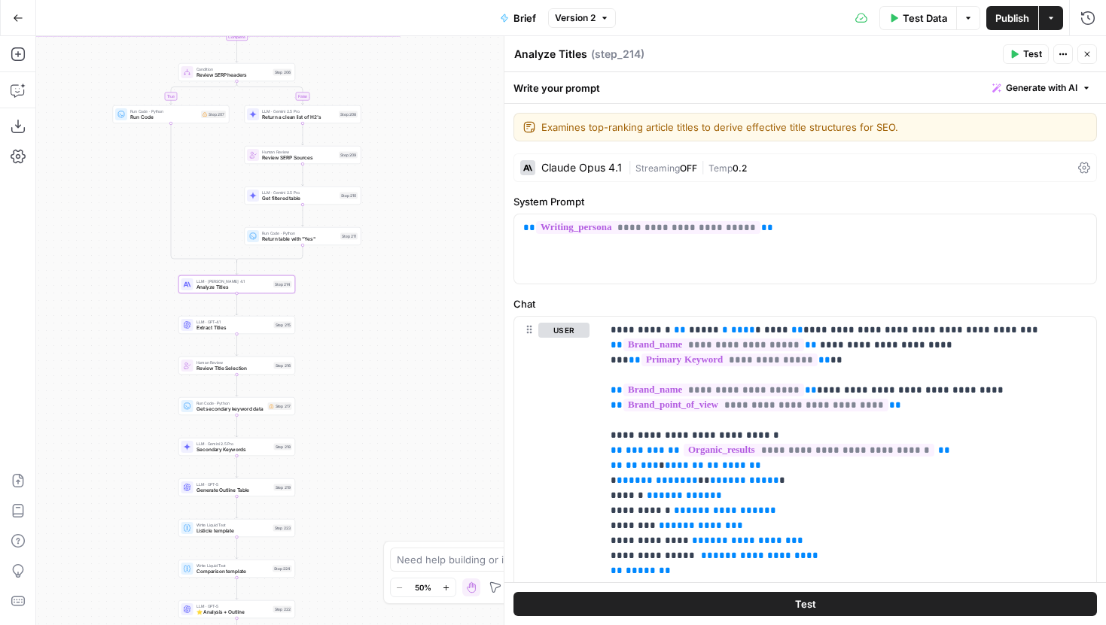
scroll to position [150, 0]
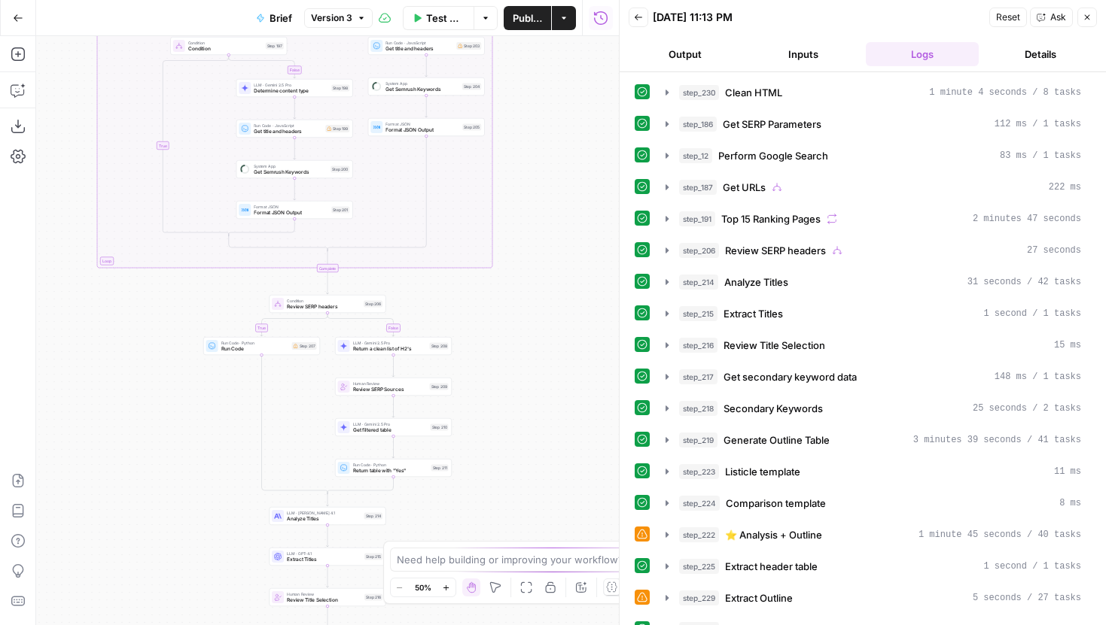
drag, startPoint x: 554, startPoint y: 452, endPoint x: 552, endPoint y: 199, distance: 252.9
click at [552, 199] on div "true false true false true false true false Workflow Input Settings Inputs LLM …" at bounding box center [327, 330] width 583 height 589
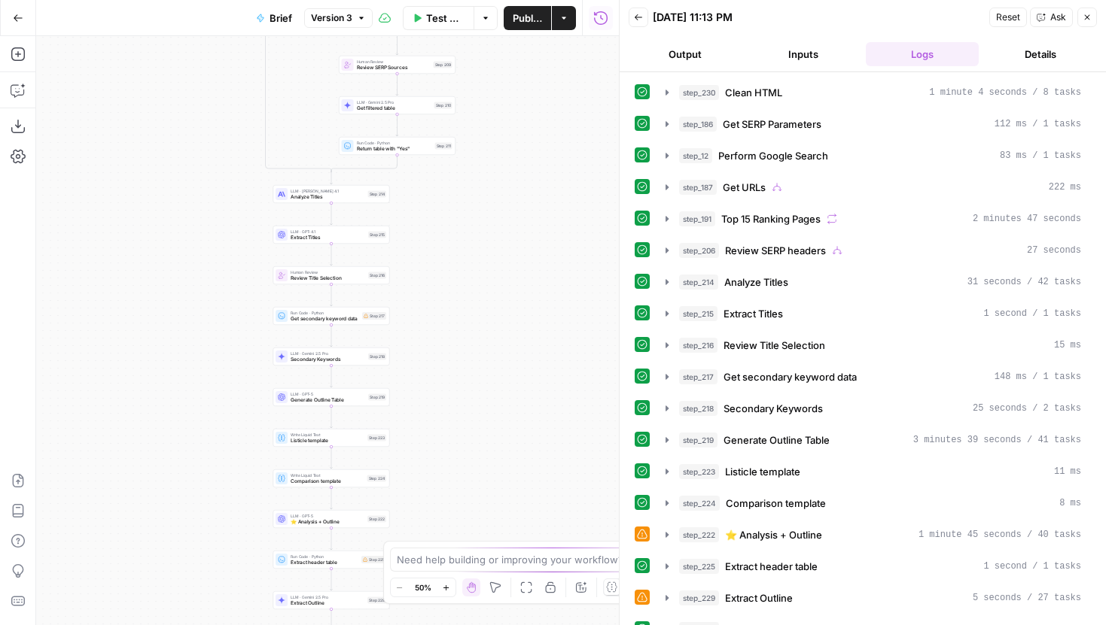
drag, startPoint x: 545, startPoint y: 391, endPoint x: 548, endPoint y: 273, distance: 117.5
click at [549, 273] on div "true false true false true false true false Workflow Input Settings Inputs LLM …" at bounding box center [327, 330] width 583 height 589
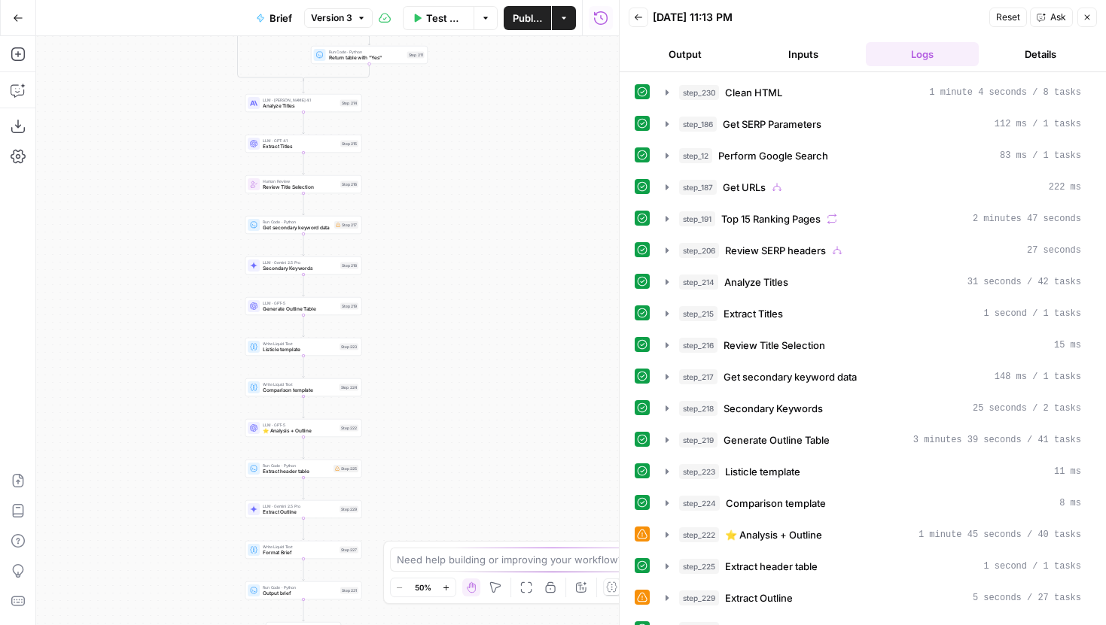
drag, startPoint x: 500, startPoint y: 452, endPoint x: 465, endPoint y: 311, distance: 144.9
click at [465, 311] on div "true false true false true false true false Workflow Input Settings Inputs LLM …" at bounding box center [327, 330] width 583 height 589
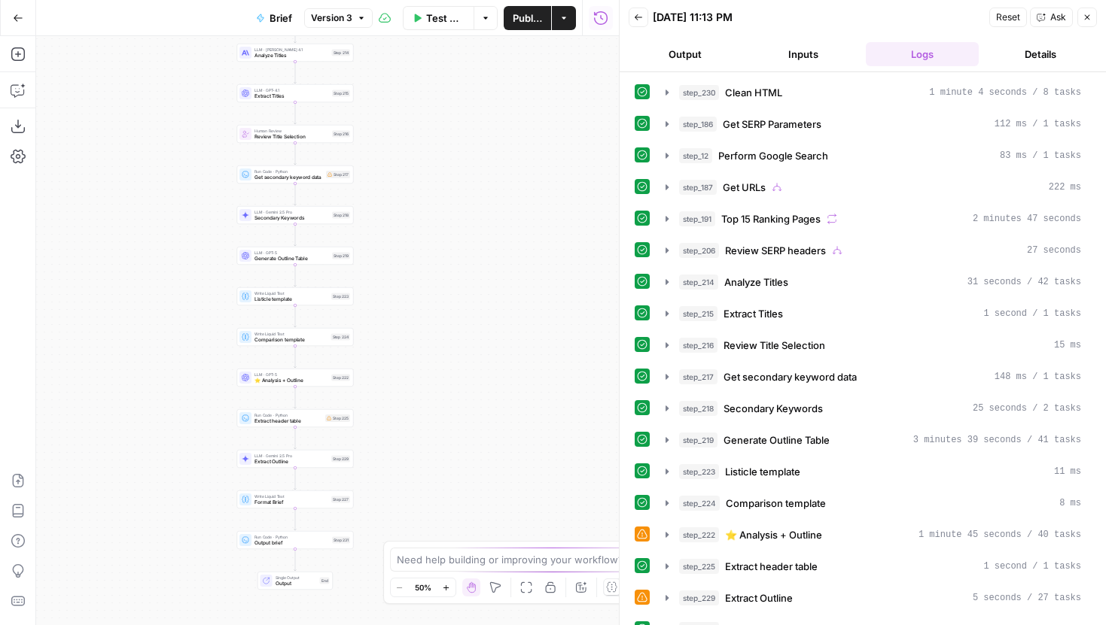
click at [332, 381] on div "LLM · GPT-5 ⭐️ Analysis + Outline Step 222 Copy step Delete step Add Note Test" at bounding box center [294, 378] width 111 height 13
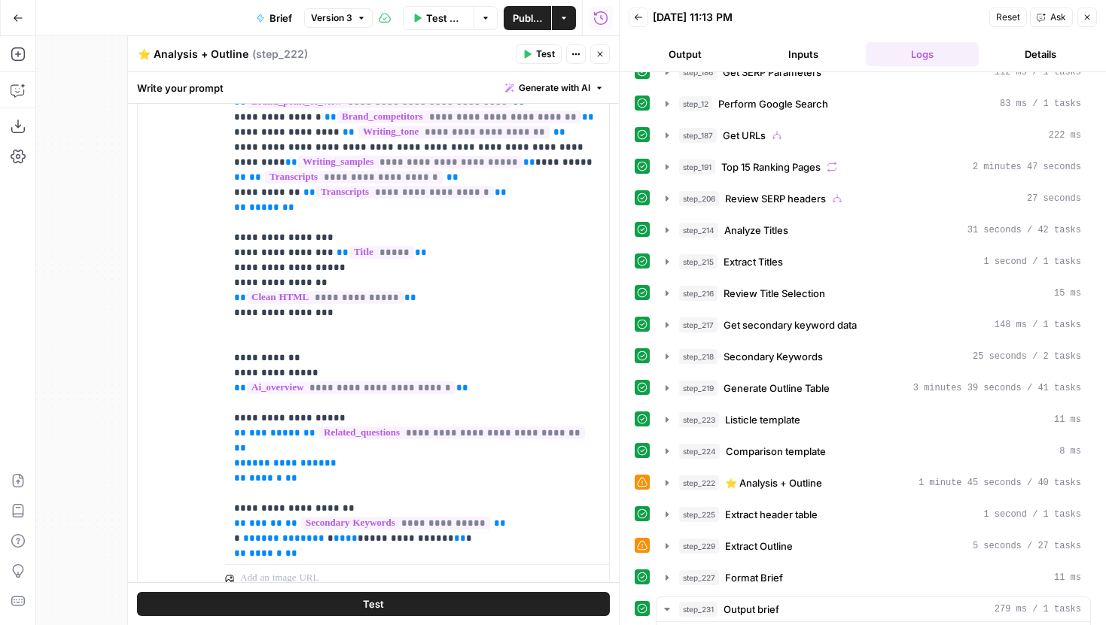
scroll to position [68, 0]
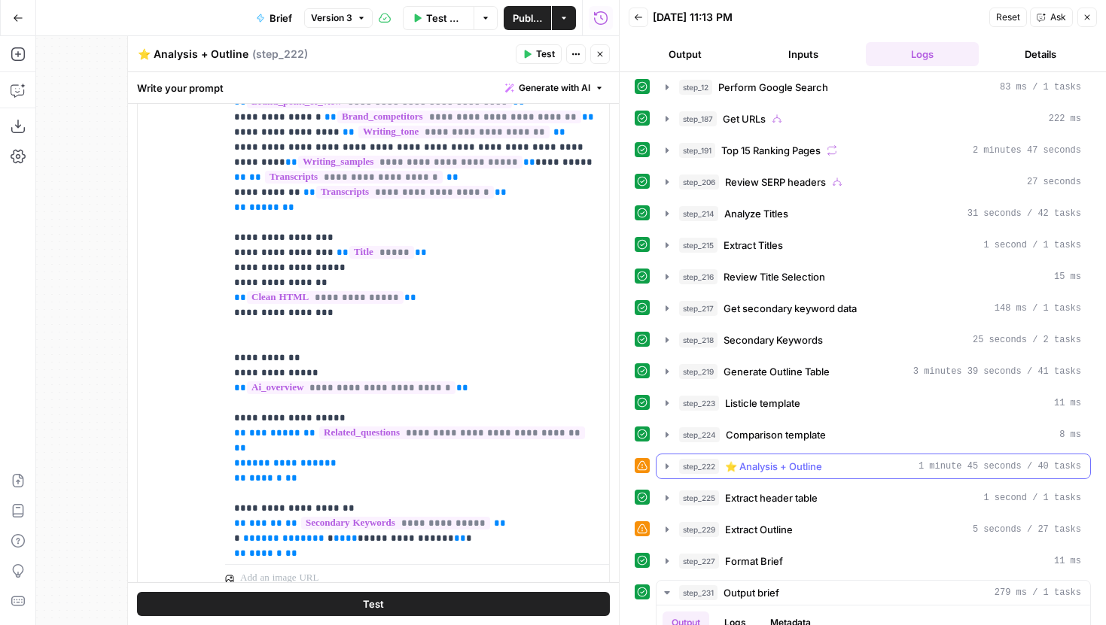
click at [668, 467] on icon "button" at bounding box center [667, 467] width 12 height 12
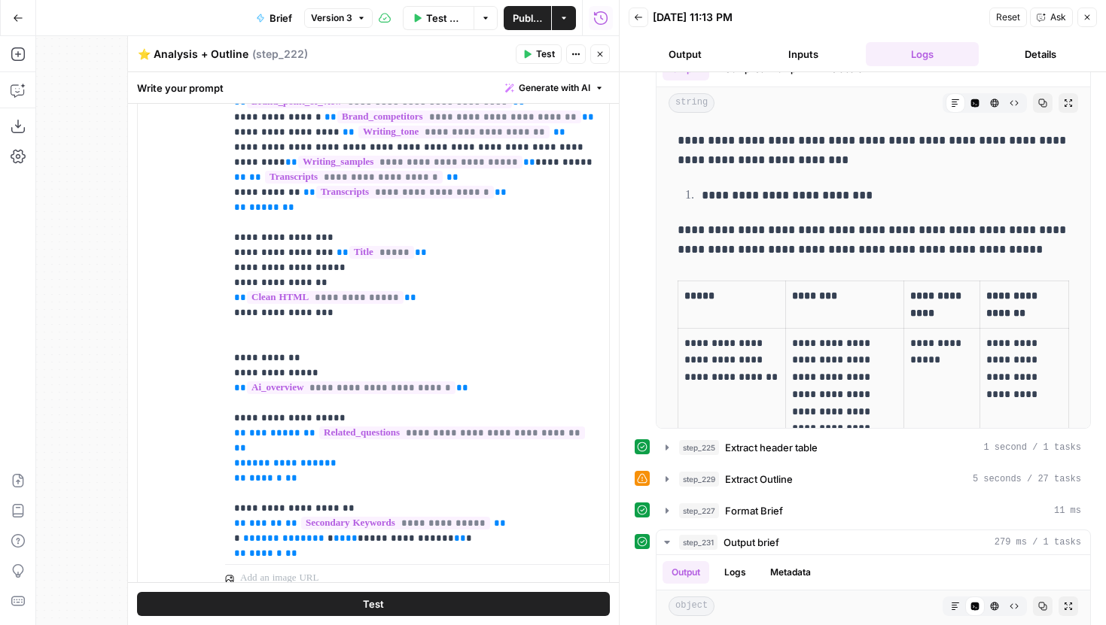
scroll to position [573, 0]
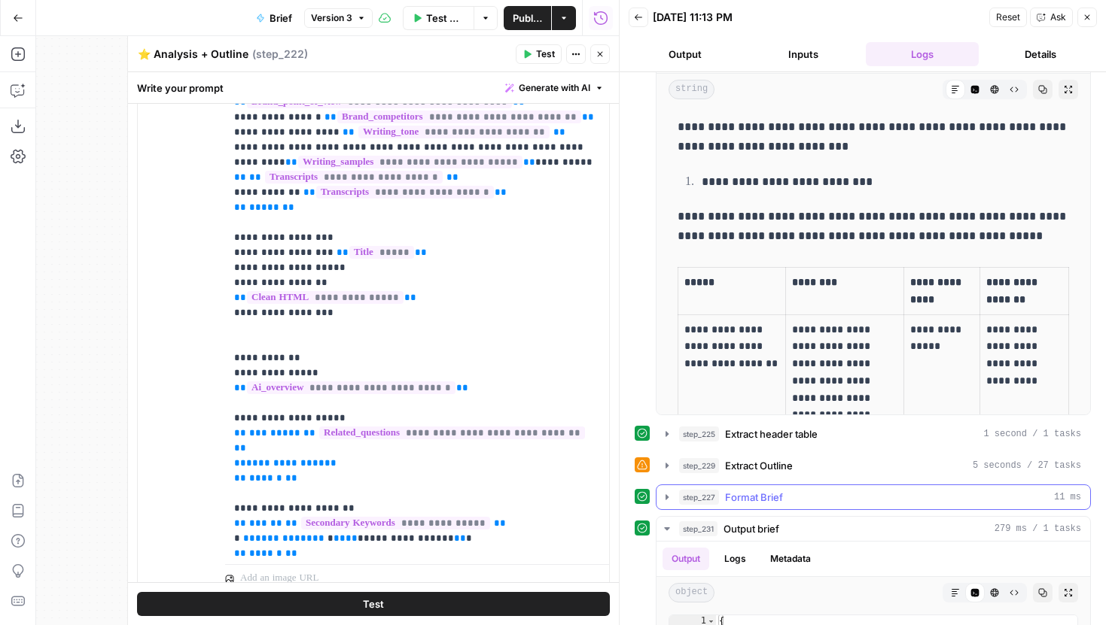
click at [665, 487] on button "step_227 Format Brief 11 ms" at bounding box center [873, 497] width 434 height 24
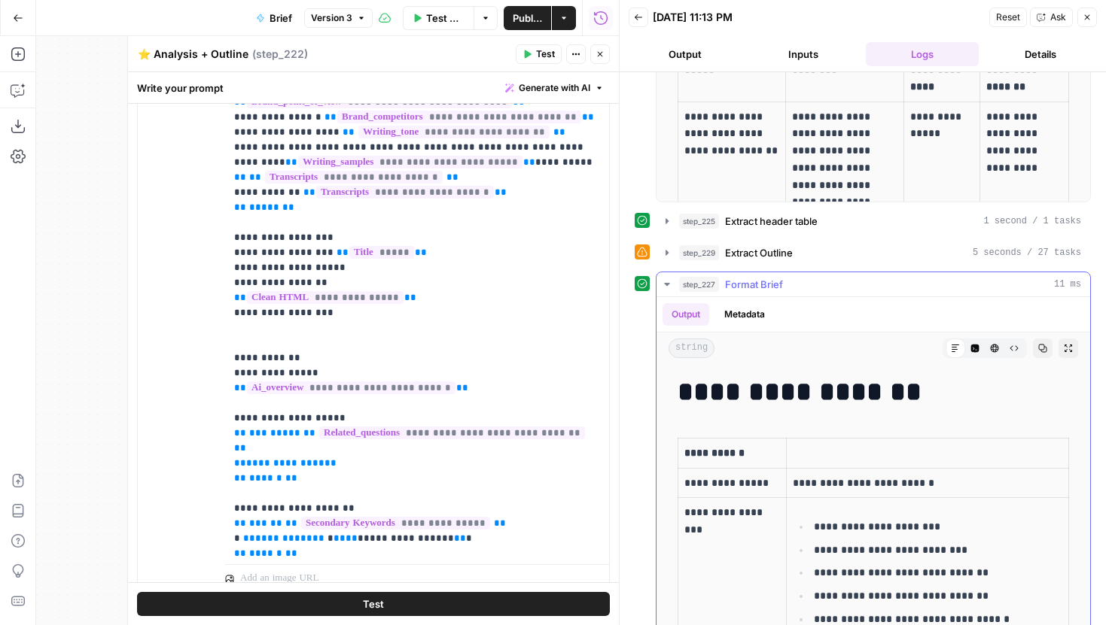
scroll to position [793, 0]
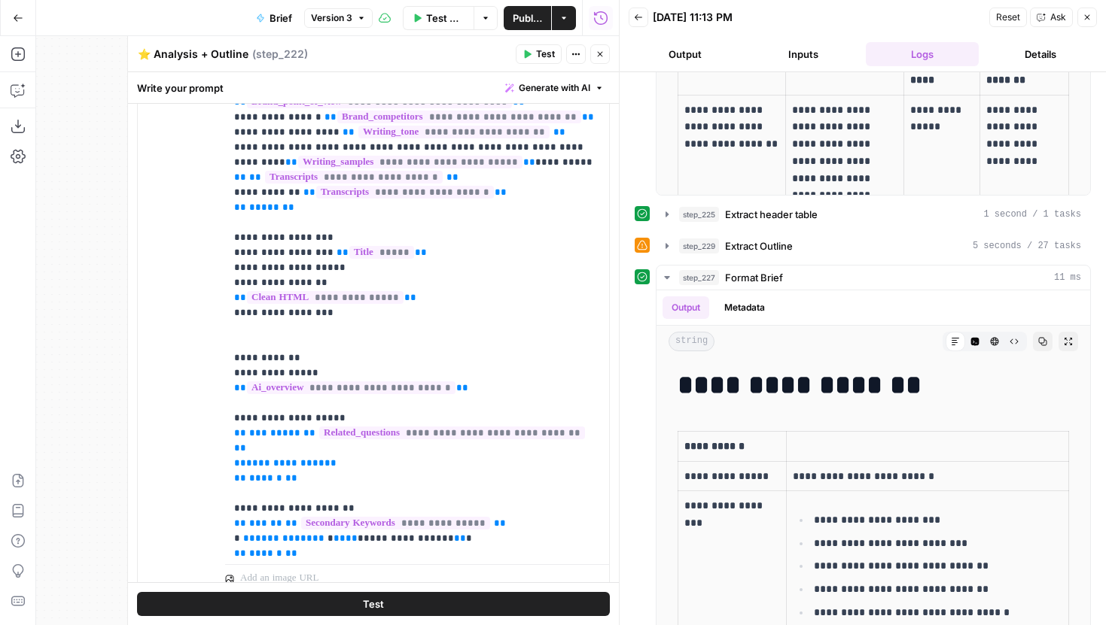
click at [592, 59] on button "Close" at bounding box center [600, 54] width 20 height 20
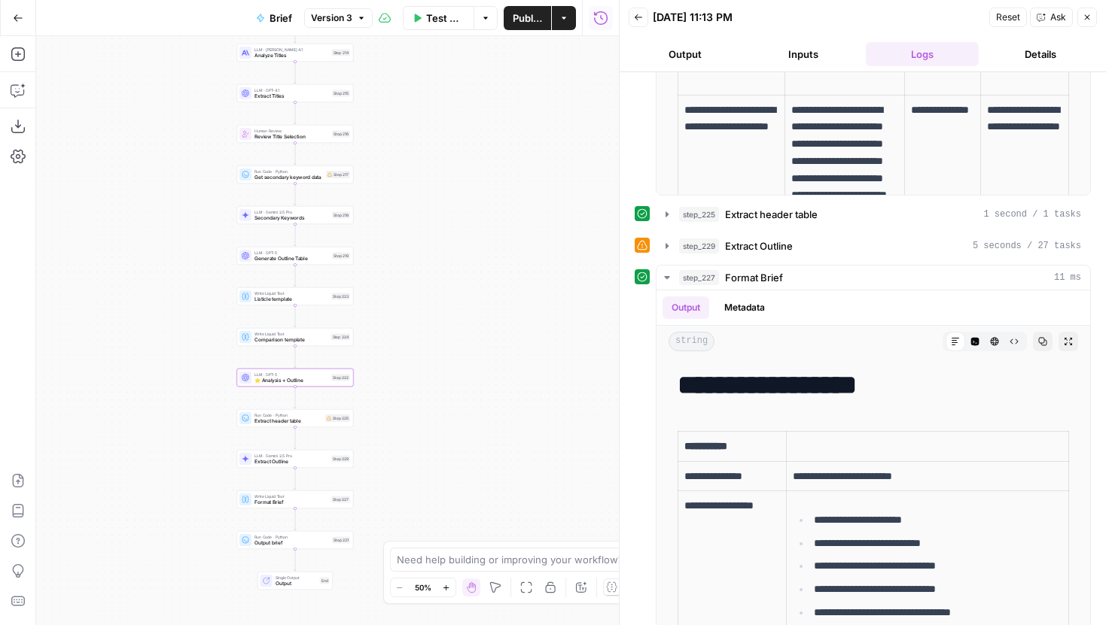
click at [341, 501] on div "Step 227" at bounding box center [340, 500] width 19 height 7
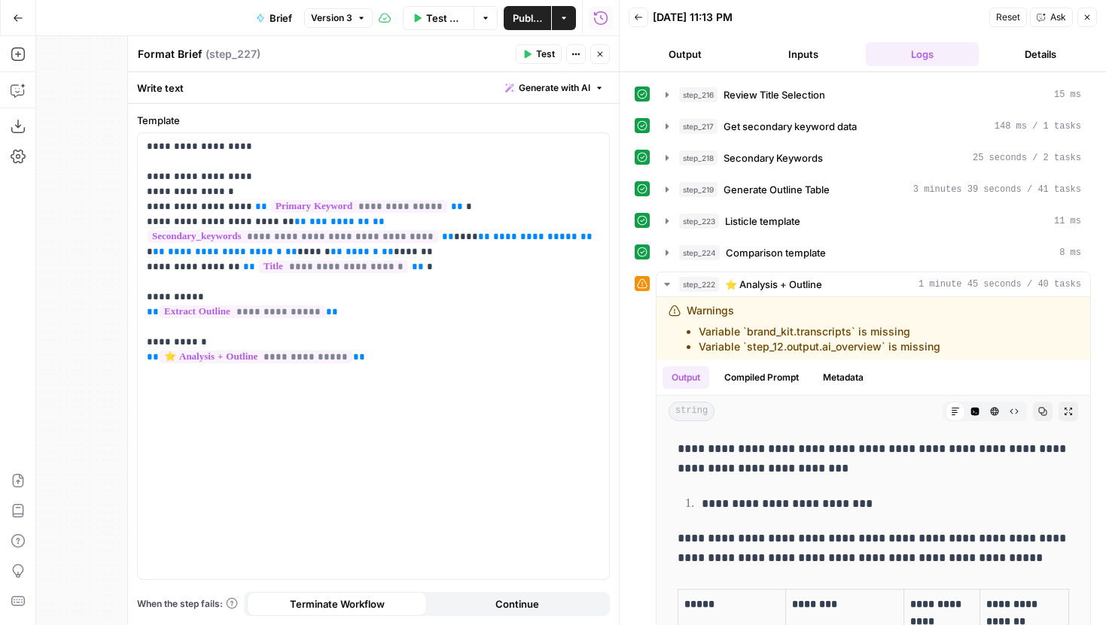
scroll to position [0, 0]
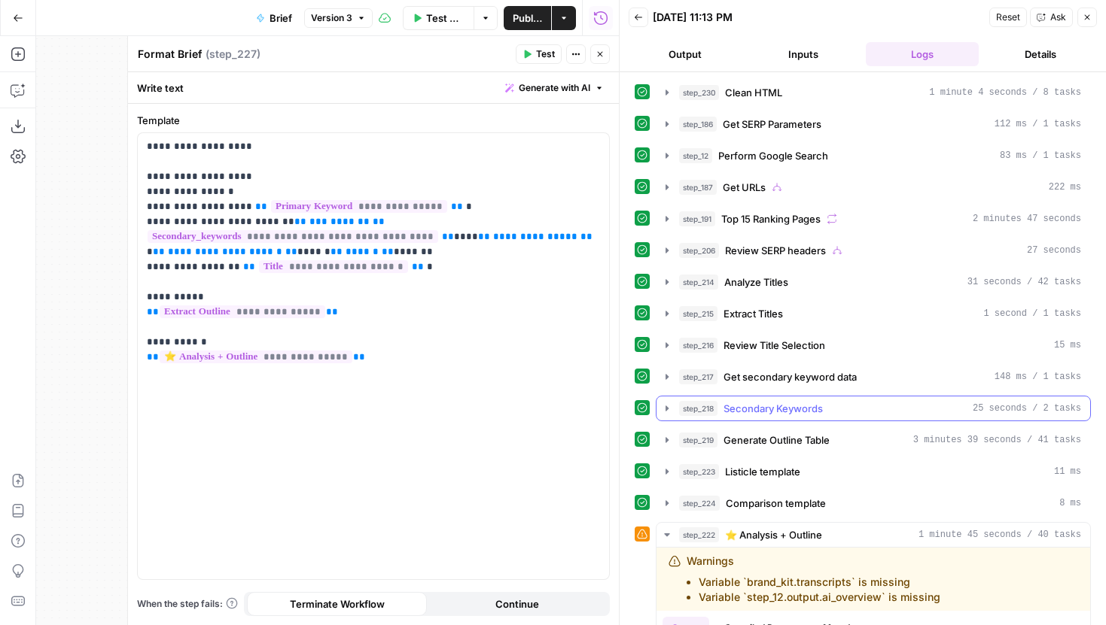
click at [668, 404] on icon "button" at bounding box center [667, 409] width 12 height 12
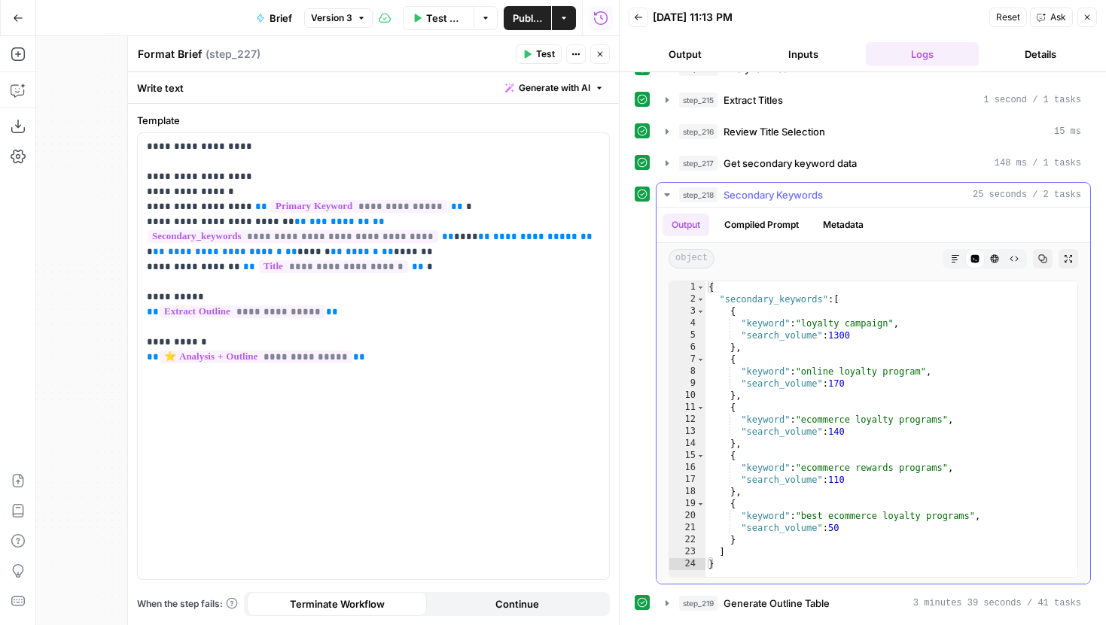
scroll to position [214, 0]
click at [601, 50] on icon "button" at bounding box center [599, 54] width 9 height 9
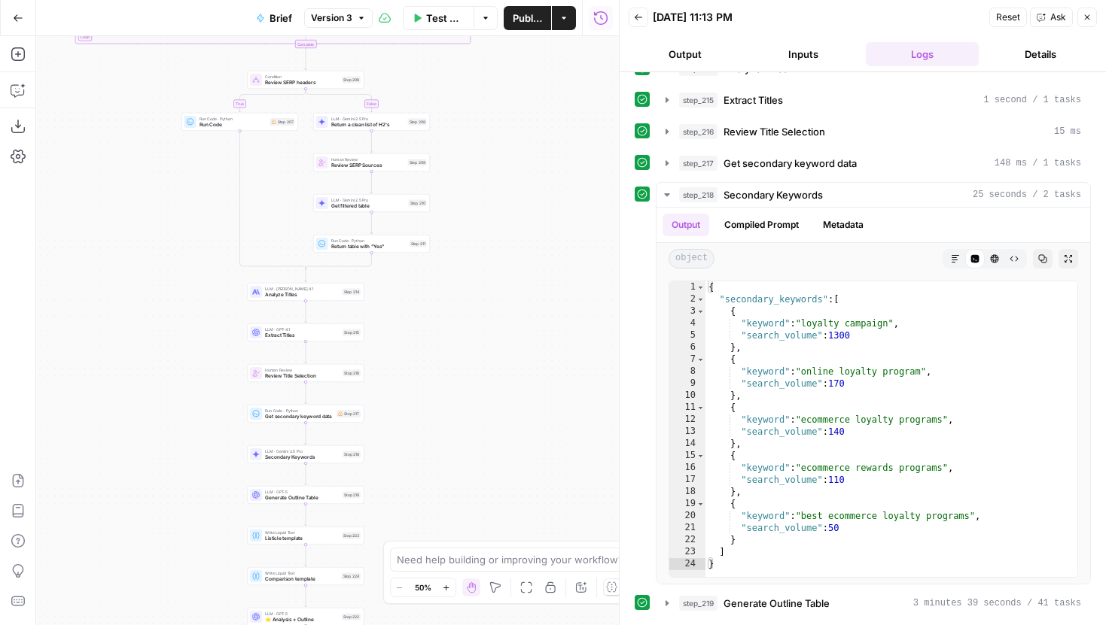
drag, startPoint x: 433, startPoint y: 99, endPoint x: 449, endPoint y: 420, distance: 321.8
click at [449, 420] on div "true false false true false true false true Workflow Input Settings Inputs LLM …" at bounding box center [327, 330] width 583 height 589
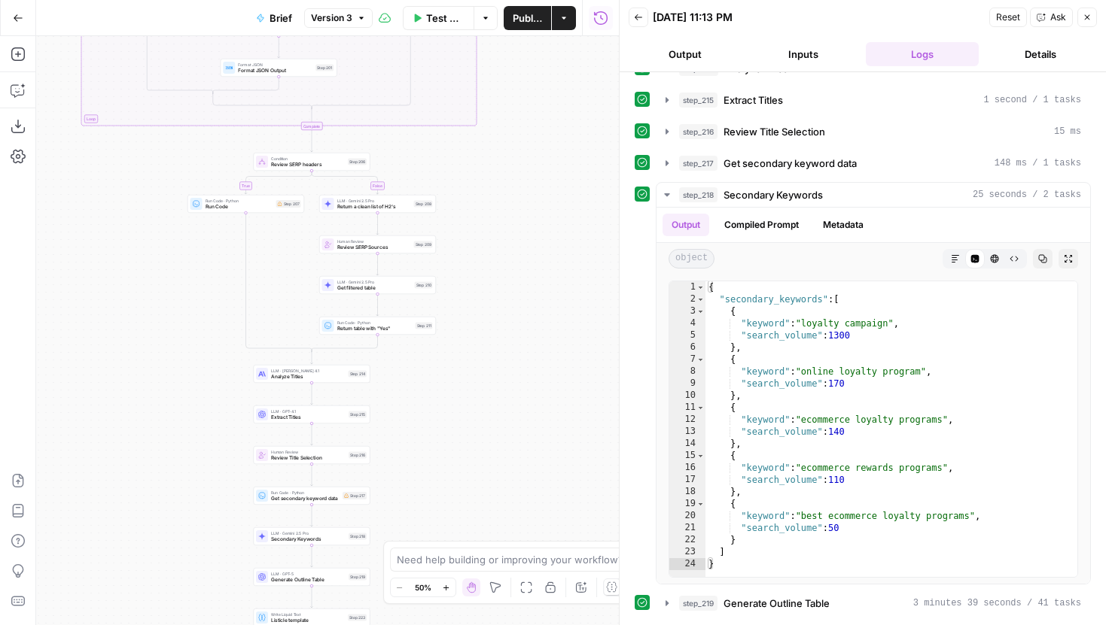
click at [812, 33] on header "Back 10/08/25 at 11:13 PM Reset Ask Close Output Inputs Logs Details" at bounding box center [862, 36] width 486 height 72
click at [809, 40] on header "Back 10/08/25 at 11:13 PM Reset Ask Close Output Inputs Logs Details" at bounding box center [862, 36] width 486 height 72
click at [806, 50] on button "Inputs" at bounding box center [803, 54] width 113 height 24
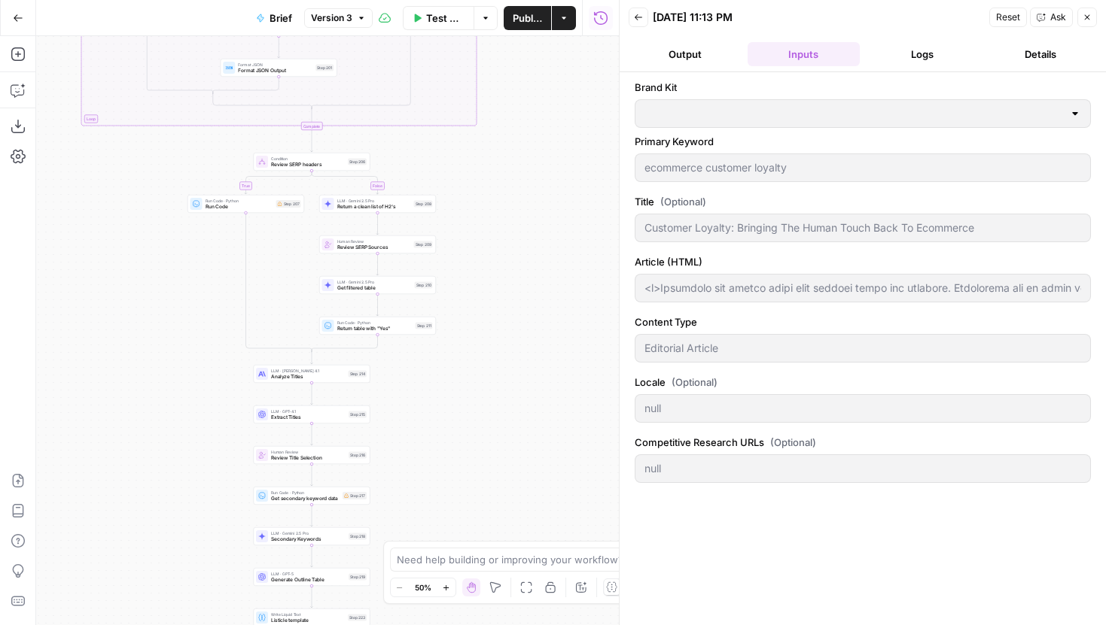
type input "Gorgias"
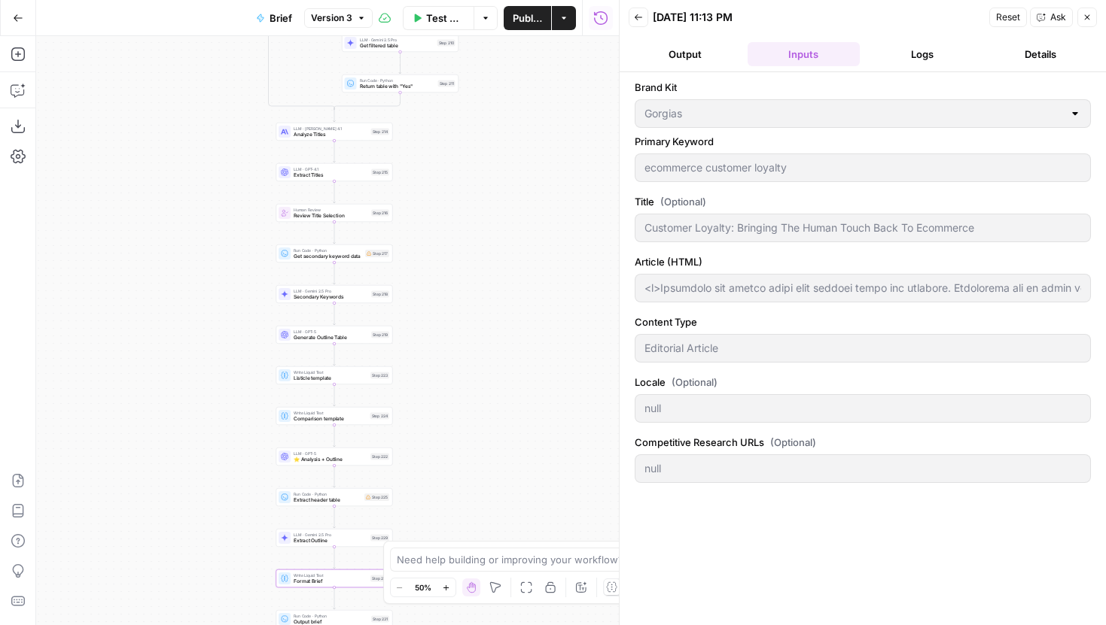
drag, startPoint x: 416, startPoint y: 482, endPoint x: 453, endPoint y: 196, distance: 288.4
click at [453, 196] on div "true false false true false true false true Workflow Input Settings Inputs LLM …" at bounding box center [327, 330] width 583 height 589
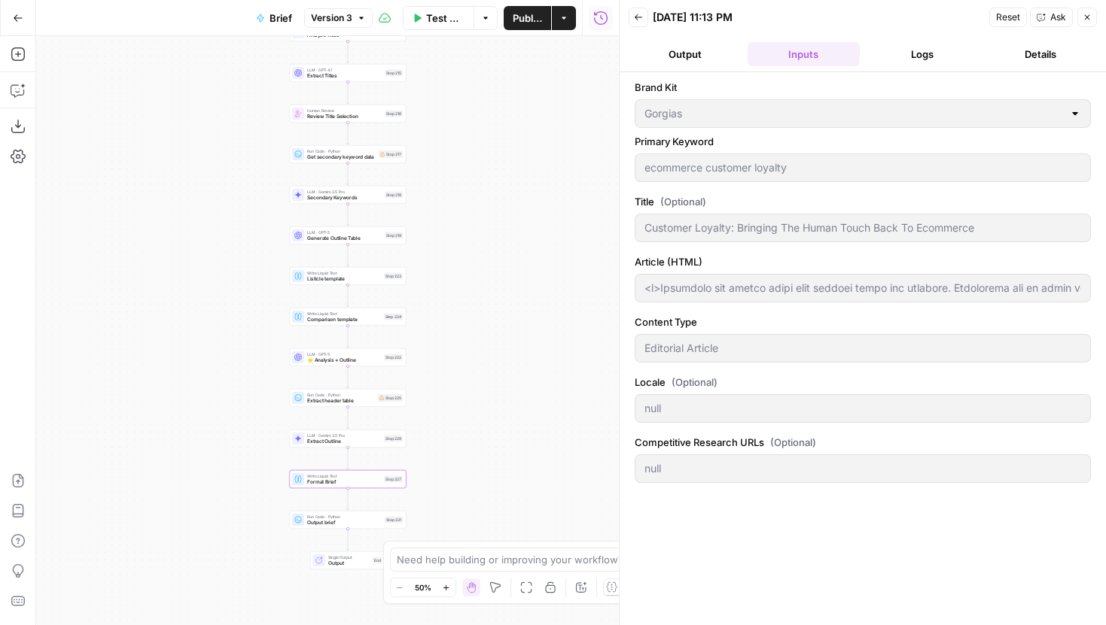
drag, startPoint x: 485, startPoint y: 425, endPoint x: 484, endPoint y: 365, distance: 59.5
click at [484, 365] on div "true false false true false true false true Workflow Input Settings Inputs LLM …" at bounding box center [327, 330] width 583 height 589
click at [905, 62] on button "Logs" at bounding box center [922, 54] width 113 height 24
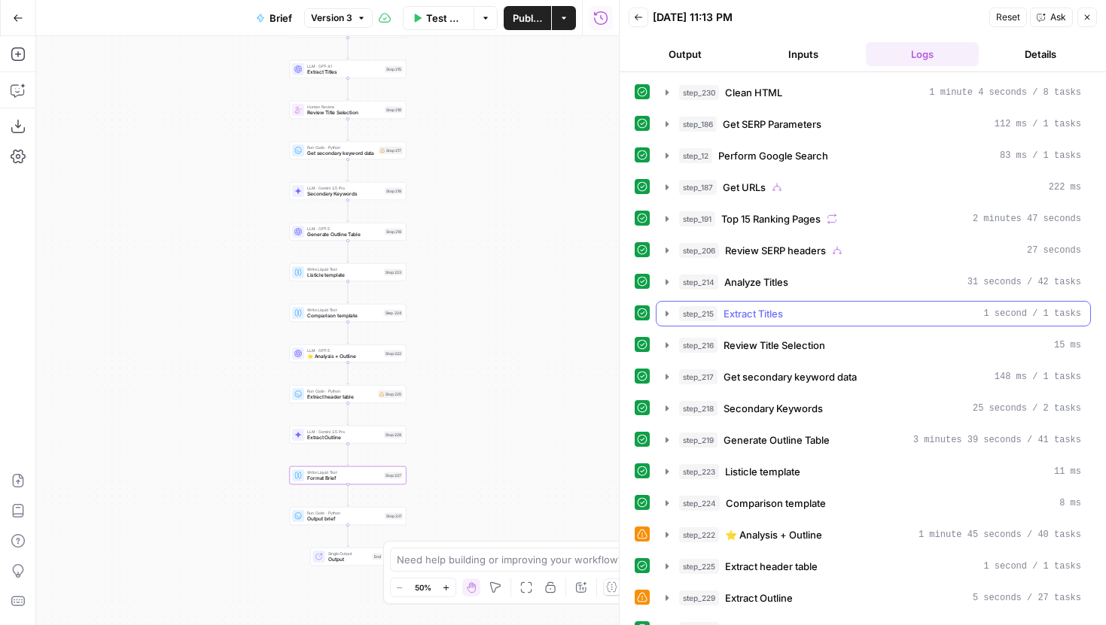
scroll to position [434, 0]
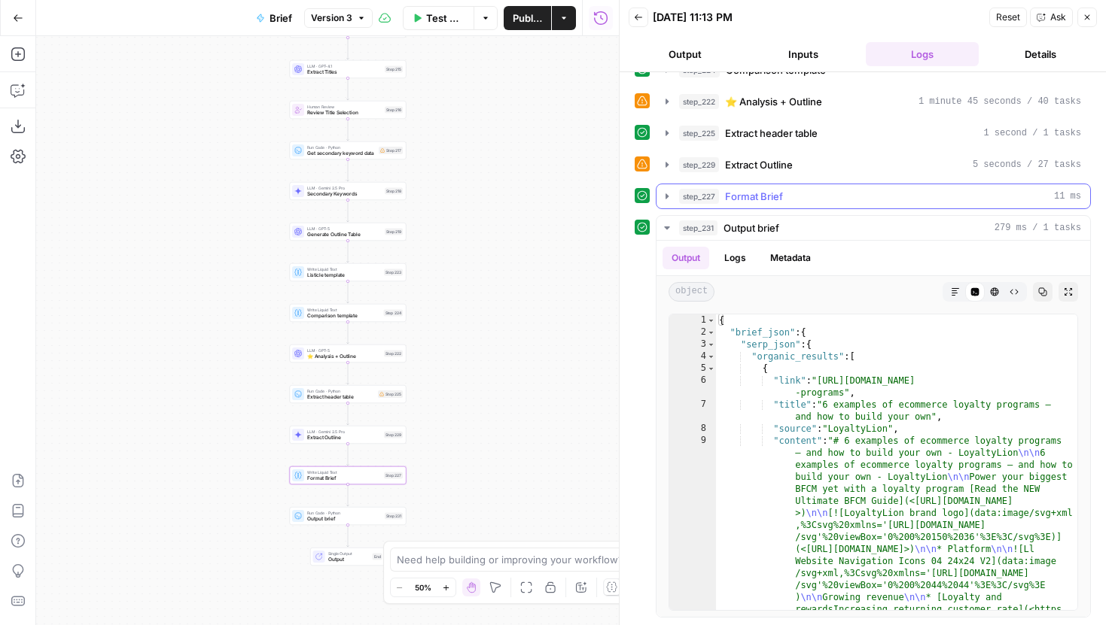
click at [663, 197] on icon "button" at bounding box center [667, 196] width 12 height 12
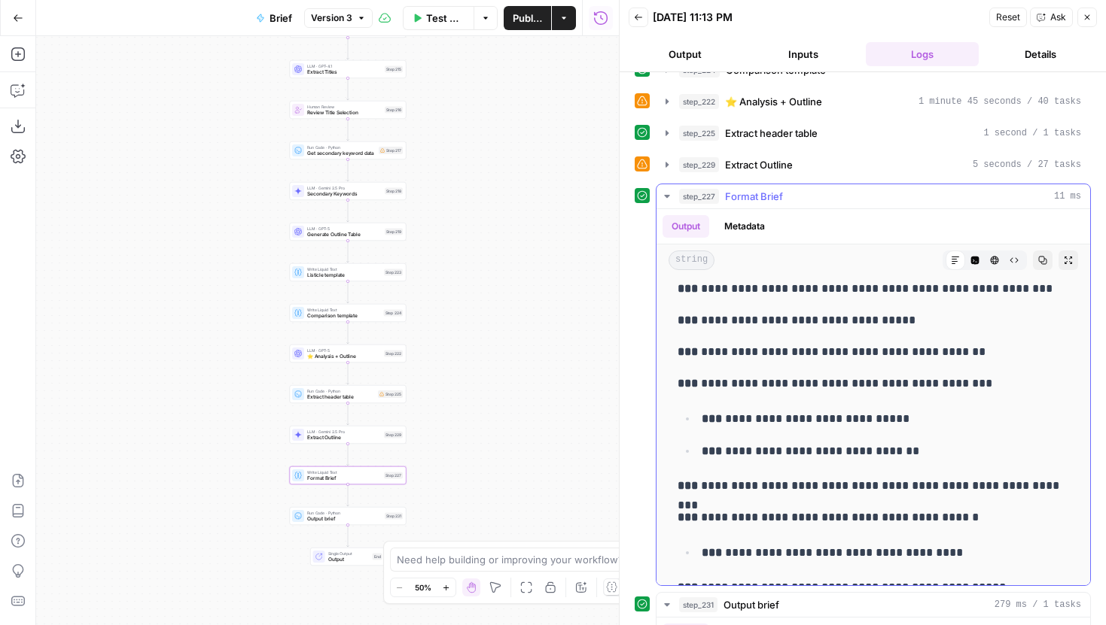
scroll to position [397, 0]
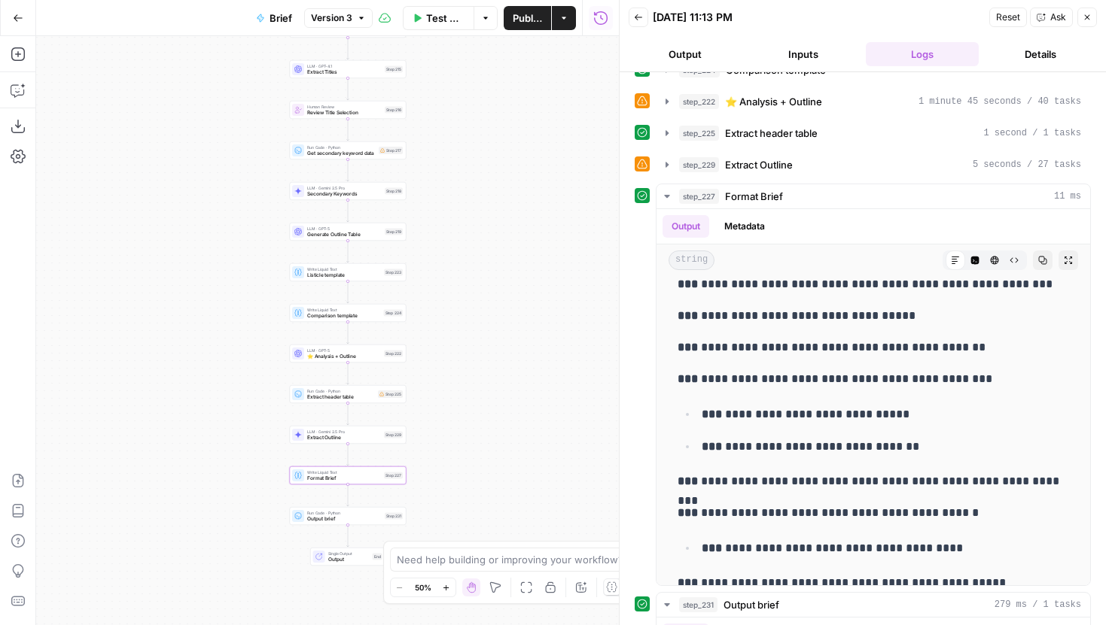
click at [371, 483] on div "Write Liquid Text Format Brief Step 227 Copy step Delete step Add Note Test" at bounding box center [348, 476] width 117 height 18
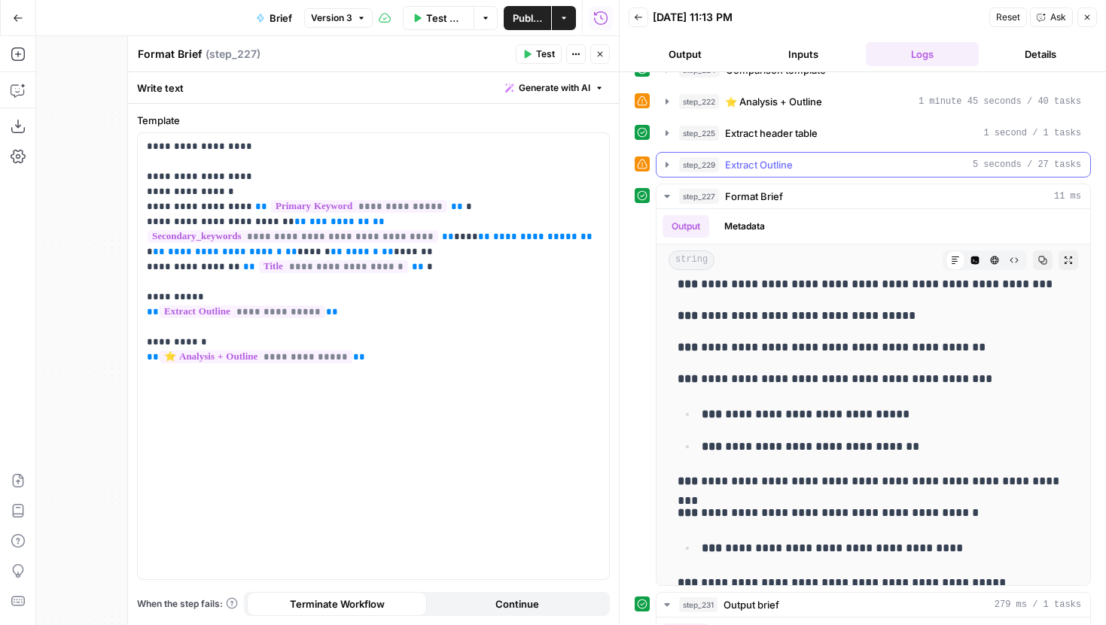
click at [663, 166] on icon "button" at bounding box center [667, 165] width 12 height 12
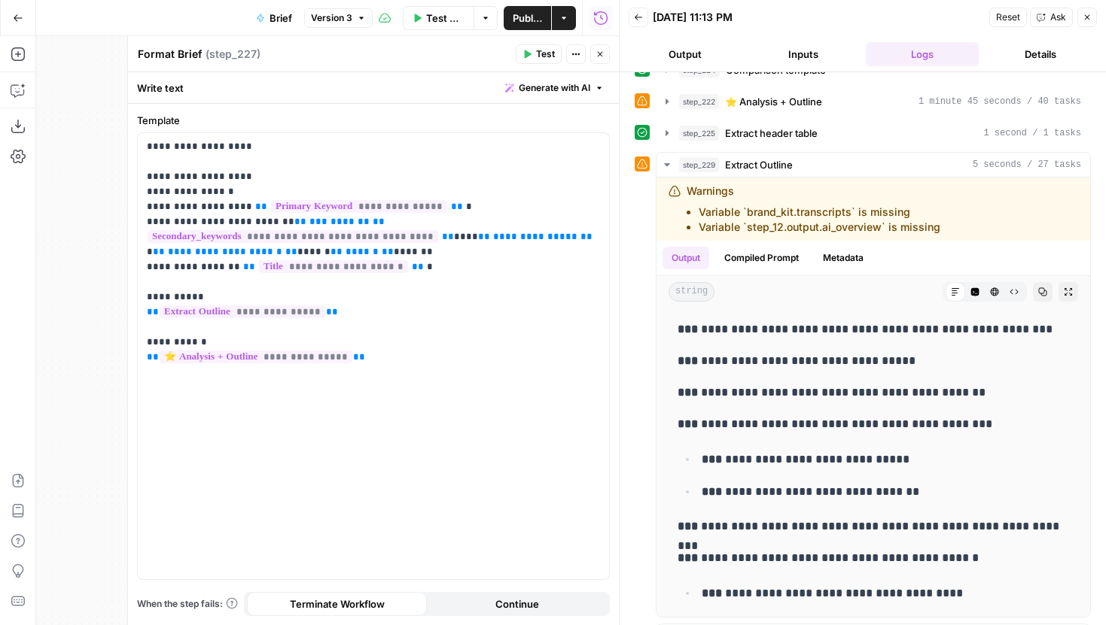
click at [604, 50] on icon "button" at bounding box center [599, 54] width 9 height 9
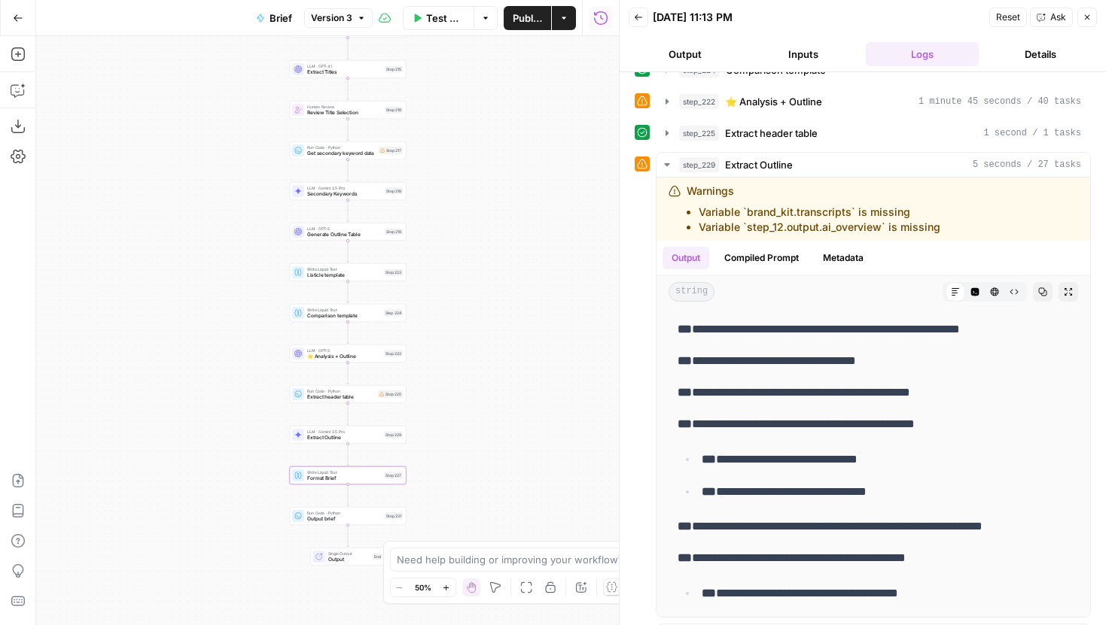
click at [442, 588] on span "Zoom In" at bounding box center [441, 588] width 1 height 1
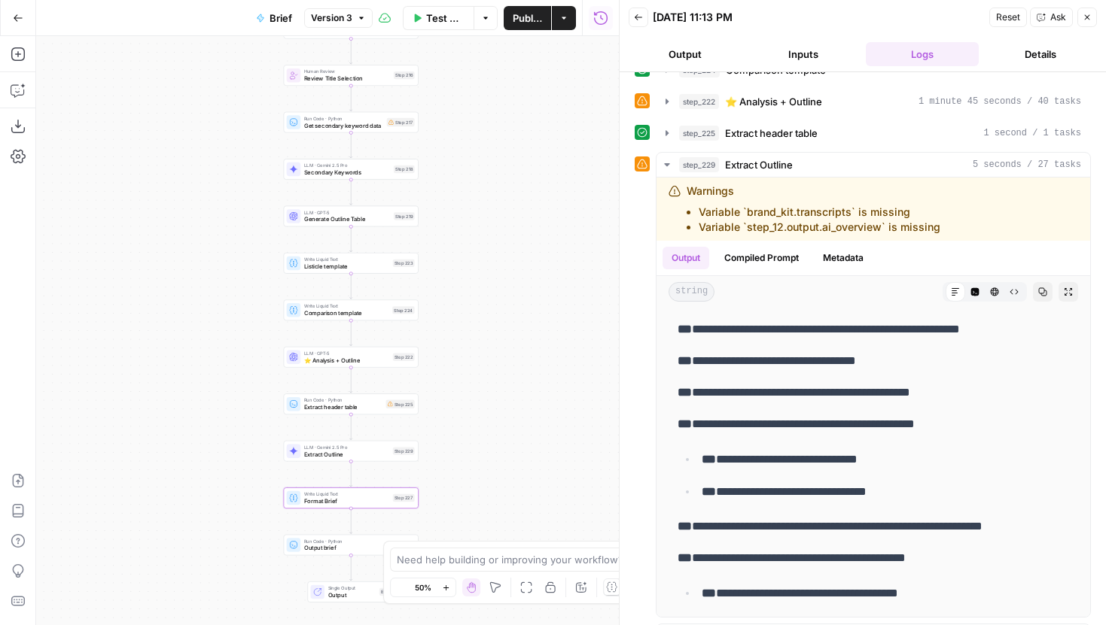
click at [442, 588] on span "Zoom In" at bounding box center [441, 588] width 1 height 1
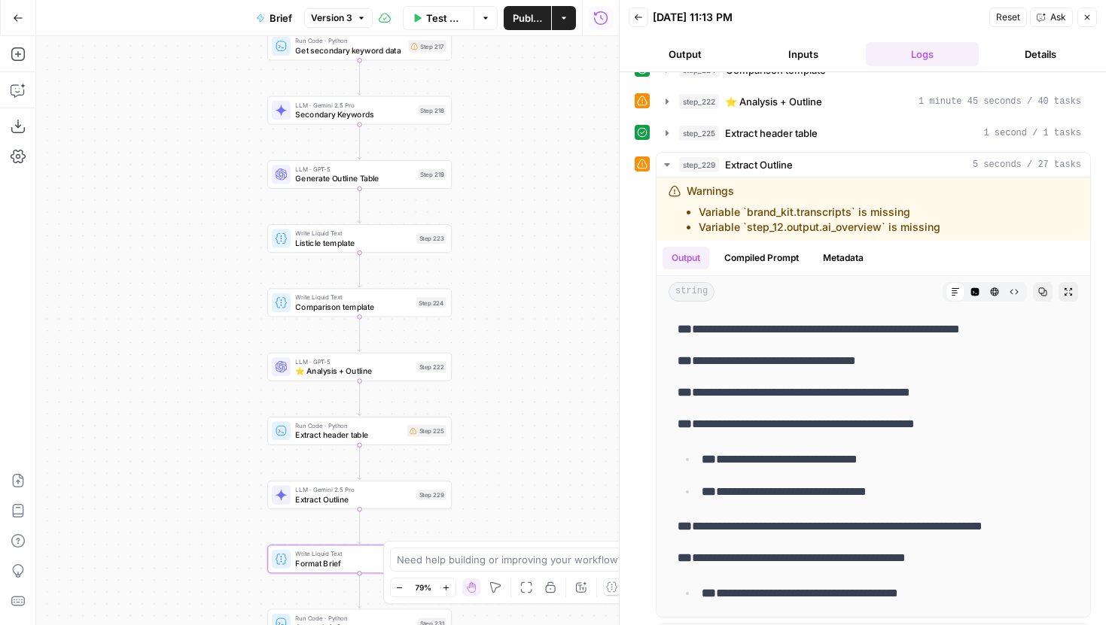
click at [399, 509] on div "LLM · Gemini 2.5 Pro Extract Outline Step 229" at bounding box center [359, 495] width 184 height 29
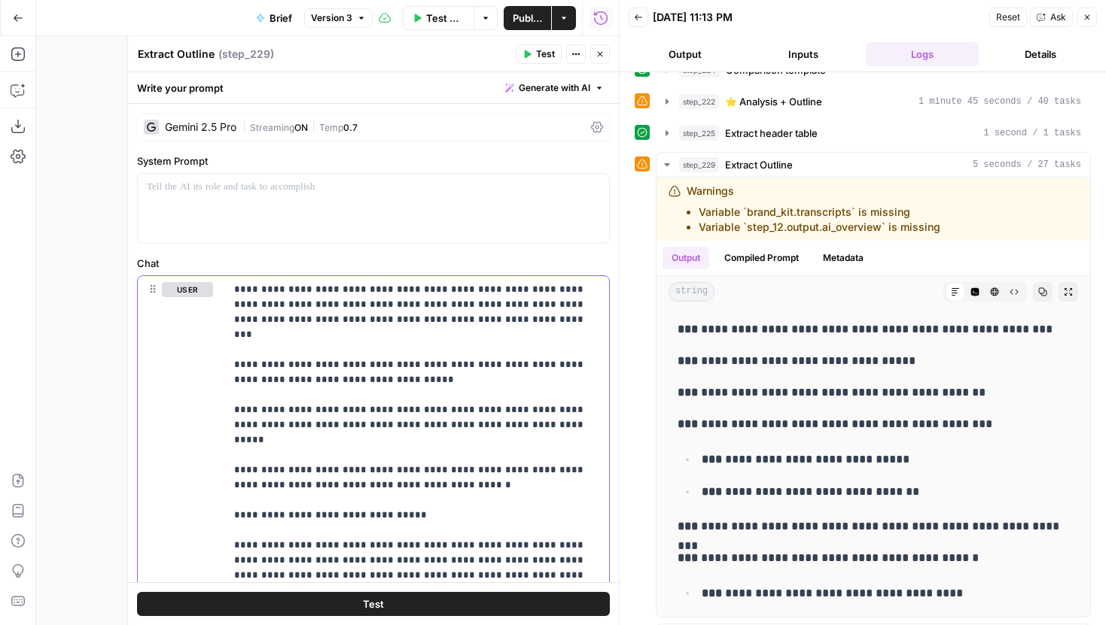
click at [405, 494] on p "**********" at bounding box center [417, 575] width 366 height 587
click at [499, 435] on p "**********" at bounding box center [417, 575] width 366 height 587
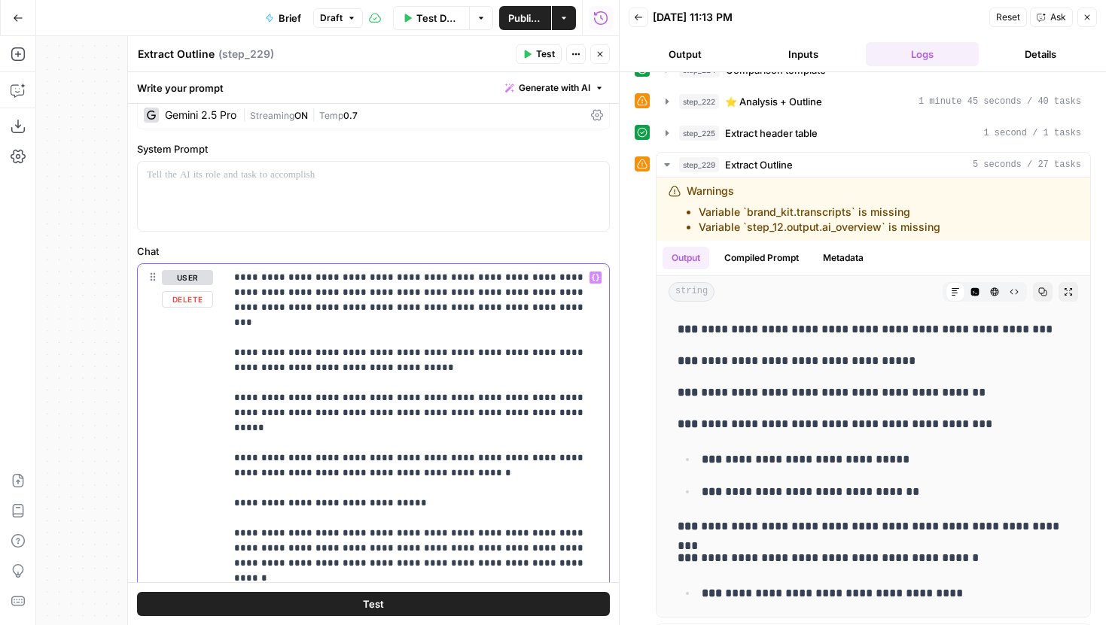
scroll to position [14, 0]
click at [661, 133] on icon "button" at bounding box center [667, 133] width 12 height 12
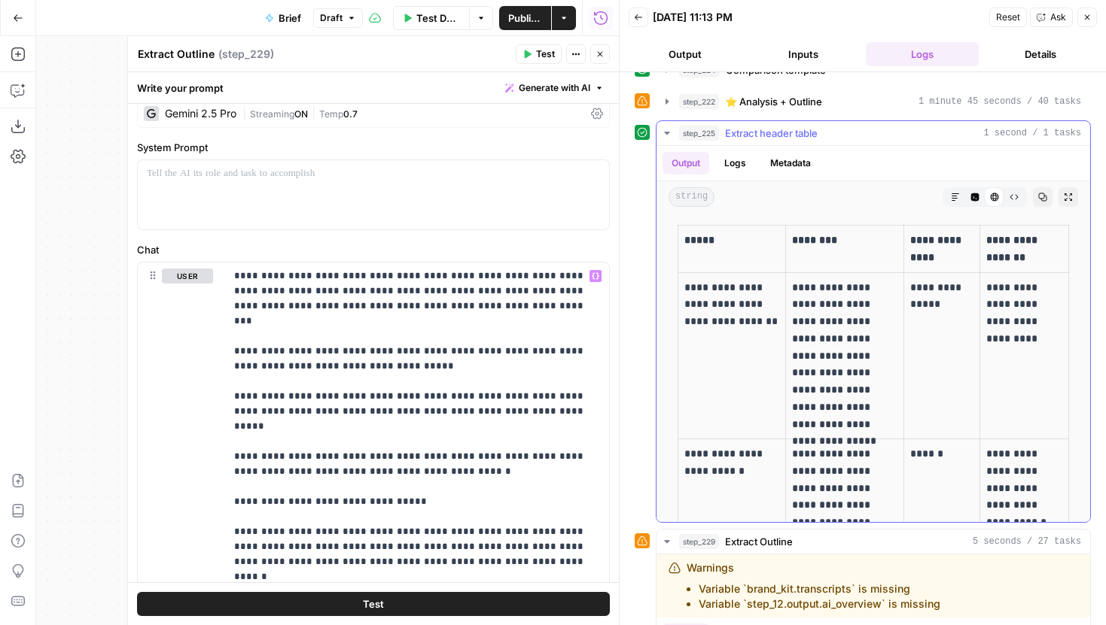
click at [662, 133] on icon "button" at bounding box center [667, 133] width 12 height 12
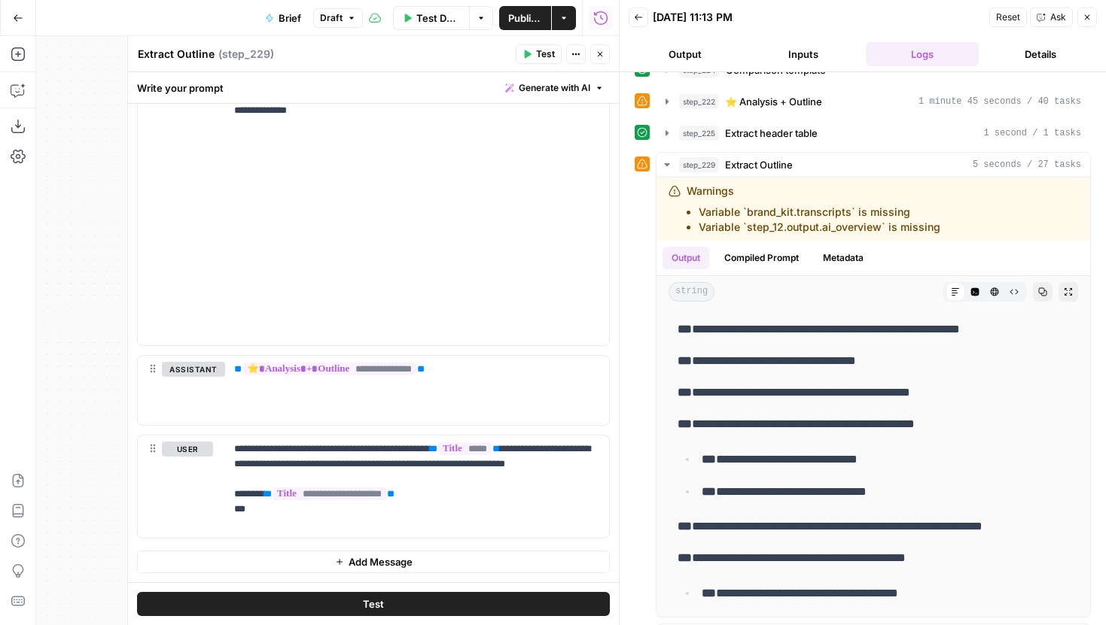
scroll to position [3042, 0]
click at [667, 133] on icon "button" at bounding box center [666, 132] width 3 height 5
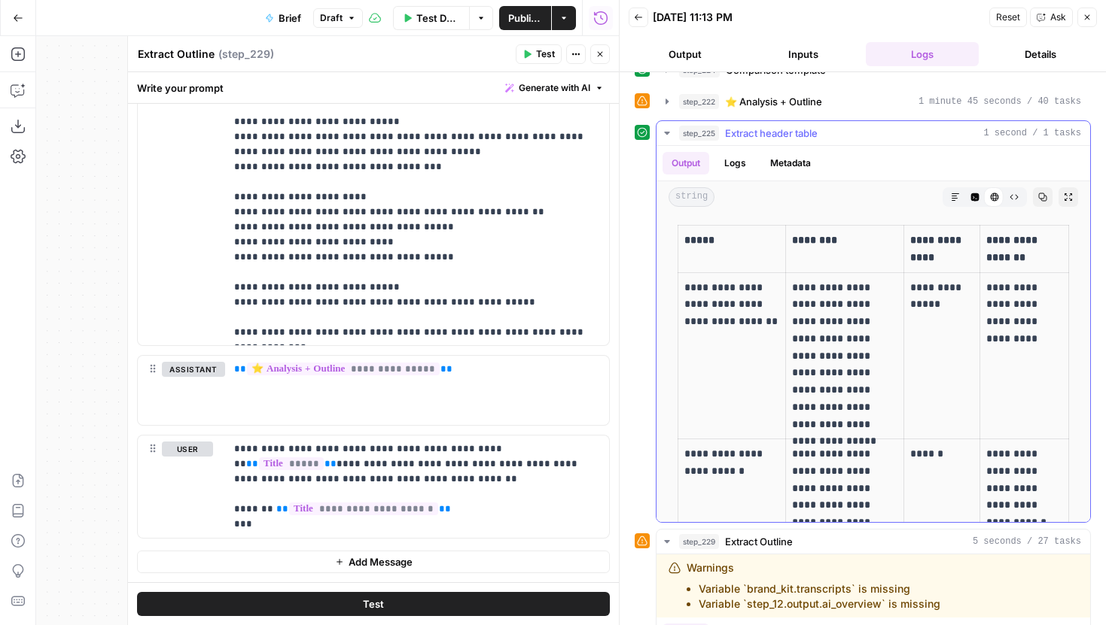
click at [667, 133] on icon "button" at bounding box center [666, 133] width 5 height 3
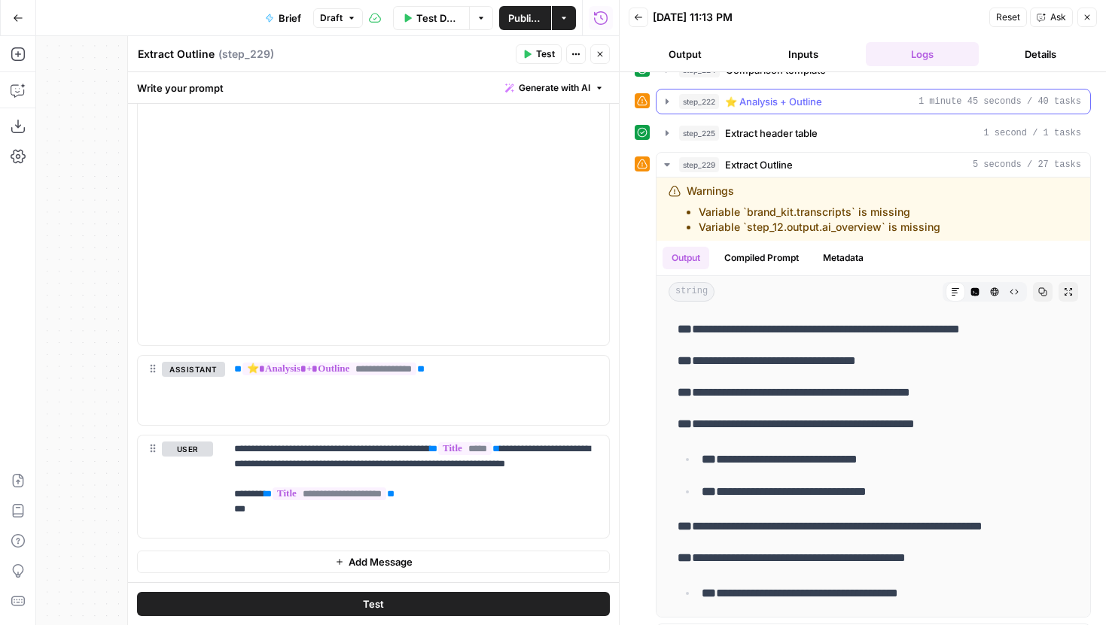
click at [666, 108] on button "step_222 ⭐️ Analysis + Outline 1 minute 45 seconds / 40 tasks" at bounding box center [873, 102] width 434 height 24
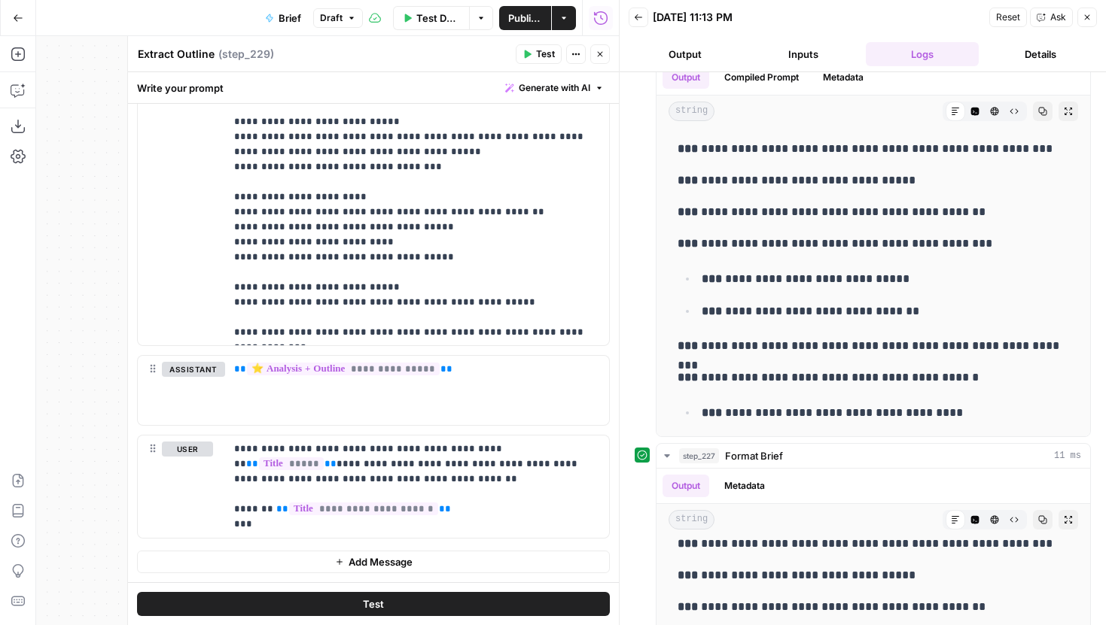
scroll to position [1054, 0]
click at [970, 117] on button "Code Editor" at bounding box center [975, 112] width 20 height 20
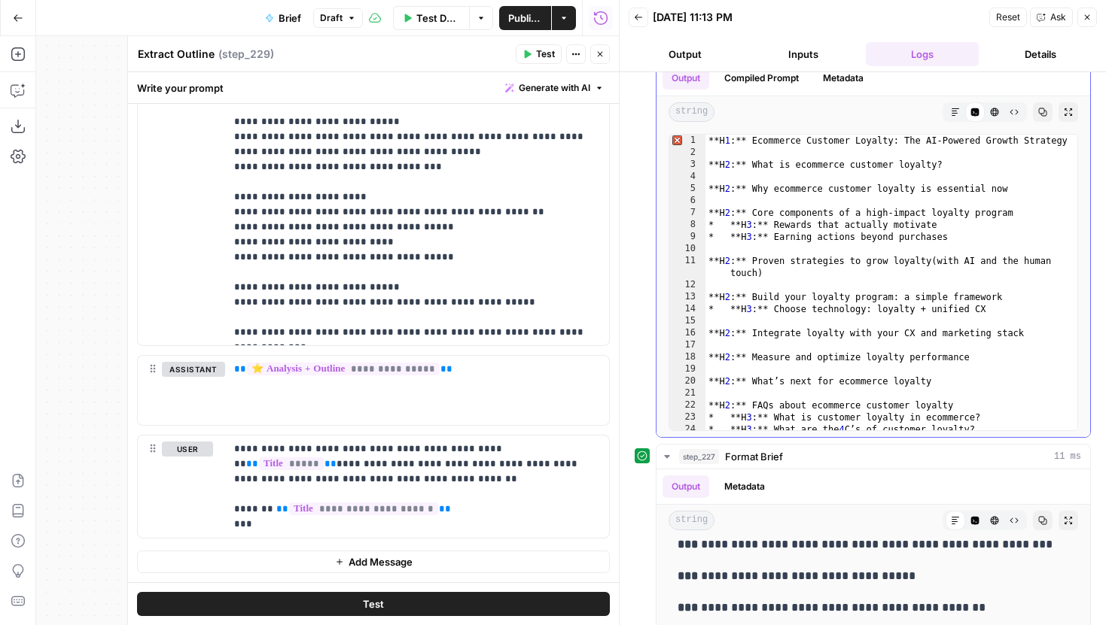
click at [948, 111] on button "Markdown" at bounding box center [955, 112] width 20 height 20
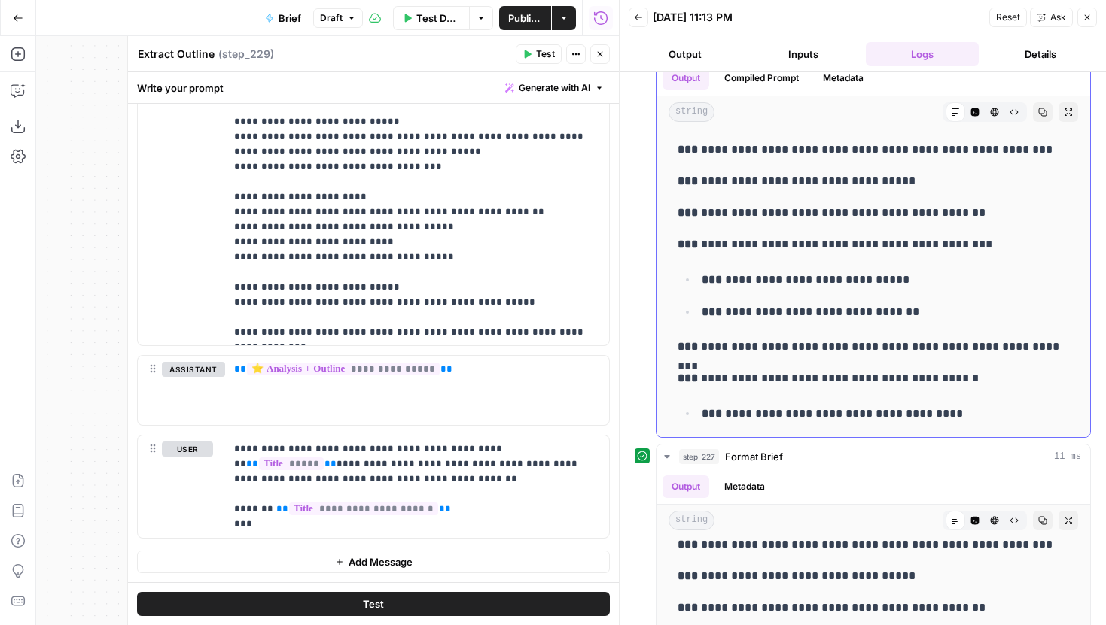
click at [981, 108] on button "Code Editor" at bounding box center [975, 112] width 20 height 20
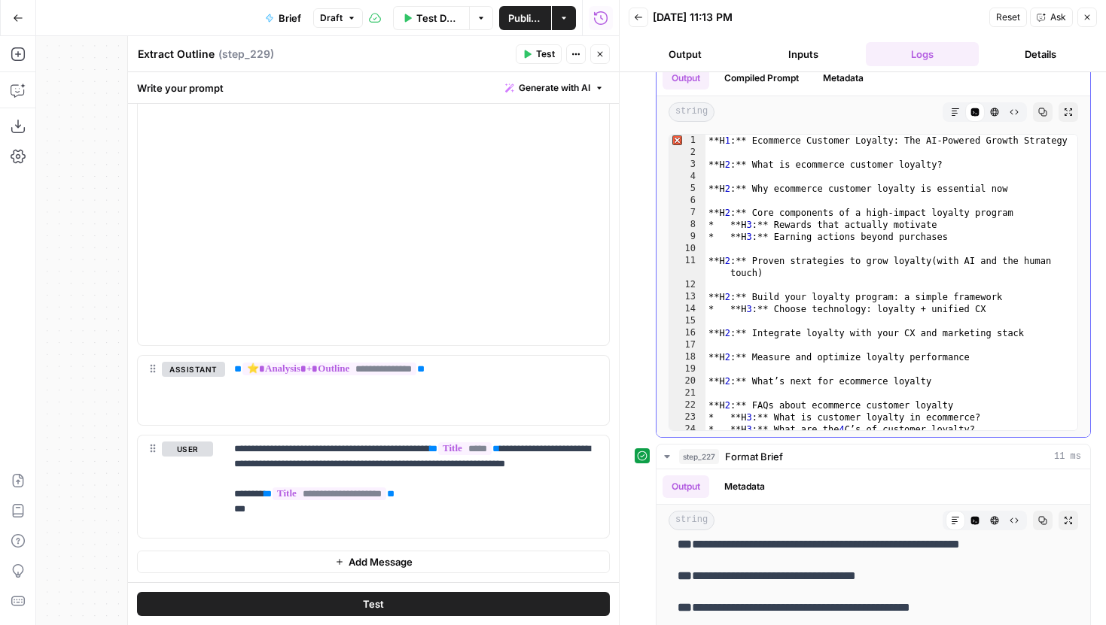
click at [955, 113] on icon "button" at bounding box center [955, 112] width 8 height 8
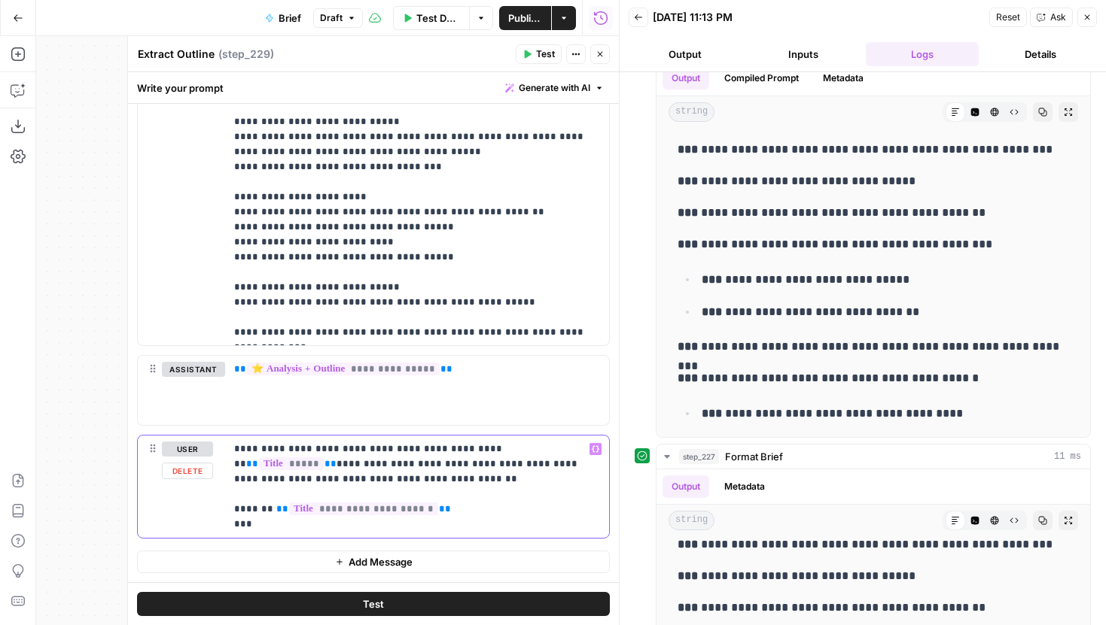
click at [444, 486] on p "**********" at bounding box center [417, 487] width 366 height 90
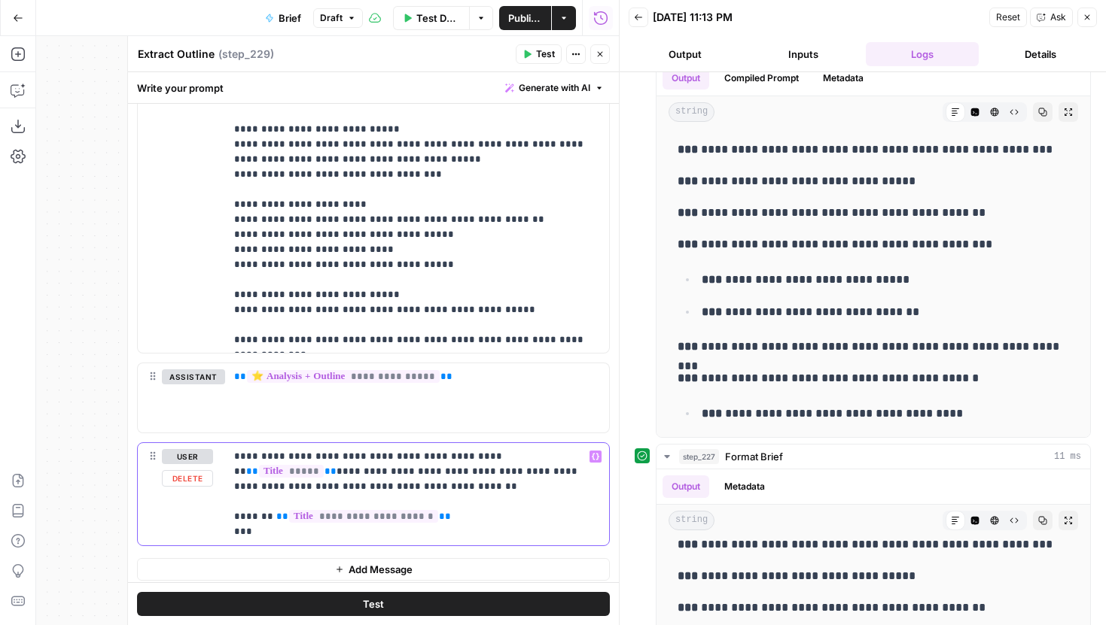
click at [243, 519] on p "**********" at bounding box center [417, 494] width 366 height 90
click at [259, 518] on p "**********" at bounding box center [417, 494] width 366 height 90
click at [467, 514] on p "**********" at bounding box center [417, 494] width 366 height 90
click at [415, 604] on button "Test" at bounding box center [373, 604] width 473 height 24
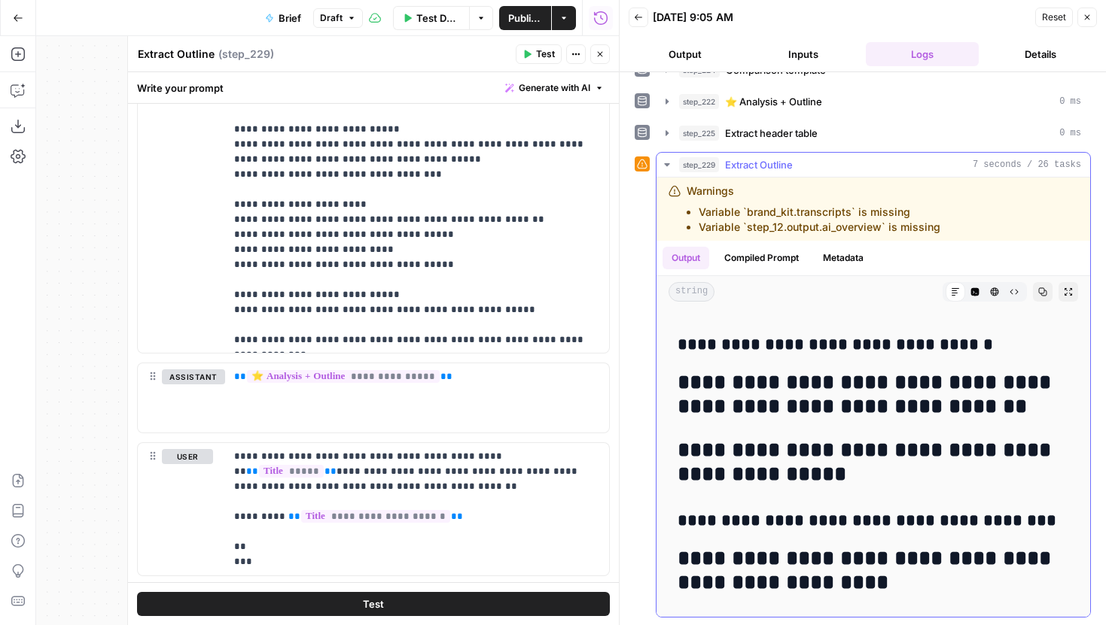
scroll to position [0, 0]
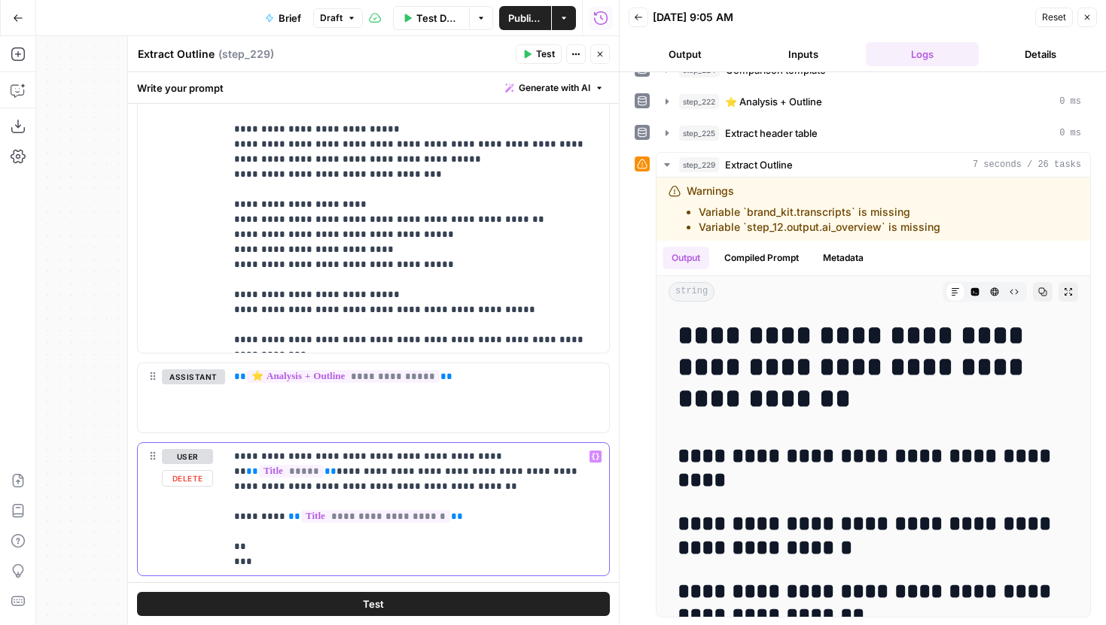
click at [239, 519] on p "**********" at bounding box center [417, 509] width 366 height 120
click at [257, 546] on p "**********" at bounding box center [417, 509] width 366 height 120
click at [334, 547] on p "**********" at bounding box center [417, 509] width 366 height 120
drag, startPoint x: 360, startPoint y: 548, endPoint x: 201, endPoint y: 548, distance: 158.8
click at [201, 548] on div "**********" at bounding box center [373, 509] width 471 height 132
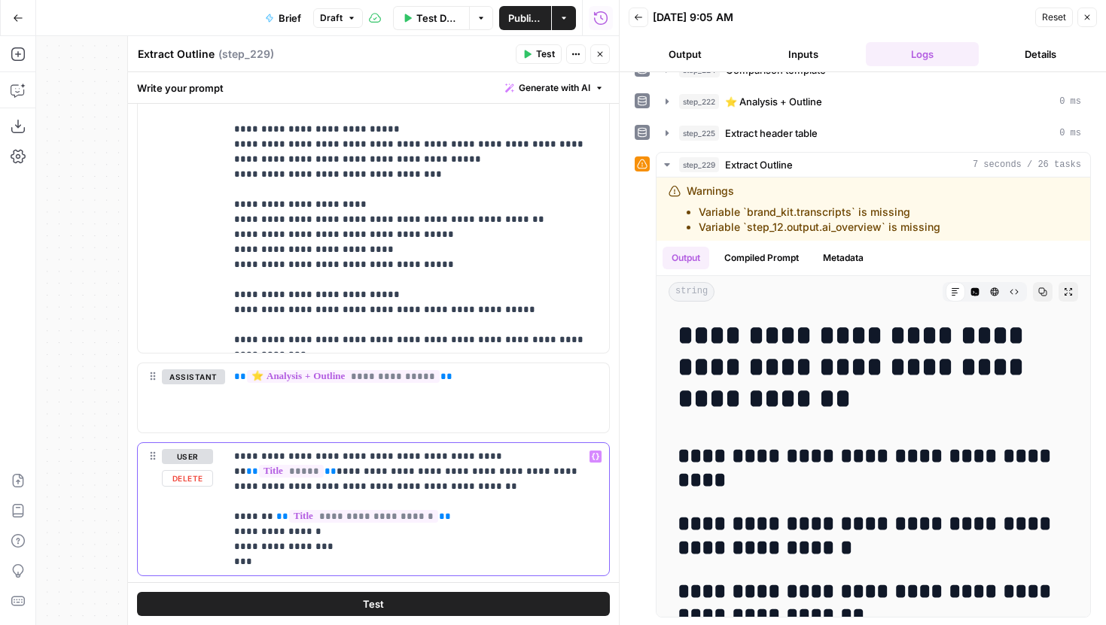
copy p "**********"
click at [339, 549] on p "**********" at bounding box center [417, 509] width 366 height 120
click at [333, 564] on p "**********" at bounding box center [417, 516] width 366 height 135
drag, startPoint x: 323, startPoint y: 533, endPoint x: 203, endPoint y: 533, distance: 119.7
click at [203, 533] on div "**********" at bounding box center [373, 524] width 471 height 163
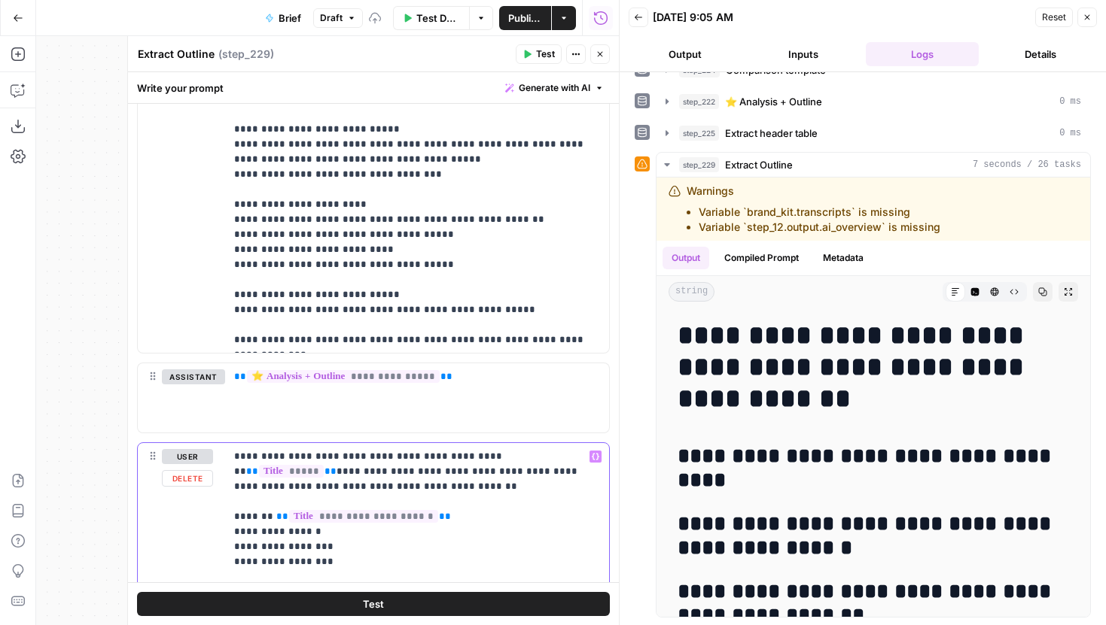
copy p "**********"
click at [291, 574] on p "**********" at bounding box center [417, 524] width 366 height 151
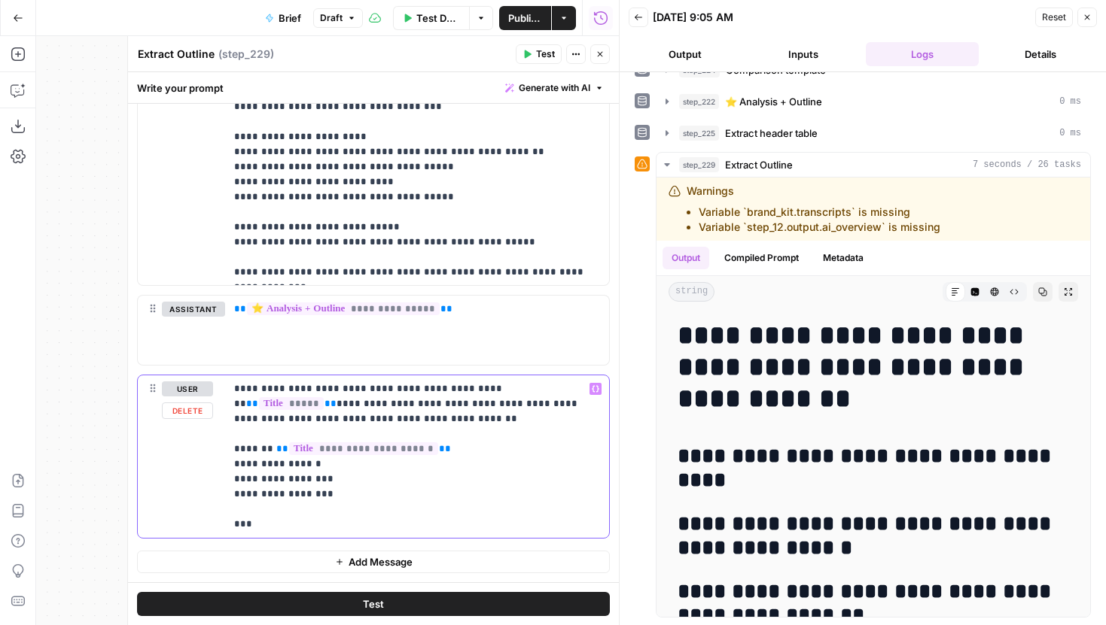
click at [320, 510] on p "**********" at bounding box center [417, 457] width 366 height 151
click at [330, 601] on button "Test" at bounding box center [373, 604] width 473 height 24
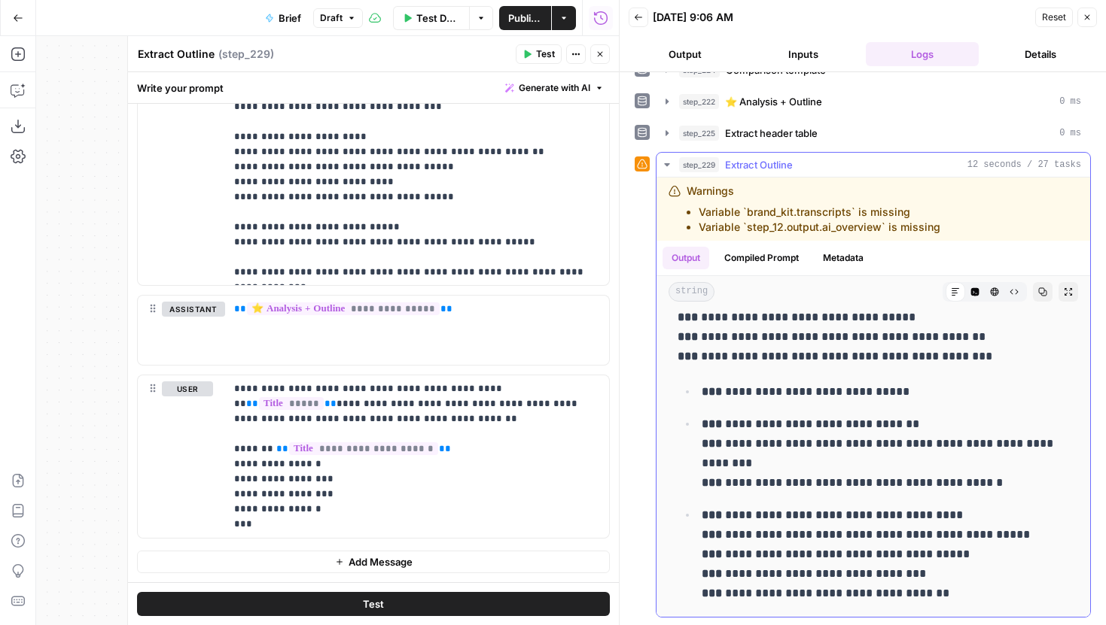
scroll to position [0, 0]
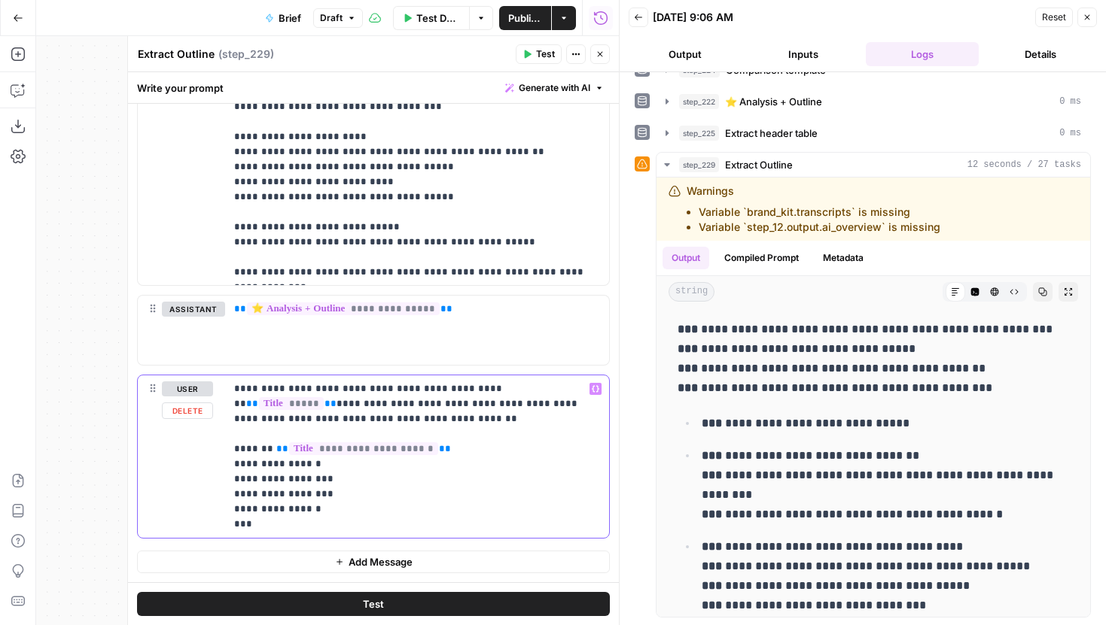
click at [234, 482] on p "**********" at bounding box center [417, 457] width 366 height 151
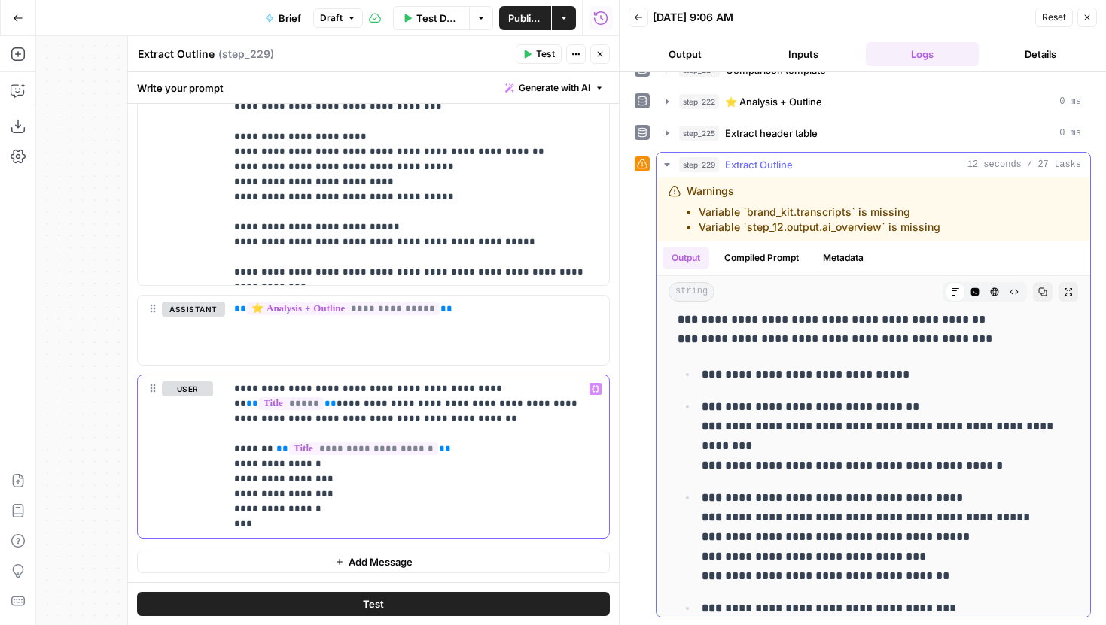
scroll to position [47, 0]
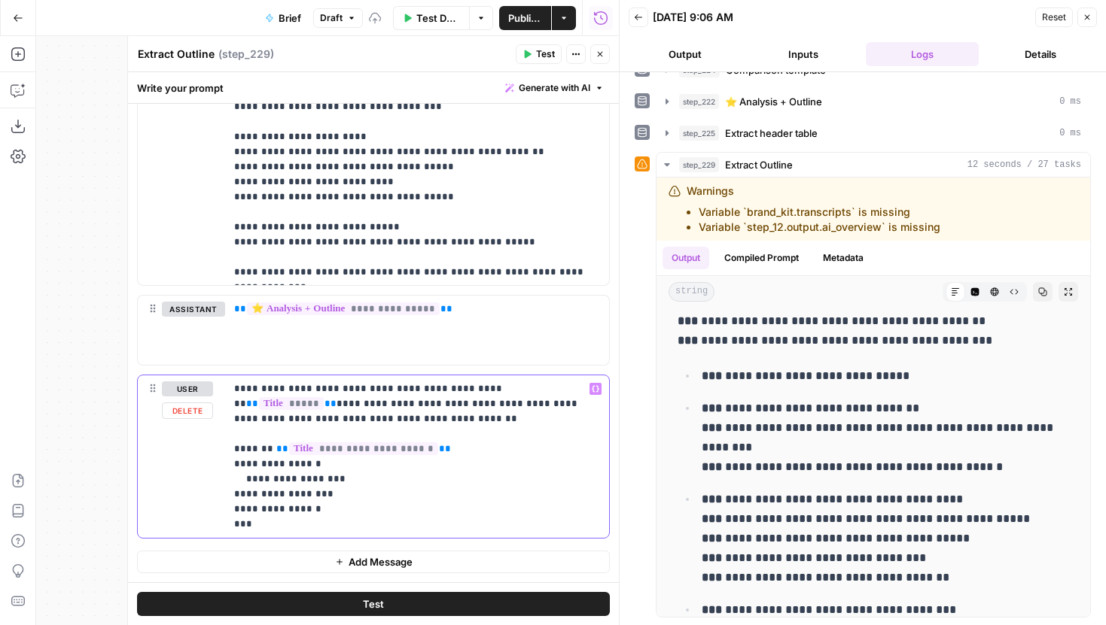
click at [235, 493] on p "**********" at bounding box center [417, 457] width 366 height 151
click at [312, 511] on p "**********" at bounding box center [417, 457] width 366 height 151
click at [360, 611] on button "Test" at bounding box center [373, 604] width 473 height 24
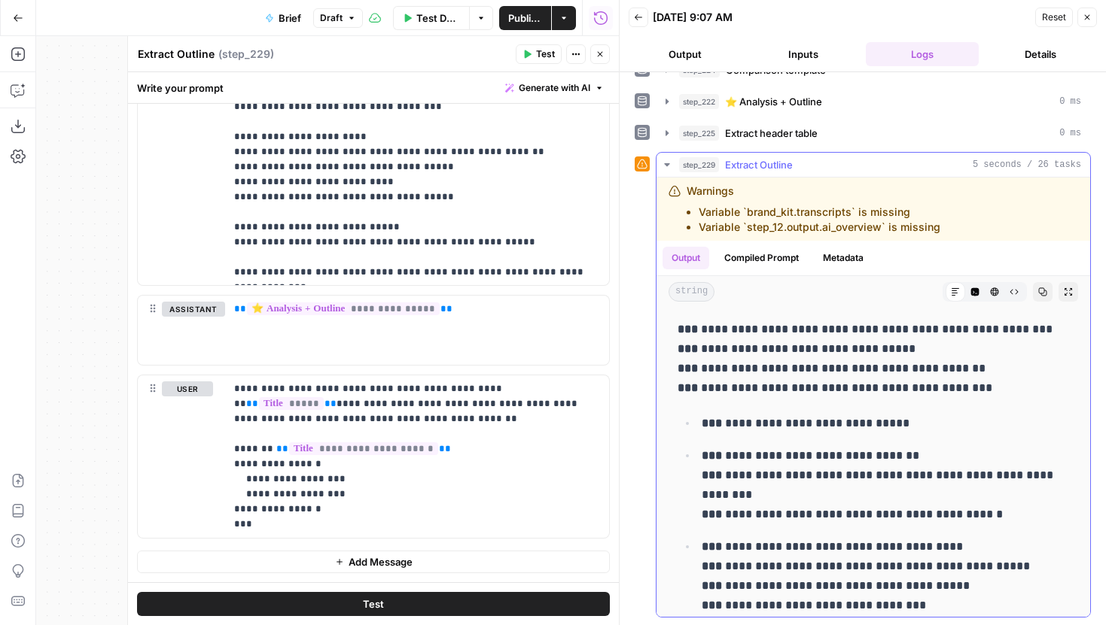
scroll to position [2, 0]
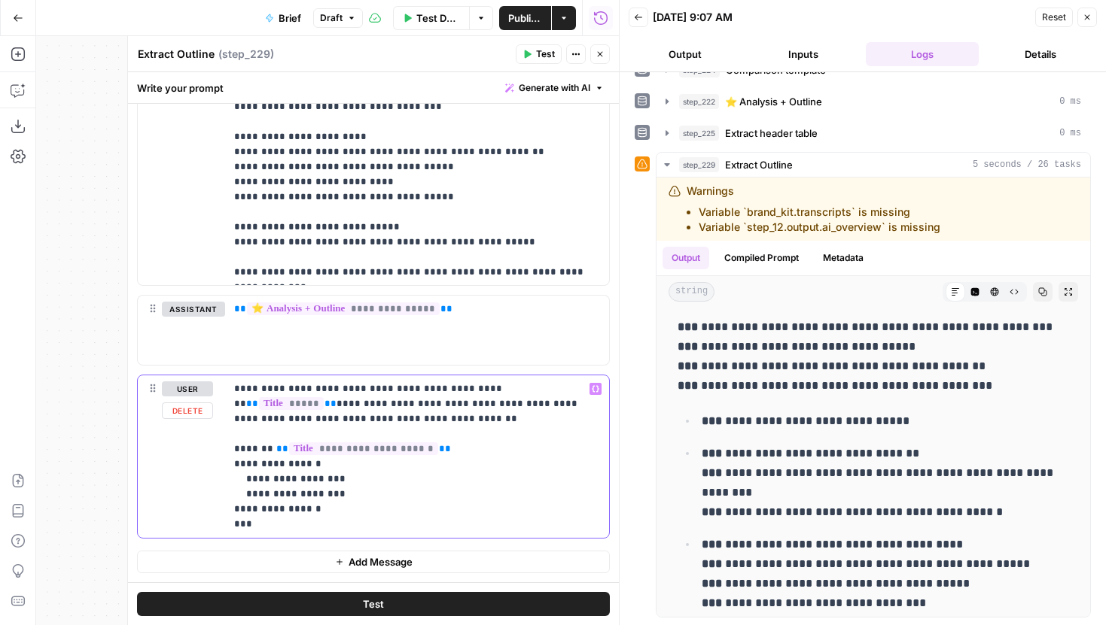
drag, startPoint x: 322, startPoint y: 510, endPoint x: 210, endPoint y: 467, distance: 120.3
click at [210, 467] on div "**********" at bounding box center [373, 457] width 471 height 163
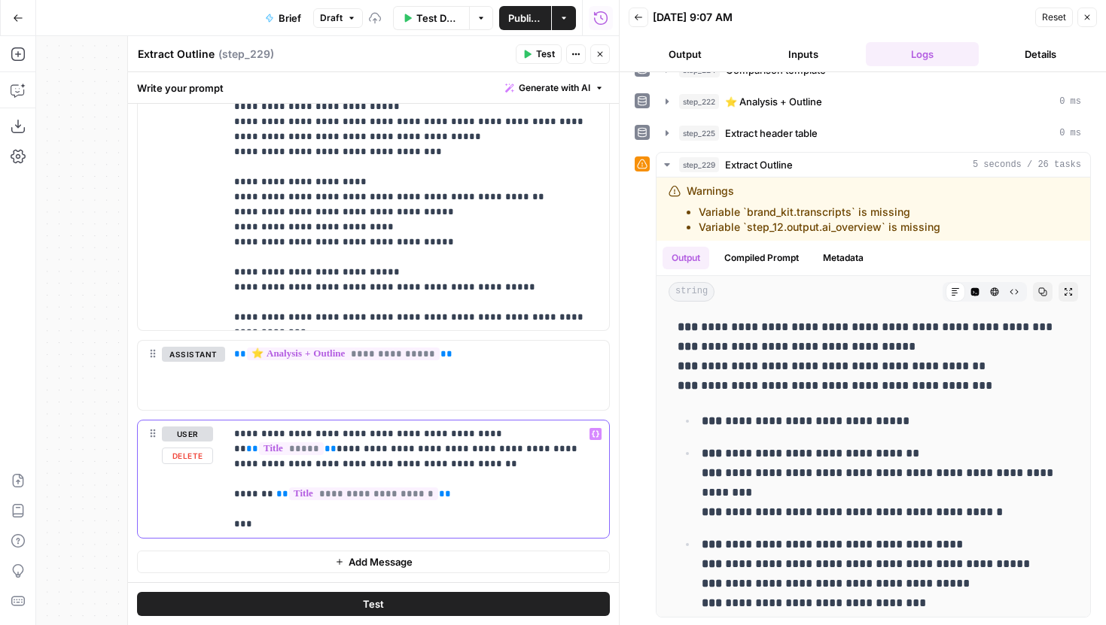
scroll to position [1234, 0]
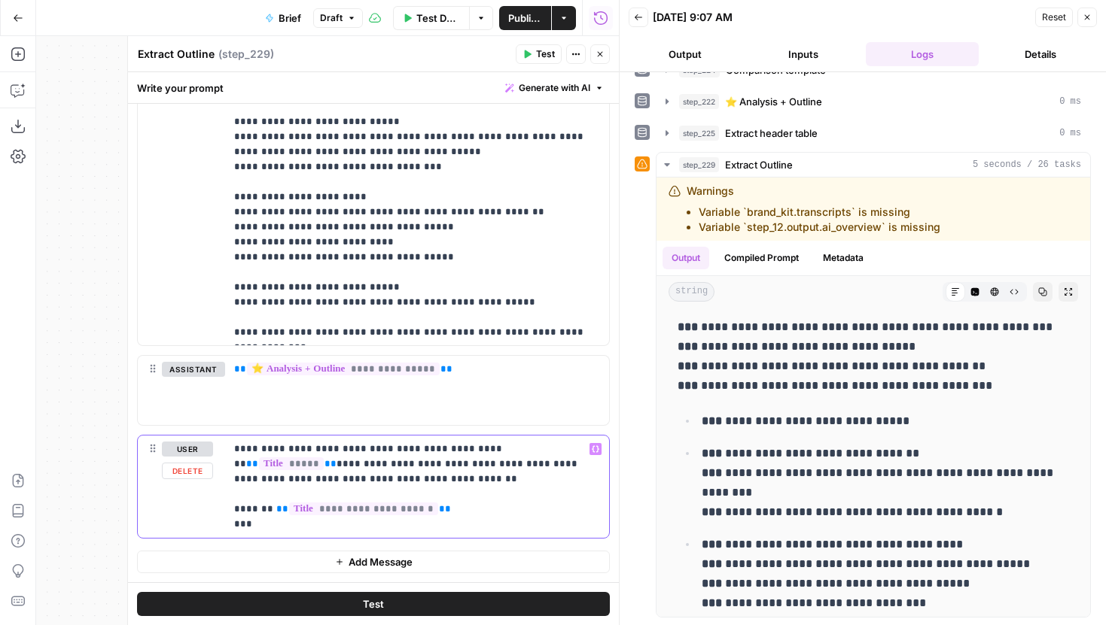
click at [440, 514] on p "**********" at bounding box center [417, 487] width 366 height 90
click at [403, 481] on p "**********" at bounding box center [417, 487] width 366 height 90
click at [419, 516] on p "**********" at bounding box center [417, 487] width 366 height 90
click at [390, 476] on p "**********" at bounding box center [417, 487] width 366 height 90
click at [333, 469] on p "**********" at bounding box center [417, 487] width 366 height 90
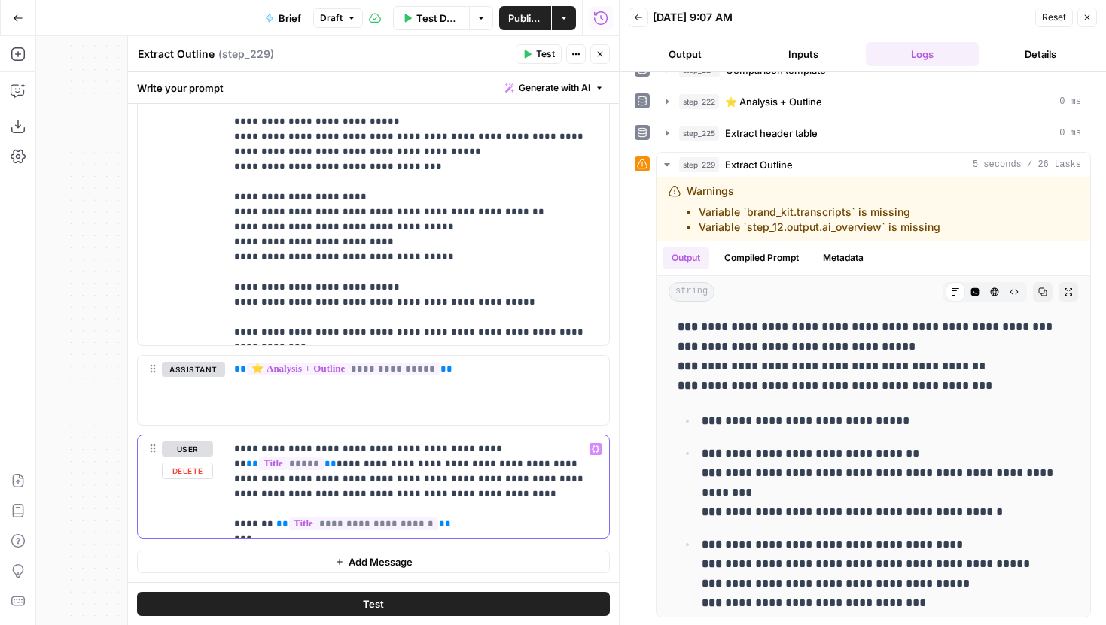
click at [452, 513] on p "**********" at bounding box center [417, 487] width 366 height 90
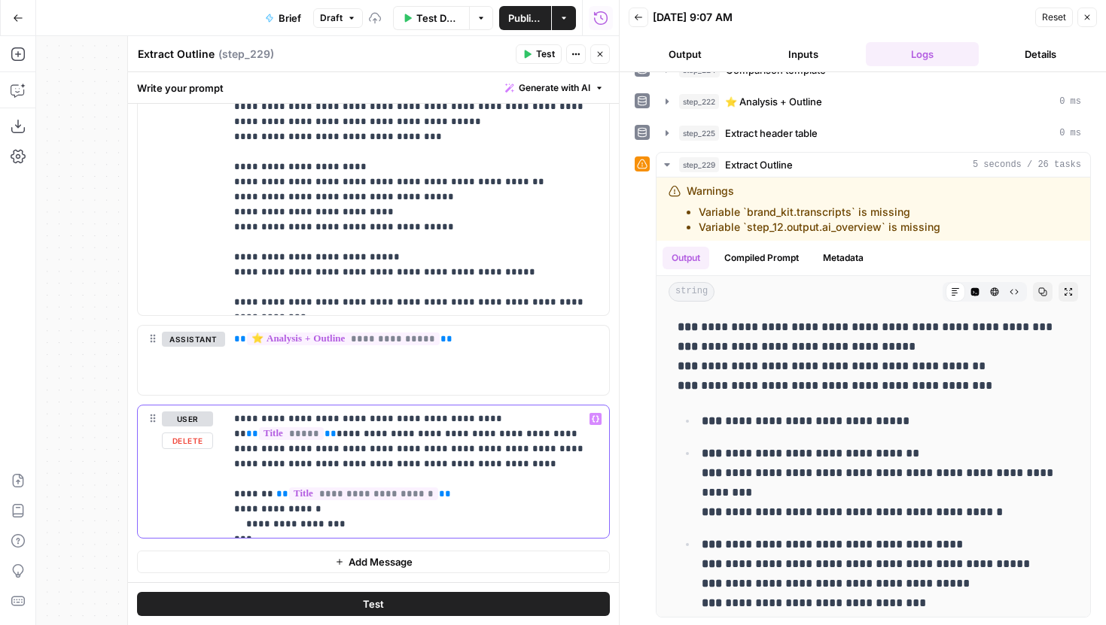
scroll to position [1279, 0]
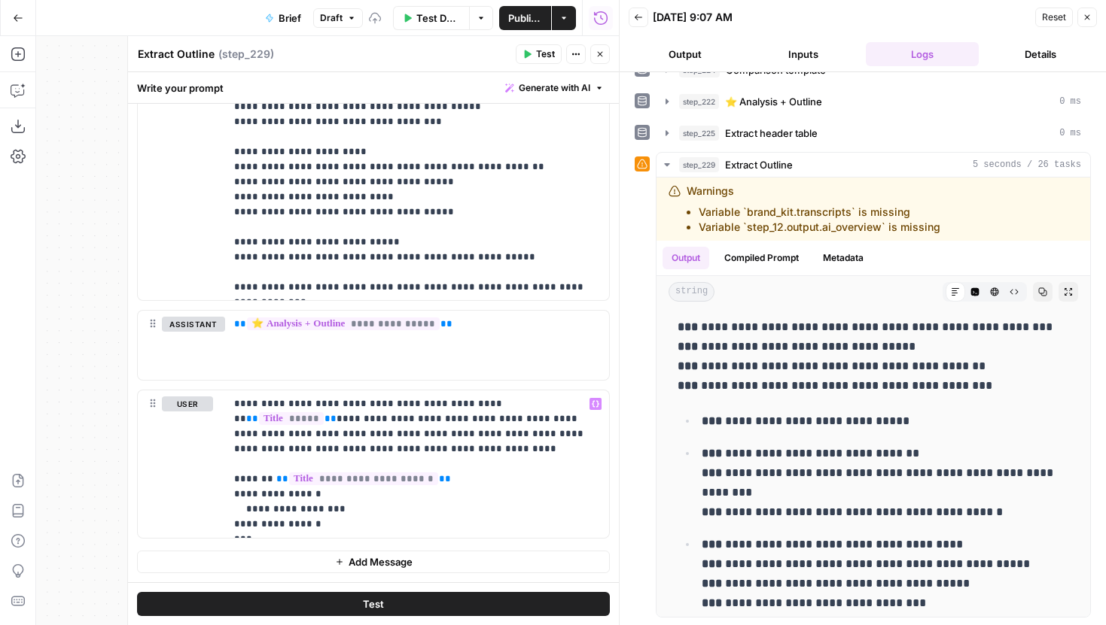
click at [476, 599] on button "Test" at bounding box center [373, 604] width 473 height 24
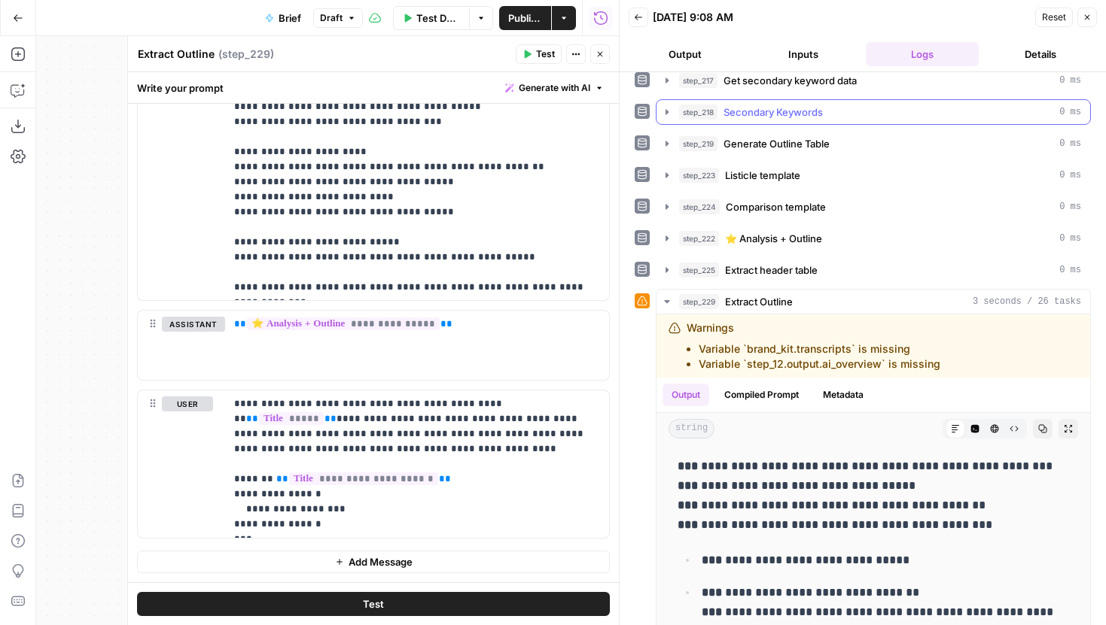
scroll to position [434, 0]
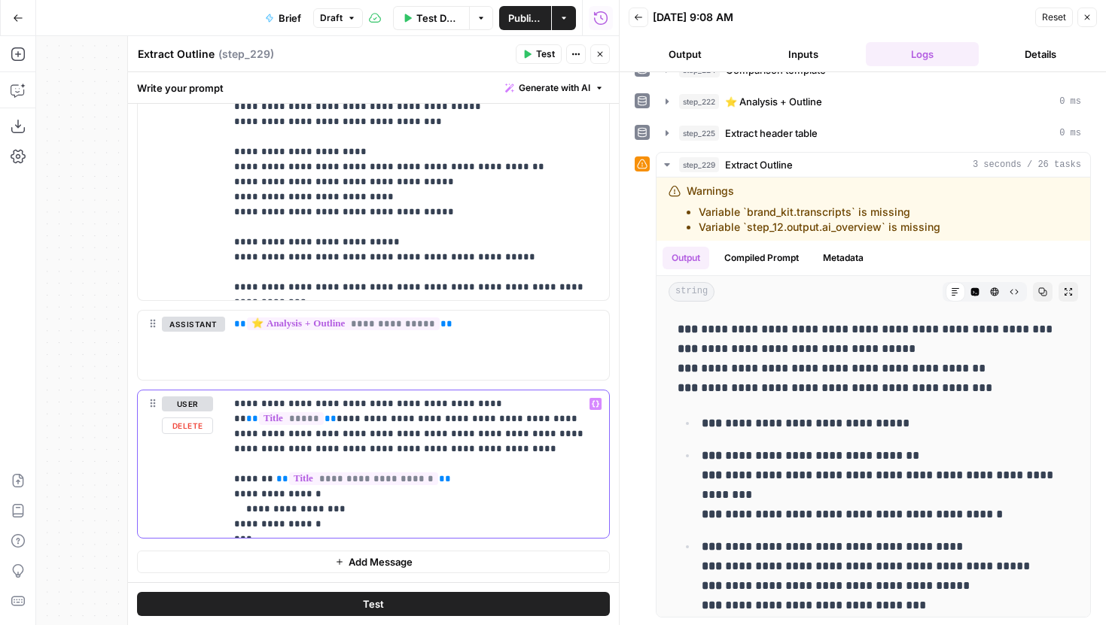
click at [346, 497] on p "**********" at bounding box center [417, 464] width 366 height 135
click at [242, 498] on p "**********" at bounding box center [417, 464] width 366 height 135
click at [239, 489] on p "**********" at bounding box center [417, 464] width 366 height 135
click at [341, 604] on button "Test" at bounding box center [373, 604] width 473 height 24
drag, startPoint x: 337, startPoint y: 513, endPoint x: 212, endPoint y: 479, distance: 130.2
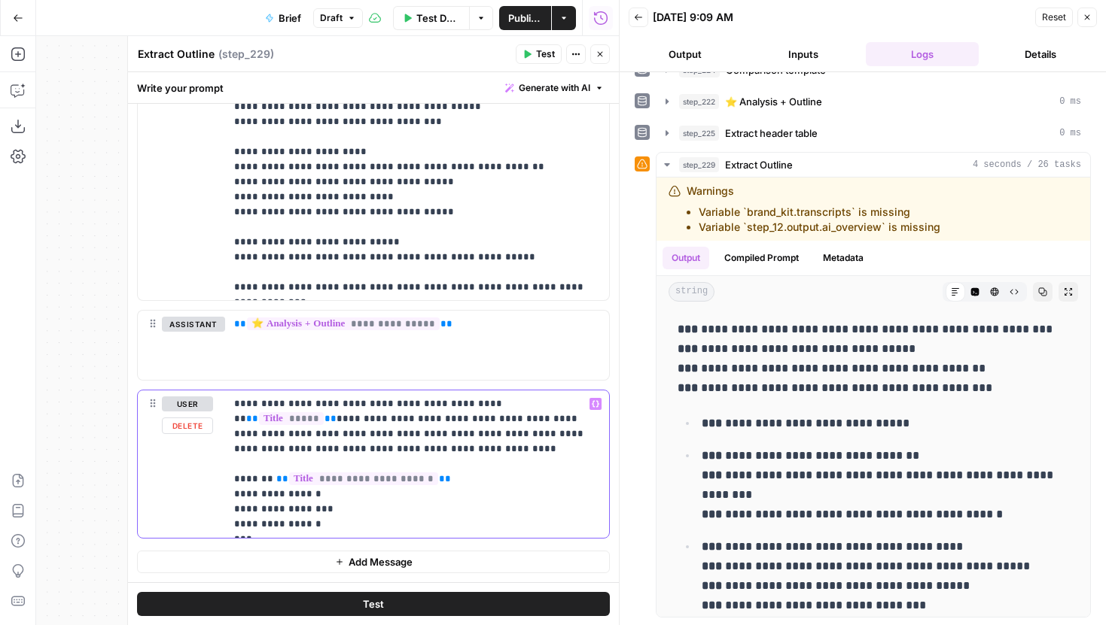
click at [212, 479] on div "**********" at bounding box center [373, 465] width 471 height 148
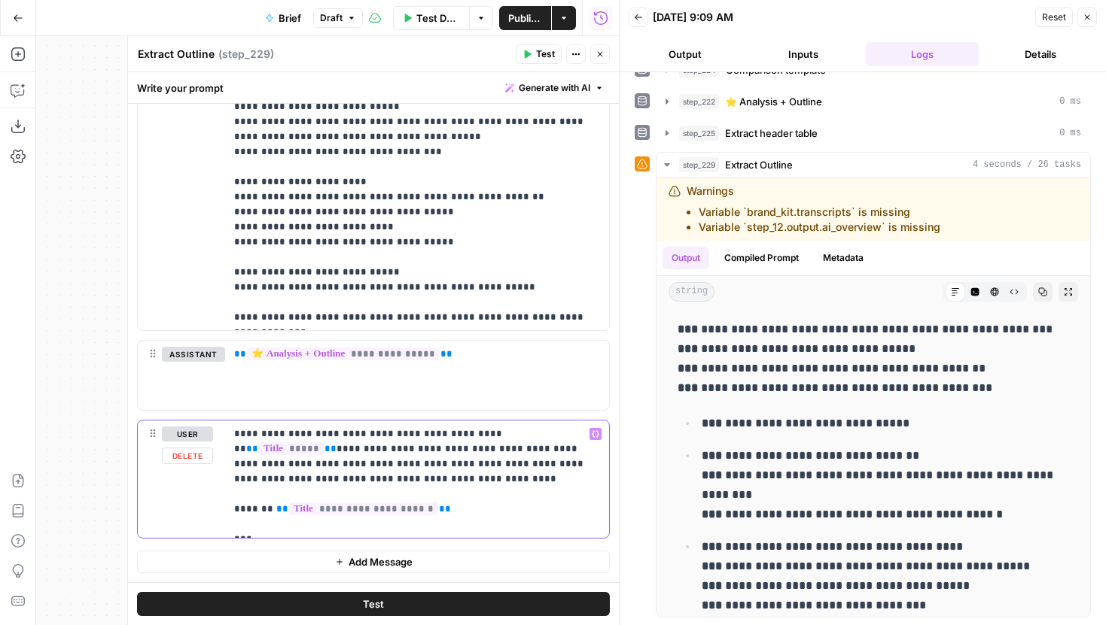
scroll to position [1234, 0]
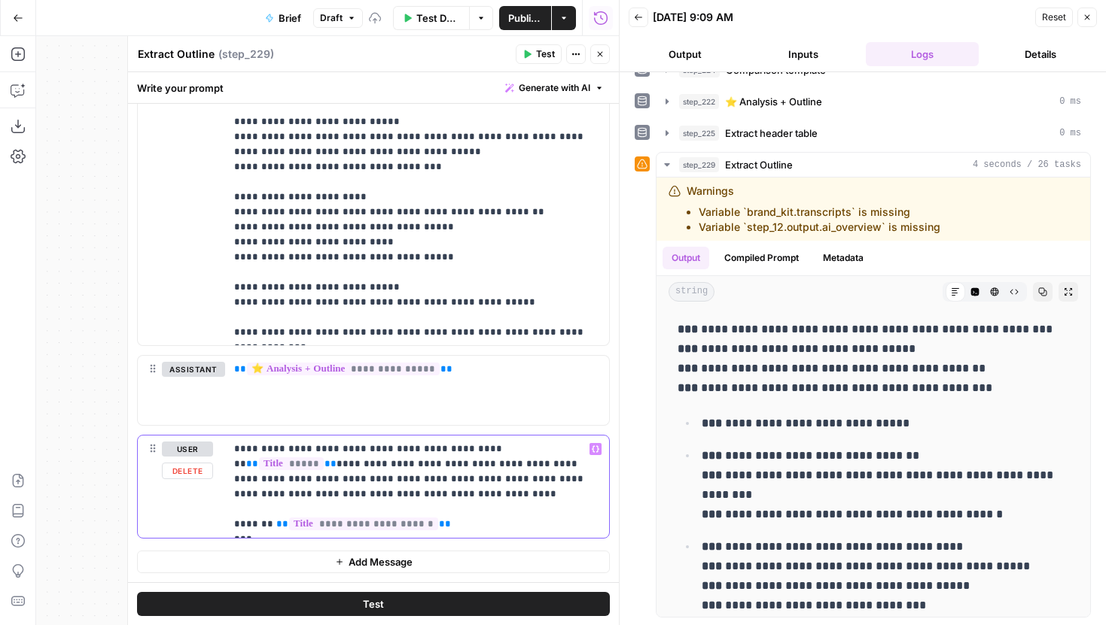
click at [235, 510] on p "**********" at bounding box center [417, 487] width 366 height 90
click at [336, 606] on button "Test" at bounding box center [373, 604] width 473 height 24
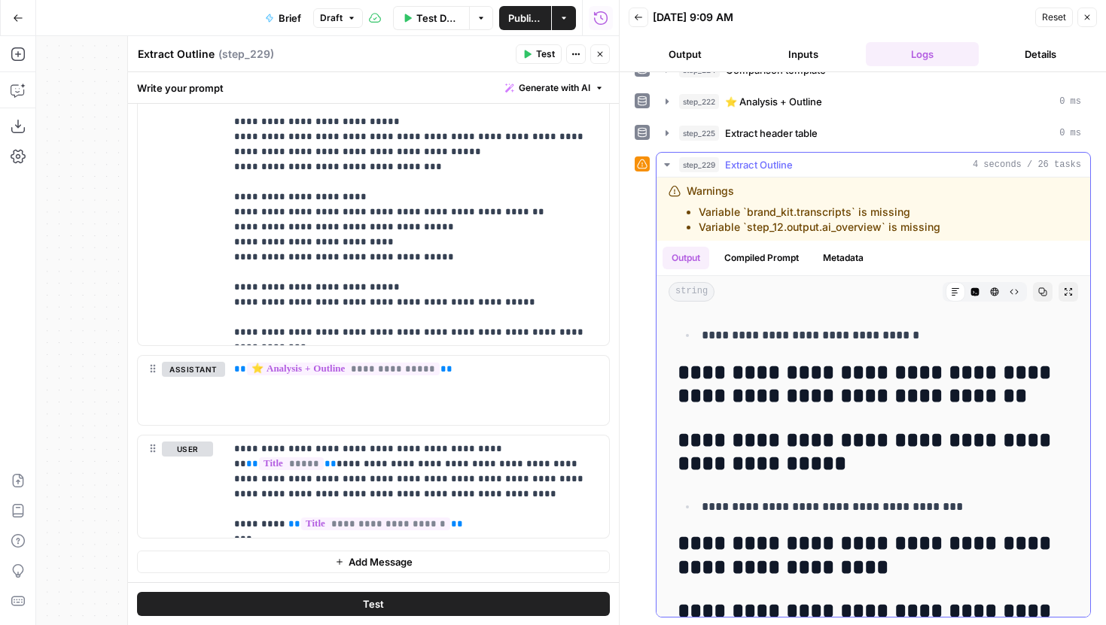
scroll to position [455, 0]
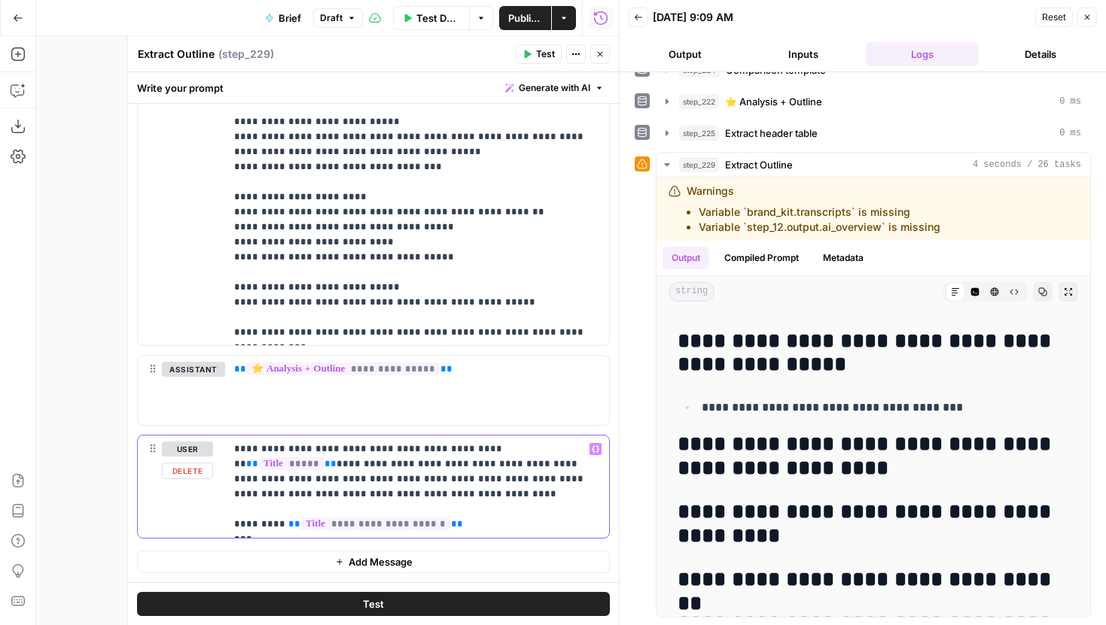
drag, startPoint x: 336, startPoint y: 462, endPoint x: 283, endPoint y: 479, distance: 55.2
click at [283, 479] on p "**********" at bounding box center [417, 487] width 366 height 90
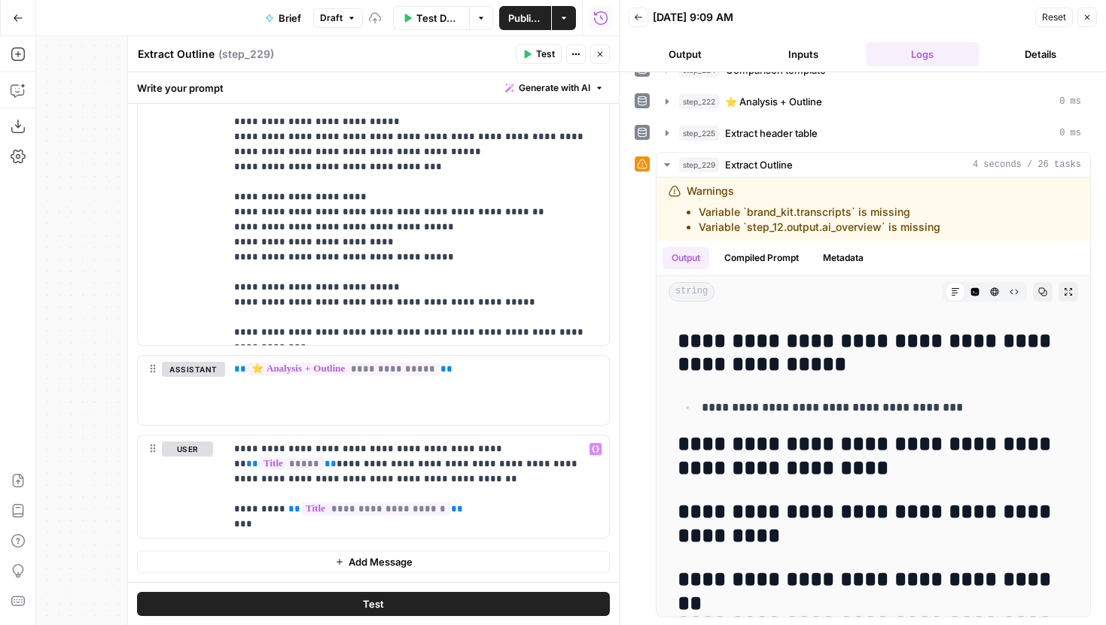
click at [358, 597] on button "Test" at bounding box center [373, 604] width 473 height 24
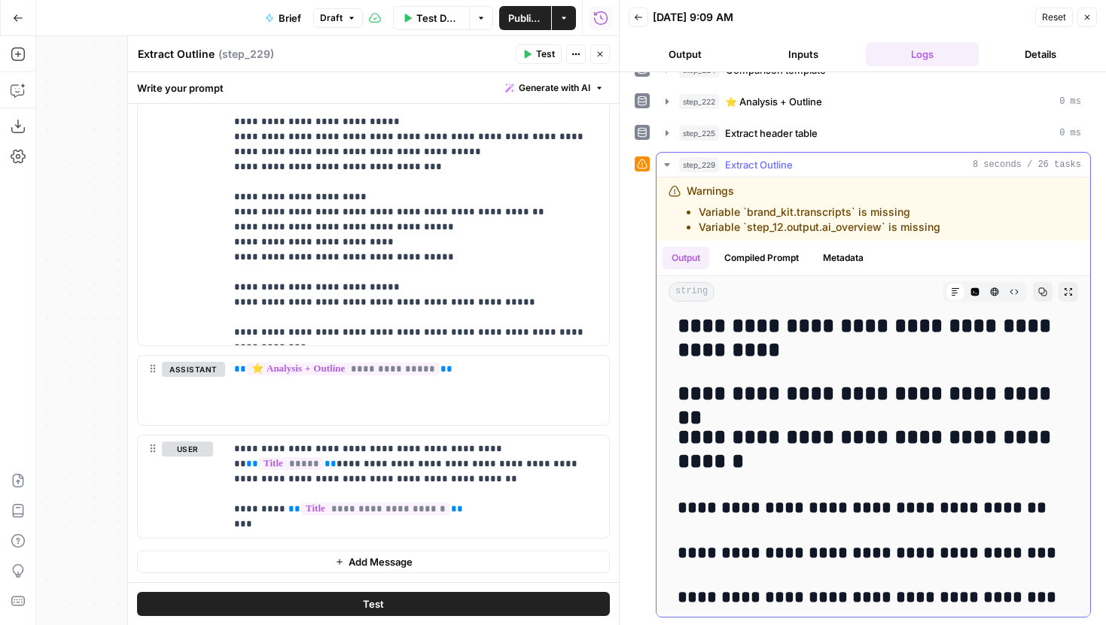
scroll to position [812, 0]
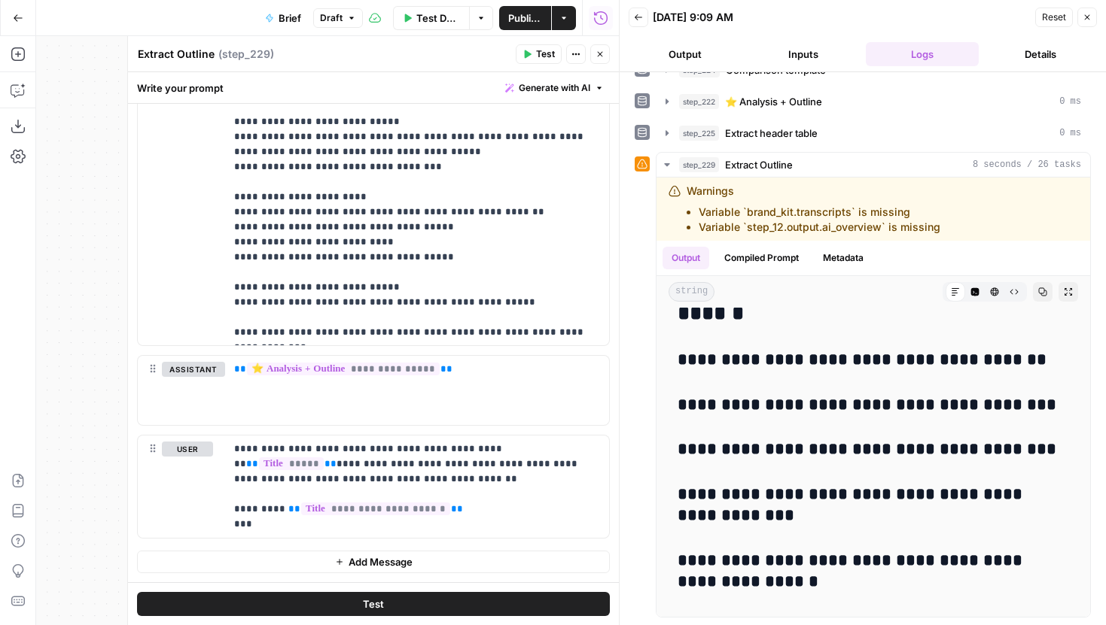
click at [531, 20] on span "Publish" at bounding box center [525, 18] width 34 height 15
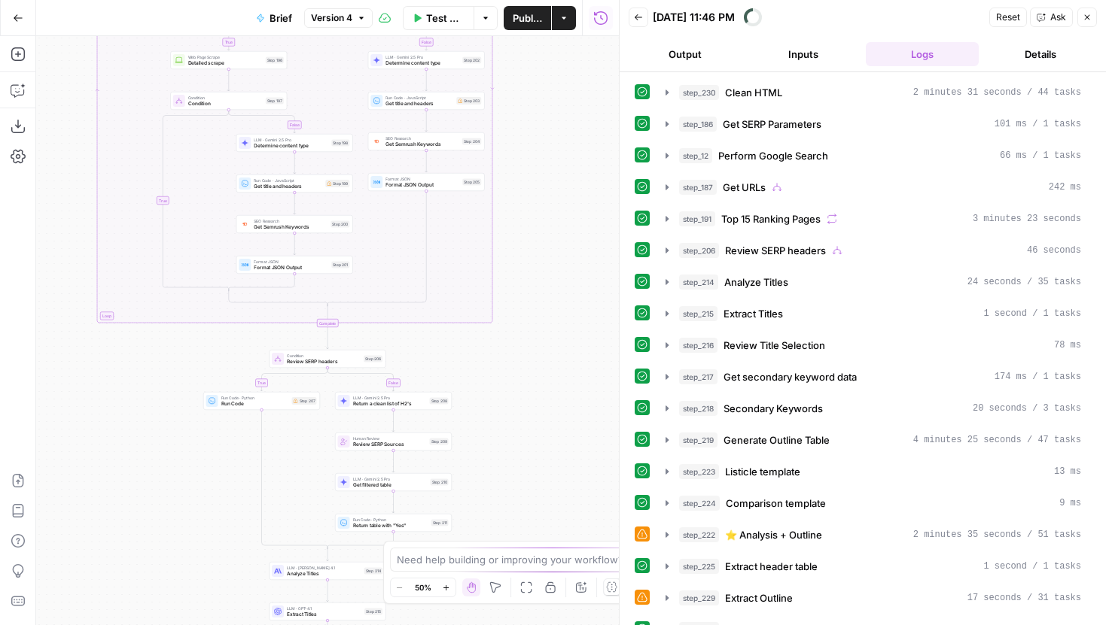
click at [546, 430] on div "true false true false true false true false Workflow Input Settings Inputs LLM …" at bounding box center [327, 330] width 583 height 589
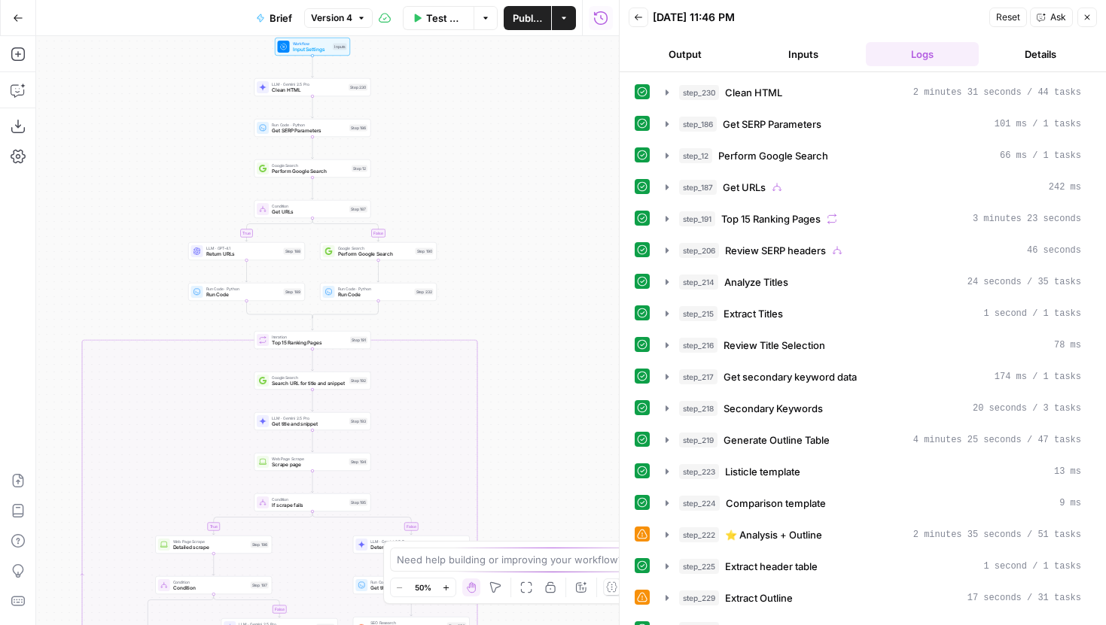
drag, startPoint x: 548, startPoint y: 160, endPoint x: 543, endPoint y: 403, distance: 242.4
click at [544, 403] on div "true false true false true false true false Workflow Input Settings Inputs LLM …" at bounding box center [327, 330] width 583 height 589
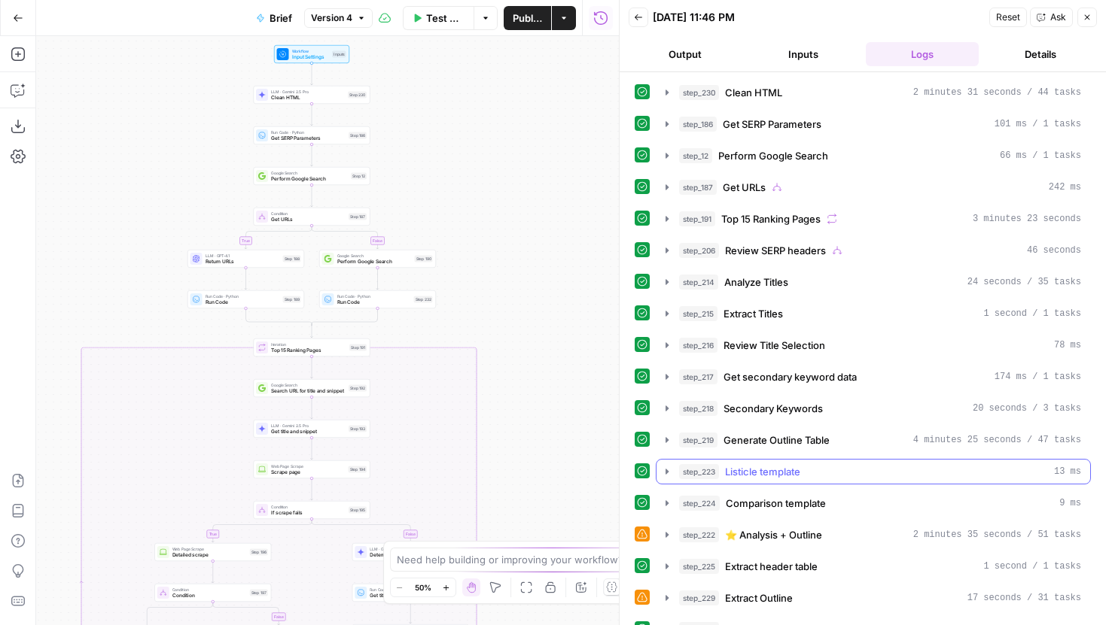
scroll to position [166, 0]
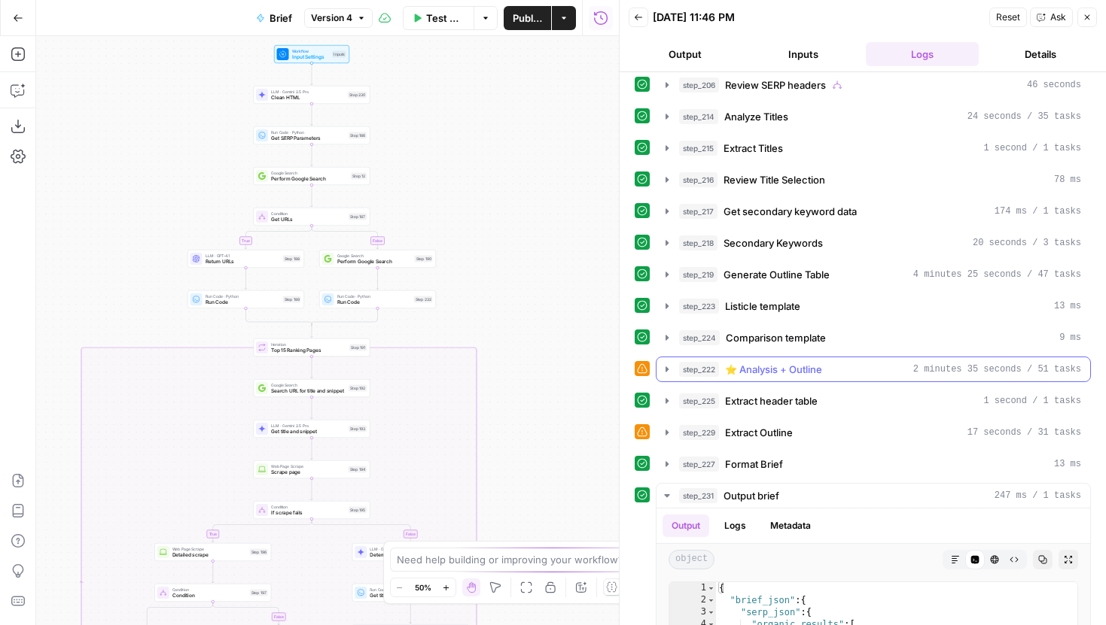
click at [667, 370] on icon "button" at bounding box center [666, 369] width 3 height 5
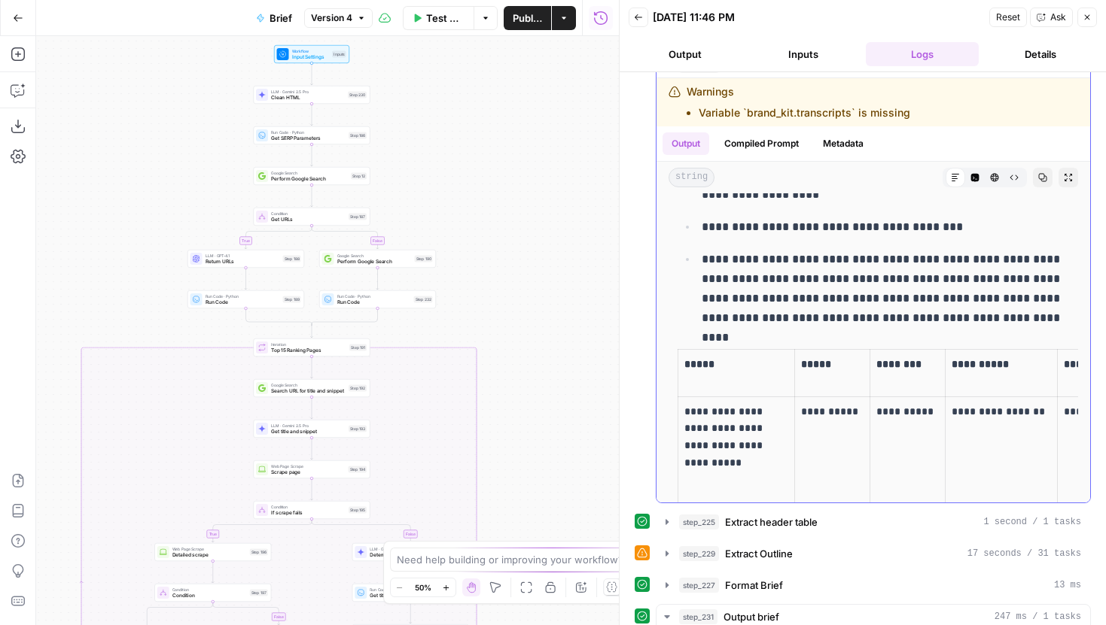
scroll to position [0, 0]
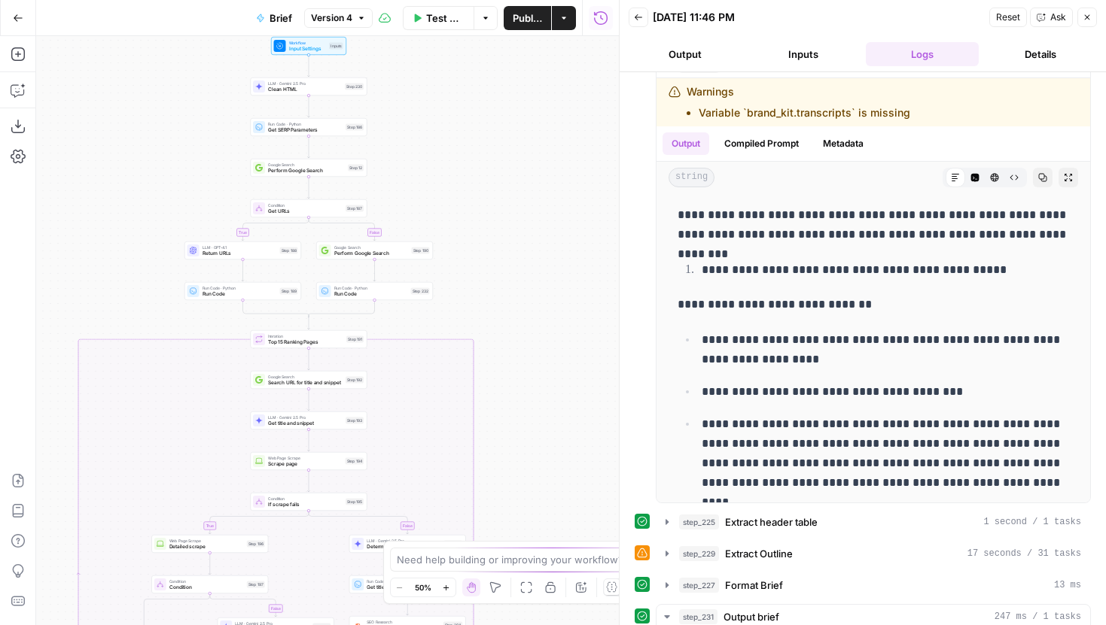
drag, startPoint x: 501, startPoint y: 238, endPoint x: 496, endPoint y: 226, distance: 12.9
click at [496, 227] on div "true false true false true false true false Workflow Input Settings Inputs LLM …" at bounding box center [327, 330] width 583 height 589
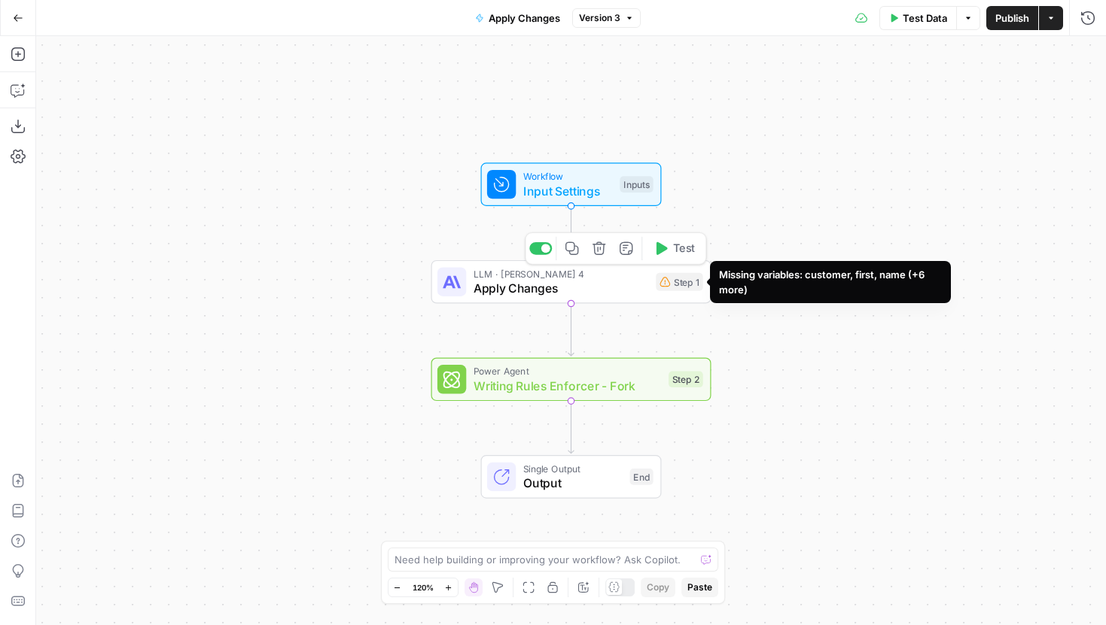
click at [619, 284] on span "Apply Changes" at bounding box center [560, 288] width 175 height 18
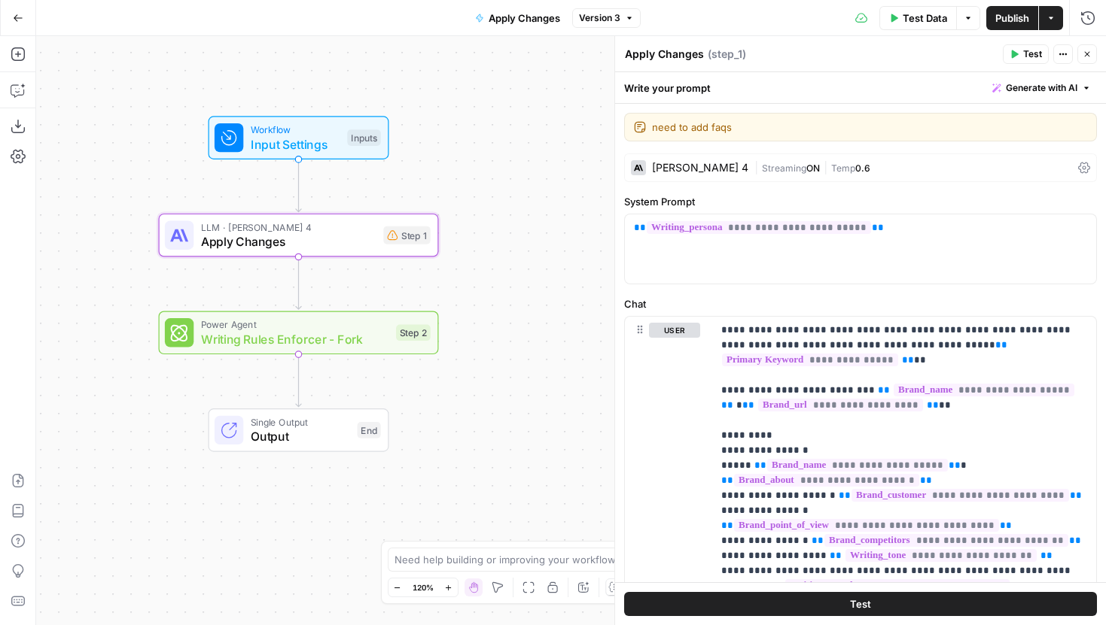
drag, startPoint x: 409, startPoint y: 344, endPoint x: 127, endPoint y: 295, distance: 286.5
click at [127, 295] on div "Workflow Input Settings Inputs LLM · Claude Sonnet 4 Apply Changes Step 1 Power…" at bounding box center [571, 330] width 1070 height 589
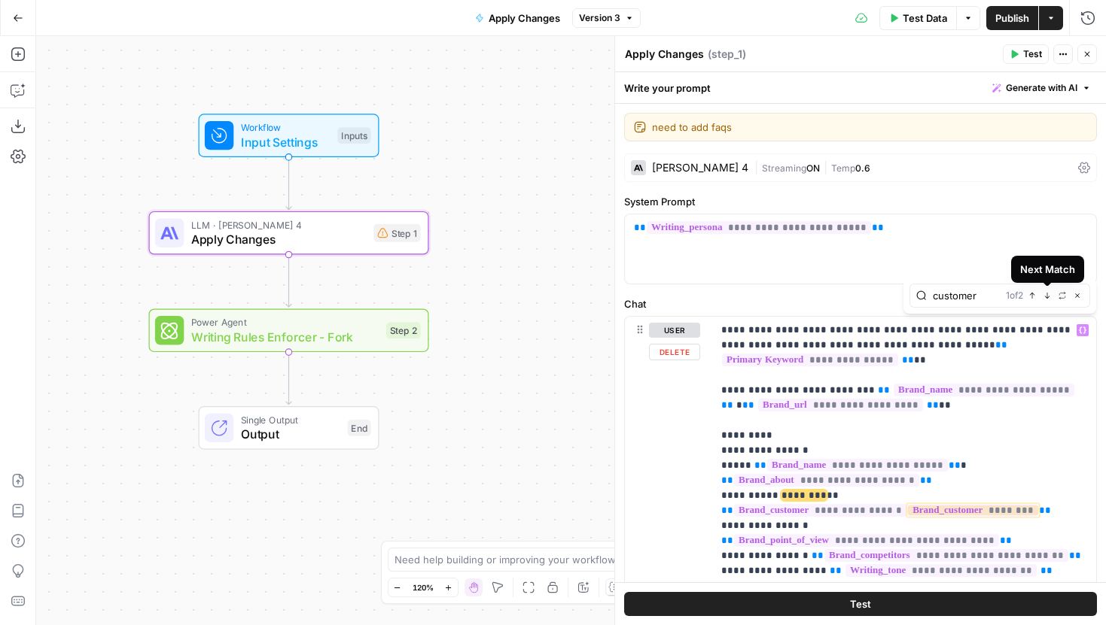
type input "customer"
click at [1048, 294] on icon "button" at bounding box center [1047, 296] width 8 height 8
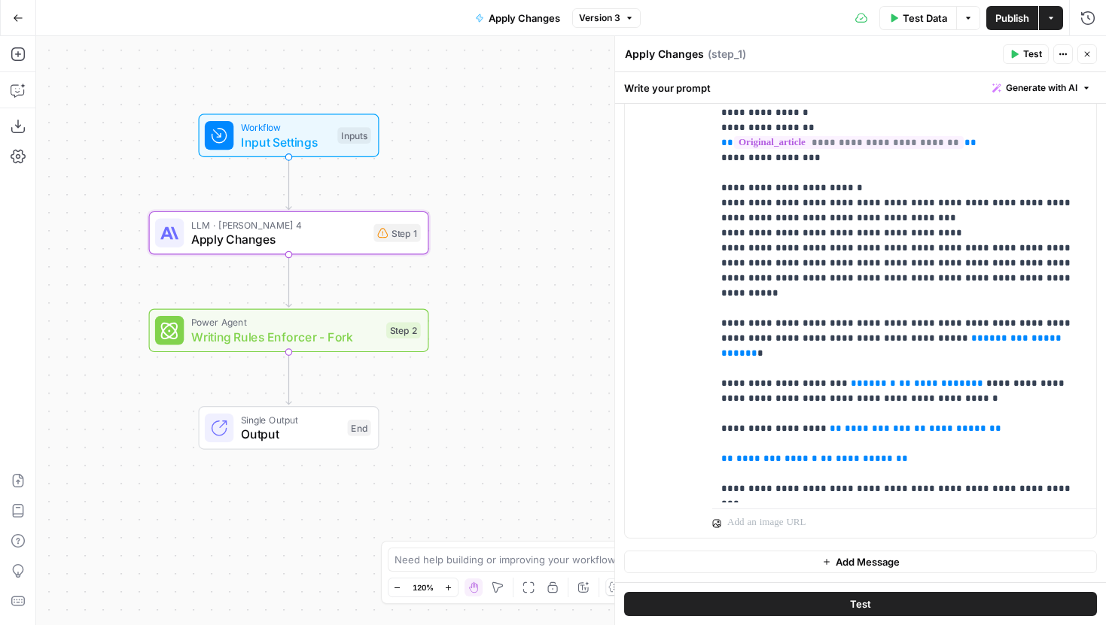
scroll to position [1080, 0]
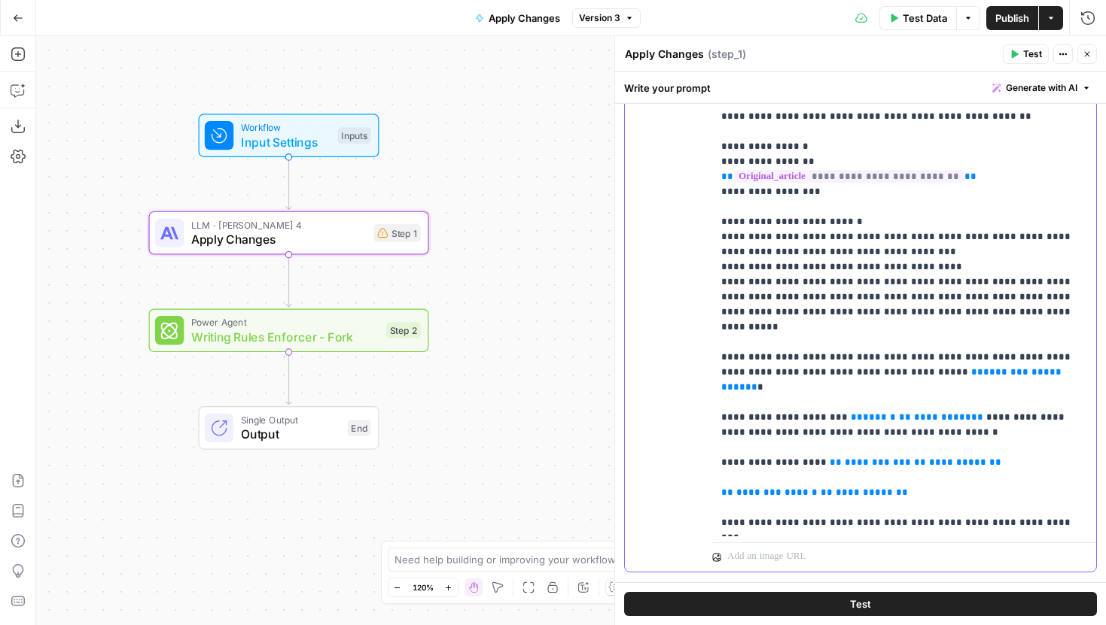
click at [969, 370] on p "**********" at bounding box center [904, 275] width 366 height 512
click at [1087, 47] on button "Close" at bounding box center [1087, 54] width 20 height 20
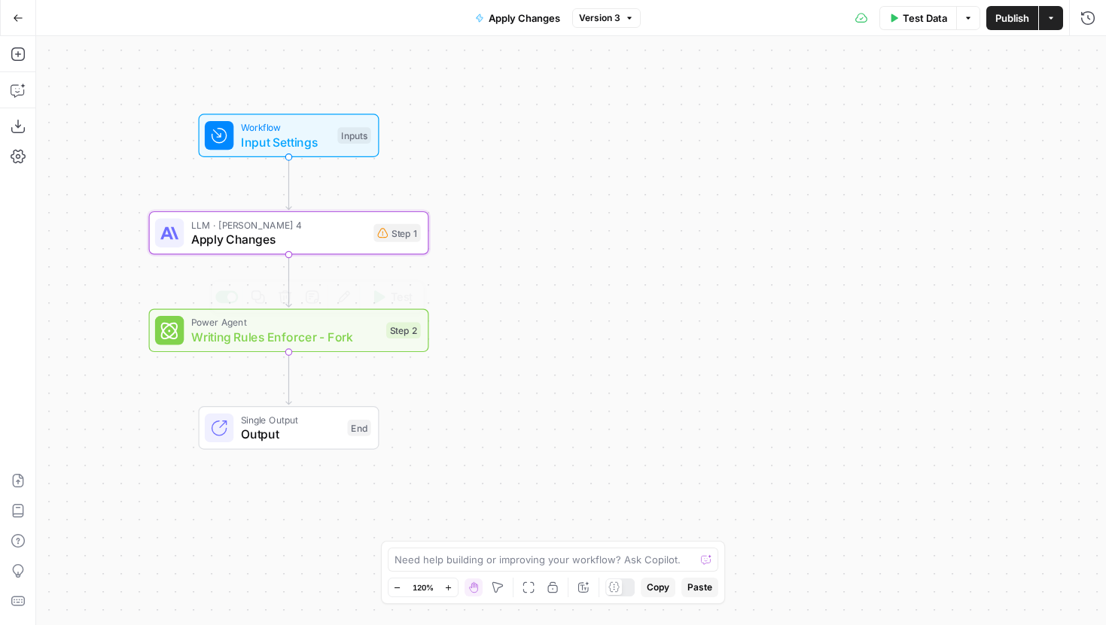
click at [345, 348] on div "Power Agent Writing Rules Enforcer - Fork Step 2 Copy step Delete step Add Note…" at bounding box center [289, 331] width 280 height 44
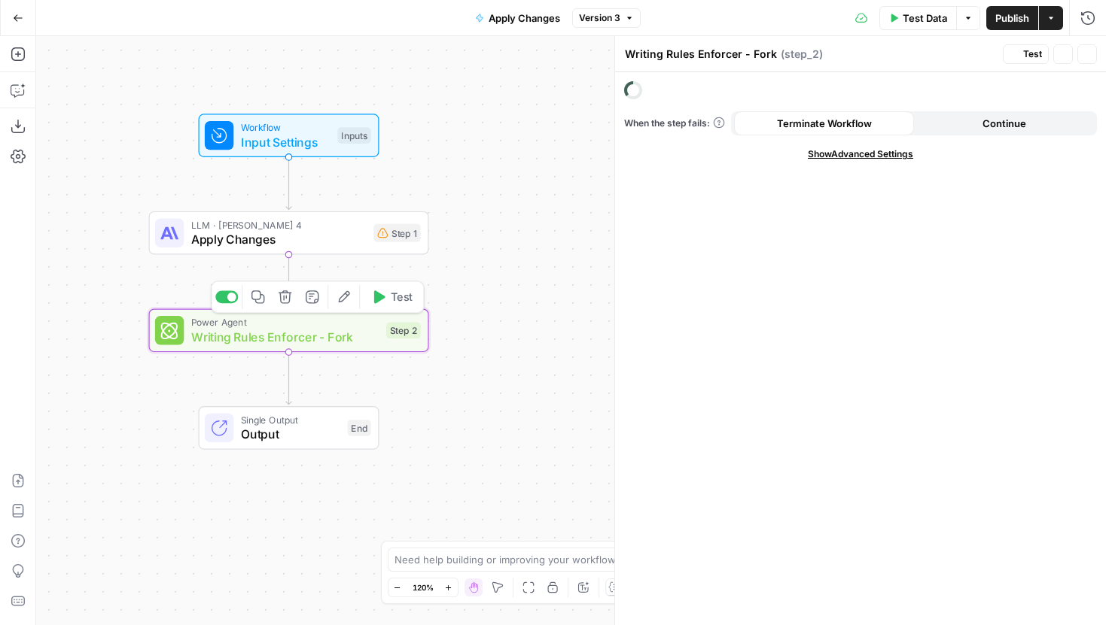
click at [336, 431] on span "Output" at bounding box center [290, 434] width 99 height 18
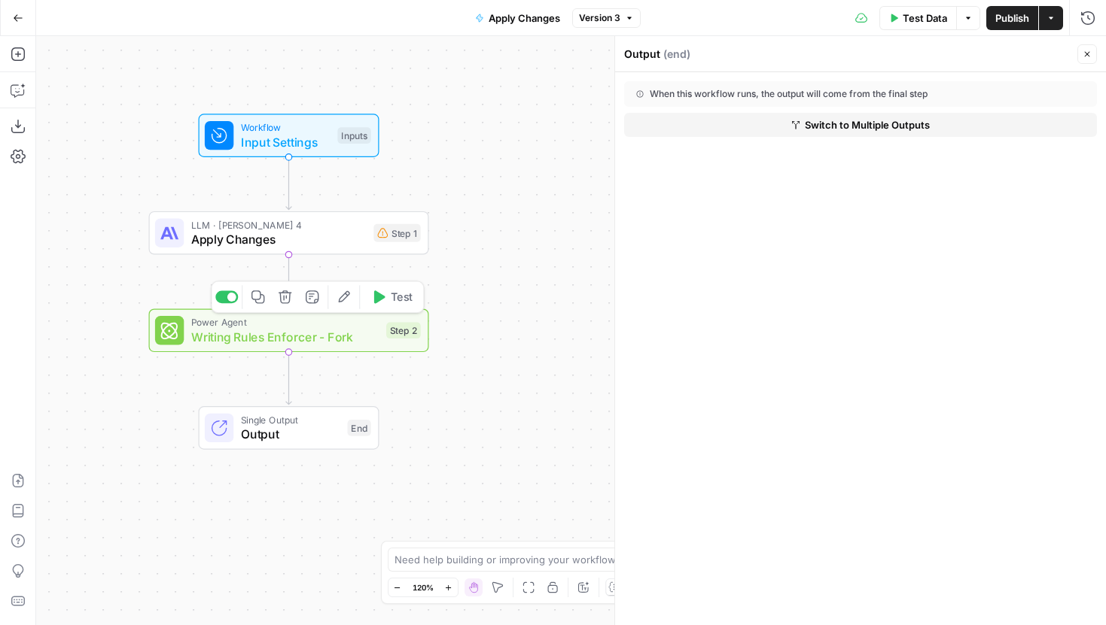
click at [309, 347] on div "Power Agent Writing Rules Enforcer - Fork Step 2 Copy step Delete step Add Note…" at bounding box center [289, 331] width 280 height 44
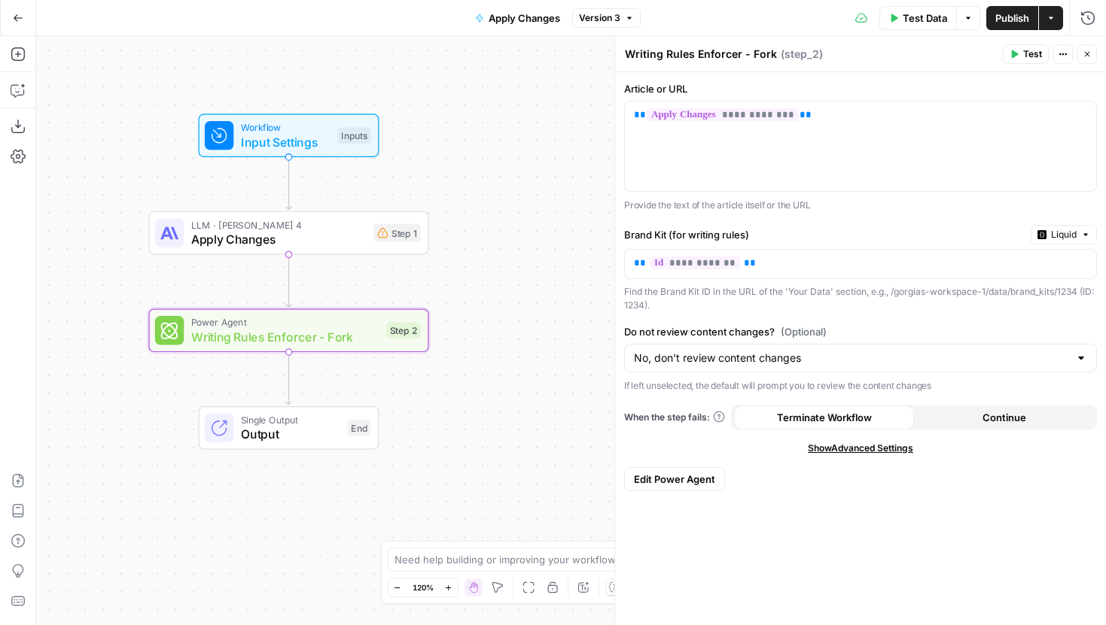
click at [361, 236] on span "Apply Changes" at bounding box center [278, 239] width 175 height 18
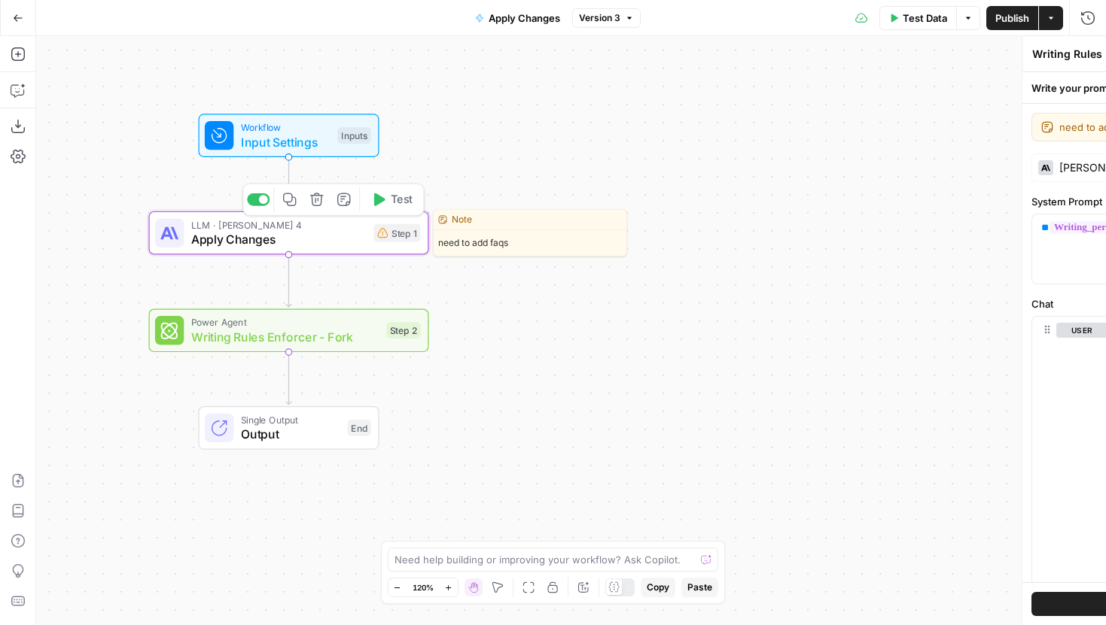
type textarea "Apply Changes"
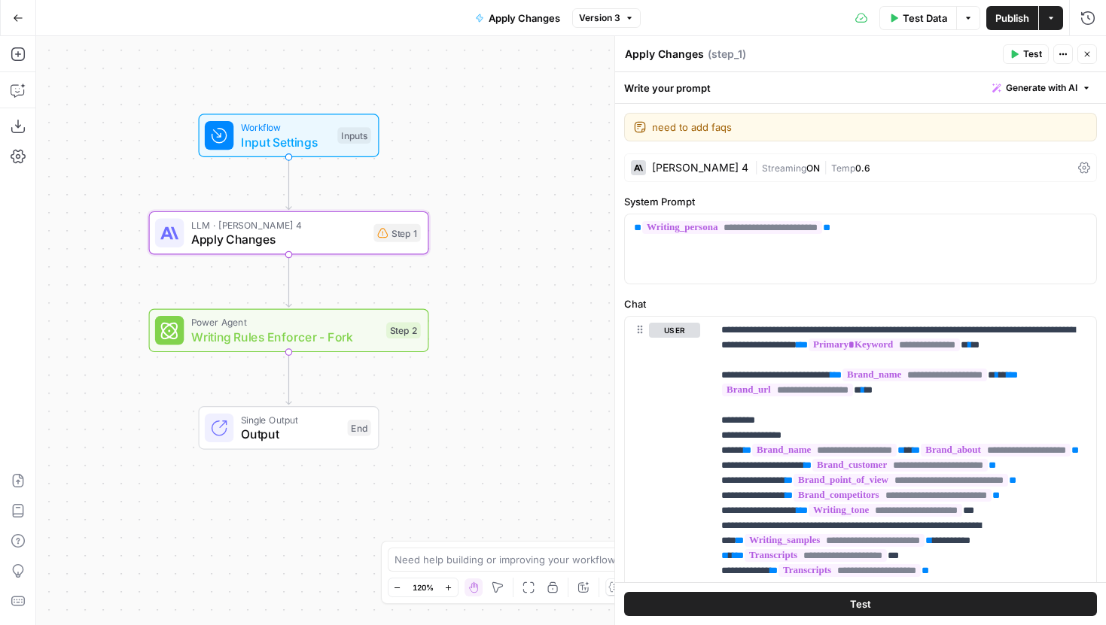
scroll to position [1114, 0]
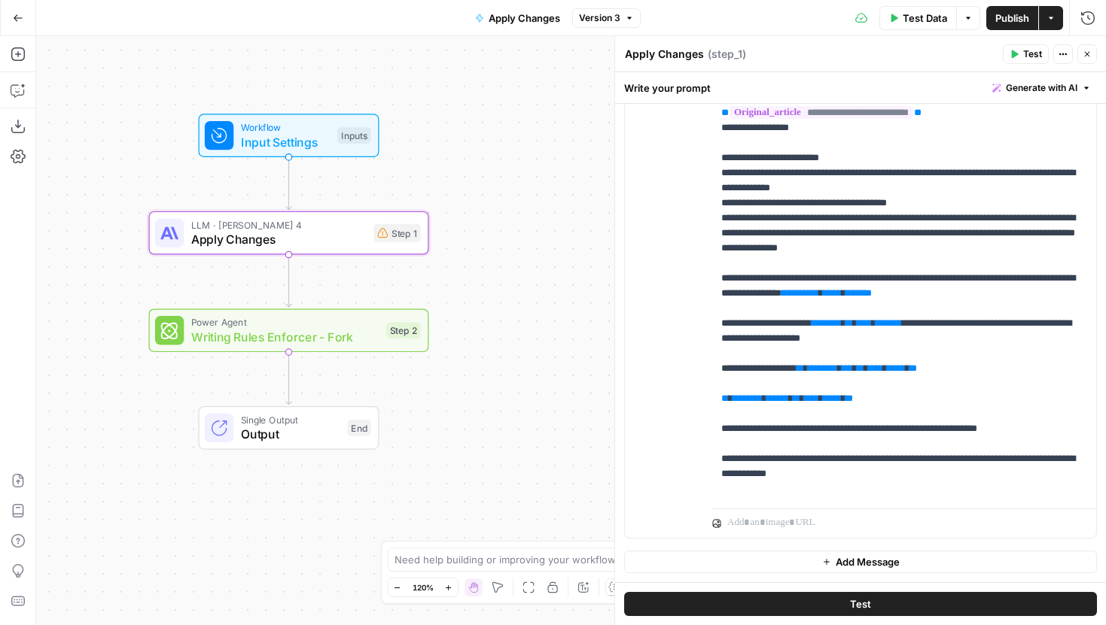
click at [300, 339] on span "Writing Rules Enforcer - Fork" at bounding box center [285, 337] width 188 height 18
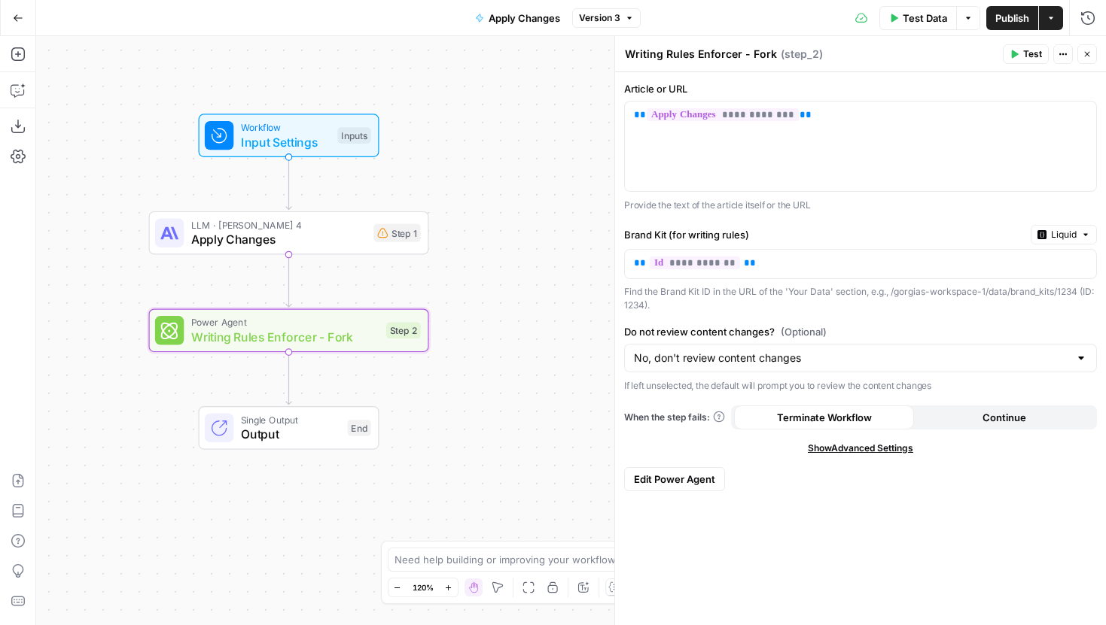
click at [688, 488] on button "Edit Power Agent" at bounding box center [674, 479] width 101 height 24
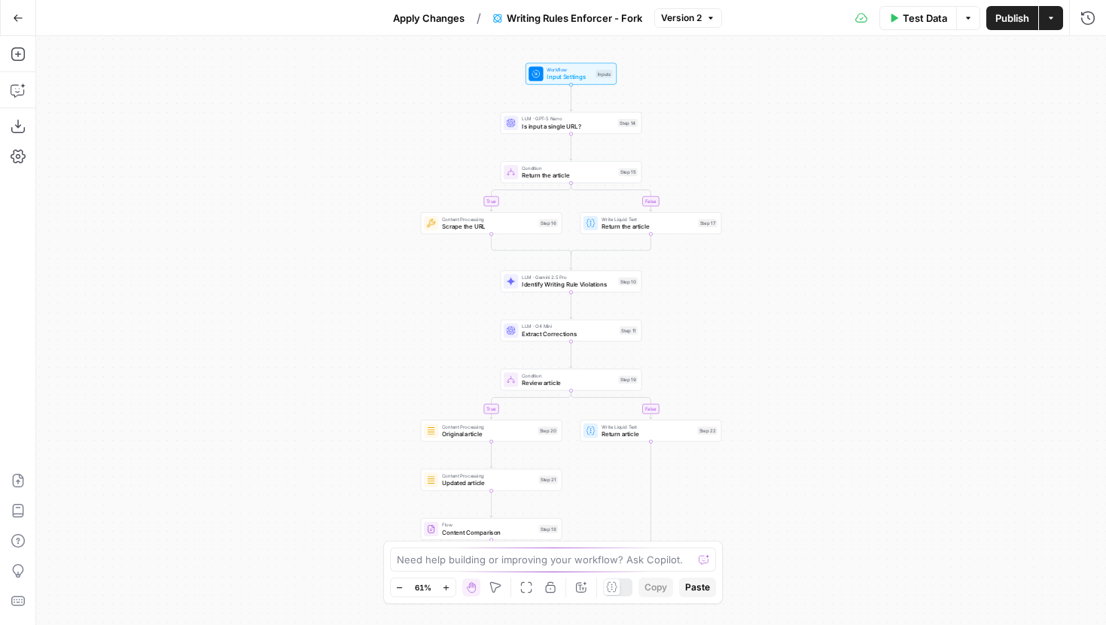
drag, startPoint x: 801, startPoint y: 277, endPoint x: 766, endPoint y: 81, distance: 198.7
click at [766, 81] on div "true false true false Workflow Input Settings Inputs LLM · GPT-5 Nano Is input …" at bounding box center [571, 330] width 1070 height 589
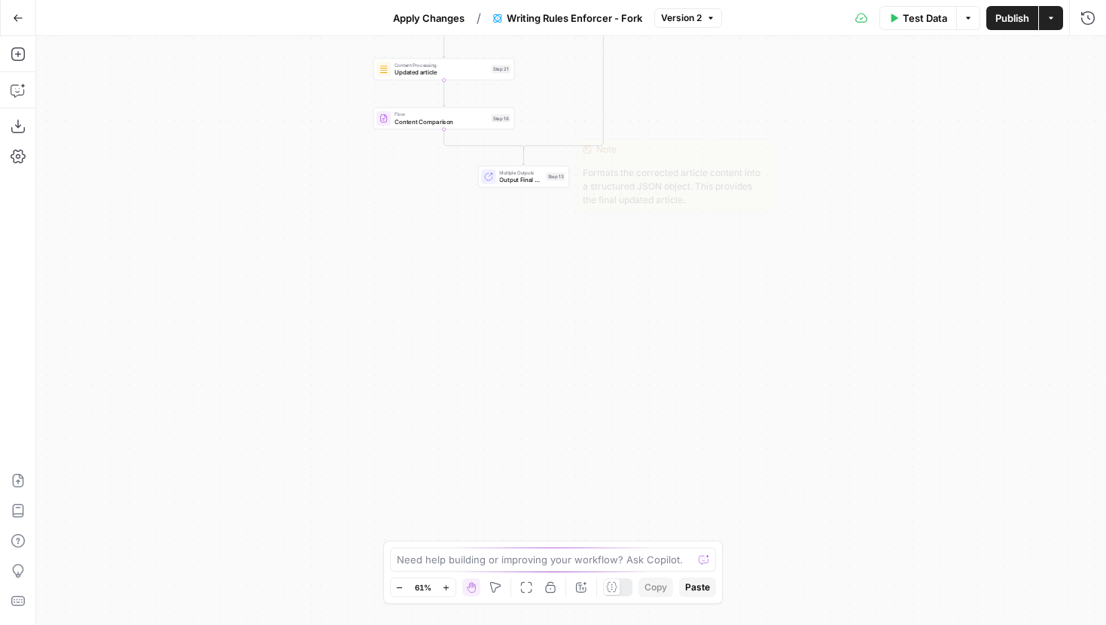
click at [537, 175] on span "Output Final Content" at bounding box center [520, 179] width 43 height 9
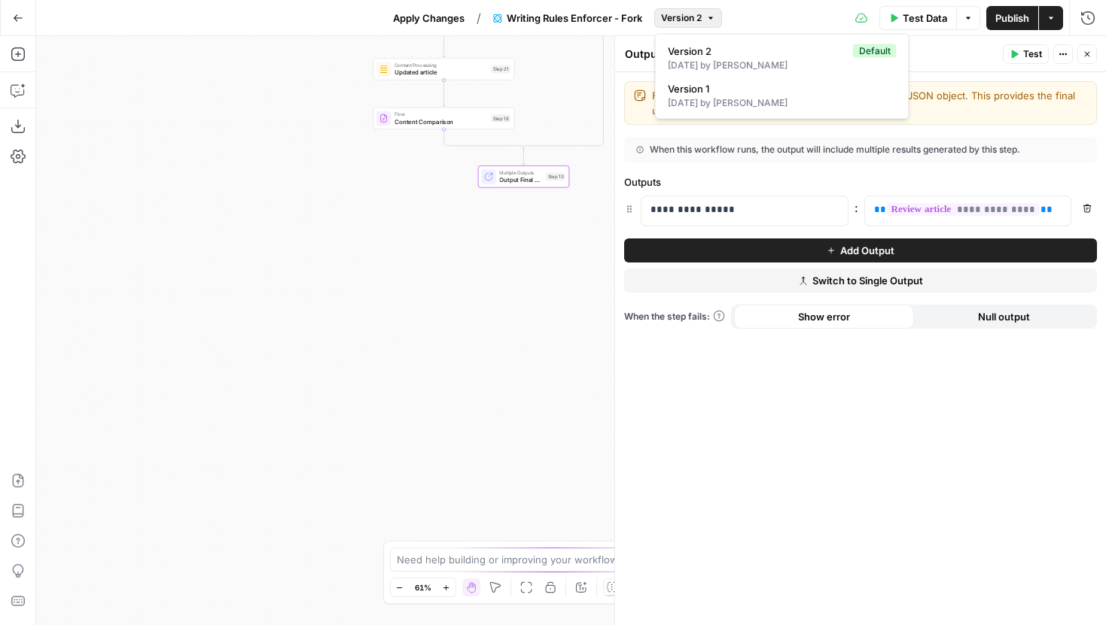
click at [663, 19] on span "Version 2" at bounding box center [681, 18] width 41 height 14
click at [702, 91] on span "Version 1" at bounding box center [779, 88] width 223 height 15
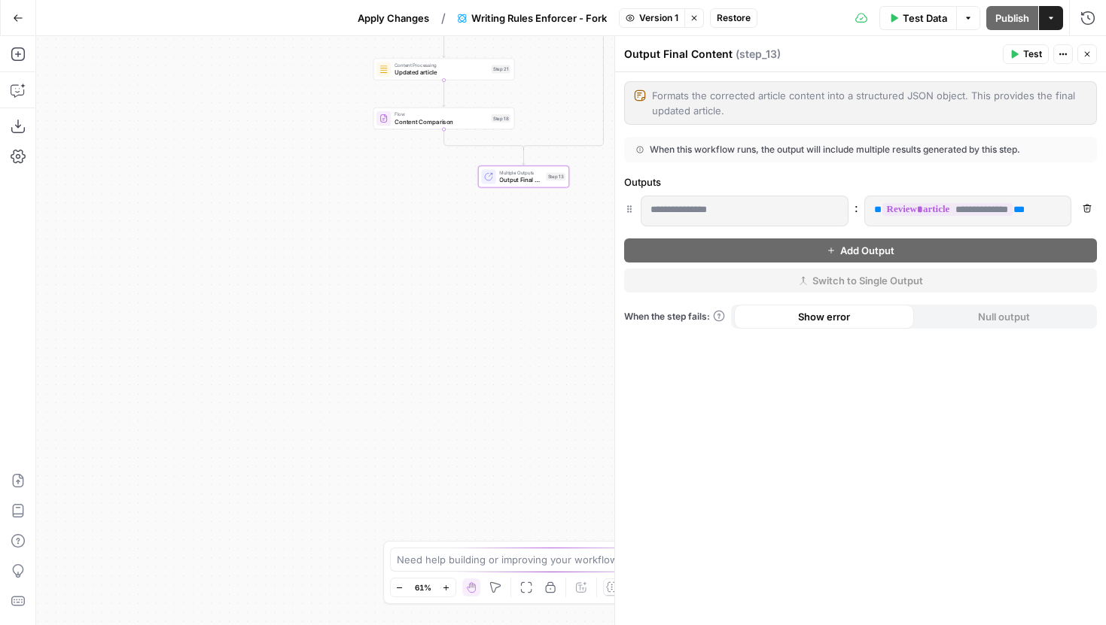
click at [669, 20] on span "Version 1" at bounding box center [658, 18] width 39 height 14
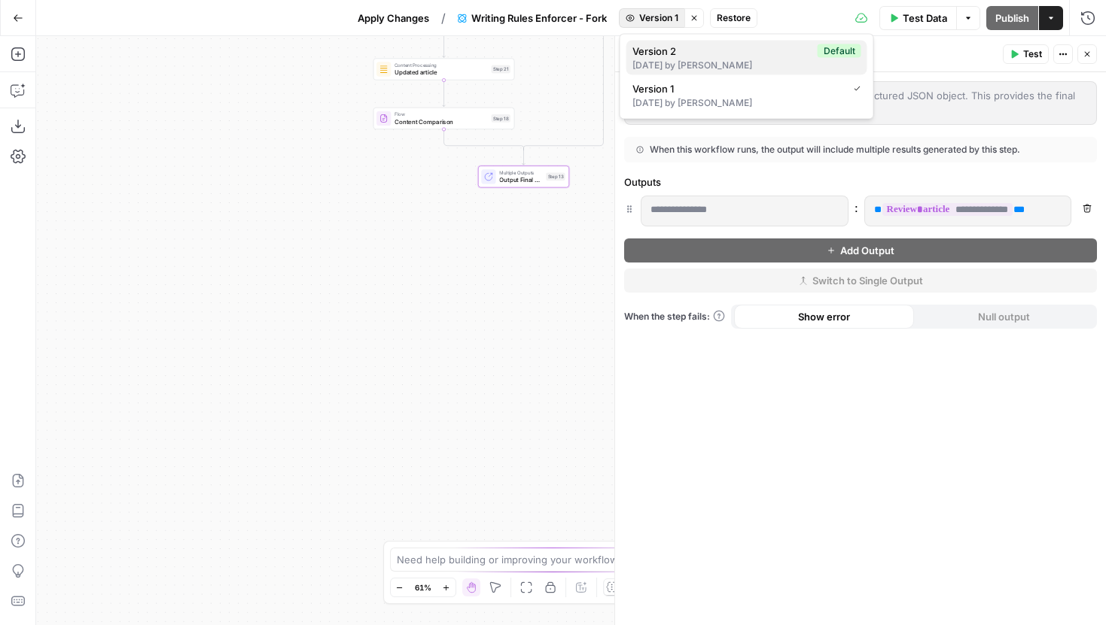
click at [675, 44] on span "Version 2" at bounding box center [721, 51] width 179 height 15
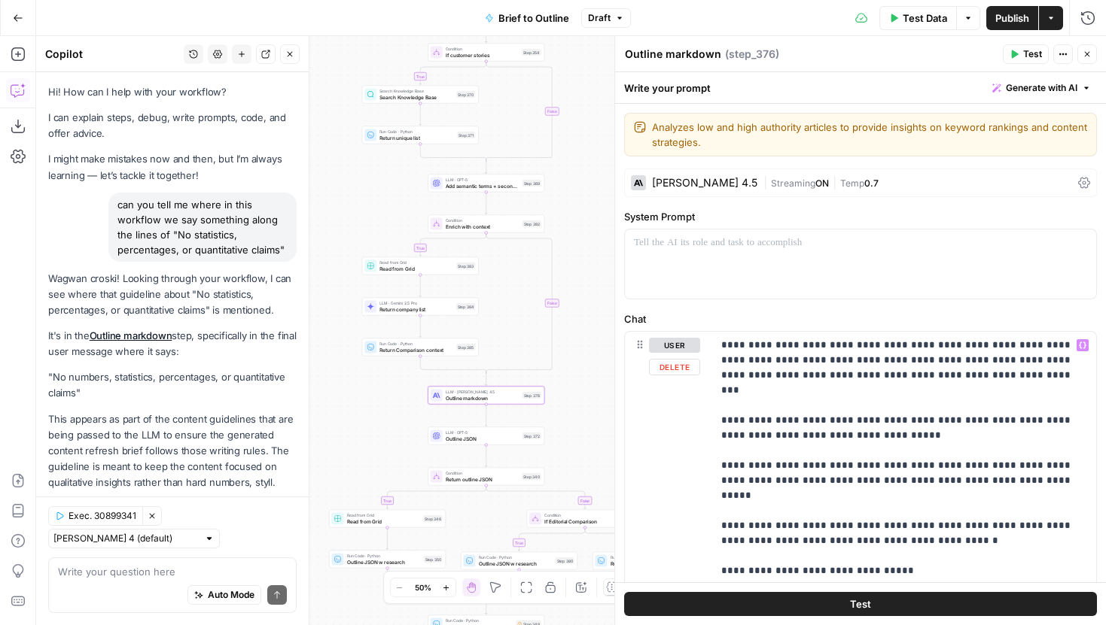
scroll to position [2725, 0]
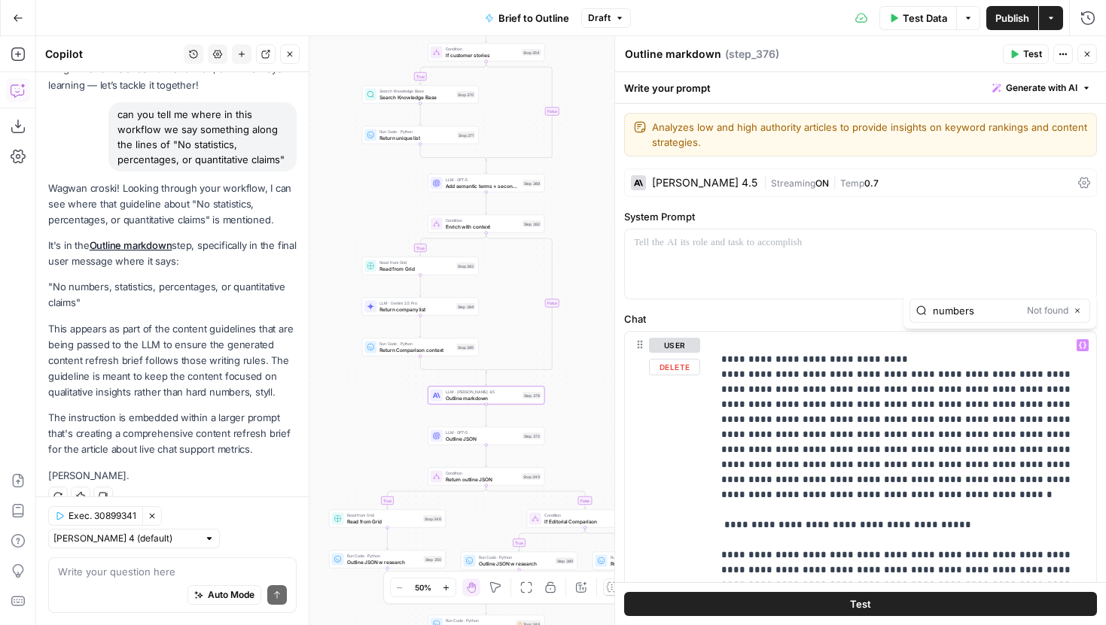
drag, startPoint x: 990, startPoint y: 310, endPoint x: 904, endPoint y: 310, distance: 85.8
click at [904, 310] on div "numbers Not found Close" at bounding box center [999, 311] width 193 height 36
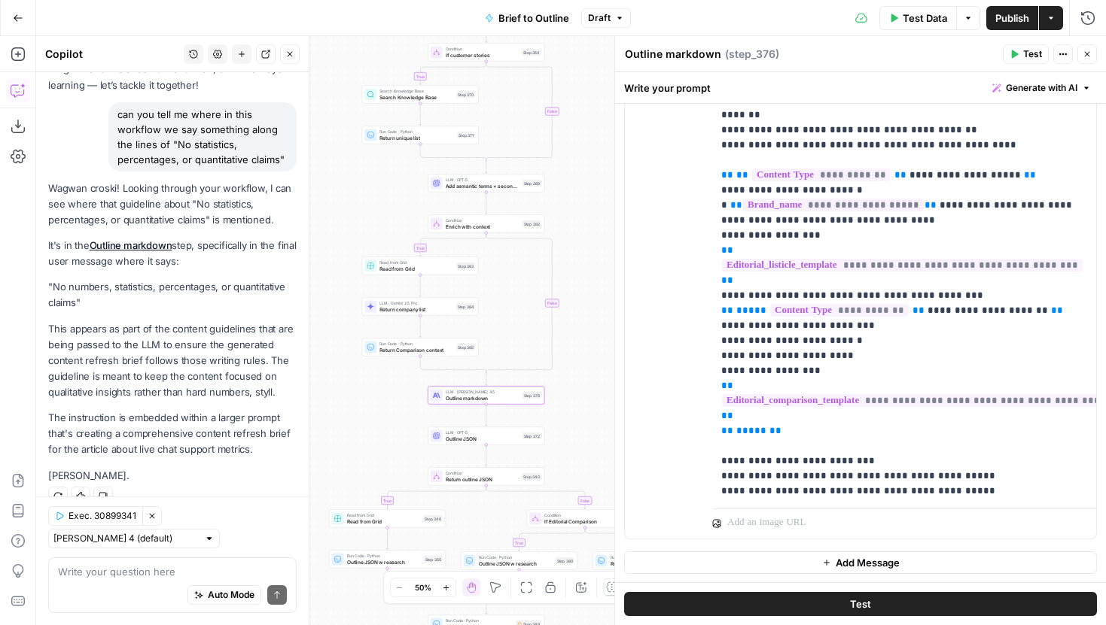
scroll to position [309, 0]
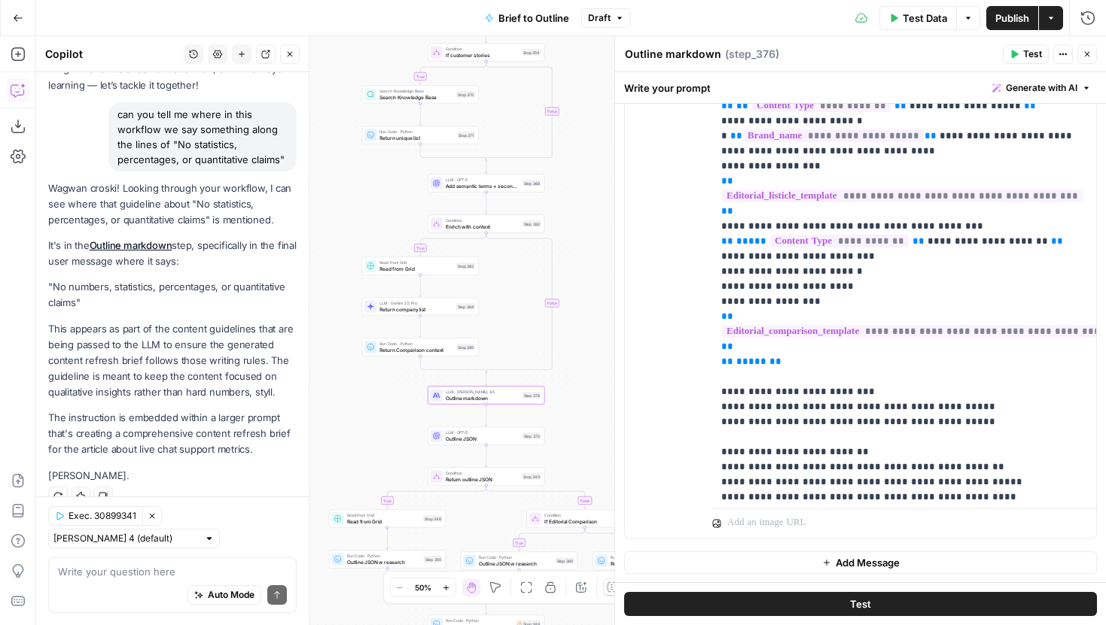
type input "numbers"
click at [907, 294] on p "**********" at bounding box center [904, 204] width 366 height 1234
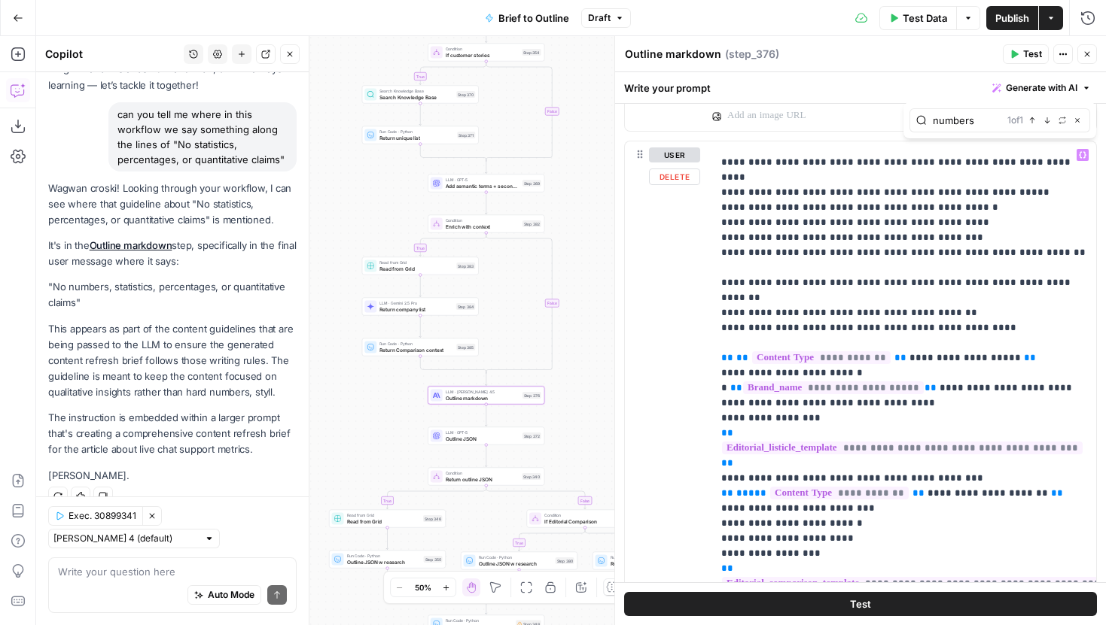
type input "numbers"
click at [1045, 124] on button "Next Match" at bounding box center [1047, 120] width 12 height 12
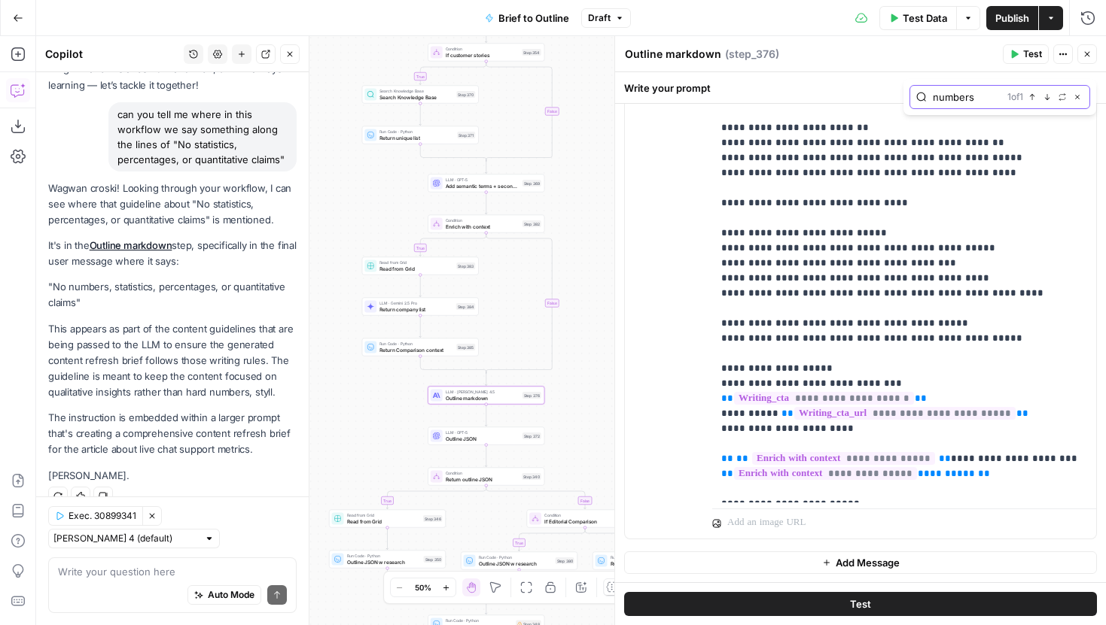
scroll to position [633, 0]
click at [1085, 58] on icon "button" at bounding box center [1086, 54] width 9 height 9
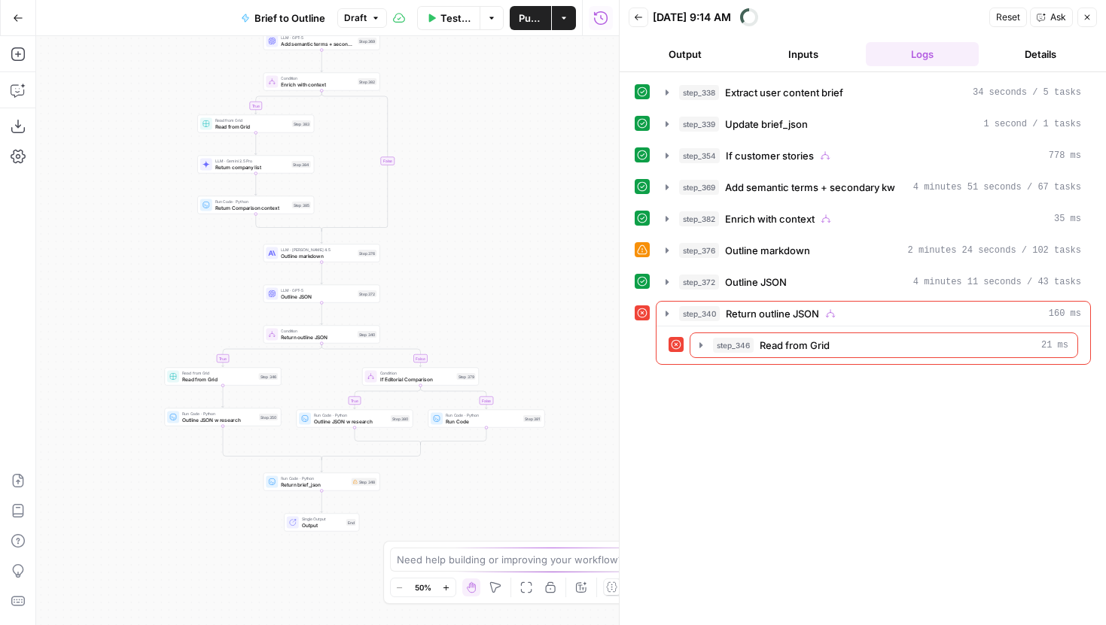
drag, startPoint x: 462, startPoint y: 291, endPoint x: 510, endPoint y: 160, distance: 139.5
click at [489, 186] on div "true false true false true false true false Workflow Input Settings Inputs LLM …" at bounding box center [327, 330] width 583 height 589
drag, startPoint x: 510, startPoint y: 160, endPoint x: 485, endPoint y: 266, distance: 109.0
click at [485, 266] on div "true false true false true false true false Workflow Input Settings Inputs LLM …" at bounding box center [327, 330] width 583 height 589
click at [449, 587] on icon "button" at bounding box center [446, 588] width 8 height 8
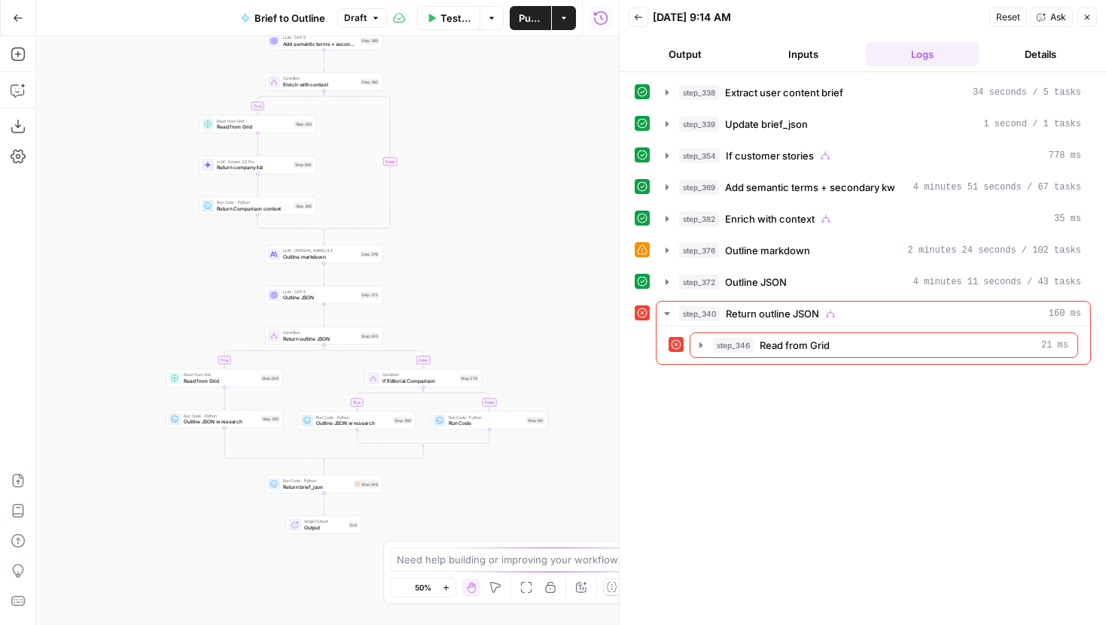
click at [449, 587] on icon "button" at bounding box center [445, 587] width 5 height 5
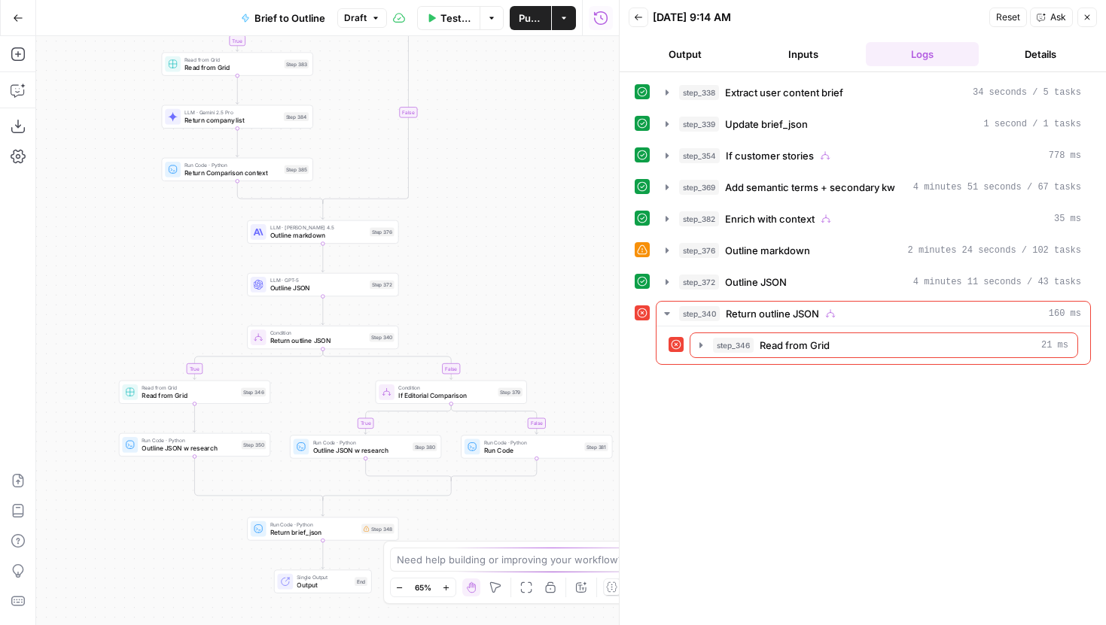
click at [233, 394] on span "Read from Grid" at bounding box center [190, 396] width 96 height 10
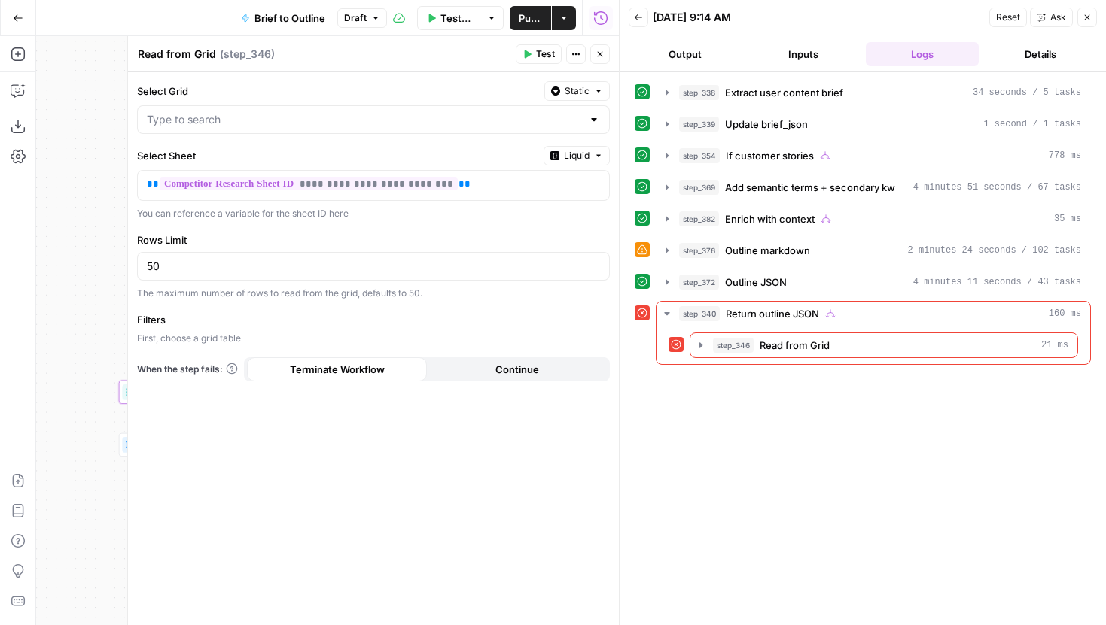
click at [472, 345] on p "First, choose a grid table" at bounding box center [373, 339] width 473 height 14
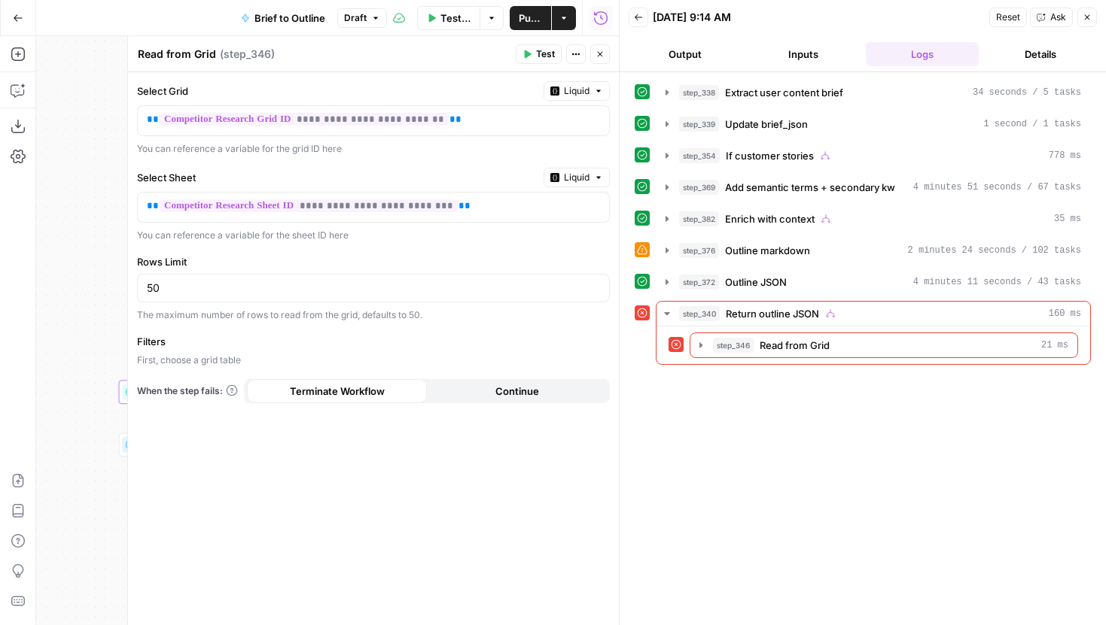
click at [530, 393] on span "Continue" at bounding box center [517, 391] width 44 height 15
click at [601, 58] on icon "button" at bounding box center [599, 54] width 9 height 9
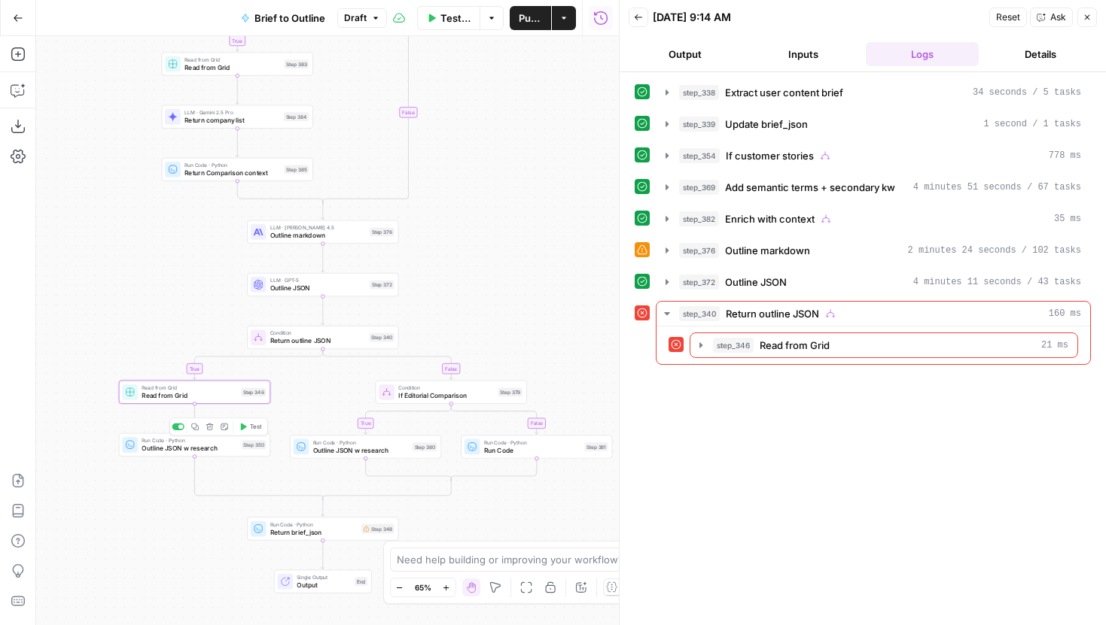
click at [182, 447] on span "Outline JSON w research" at bounding box center [190, 448] width 96 height 10
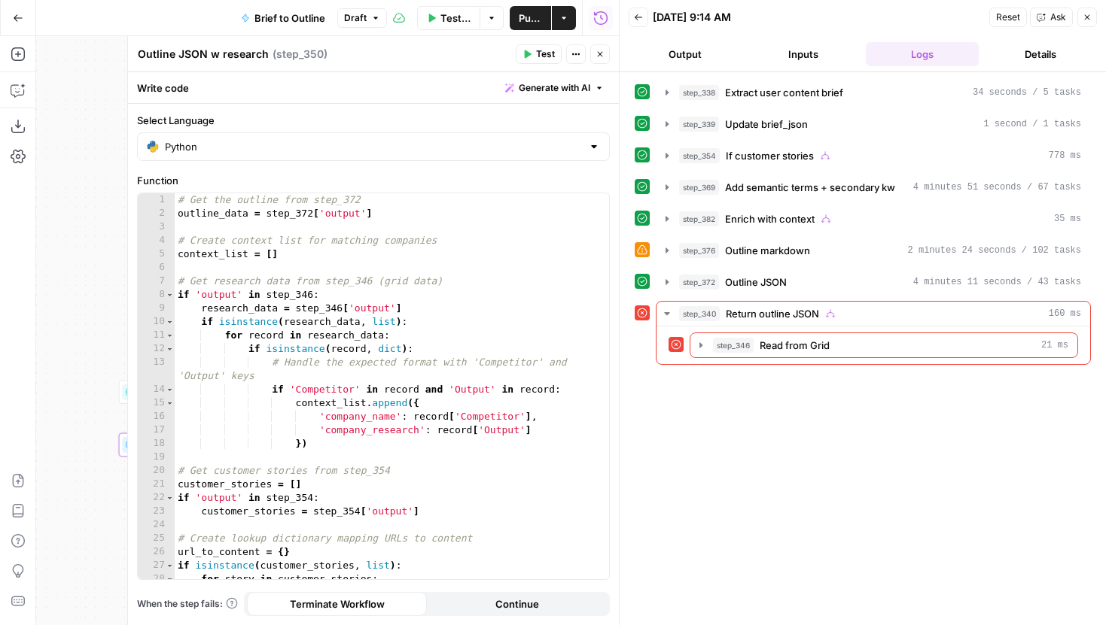
click at [495, 613] on button "Continue" at bounding box center [517, 604] width 180 height 24
click at [601, 42] on header "Outline JSON w research Outline JSON w research ( step_350 ) Test Actions Close" at bounding box center [373, 54] width 491 height 36
click at [601, 46] on button "Close" at bounding box center [600, 54] width 20 height 20
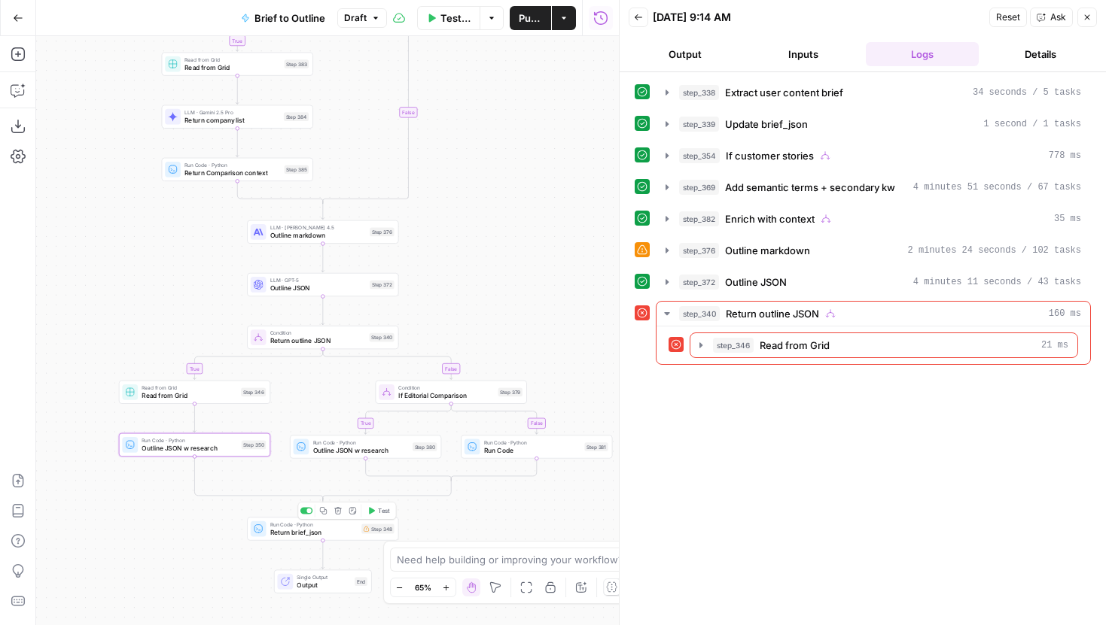
click at [306, 529] on span "Return brief_json" at bounding box center [313, 533] width 87 height 10
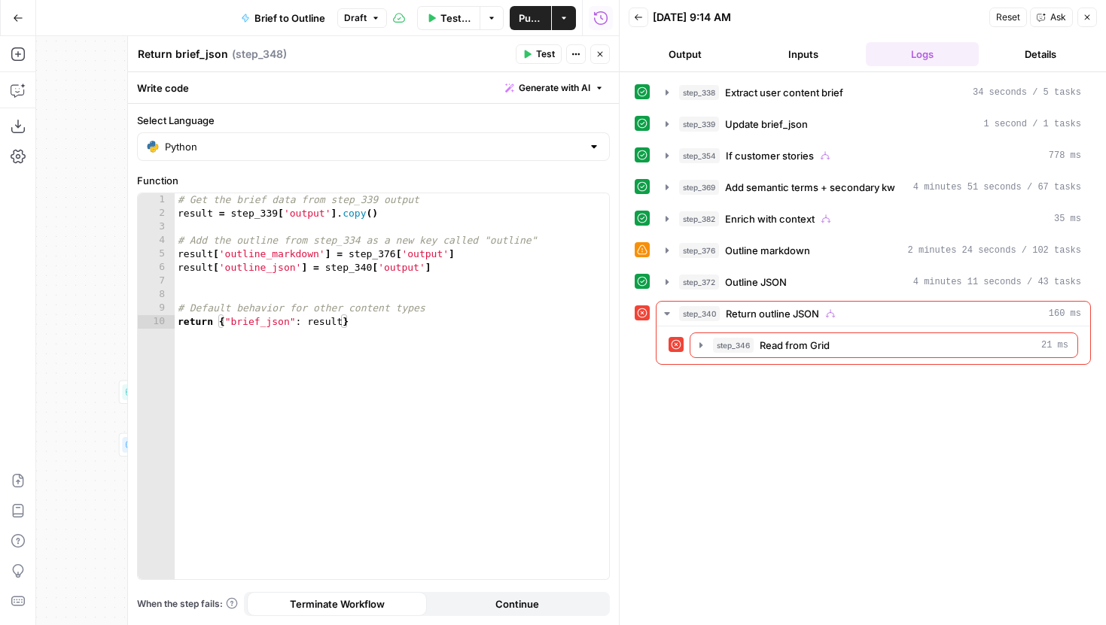
click at [603, 47] on button "Close" at bounding box center [600, 54] width 20 height 20
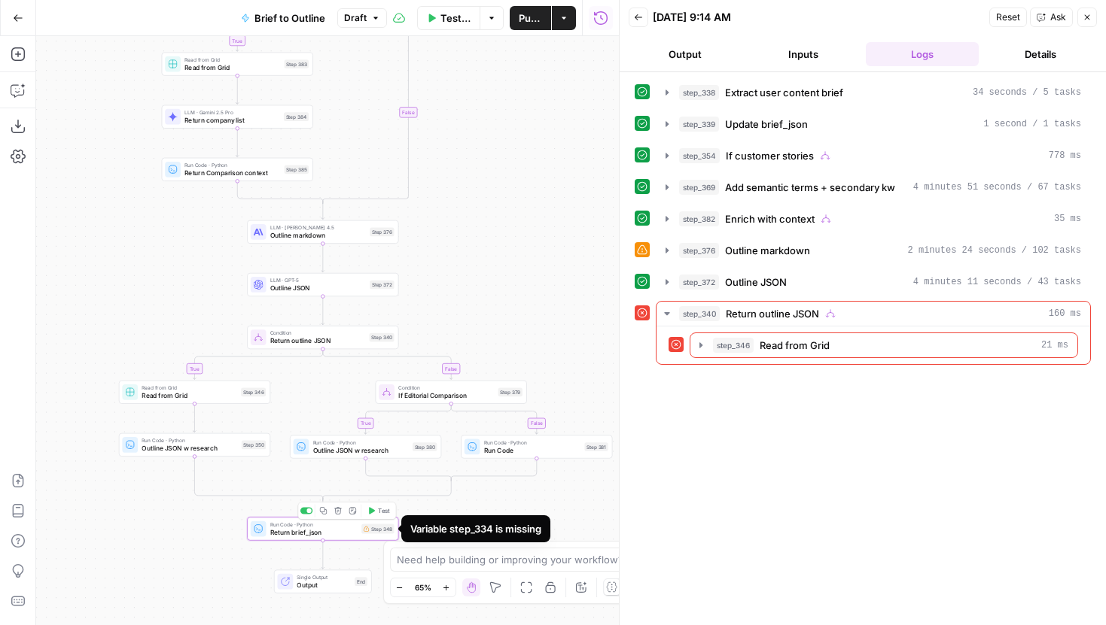
click at [344, 539] on div "Run Code · Python Return brief_json Step 348 Copy step Delete step Add Note Test" at bounding box center [322, 528] width 151 height 23
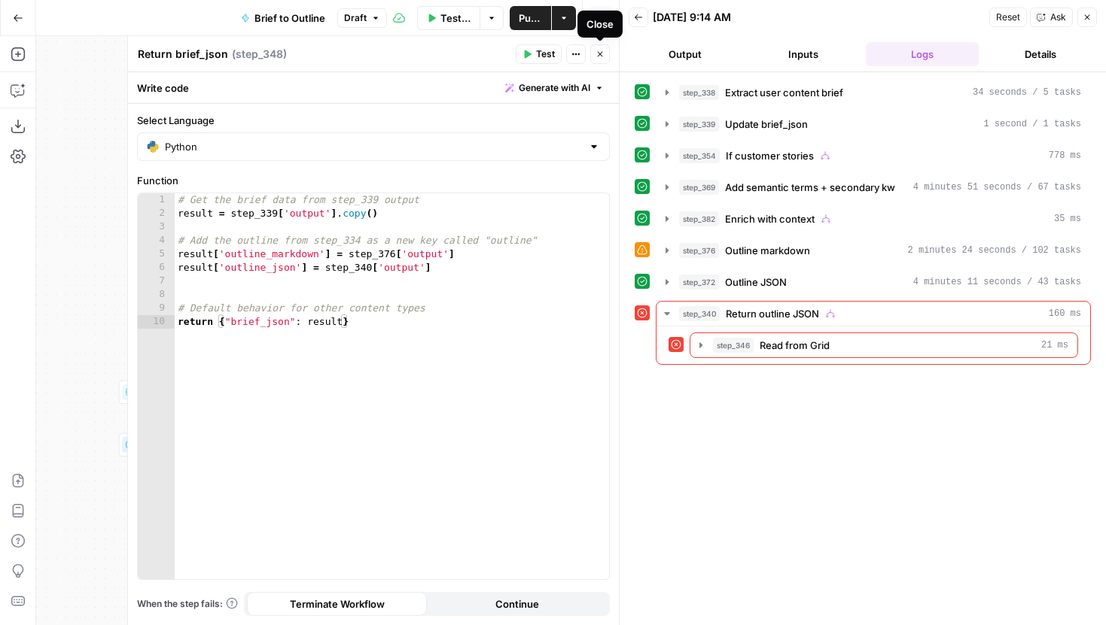
click at [601, 50] on icon "button" at bounding box center [599, 54] width 9 height 9
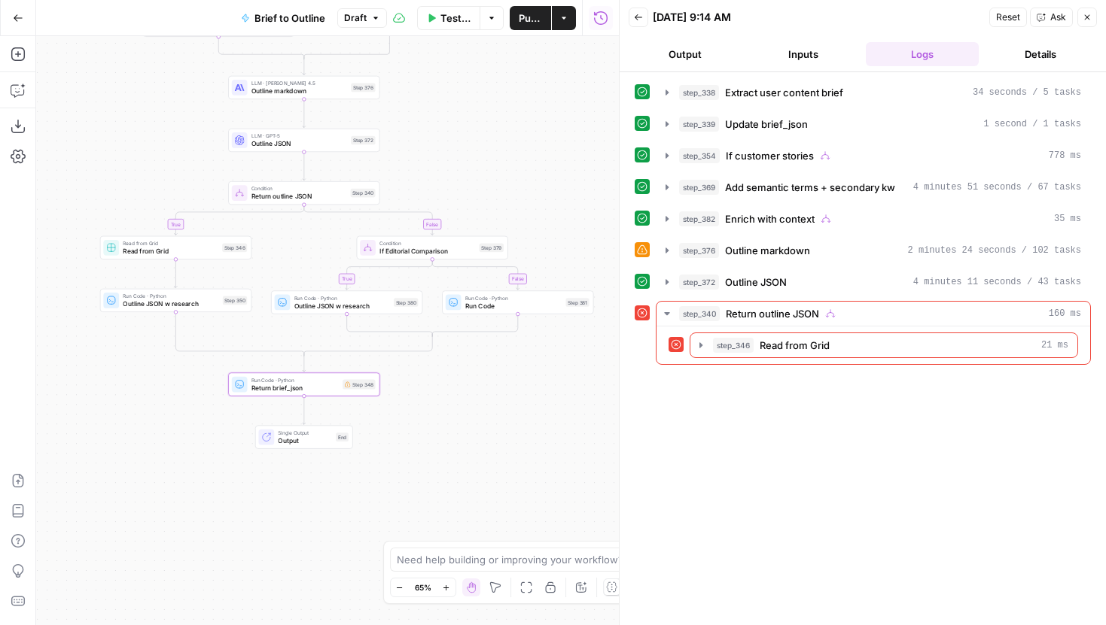
drag, startPoint x: 488, startPoint y: 292, endPoint x: 469, endPoint y: 143, distance: 150.3
click at [469, 143] on div "true true true false true false false false Workflow Input Settings Inputs LLM …" at bounding box center [327, 330] width 583 height 589
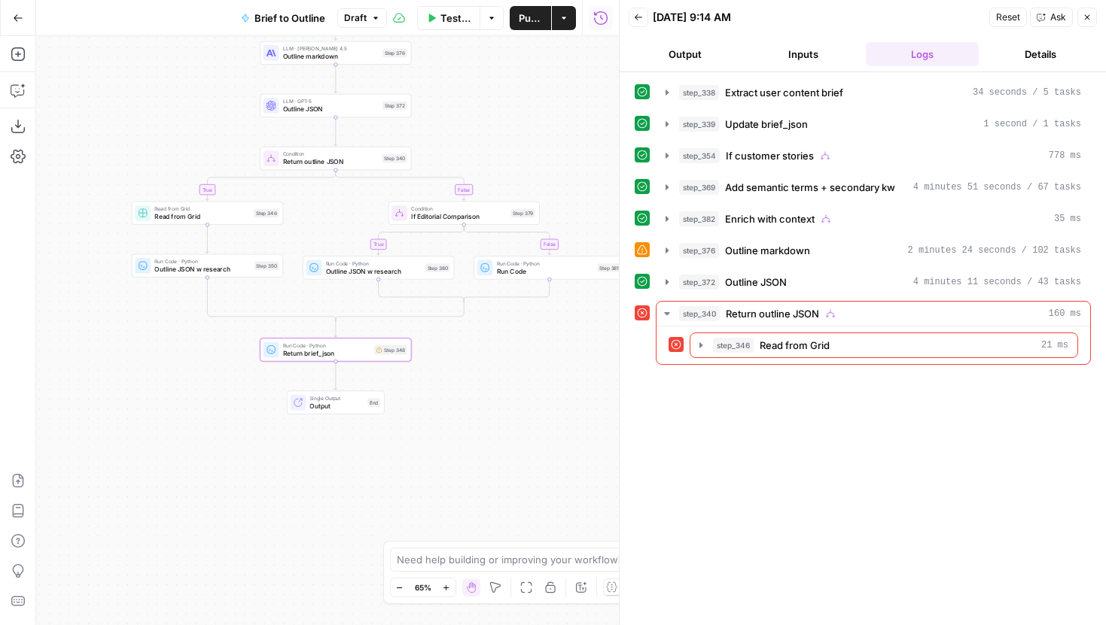
drag, startPoint x: 463, startPoint y: 427, endPoint x: 495, endPoint y: 397, distance: 44.2
click at [495, 397] on div "true true true false true false false false Workflow Input Settings Inputs LLM …" at bounding box center [327, 330] width 583 height 589
click at [228, 266] on span "Outline JSON w research" at bounding box center [202, 268] width 96 height 10
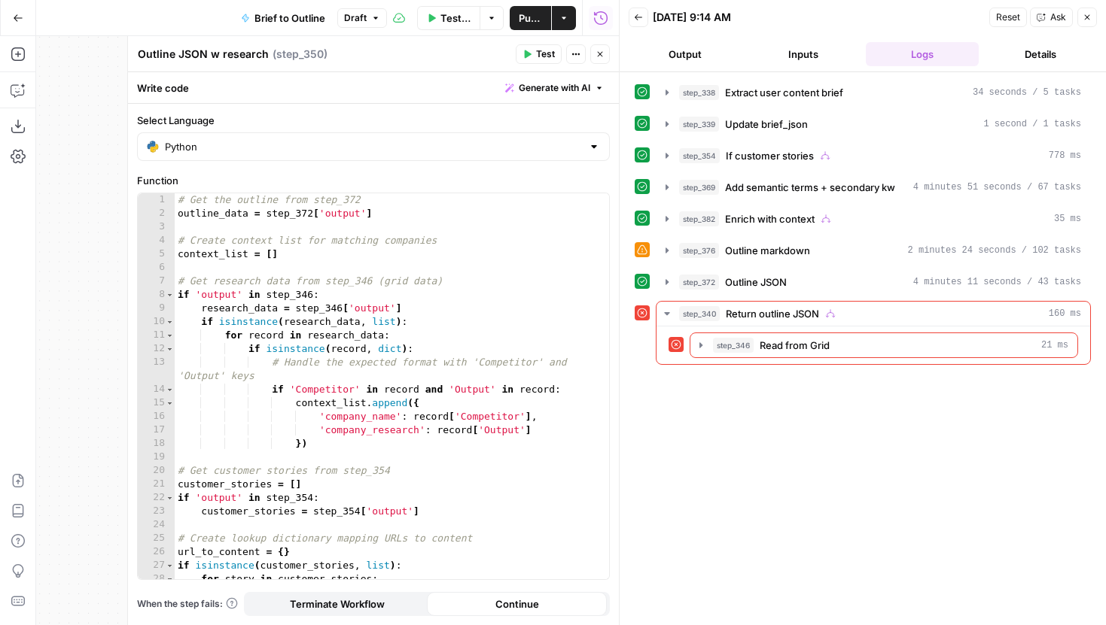
click at [604, 50] on icon "button" at bounding box center [599, 54] width 9 height 9
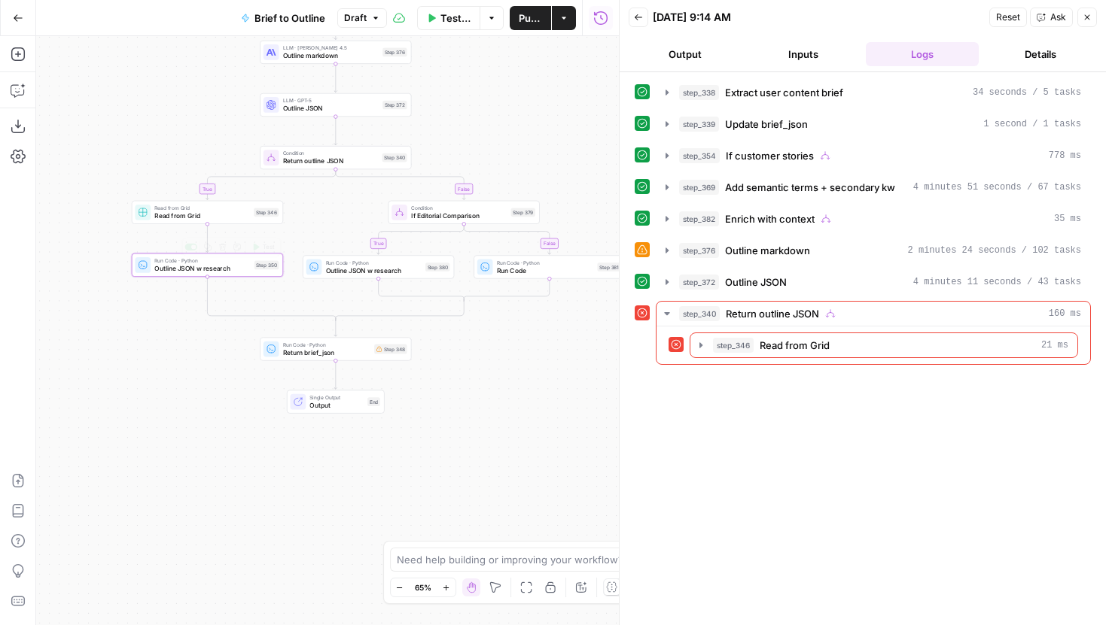
click at [233, 265] on span "Outline JSON w research" at bounding box center [202, 268] width 96 height 10
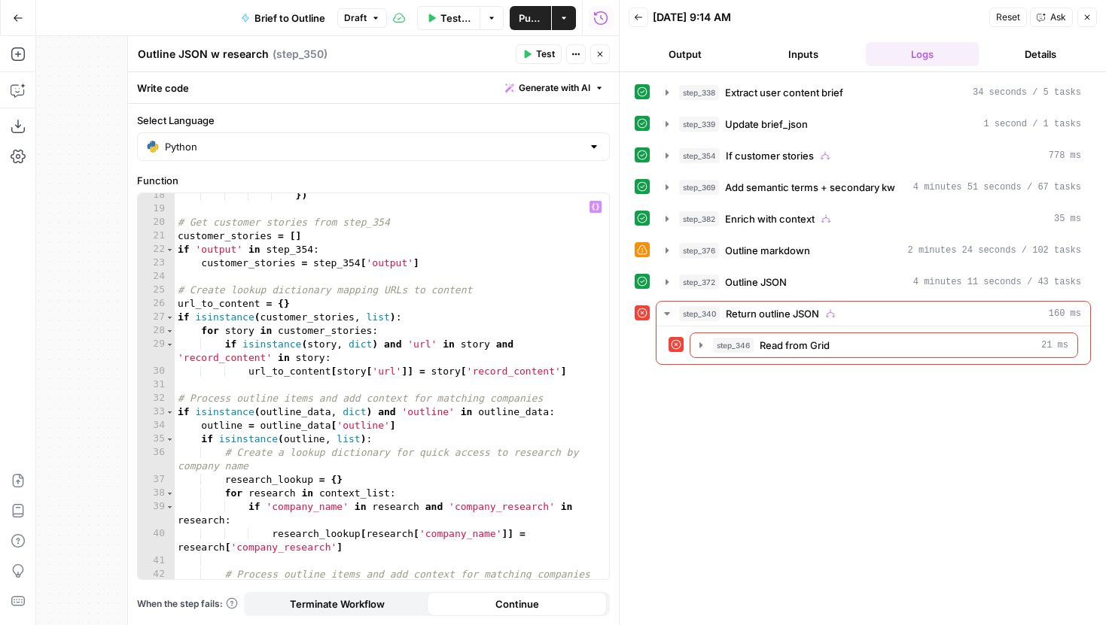
scroll to position [248, 0]
click at [552, 56] on span "Test" at bounding box center [545, 54] width 19 height 14
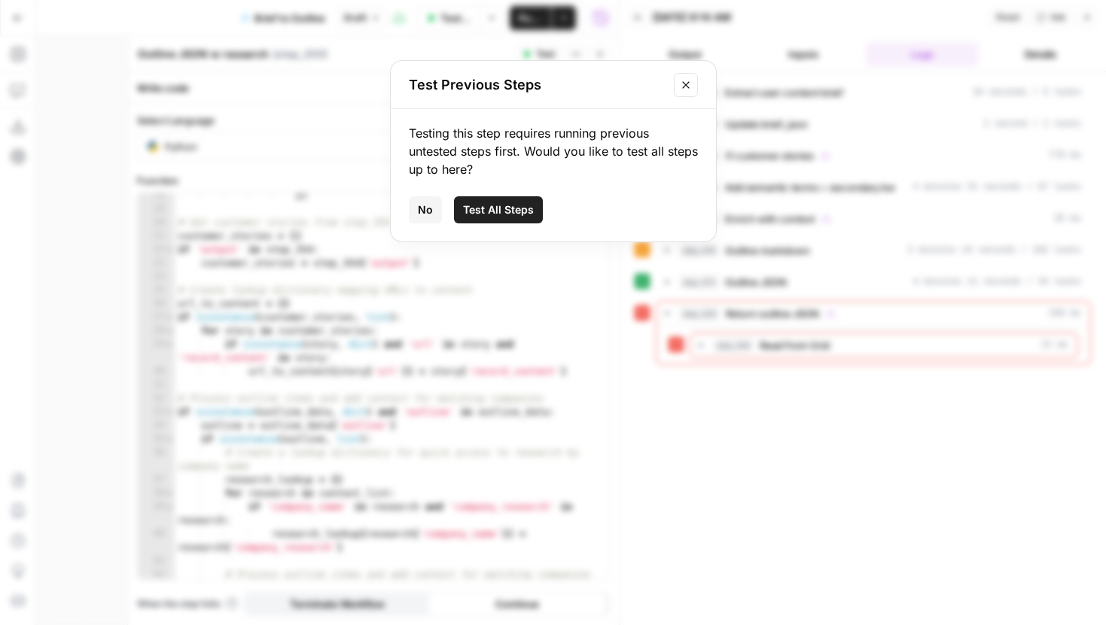
click at [693, 89] on button "Close modal" at bounding box center [686, 85] width 24 height 24
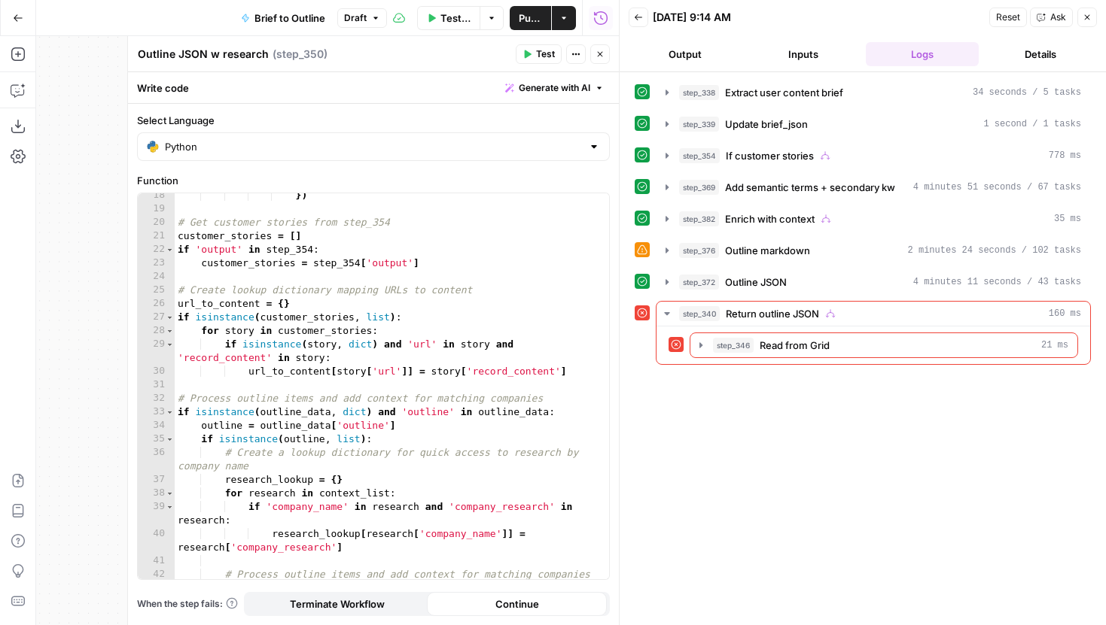
click at [594, 59] on button "Close" at bounding box center [600, 54] width 20 height 20
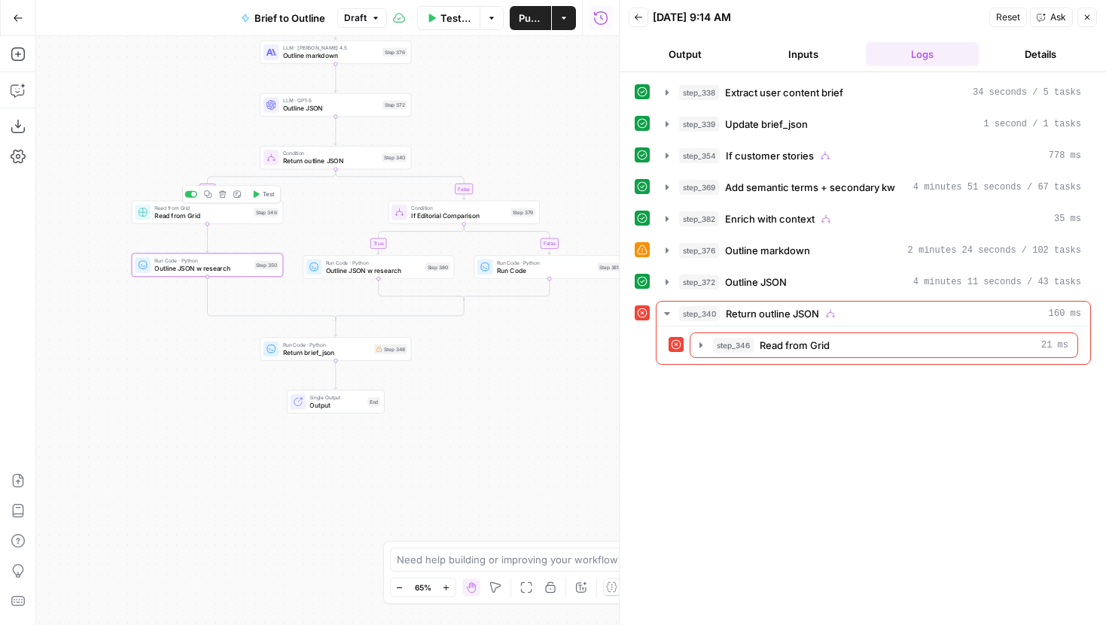
click at [263, 196] on span "Test" at bounding box center [269, 194] width 12 height 9
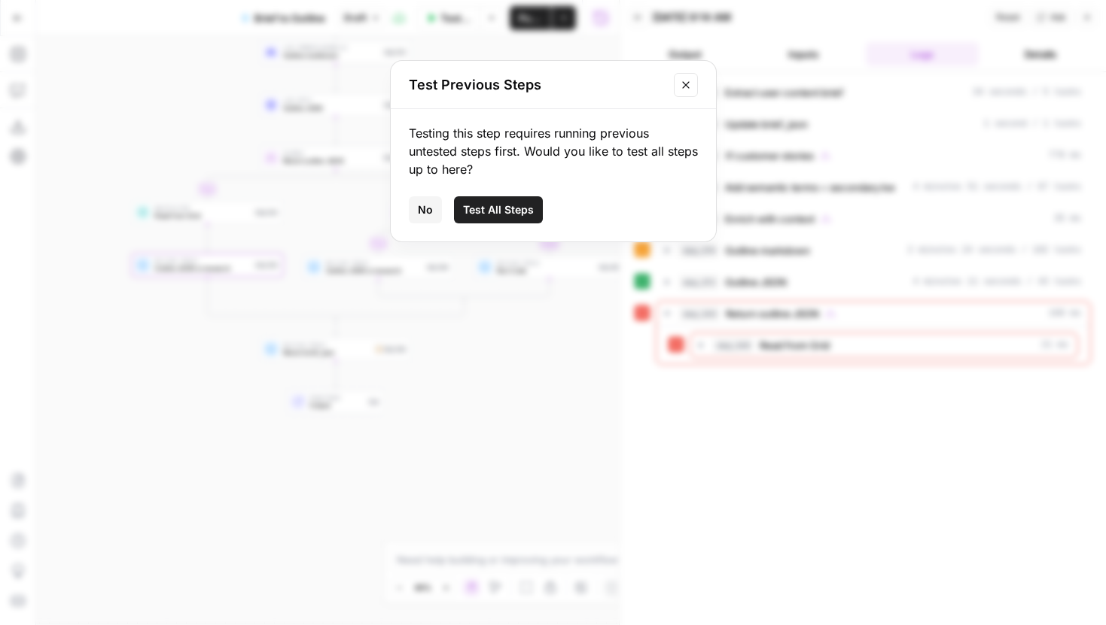
click at [480, 202] on button "Test All Steps" at bounding box center [498, 209] width 89 height 27
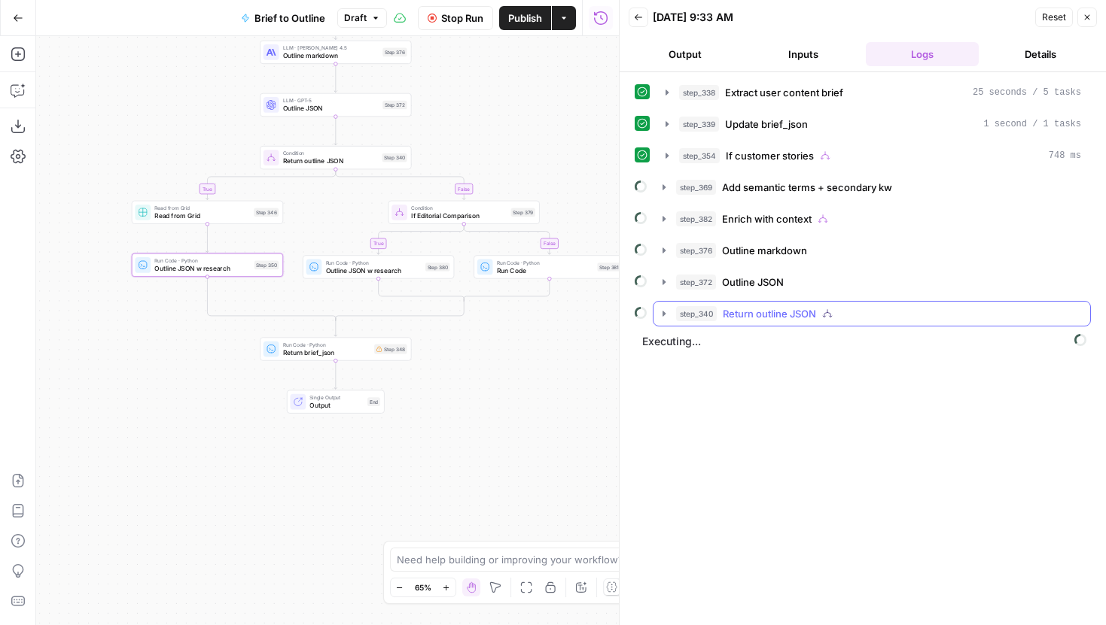
click at [665, 314] on icon "button" at bounding box center [663, 313] width 3 height 5
click at [665, 313] on icon "button" at bounding box center [663, 313] width 5 height 3
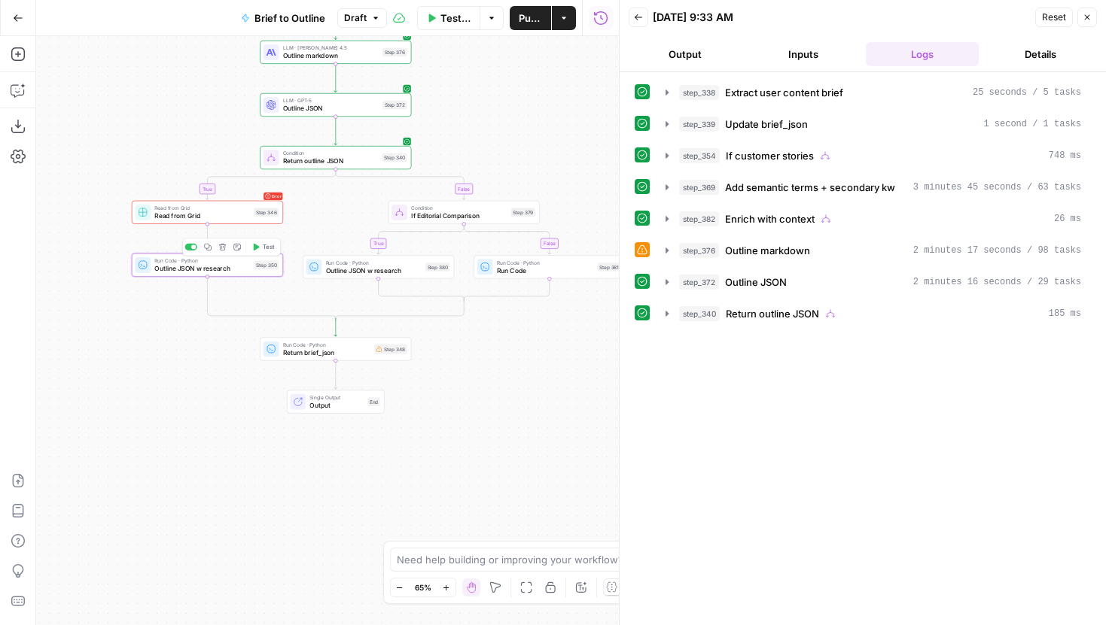
click at [269, 244] on span "Test" at bounding box center [269, 247] width 12 height 9
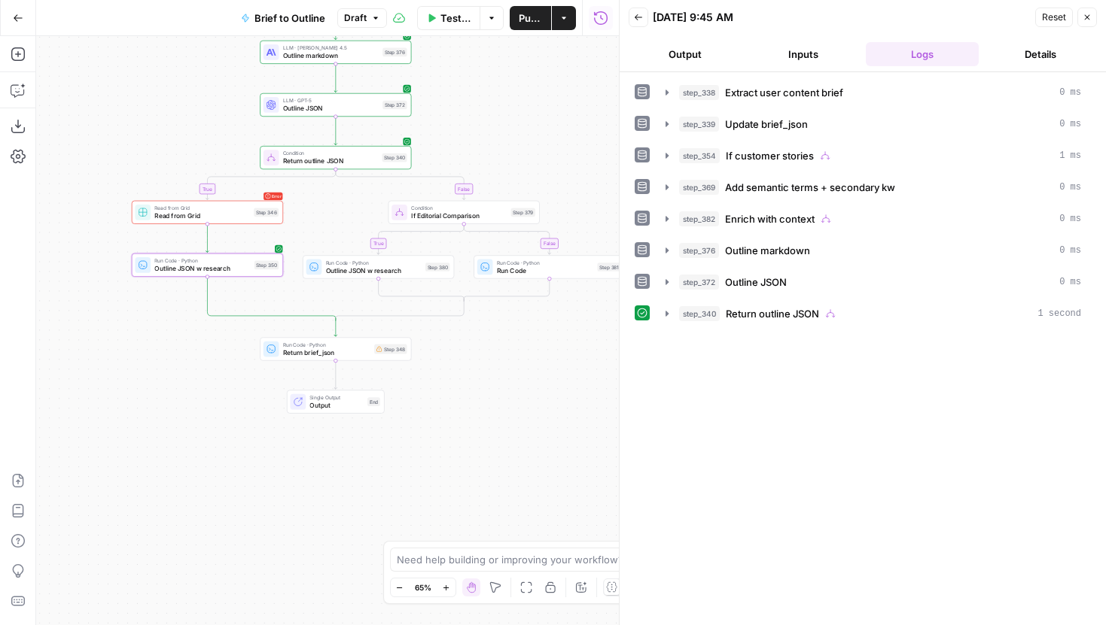
click at [662, 312] on icon "button" at bounding box center [667, 314] width 12 height 12
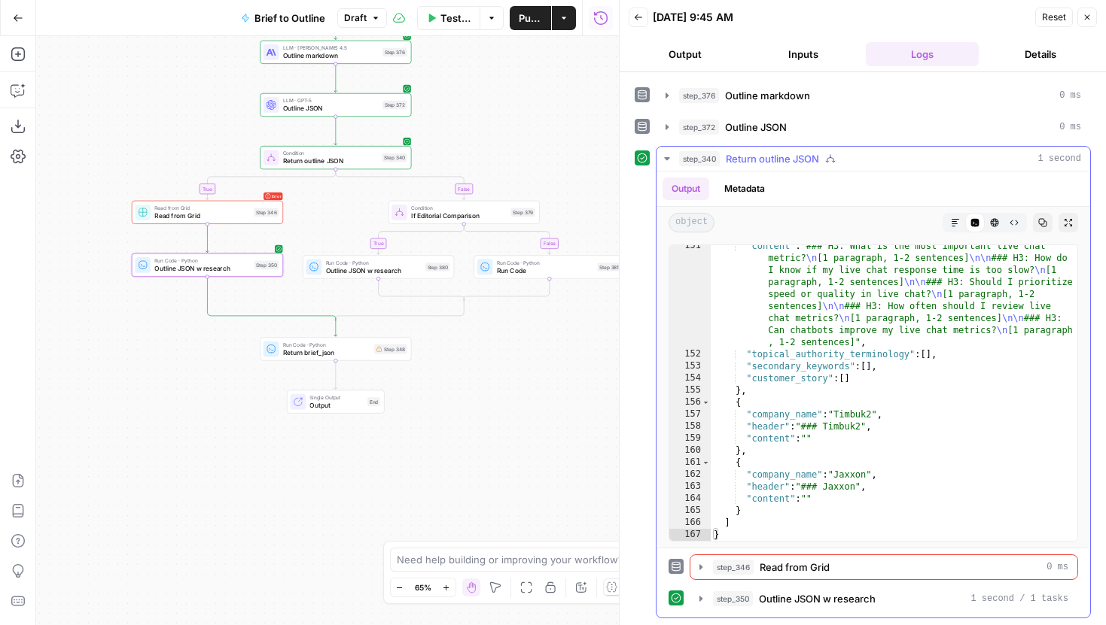
scroll to position [156, 0]
click at [519, 26] on button "Publish" at bounding box center [530, 18] width 41 height 24
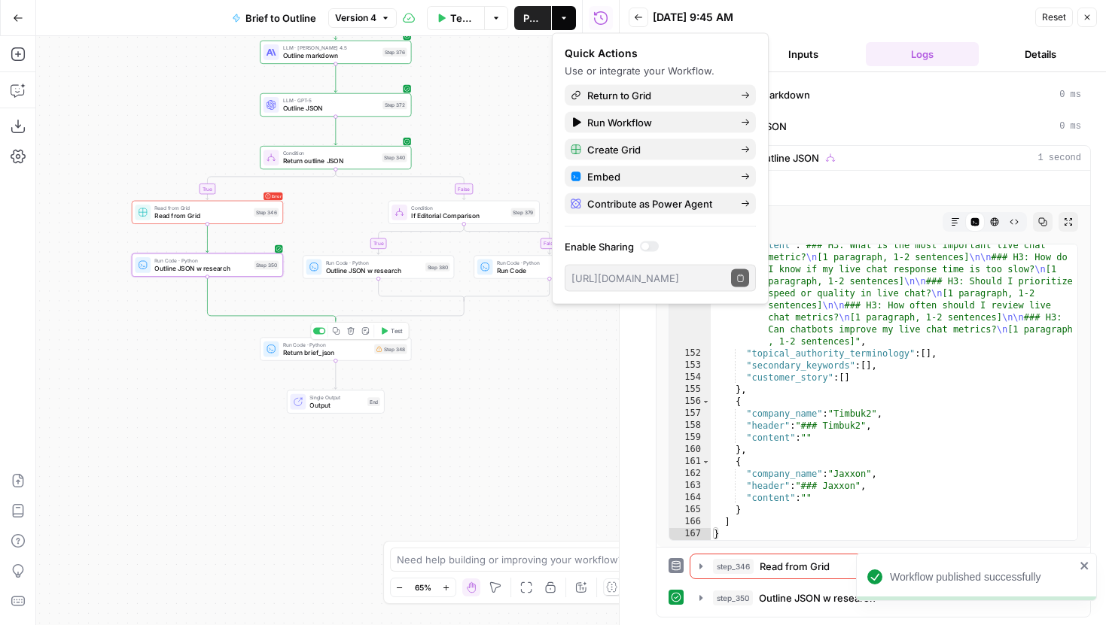
click at [391, 334] on span "Test" at bounding box center [397, 331] width 12 height 9
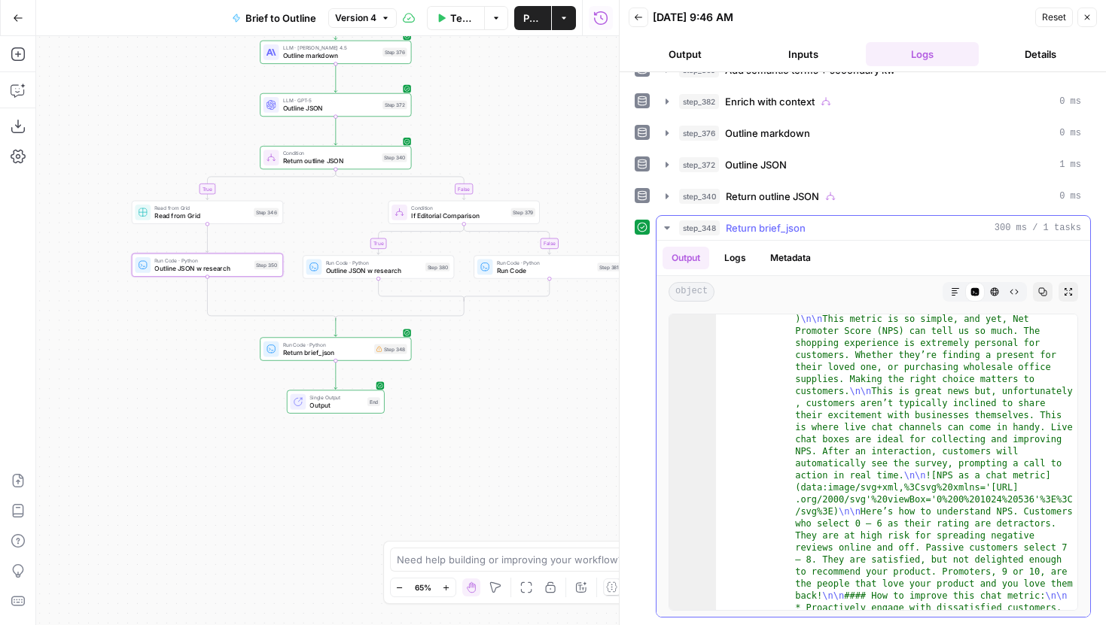
scroll to position [619, 0]
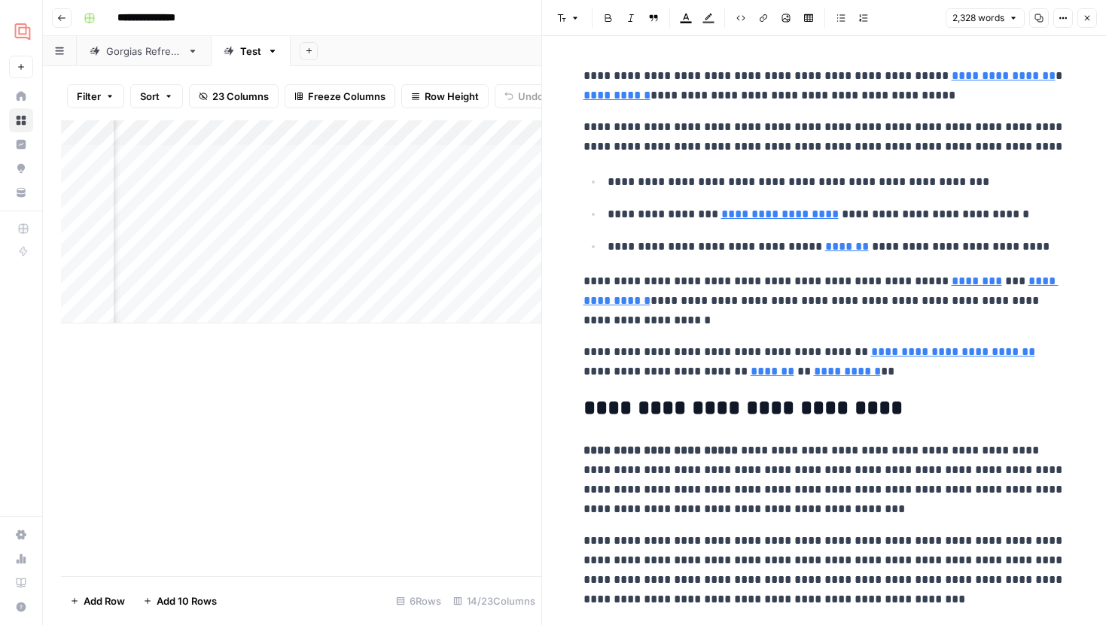
scroll to position [1185, 0]
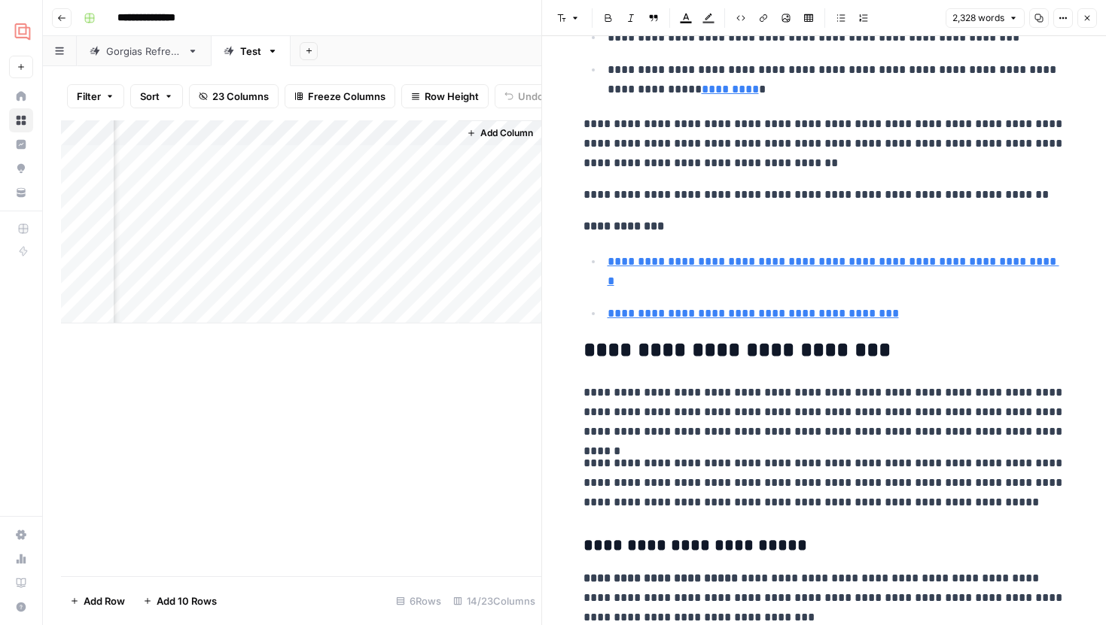
type input "[URL][DOMAIN_NAME]"
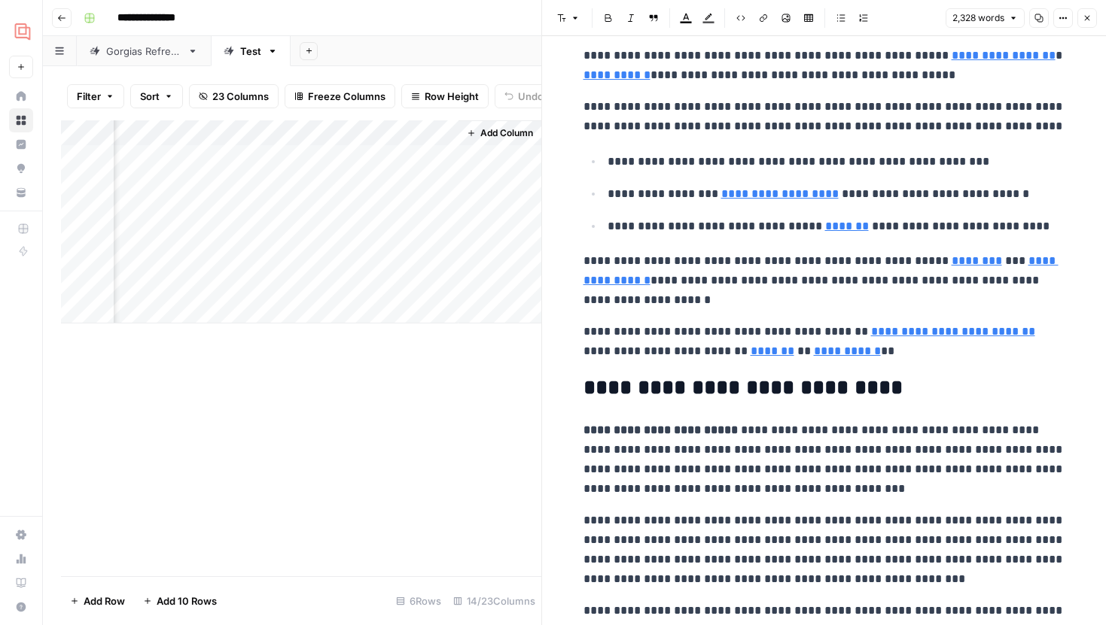
scroll to position [0, 0]
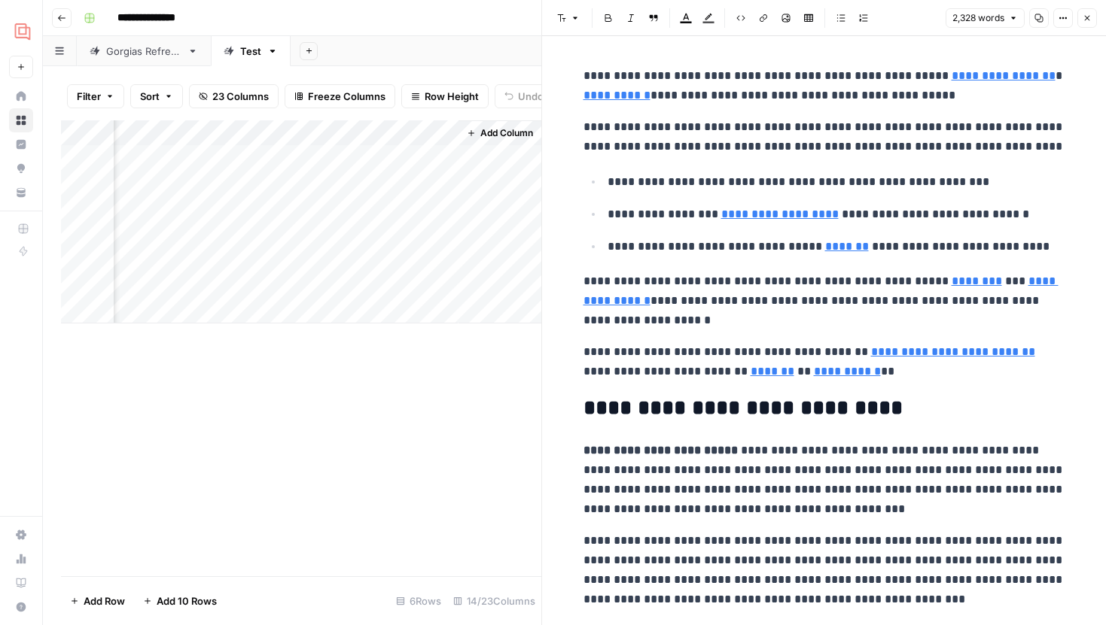
click at [1091, 25] on button "Close" at bounding box center [1087, 18] width 20 height 20
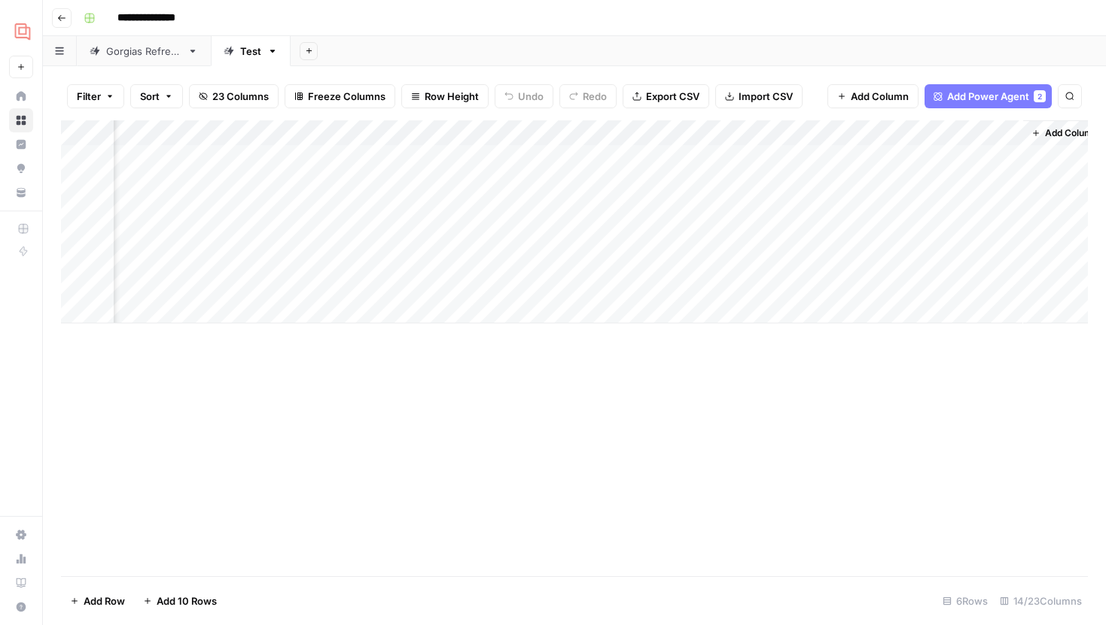
scroll to position [0, 1219]
click at [1003, 186] on div "Add Column" at bounding box center [574, 221] width 1027 height 203
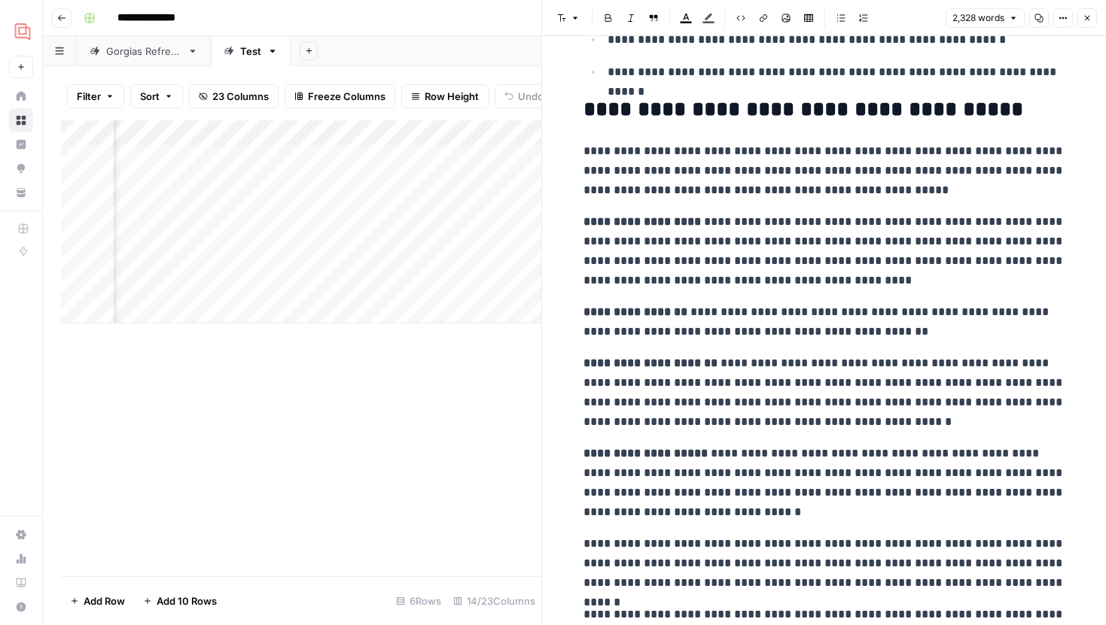
scroll to position [6559, 0]
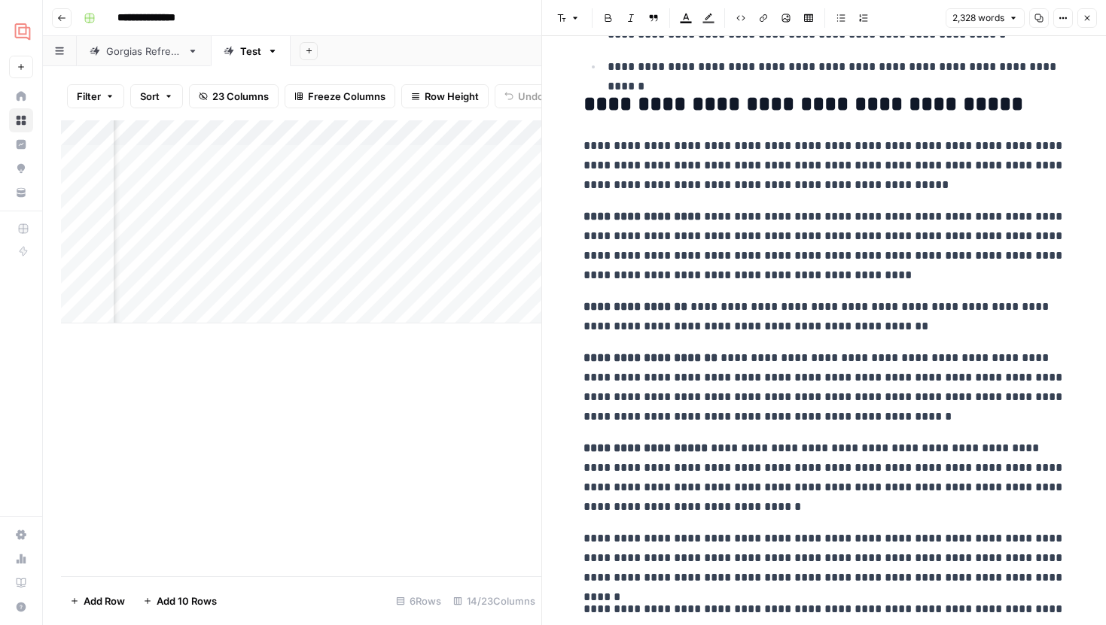
click at [1088, 17] on icon "button" at bounding box center [1086, 18] width 9 height 9
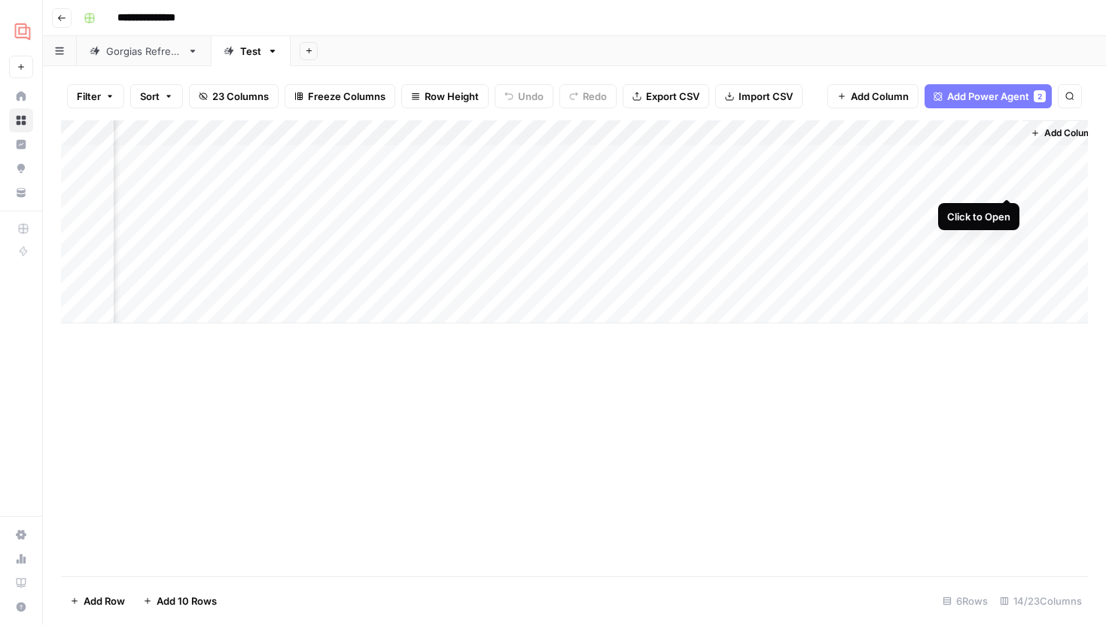
click at [1012, 187] on div "Add Column" at bounding box center [574, 221] width 1027 height 203
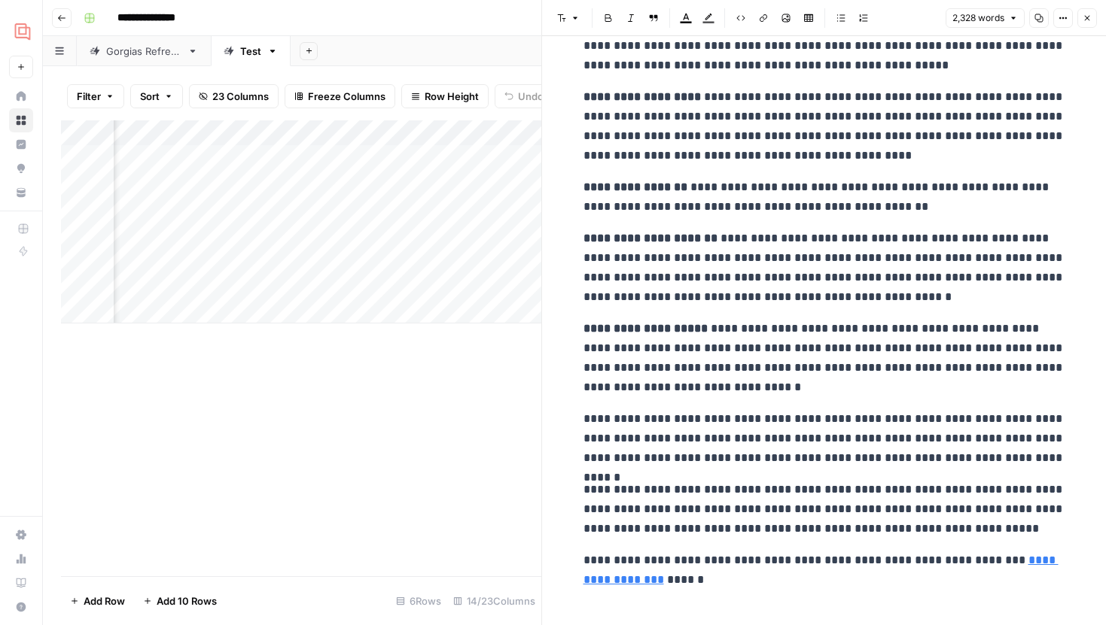
scroll to position [6605, 0]
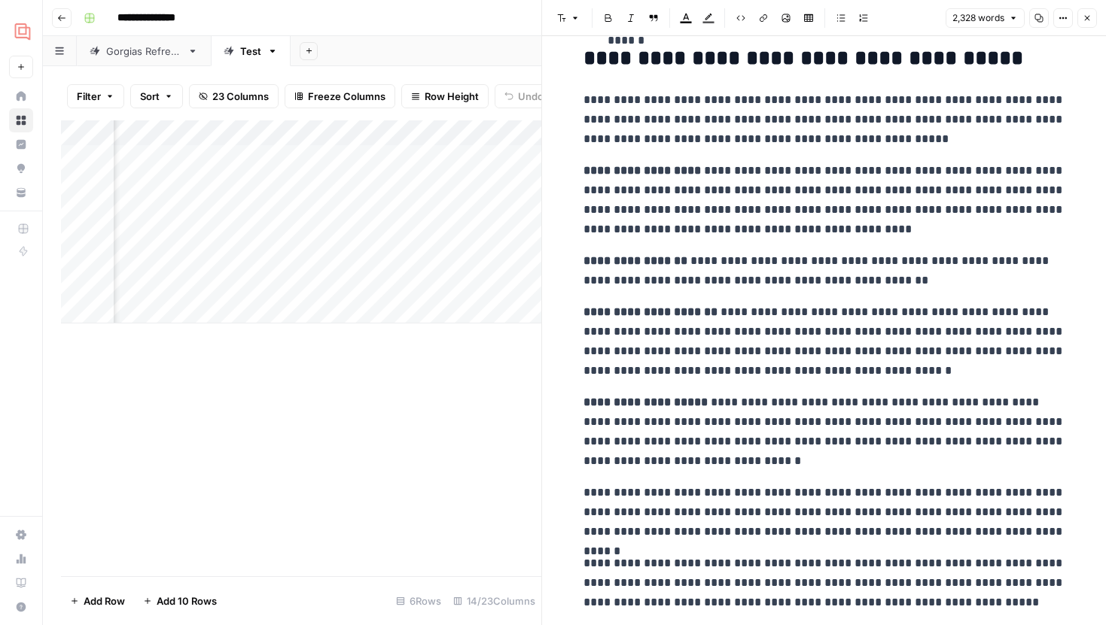
click at [584, 165] on strong "**********" at bounding box center [641, 170] width 117 height 11
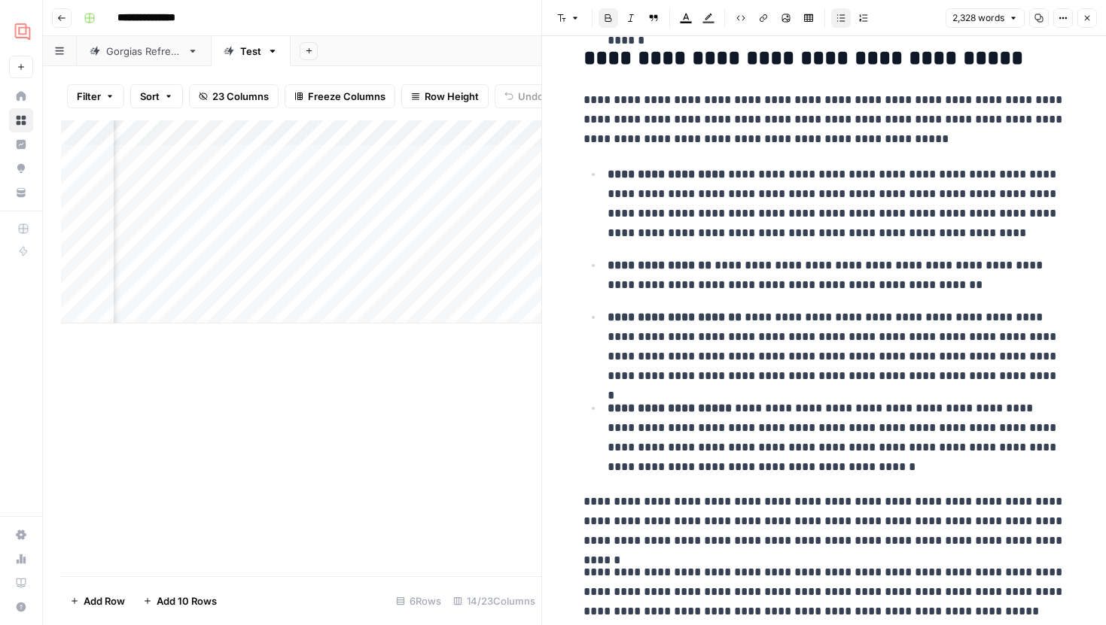
click at [781, 442] on p "**********" at bounding box center [836, 438] width 458 height 78
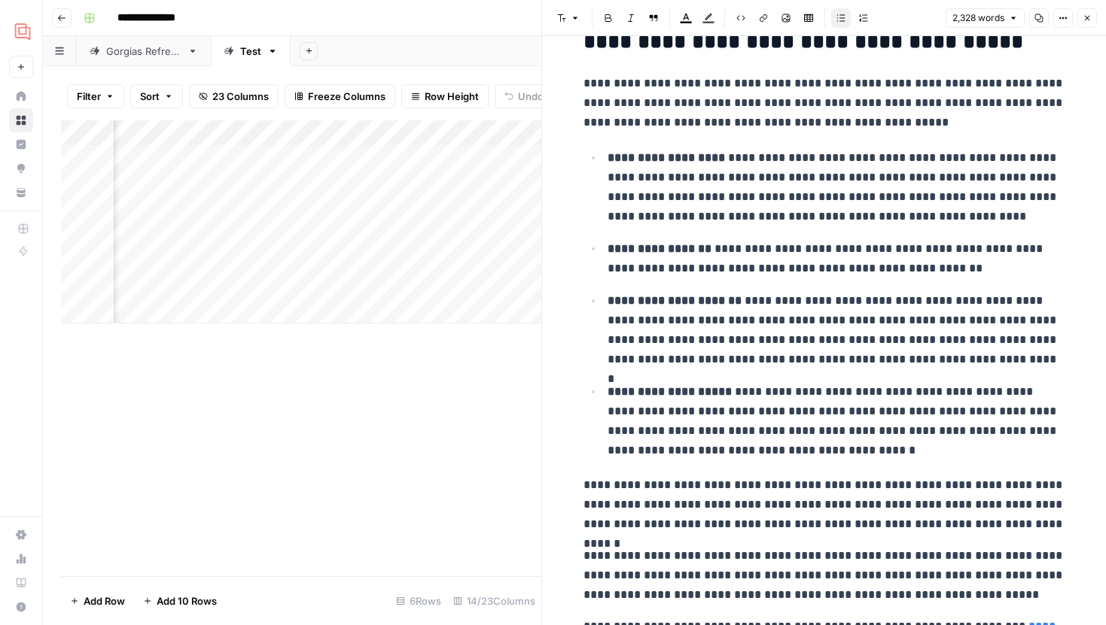
scroll to position [6618, 0]
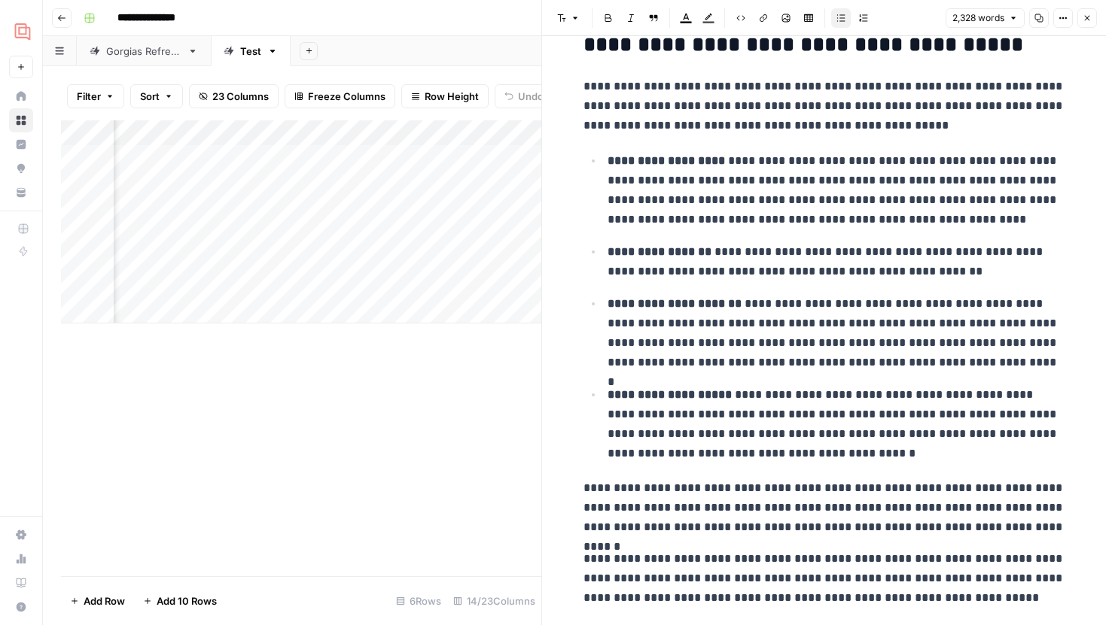
click at [1079, 19] on button "Close" at bounding box center [1087, 18] width 20 height 20
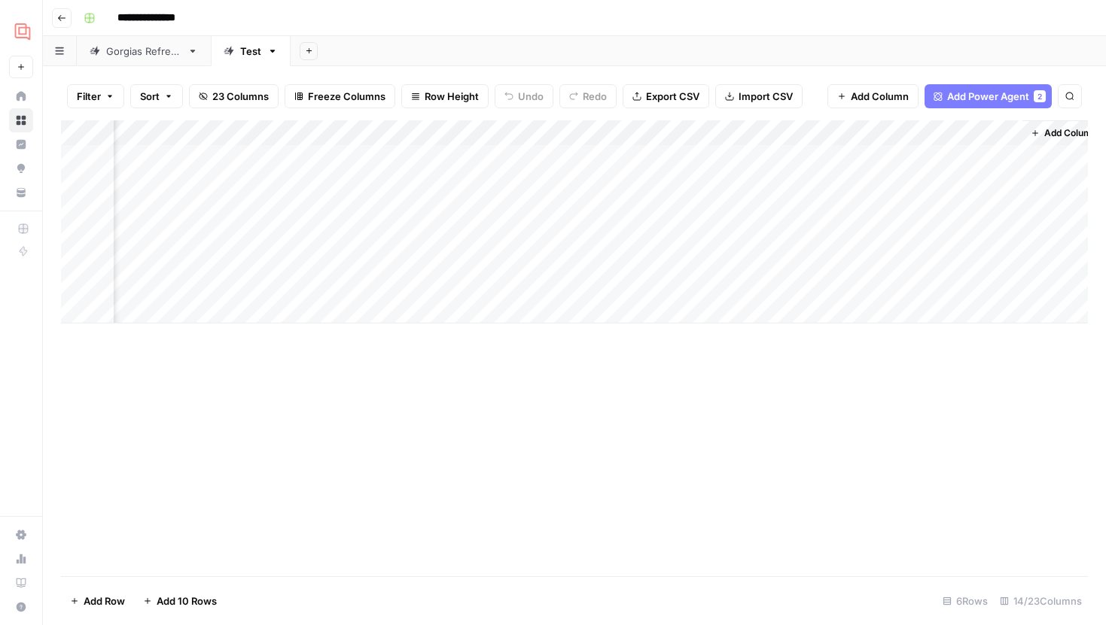
scroll to position [0, 1222]
click at [157, 61] on link "Gorgias Refresh" at bounding box center [144, 51] width 134 height 30
click at [251, 52] on div "Test" at bounding box center [250, 51] width 21 height 15
click at [245, 52] on div "Test" at bounding box center [250, 51] width 21 height 15
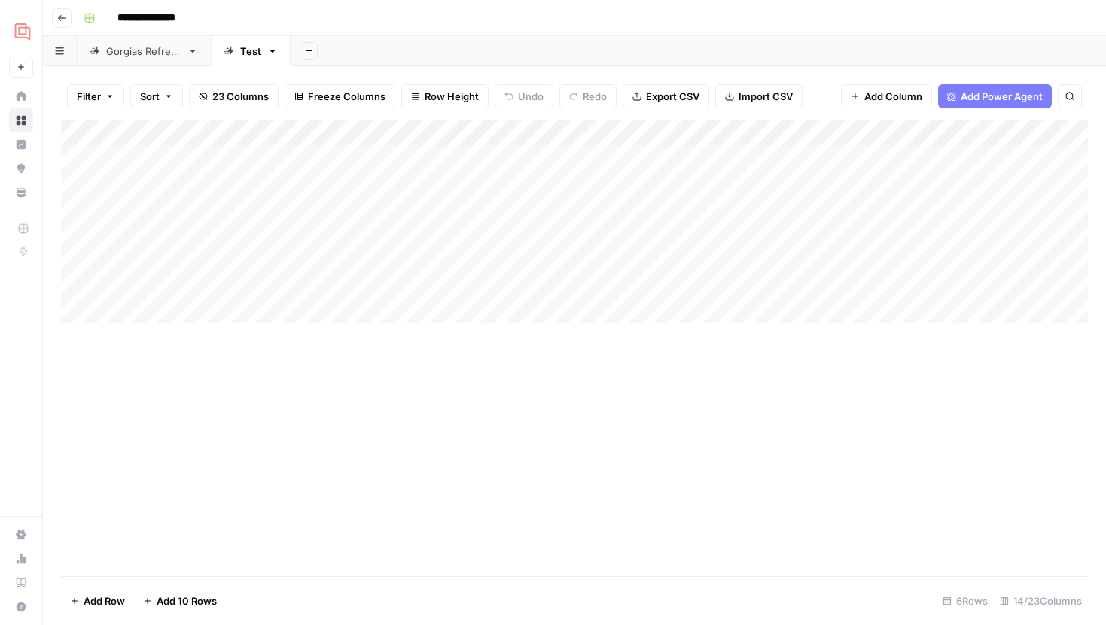
click at [245, 52] on div "Test" at bounding box center [250, 51] width 21 height 15
type input "*"
type input "**********"
click at [195, 54] on icon at bounding box center [192, 51] width 11 height 11
click at [193, 50] on icon "button" at bounding box center [192, 51] width 5 height 3
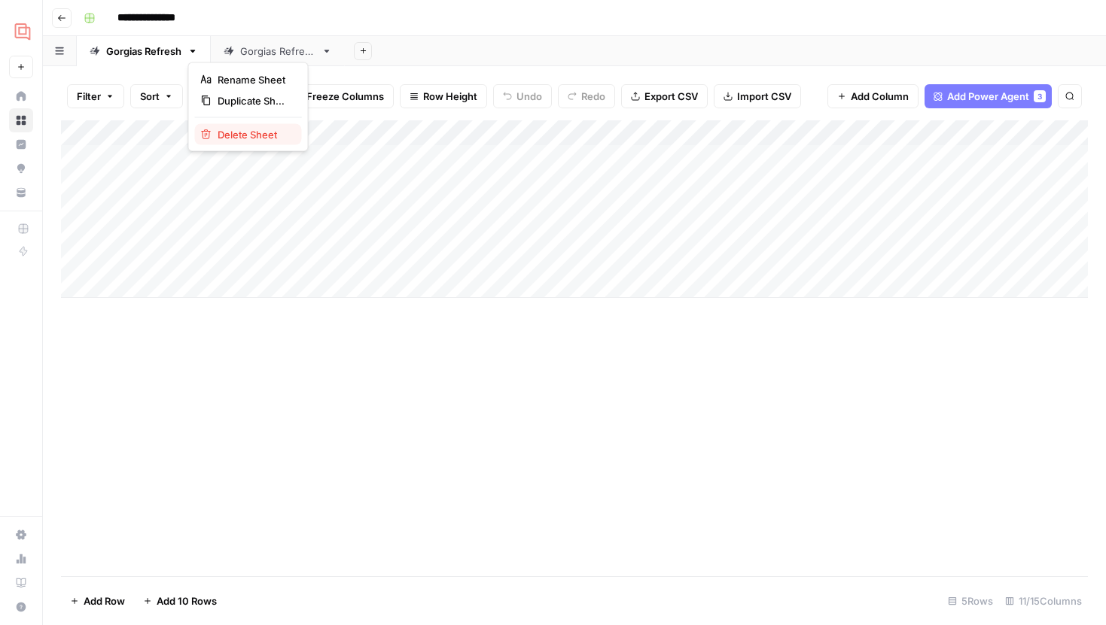
click at [224, 135] on span "Delete Sheet" at bounding box center [254, 134] width 72 height 15
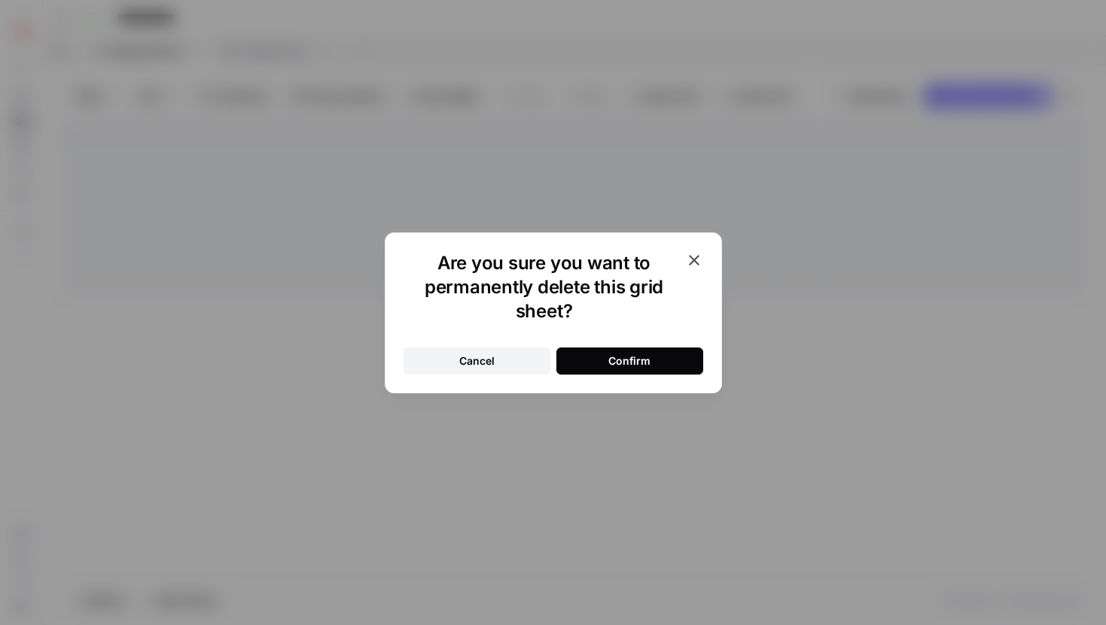
click at [583, 355] on button "Confirm" at bounding box center [629, 361] width 147 height 27
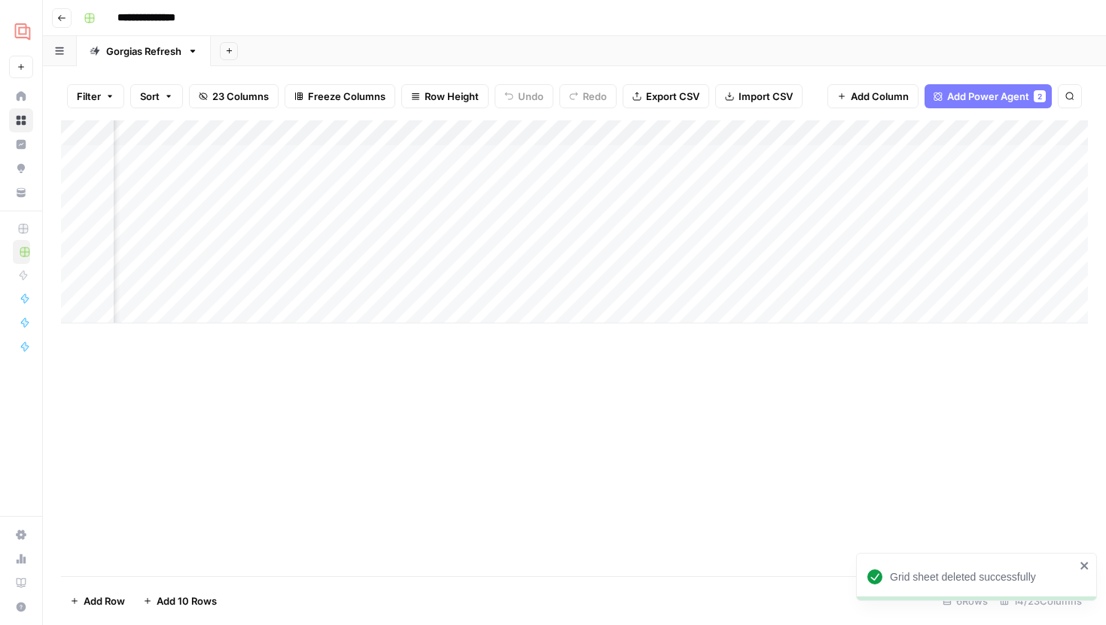
scroll to position [0, 1237]
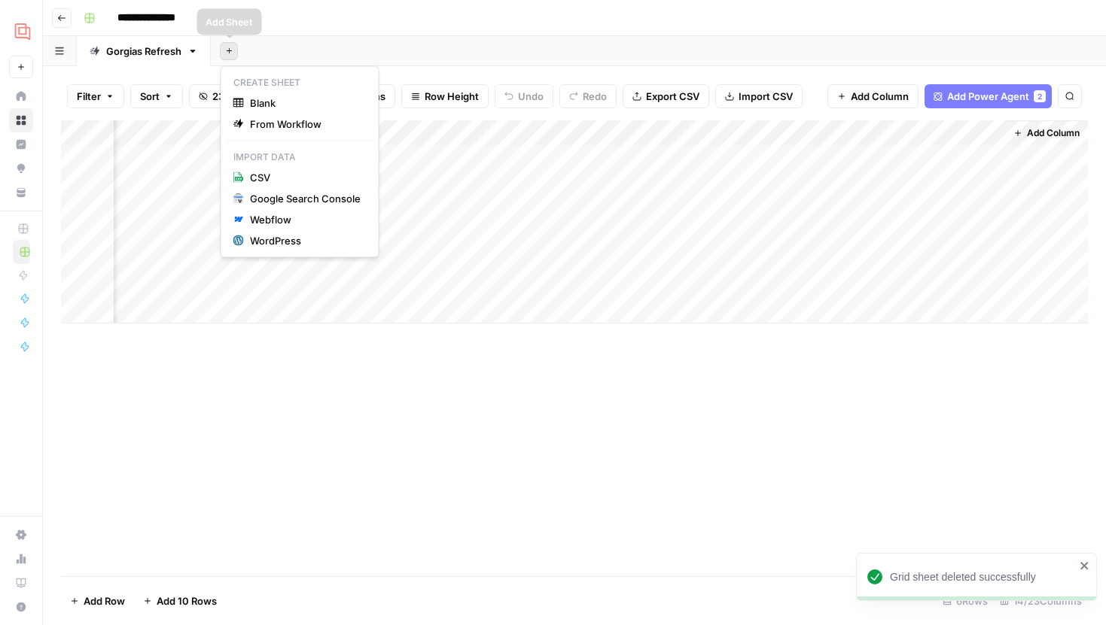
click at [230, 52] on icon "button" at bounding box center [229, 51] width 8 height 8
click at [283, 220] on div "Webflow" at bounding box center [305, 219] width 111 height 15
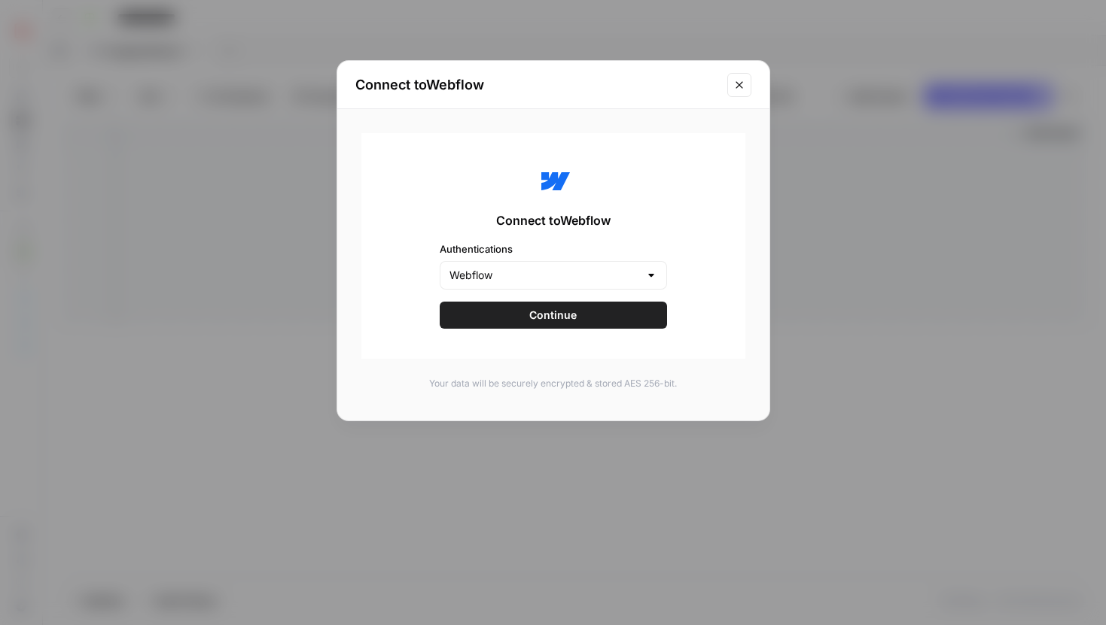
click at [653, 270] on div at bounding box center [651, 275] width 12 height 15
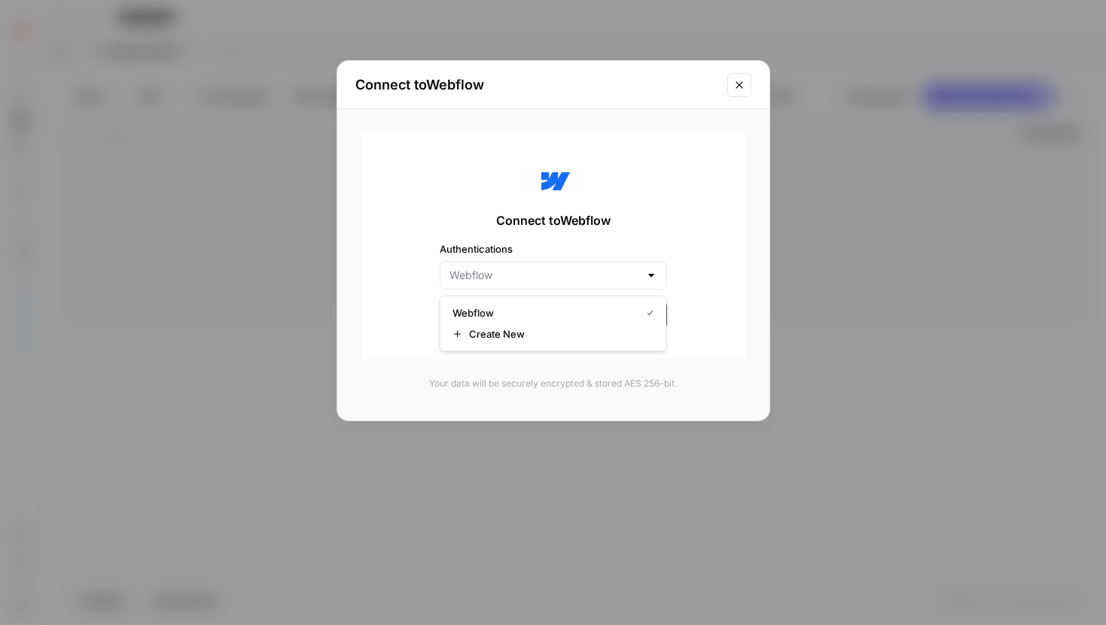
type input "Webflow"
click at [646, 225] on div "Connect to Webflow Authentications Webflow Continue" at bounding box center [553, 246] width 384 height 226
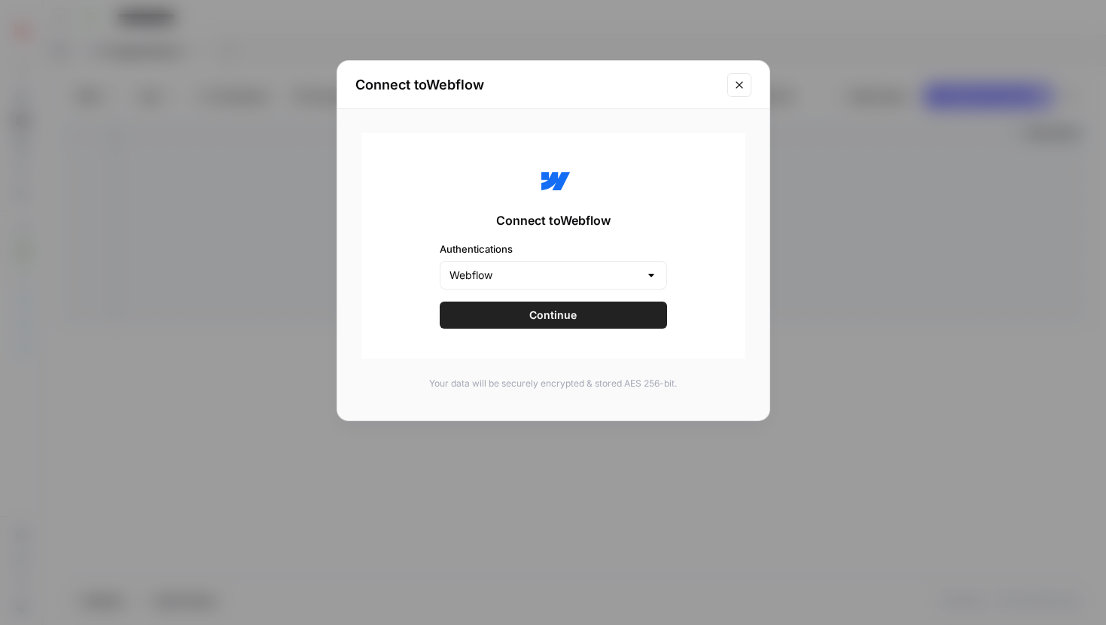
click at [598, 312] on button "Continue" at bounding box center [553, 315] width 227 height 27
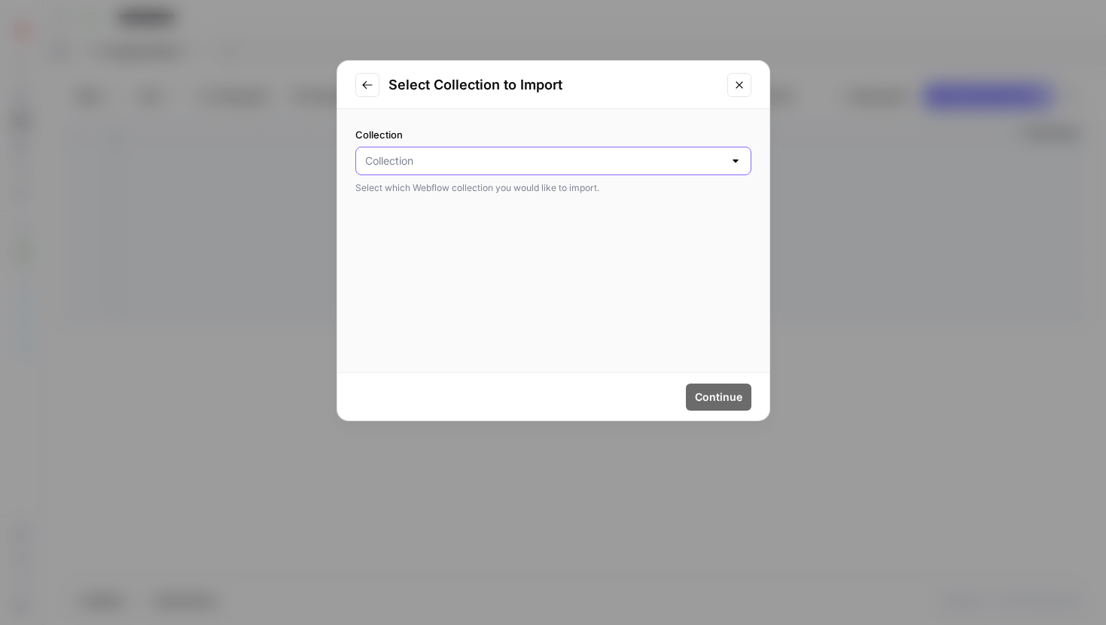
click at [531, 160] on input "Collection" at bounding box center [544, 161] width 358 height 15
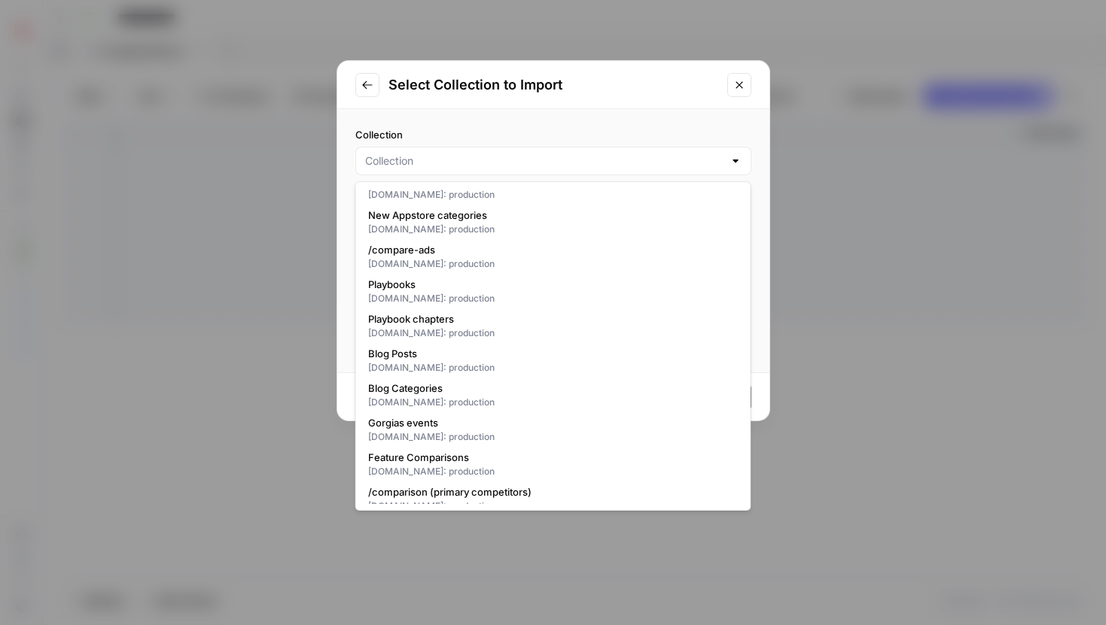
scroll to position [991, 0]
click at [467, 360] on div "gorgias.com: production" at bounding box center [553, 365] width 370 height 14
type input "Blog Posts"
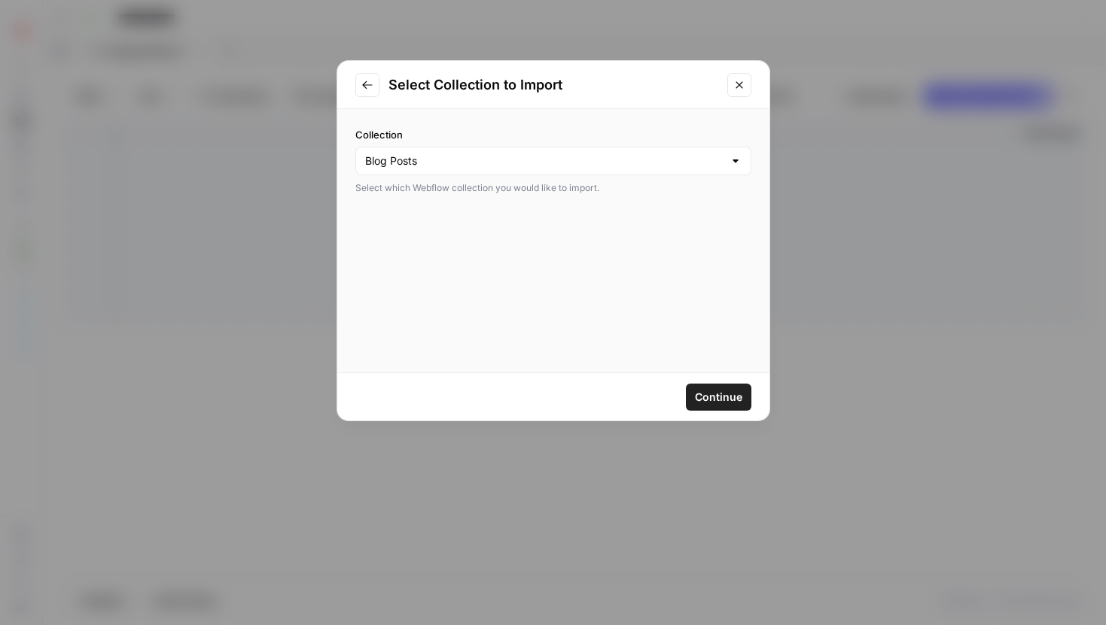
click at [726, 396] on span "Continue" at bounding box center [718, 397] width 47 height 15
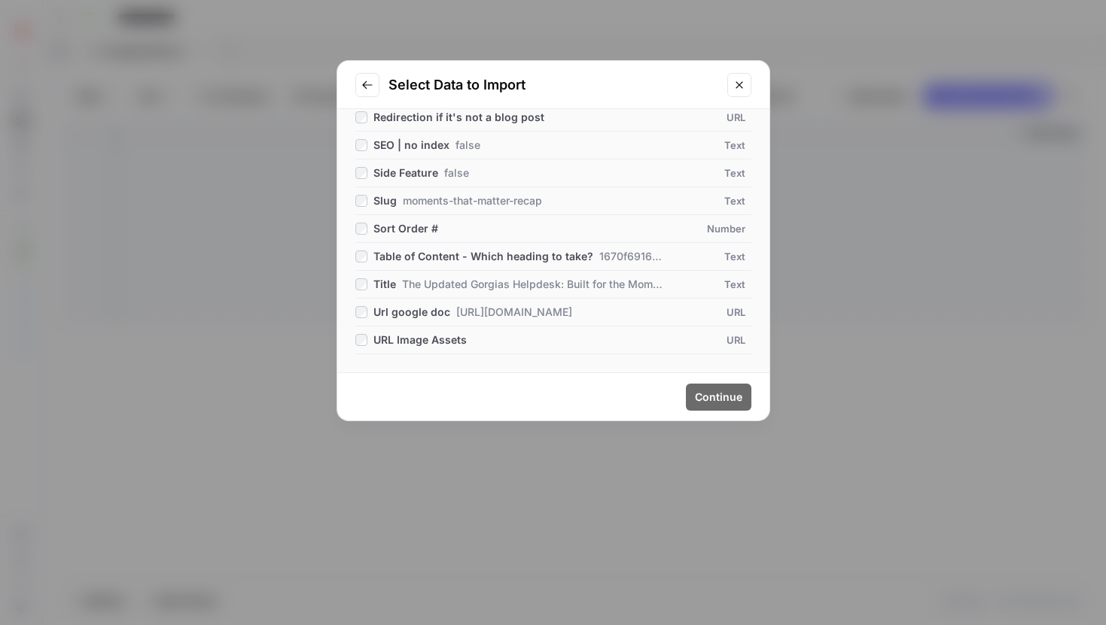
scroll to position [0, 0]
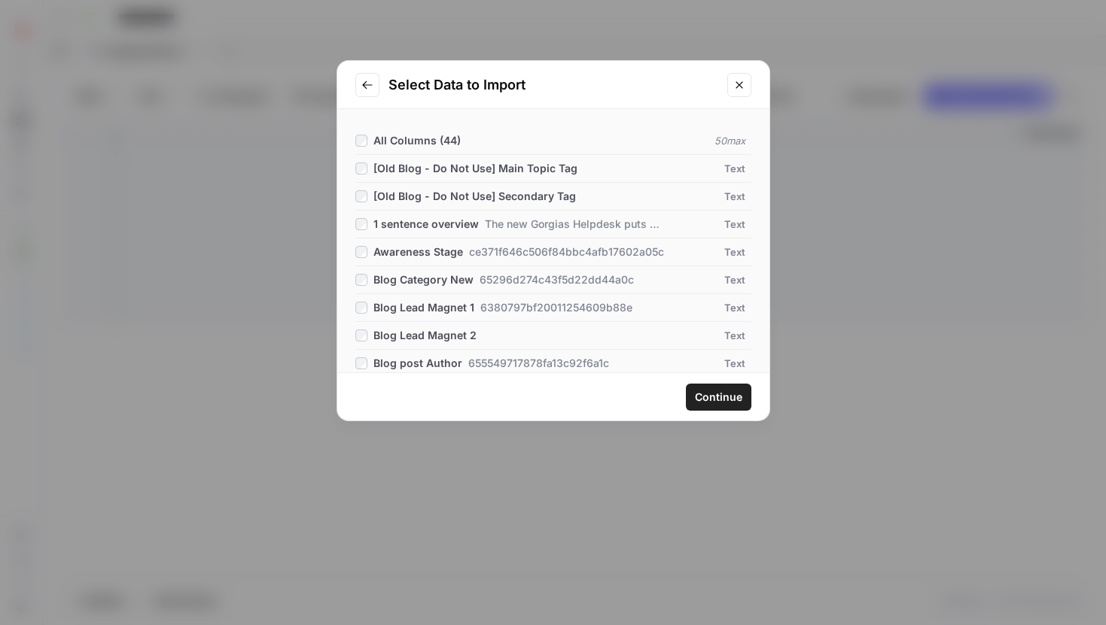
click at [725, 398] on span "Continue" at bounding box center [718, 397] width 47 height 15
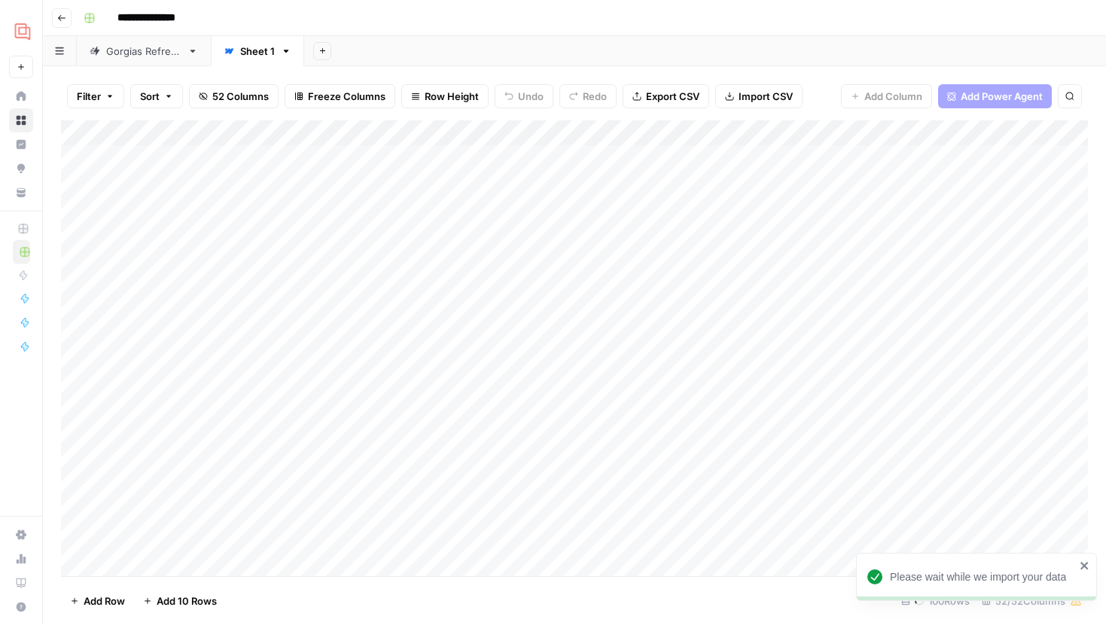
click at [127, 54] on div "Gorgias Refresh" at bounding box center [143, 51] width 75 height 15
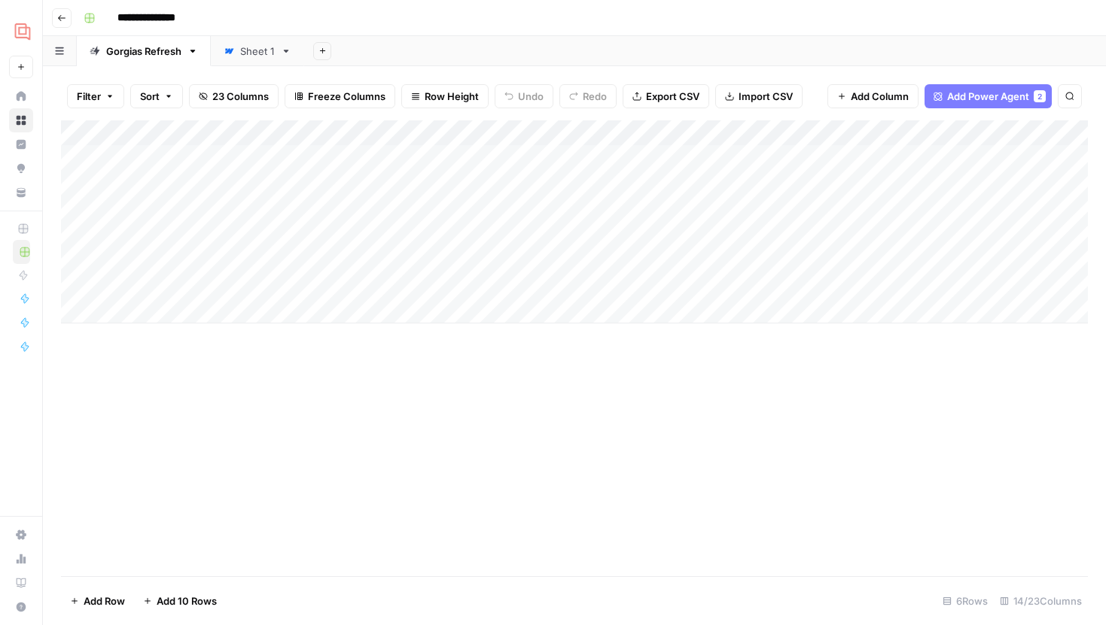
click at [32, 32] on img "Workspace: Gorgias" at bounding box center [22, 30] width 27 height 27
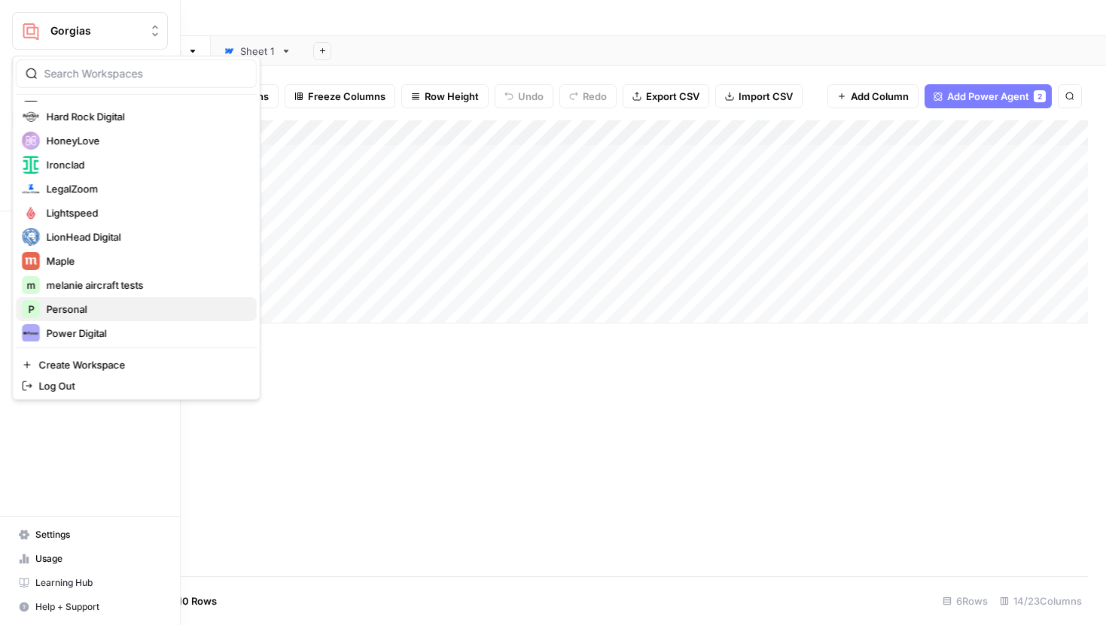
scroll to position [331, 0]
click at [93, 189] on span "LegalZoom" at bounding box center [145, 191] width 199 height 15
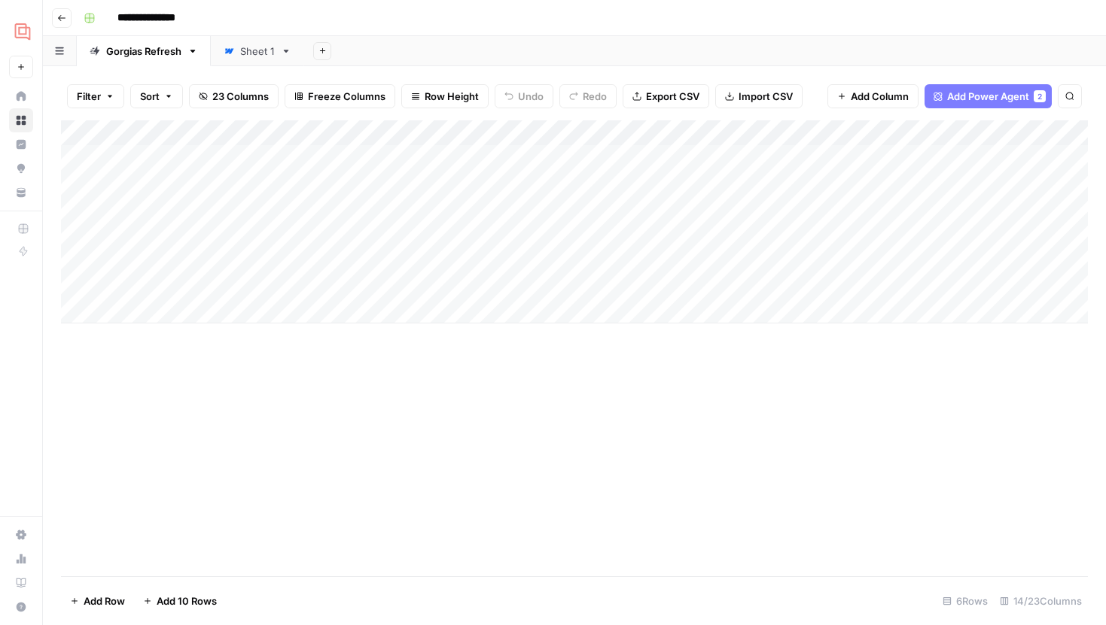
click at [246, 58] on link "Sheet 1" at bounding box center [257, 51] width 93 height 30
click at [144, 50] on div "Gorgias Refresh" at bounding box center [143, 51] width 75 height 15
click at [670, 159] on div "Add Column" at bounding box center [574, 221] width 1027 height 203
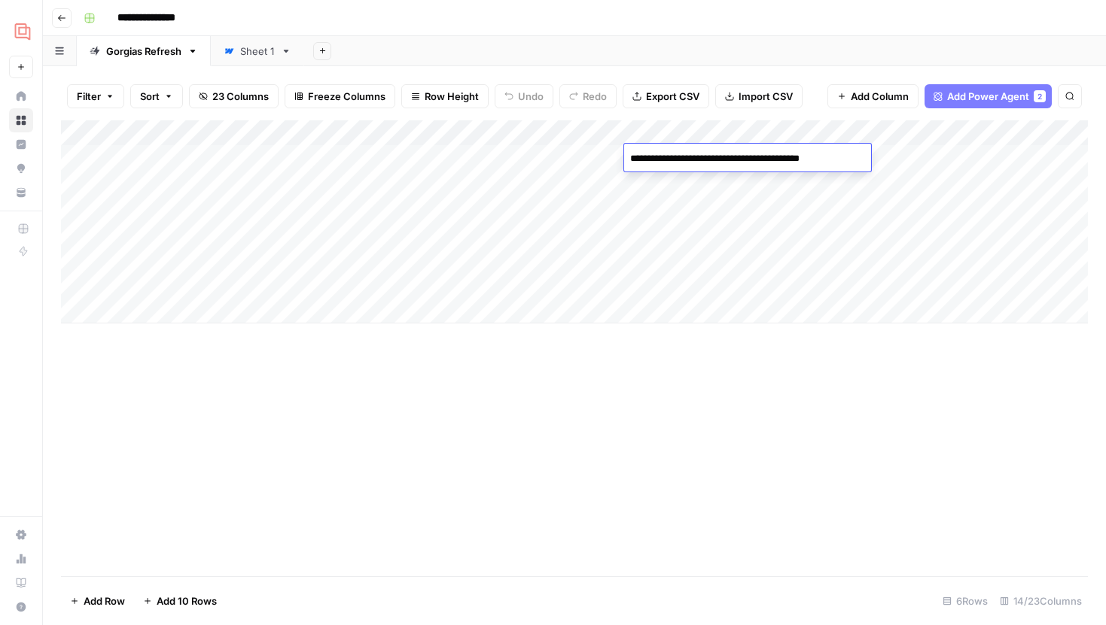
click at [701, 164] on textarea "**********" at bounding box center [746, 158] width 244 height 21
click at [257, 48] on div "Sheet 1" at bounding box center [257, 51] width 35 height 15
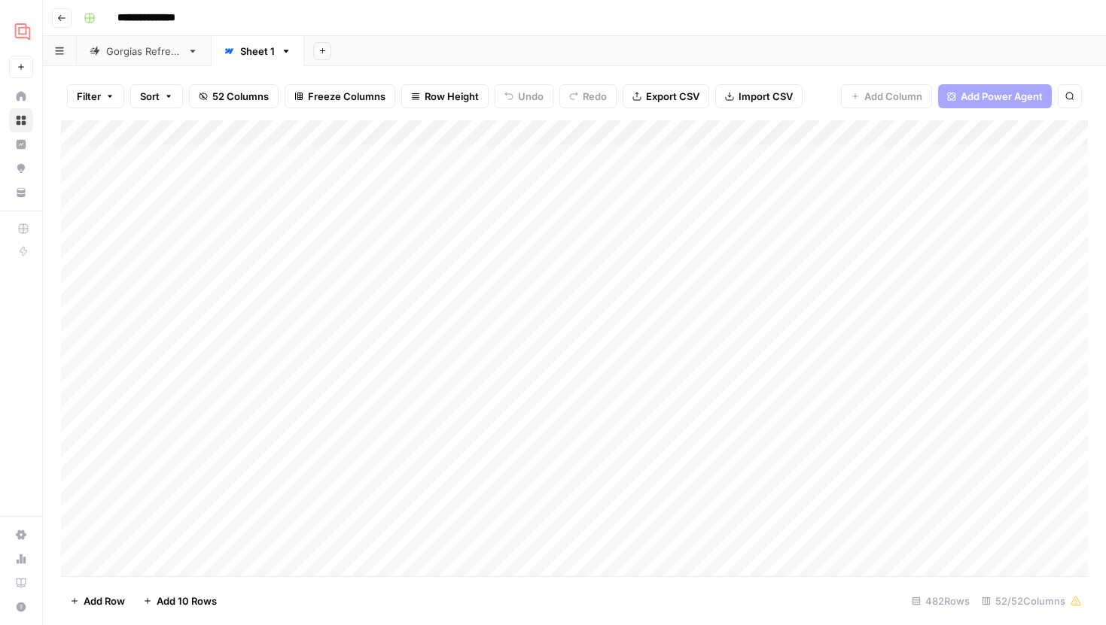
click at [1067, 102] on button "Search" at bounding box center [1070, 96] width 24 height 24
click at [903, 131] on input "Type to search" at bounding box center [929, 139] width 166 height 18
type input "**********"
click at [1036, 143] on icon "Next Result" at bounding box center [1039, 139] width 12 height 12
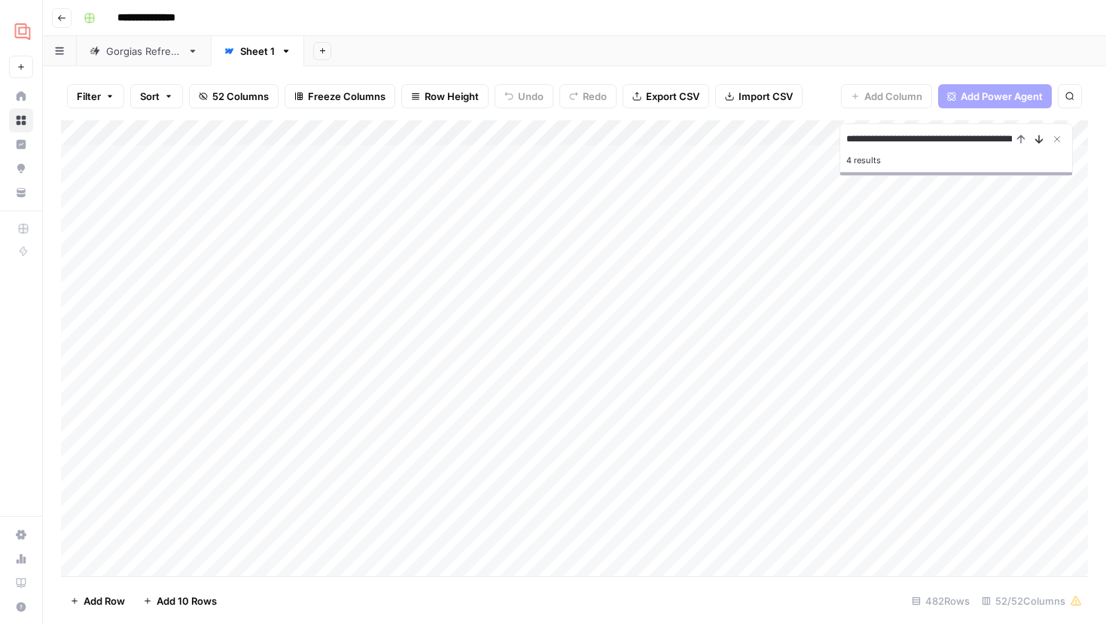
scroll to position [81, 3118]
click at [1036, 143] on icon "Next Result" at bounding box center [1039, 139] width 12 height 12
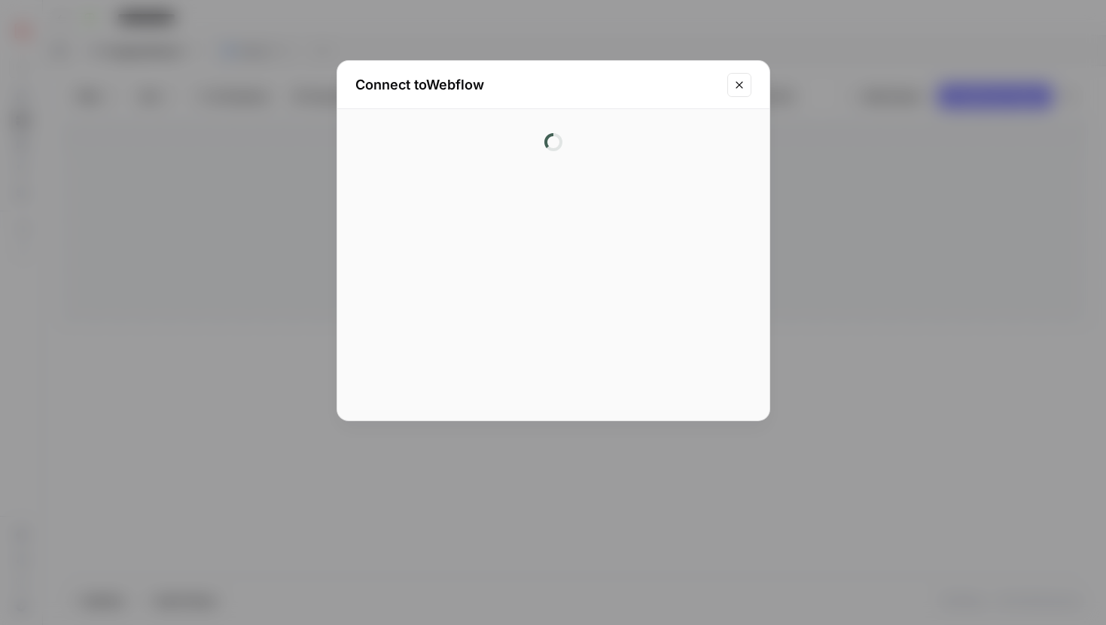
click at [735, 93] on button "Close modal" at bounding box center [739, 85] width 24 height 24
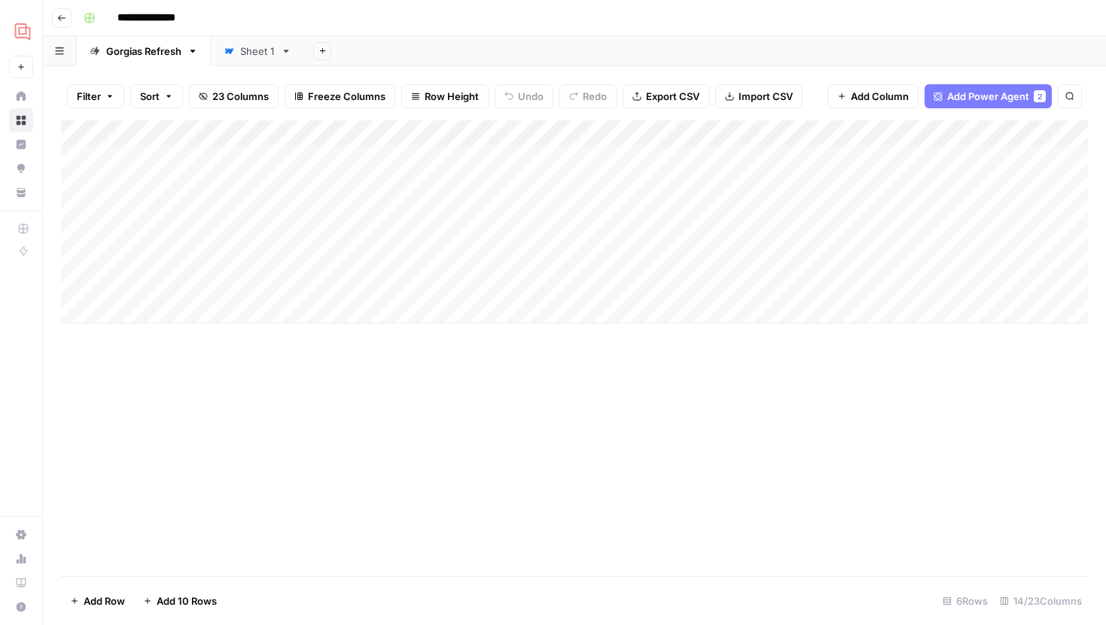
click at [345, 149] on div "Add Column" at bounding box center [574, 221] width 1027 height 203
click at [238, 56] on div "Sheet 1" at bounding box center [249, 51] width 51 height 15
click at [1075, 95] on button "Search" at bounding box center [1070, 96] width 24 height 24
click at [877, 146] on input "Type to search" at bounding box center [929, 139] width 166 height 18
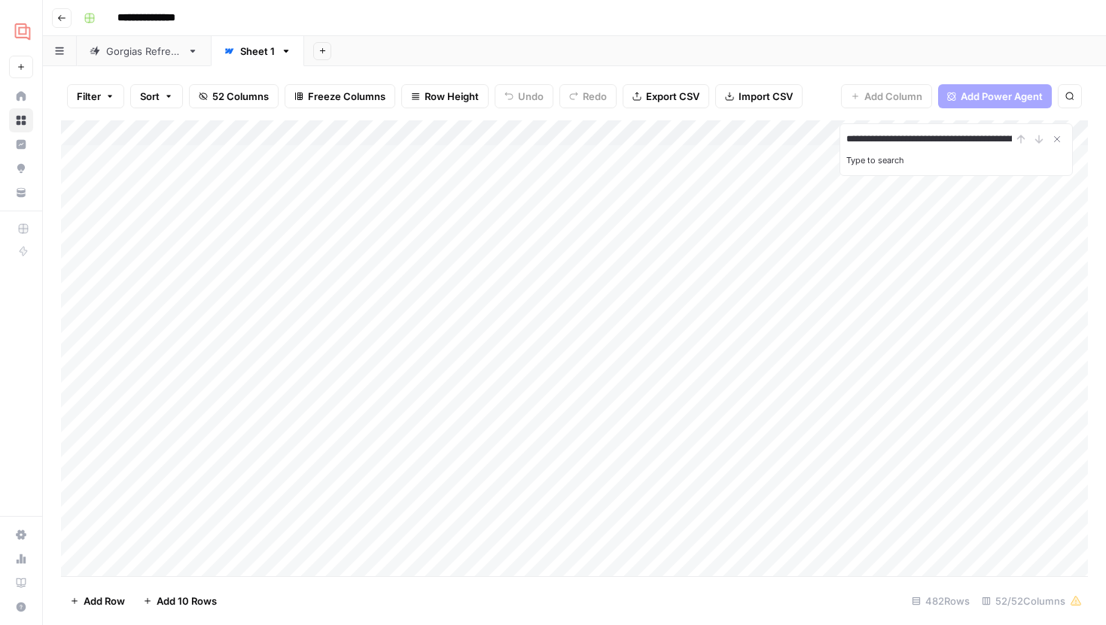
scroll to position [0, 100]
type input "**********"
click at [924, 138] on input "**********" at bounding box center [929, 139] width 166 height 18
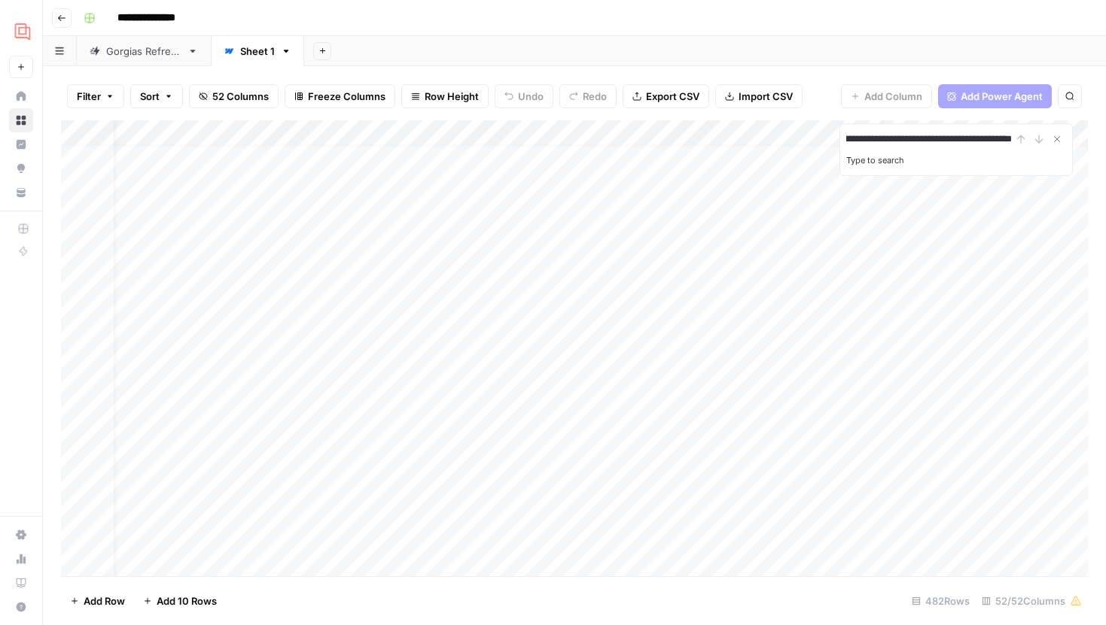
click at [122, 47] on div "Gorgias Refresh" at bounding box center [143, 51] width 75 height 15
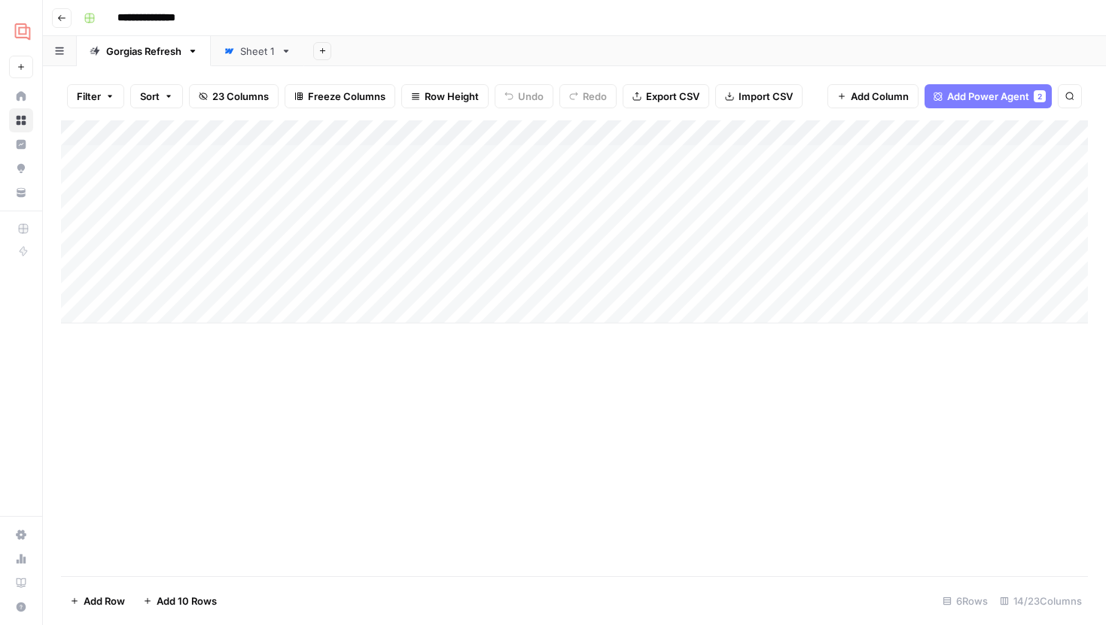
click at [696, 157] on div "Add Column" at bounding box center [574, 221] width 1027 height 203
click at [229, 53] on icon at bounding box center [229, 51] width 11 height 11
click at [1076, 98] on button "Search" at bounding box center [1070, 96] width 24 height 24
click at [920, 145] on input "Type to search" at bounding box center [929, 139] width 166 height 18
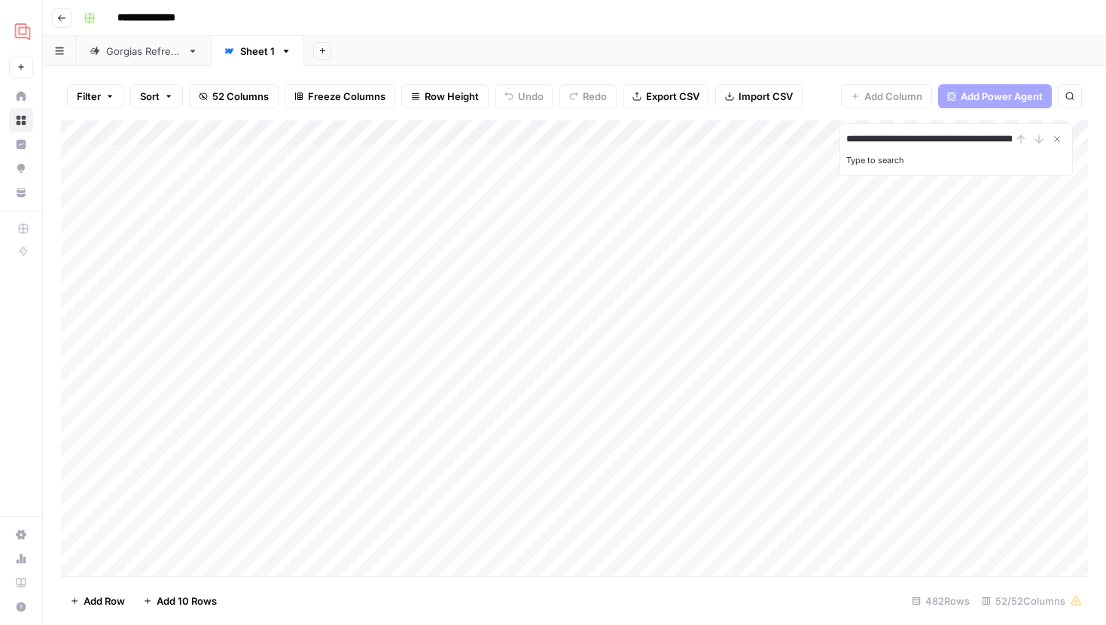
scroll to position [0, 65]
type input "**********"
click at [1026, 140] on icon "Previous Result" at bounding box center [1021, 139] width 12 height 12
click at [708, 431] on div "Add Column" at bounding box center [574, 348] width 1027 height 456
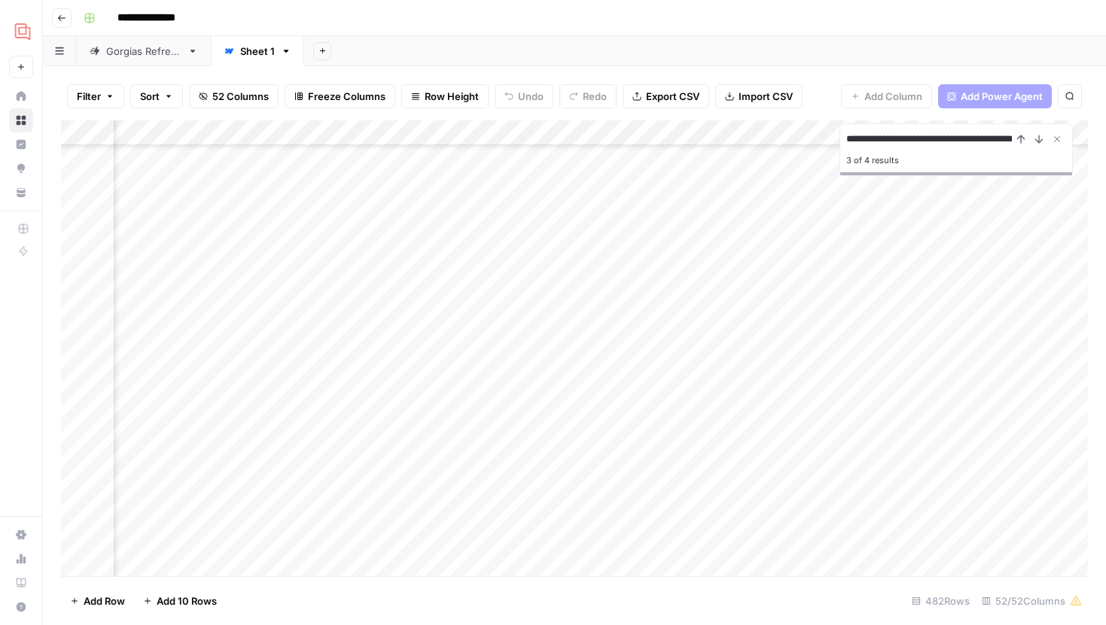
click at [708, 431] on div "Add Column" at bounding box center [574, 348] width 1027 height 456
click at [943, 422] on div "Add Column" at bounding box center [574, 348] width 1027 height 456
click at [752, 458] on div "Add Column" at bounding box center [574, 348] width 1027 height 456
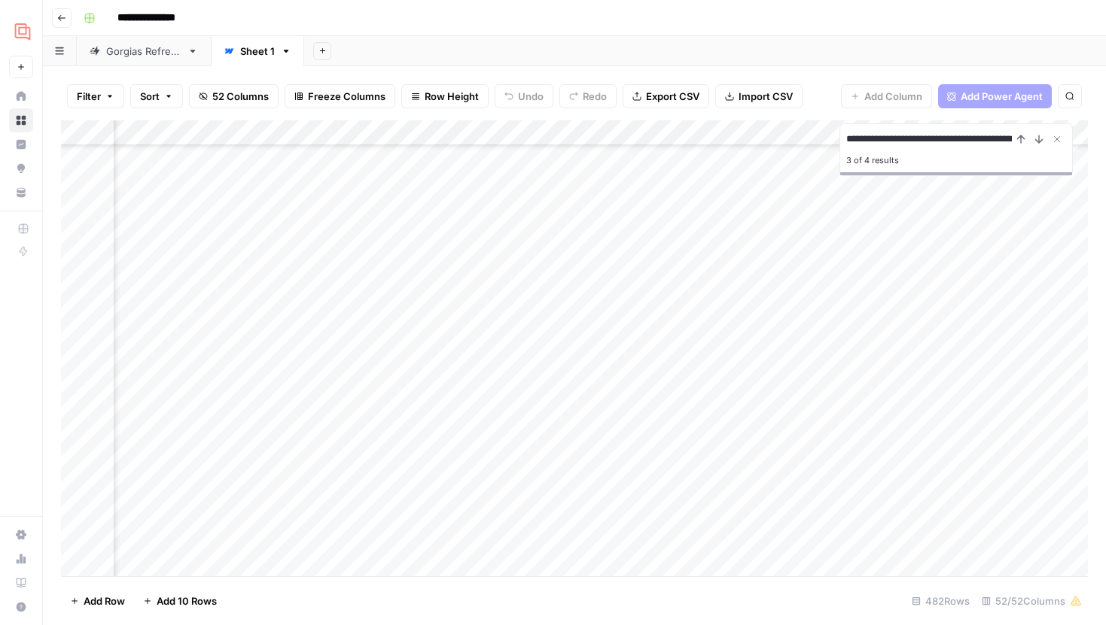
scroll to position [11402, 3444]
click at [645, 427] on div "Add Column" at bounding box center [574, 348] width 1027 height 456
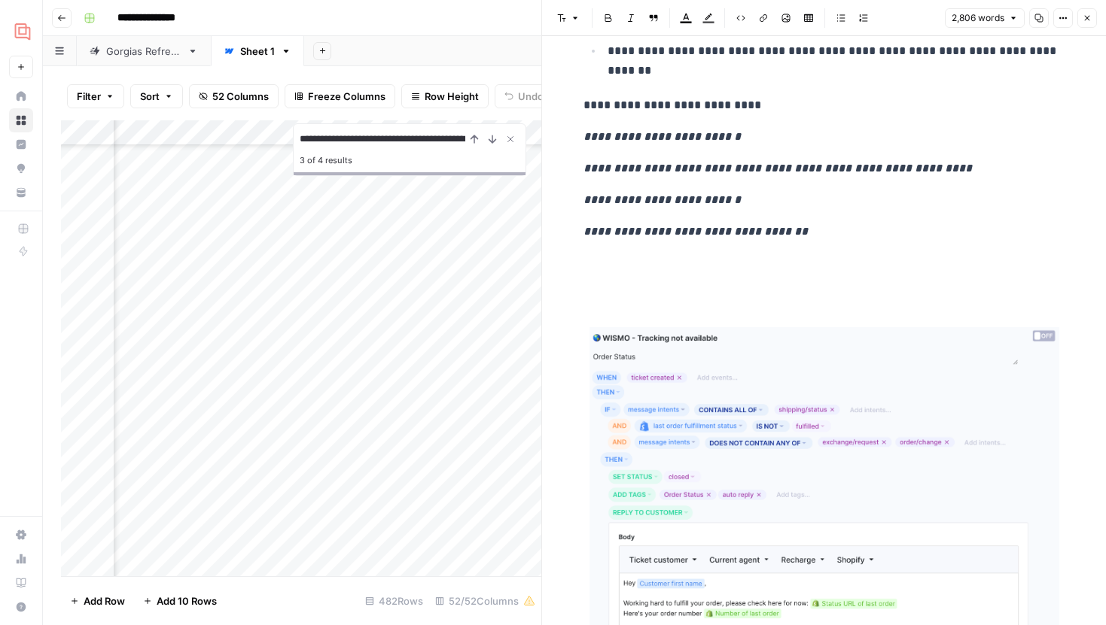
scroll to position [11425, 0]
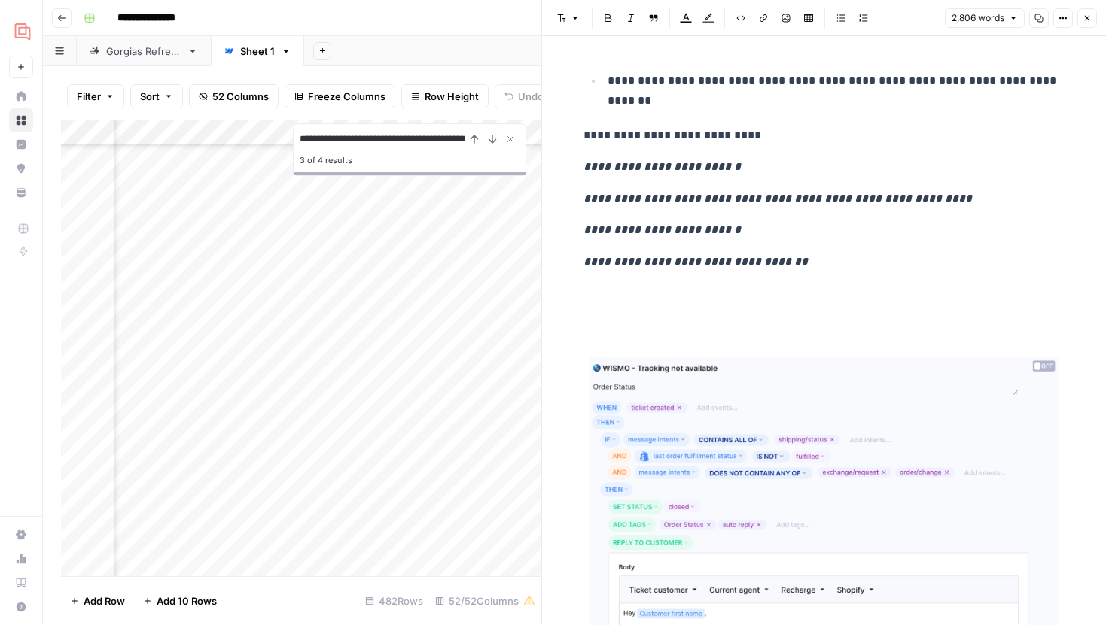
click at [1085, 19] on icon "button" at bounding box center [1087, 18] width 5 height 5
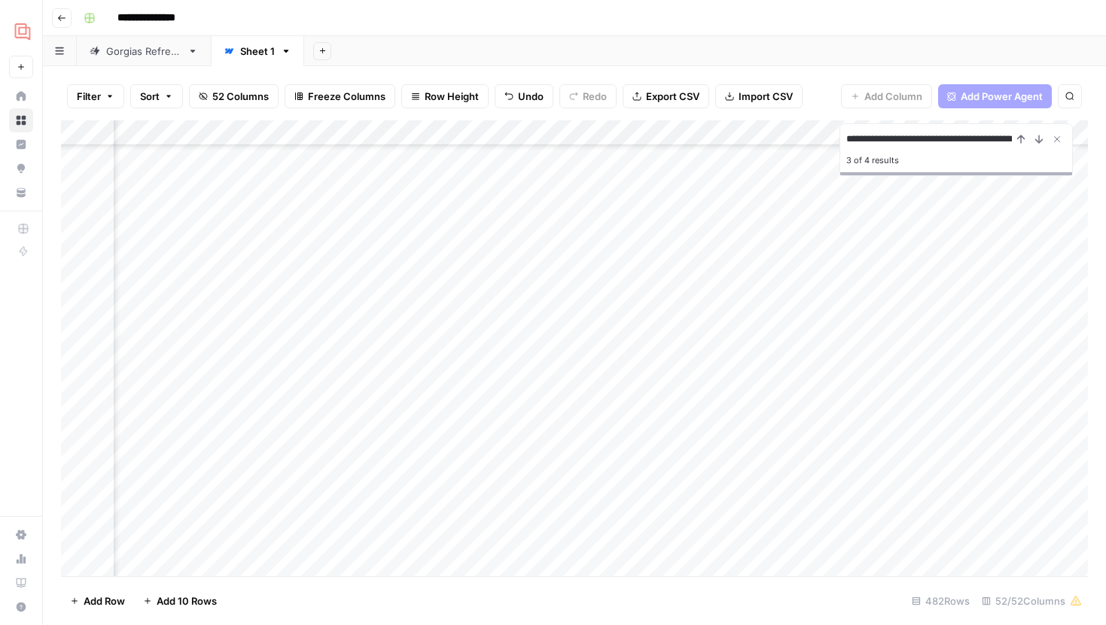
scroll to position [11402, 8315]
